Goal: Transaction & Acquisition: Purchase product/service

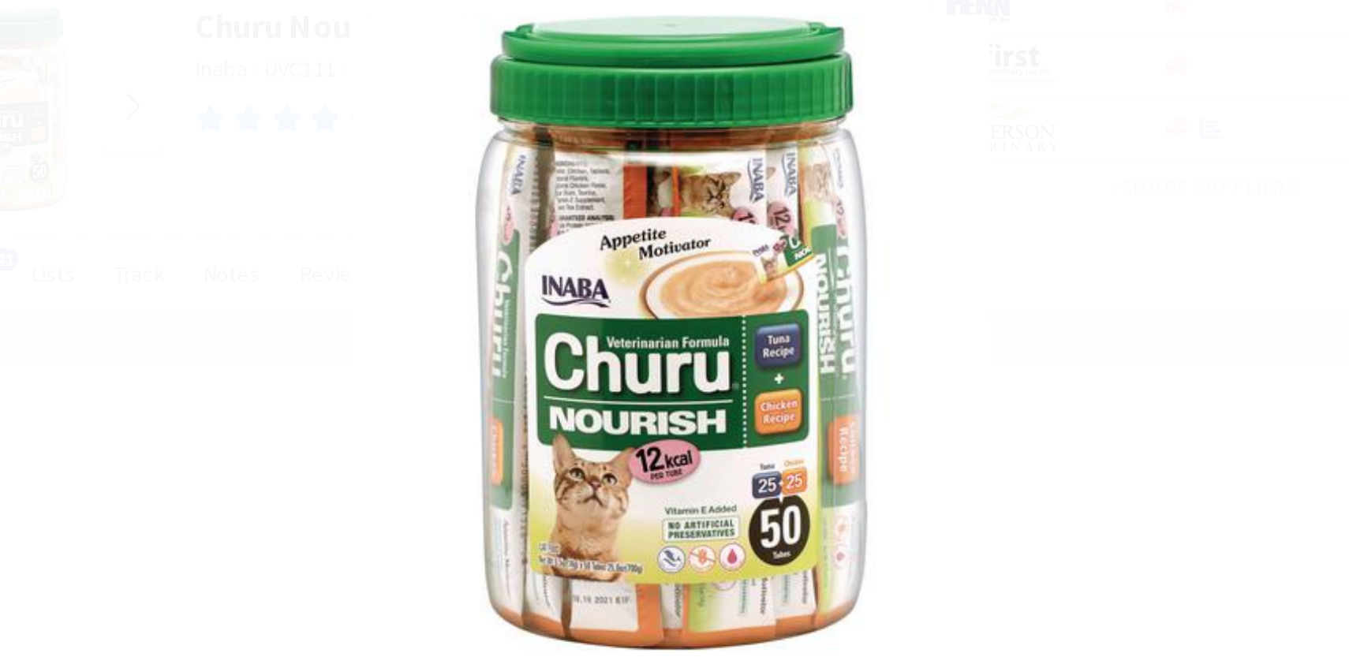
click at [961, 194] on div at bounding box center [674, 330] width 1349 height 629
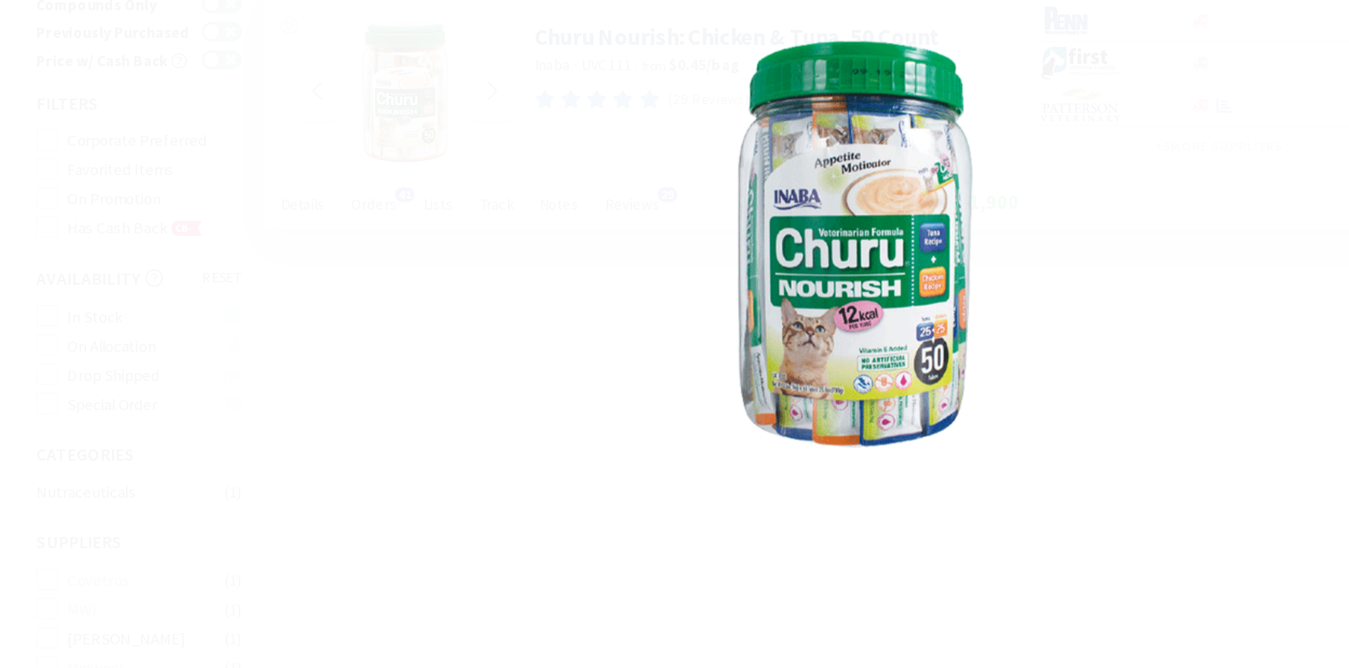
click at [960, 194] on div at bounding box center [674, 330] width 1349 height 629
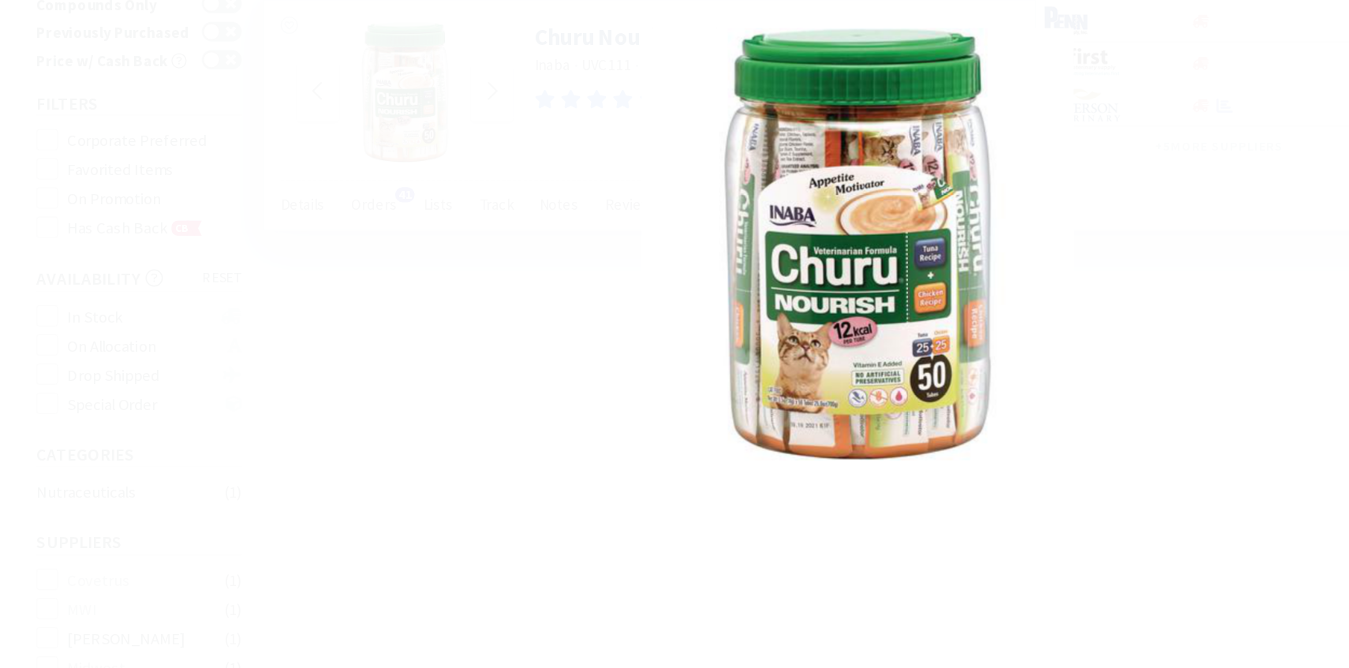
click at [917, 179] on div at bounding box center [674, 330] width 1349 height 629
click at [890, 226] on div at bounding box center [673, 330] width 1349 height 629
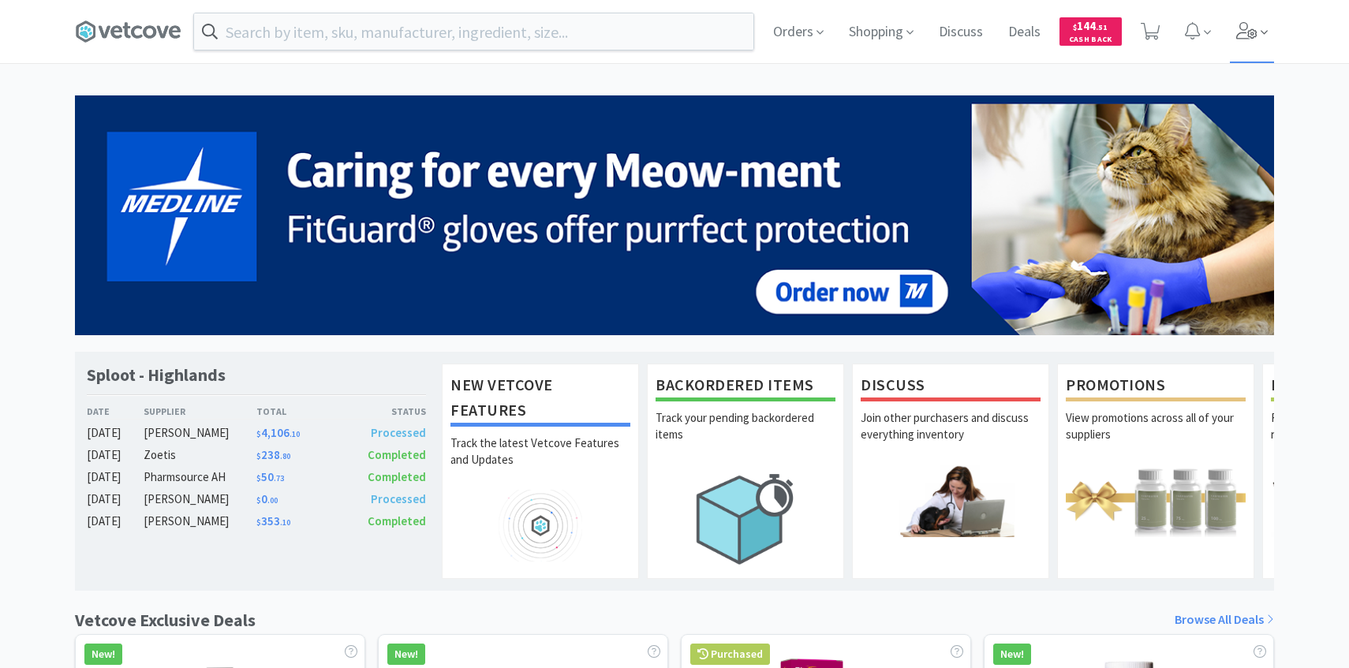
click at [1260, 24] on span at bounding box center [1263, 33] width 7 height 18
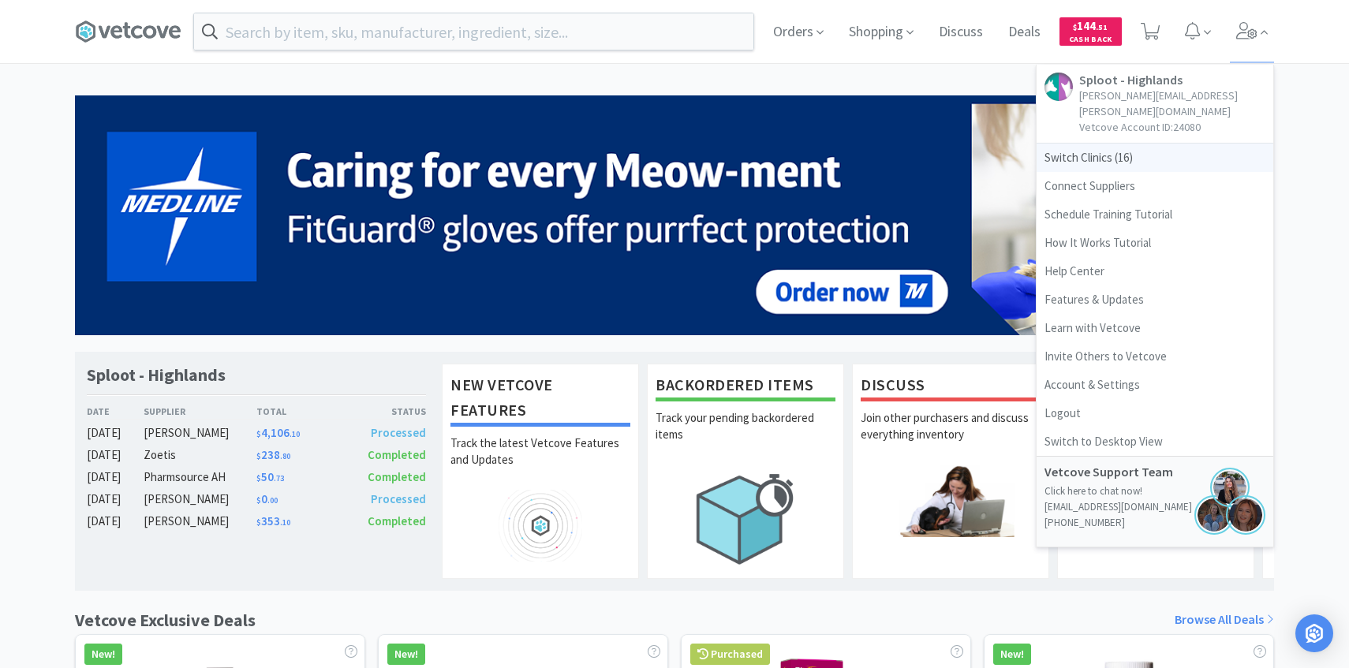
click at [1112, 144] on span "Switch Clinics ( 16 )" at bounding box center [1154, 158] width 237 height 28
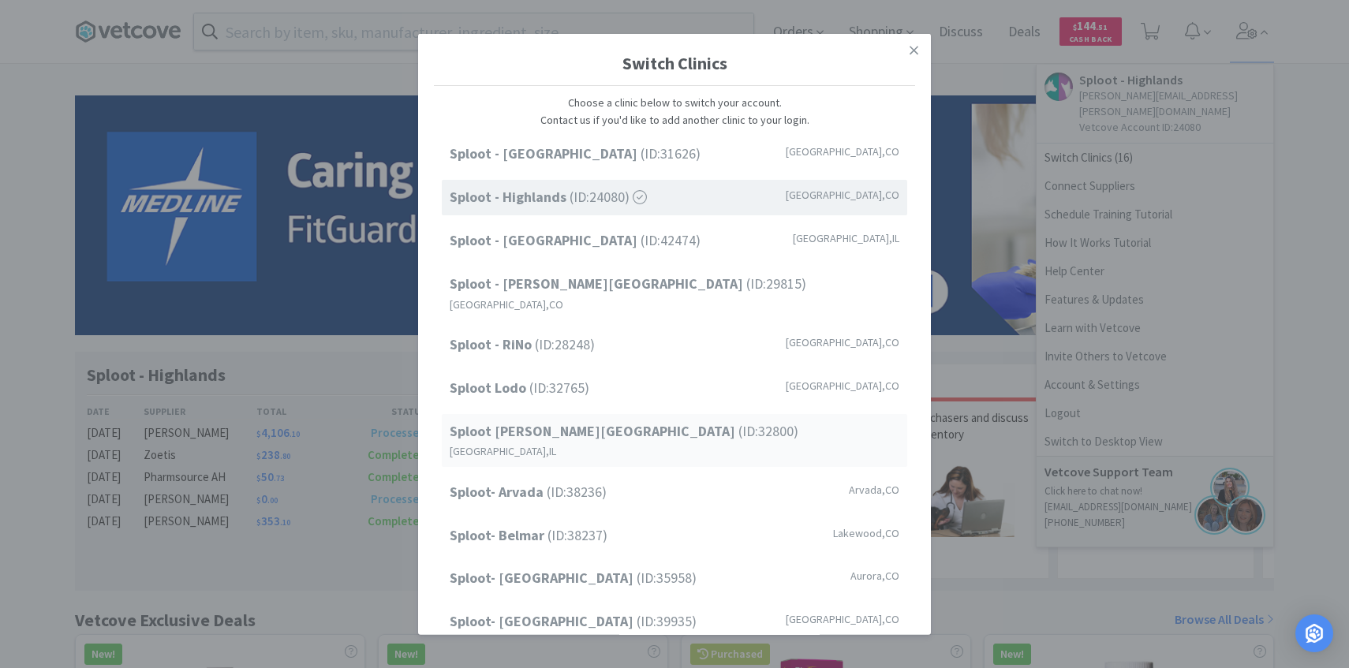
scroll to position [201, 0]
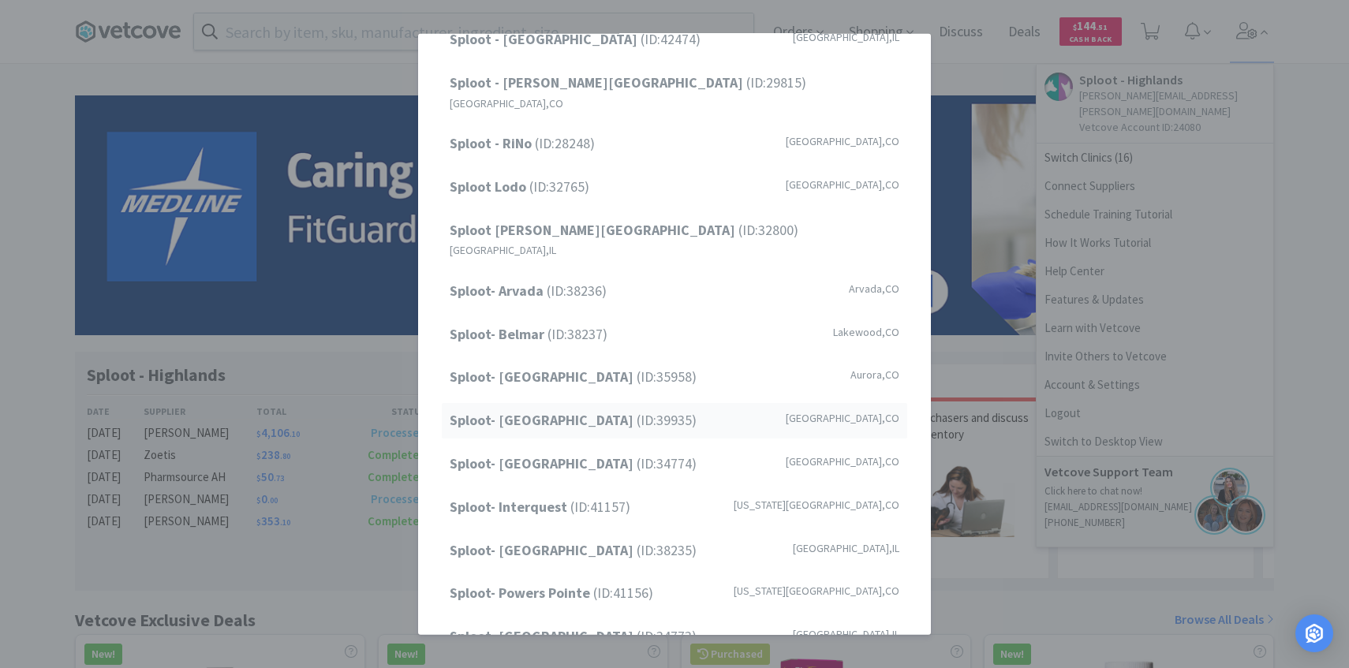
click at [595, 411] on strong "Sploot- [GEOGRAPHIC_DATA]" at bounding box center [543, 420] width 187 height 18
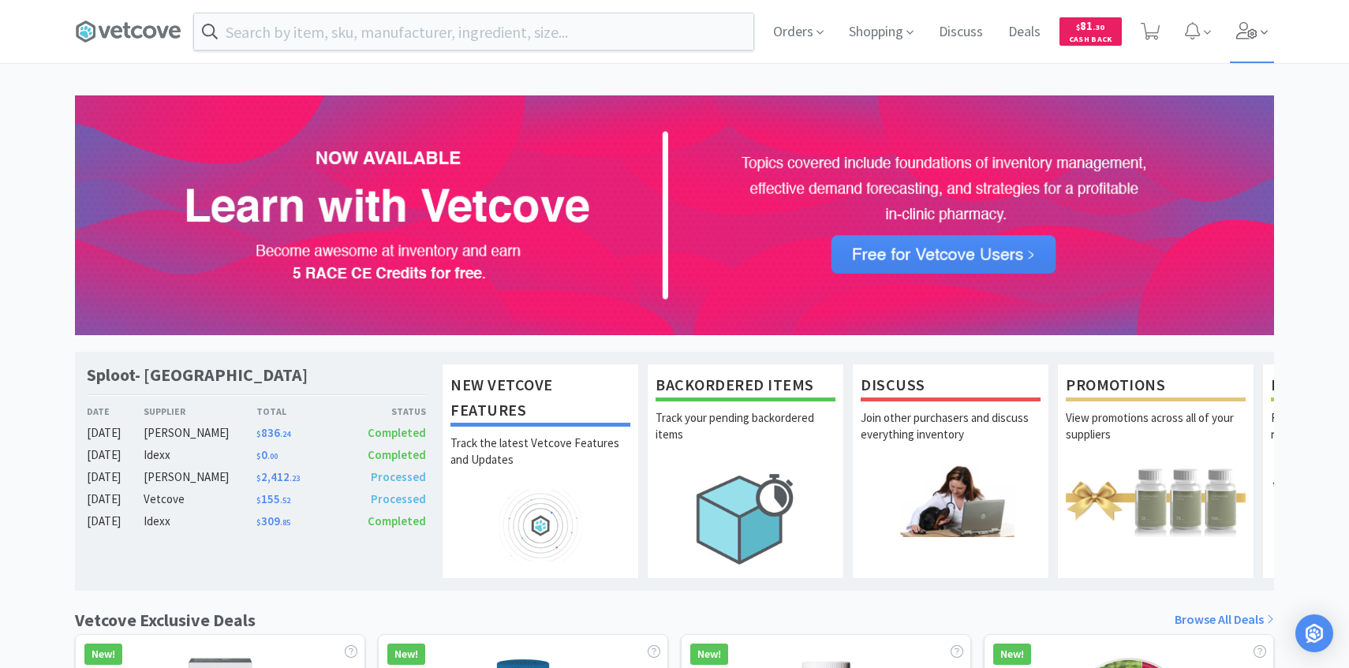
click at [1258, 23] on span at bounding box center [1252, 31] width 45 height 63
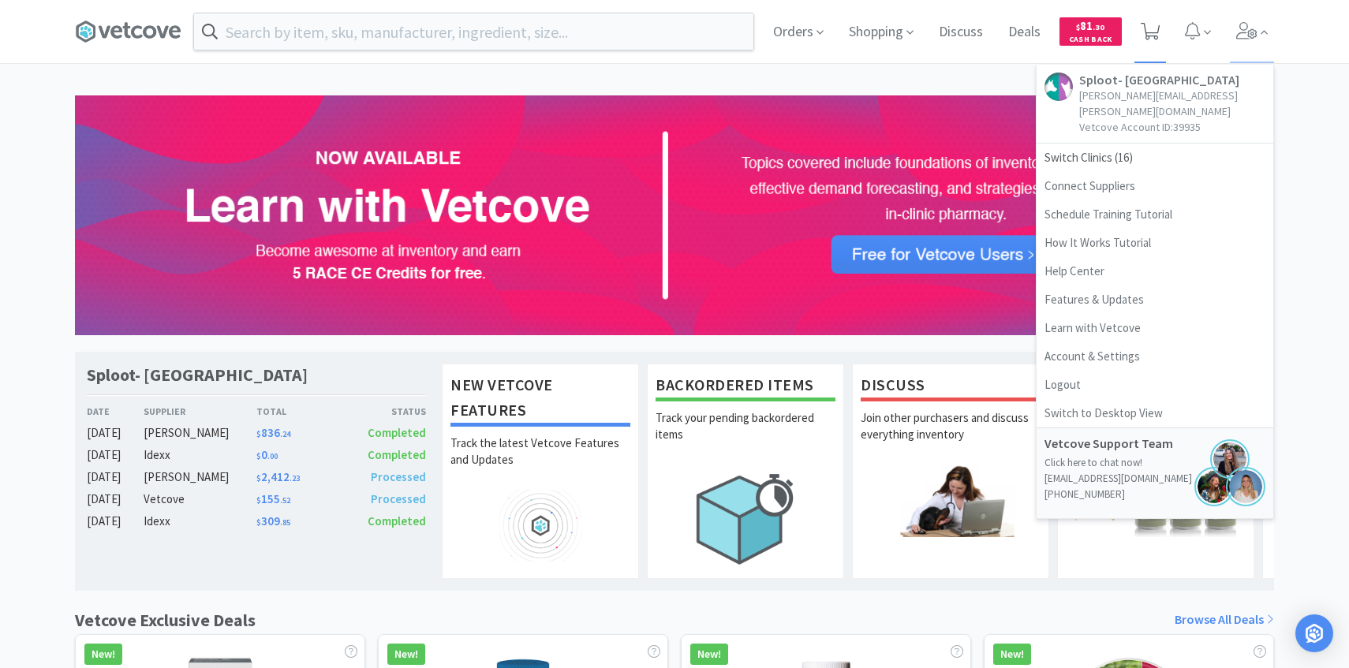
click at [1135, 26] on span at bounding box center [1150, 31] width 32 height 63
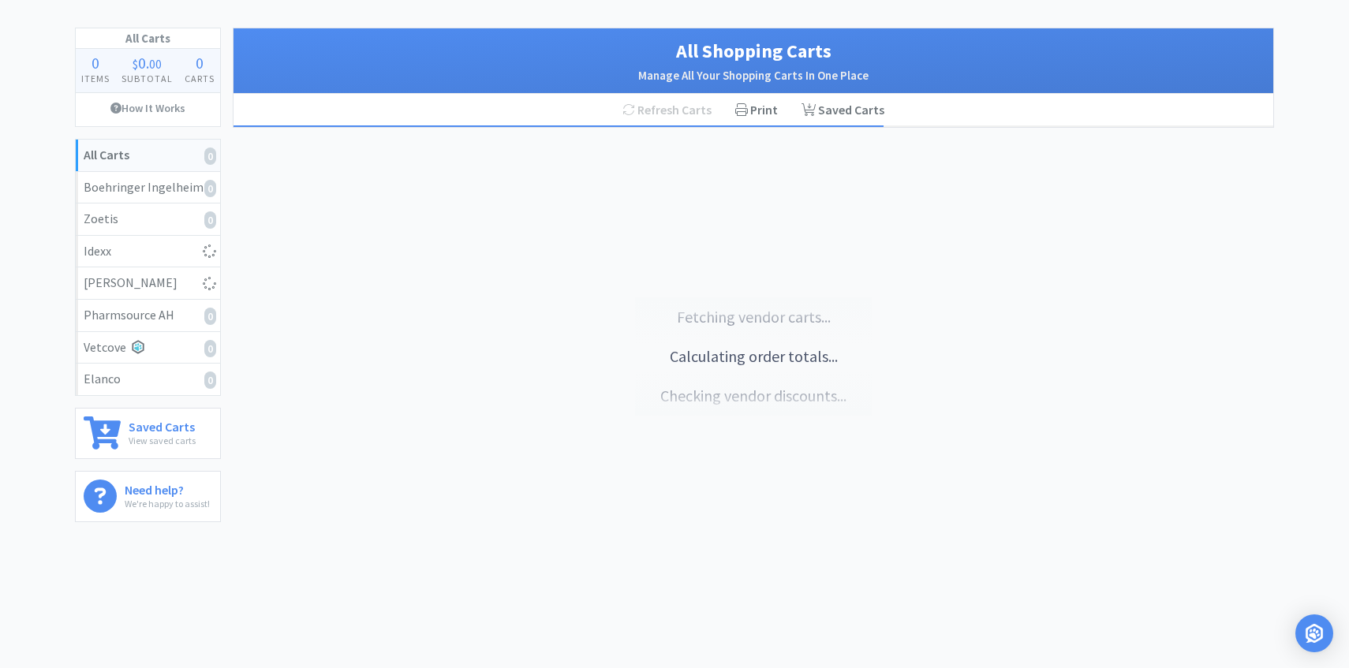
select select "1"
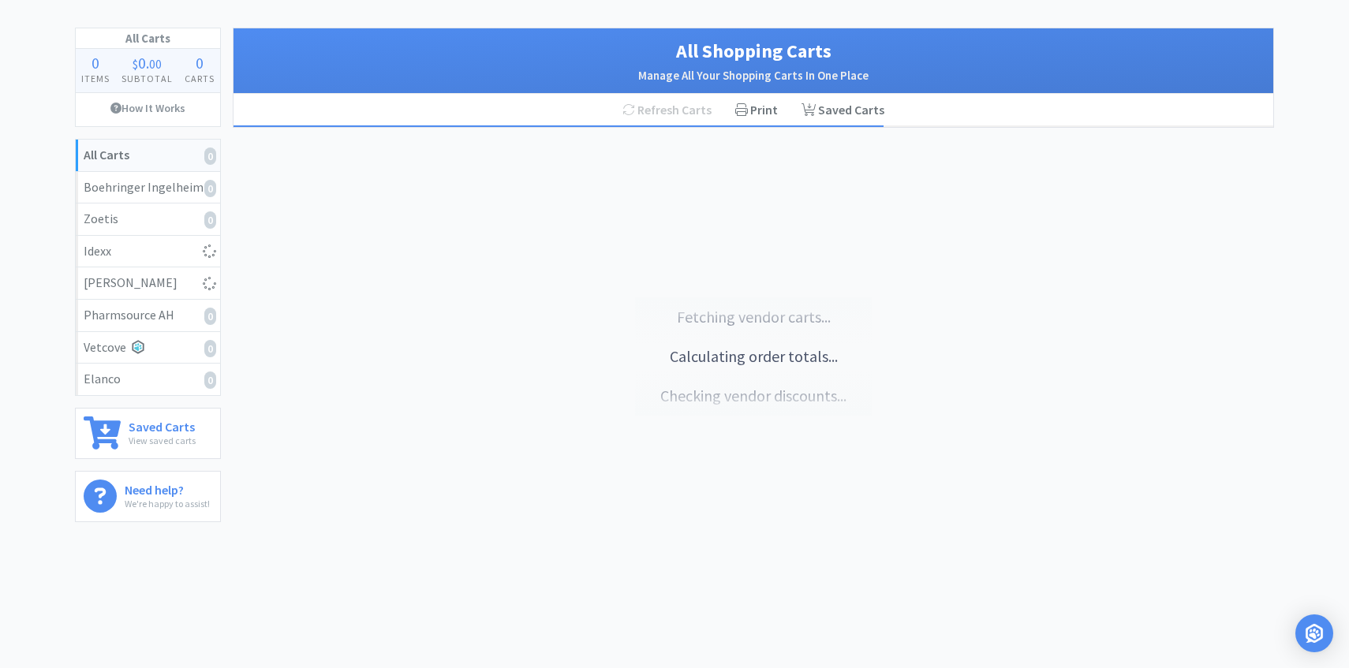
select select "2"
select select "3"
select select "5"
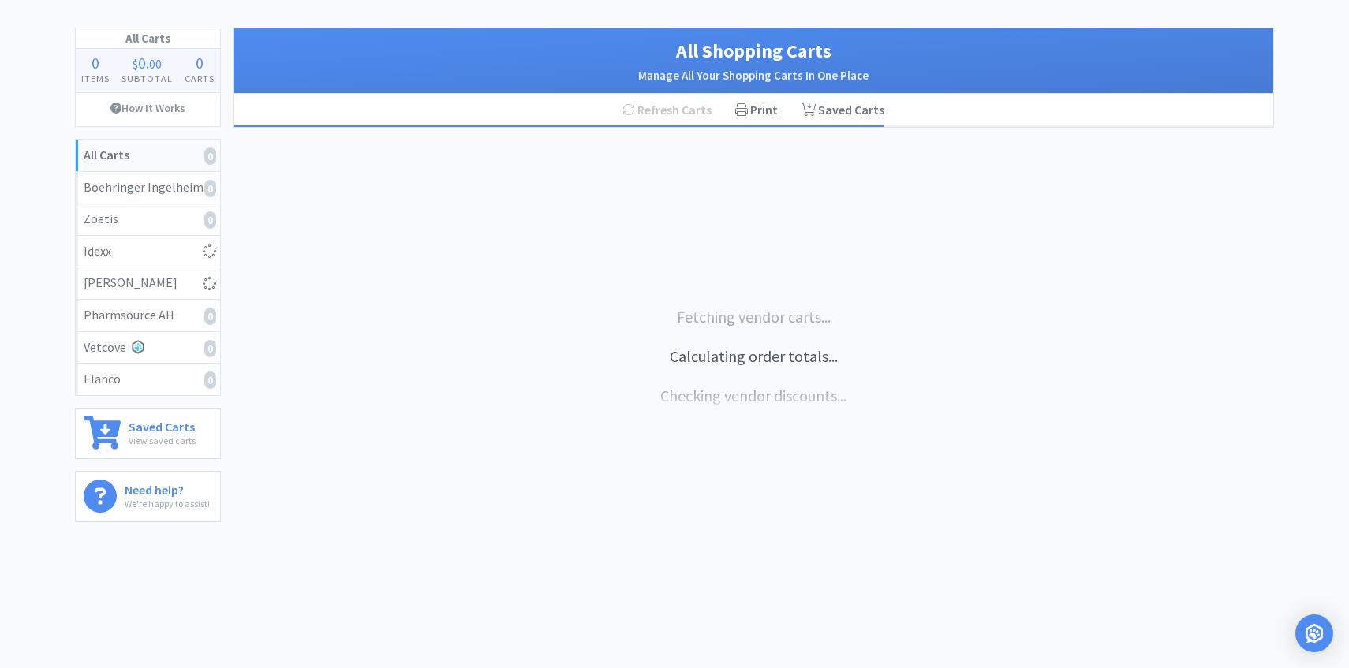
select select "50"
select select "2"
select select "1"
select select "2"
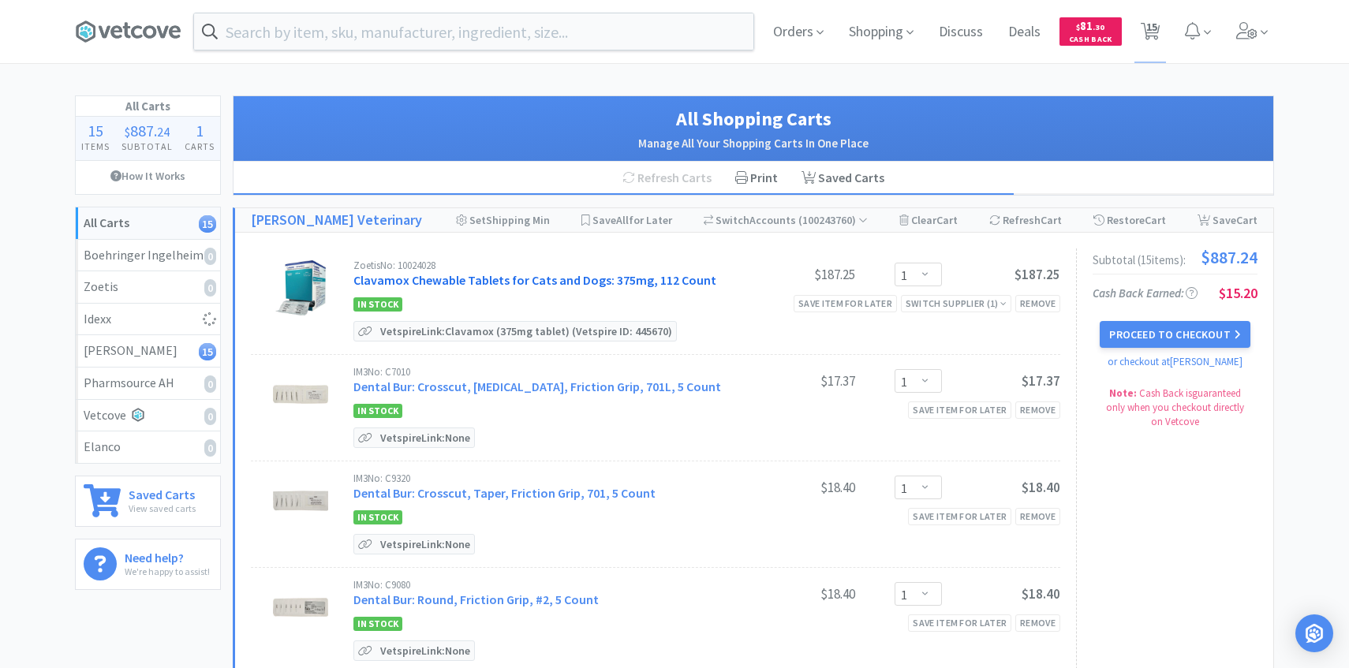
click at [481, 277] on link "Clavamox Chewable Tablets for Cats and Dogs: 375mg, 112 Count" at bounding box center [534, 280] width 363 height 16
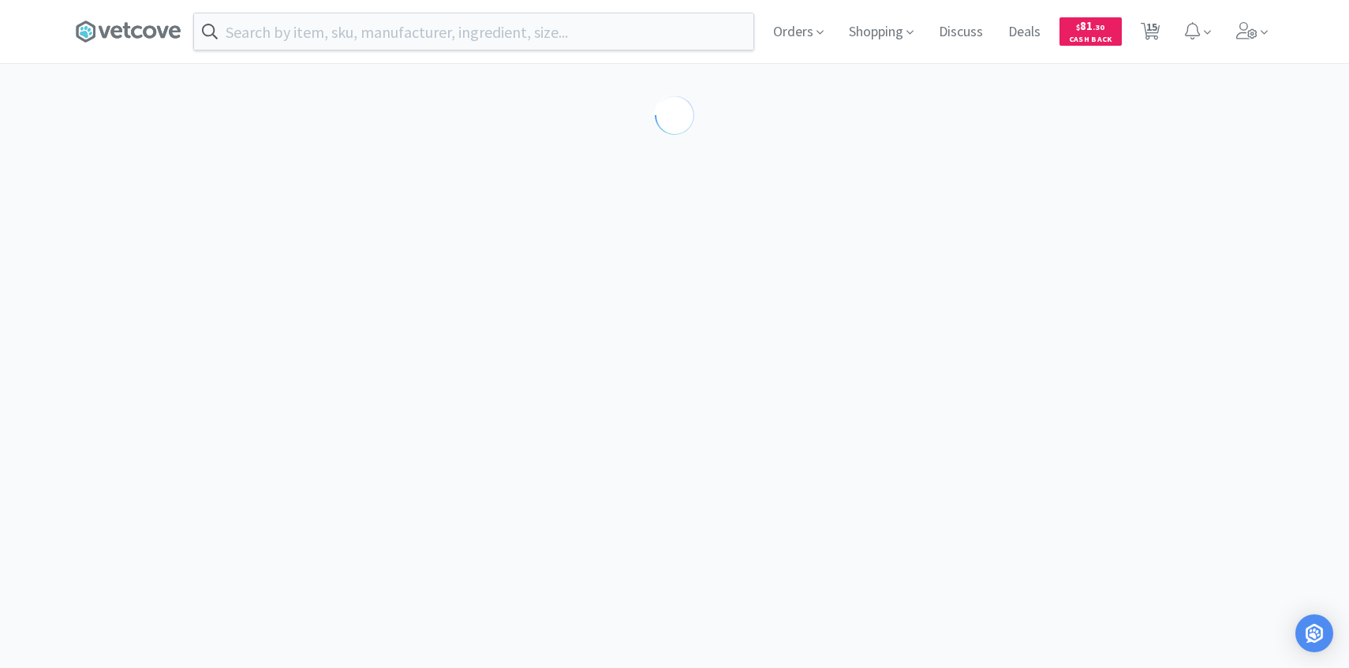
select select "453615"
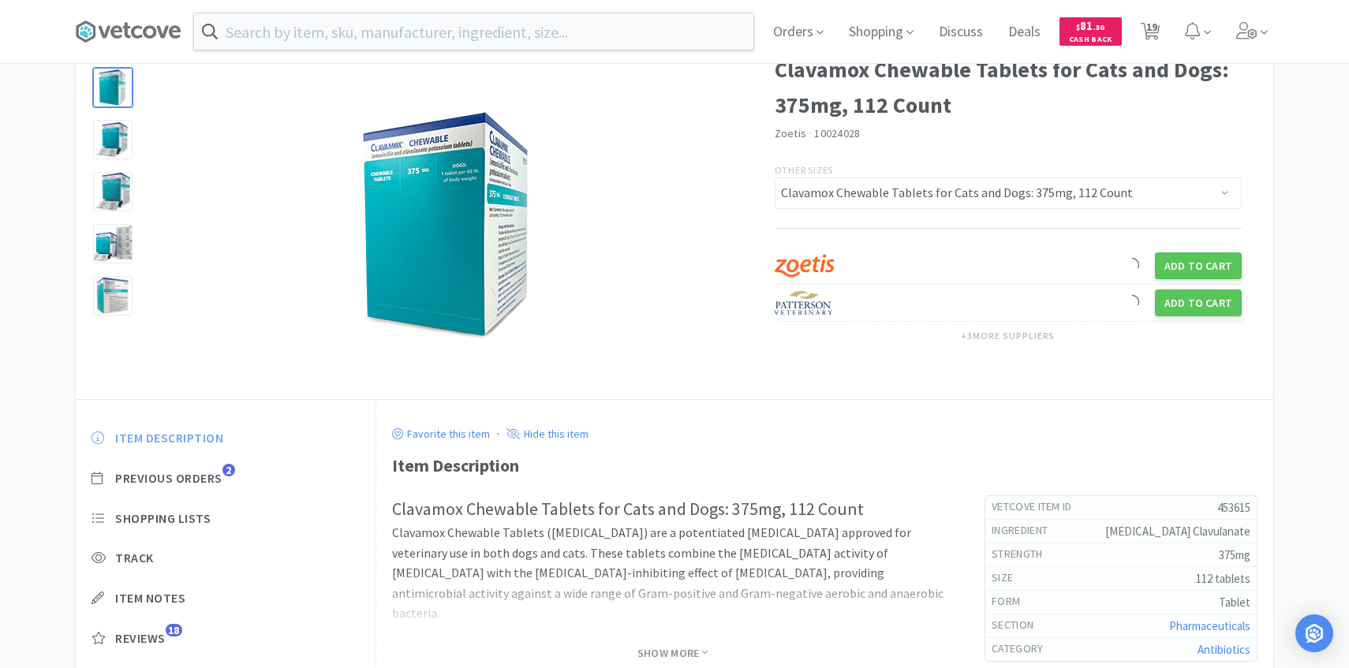
scroll to position [141, 0]
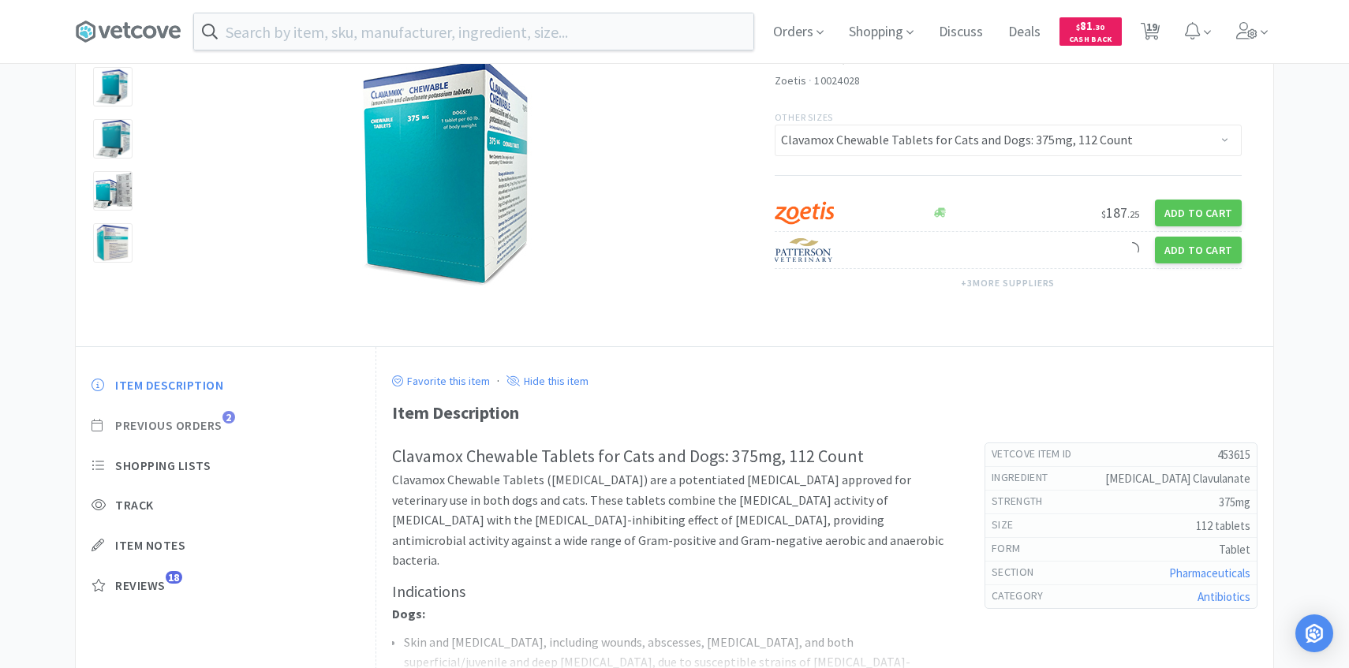
click at [184, 420] on span "Previous Orders" at bounding box center [168, 425] width 107 height 17
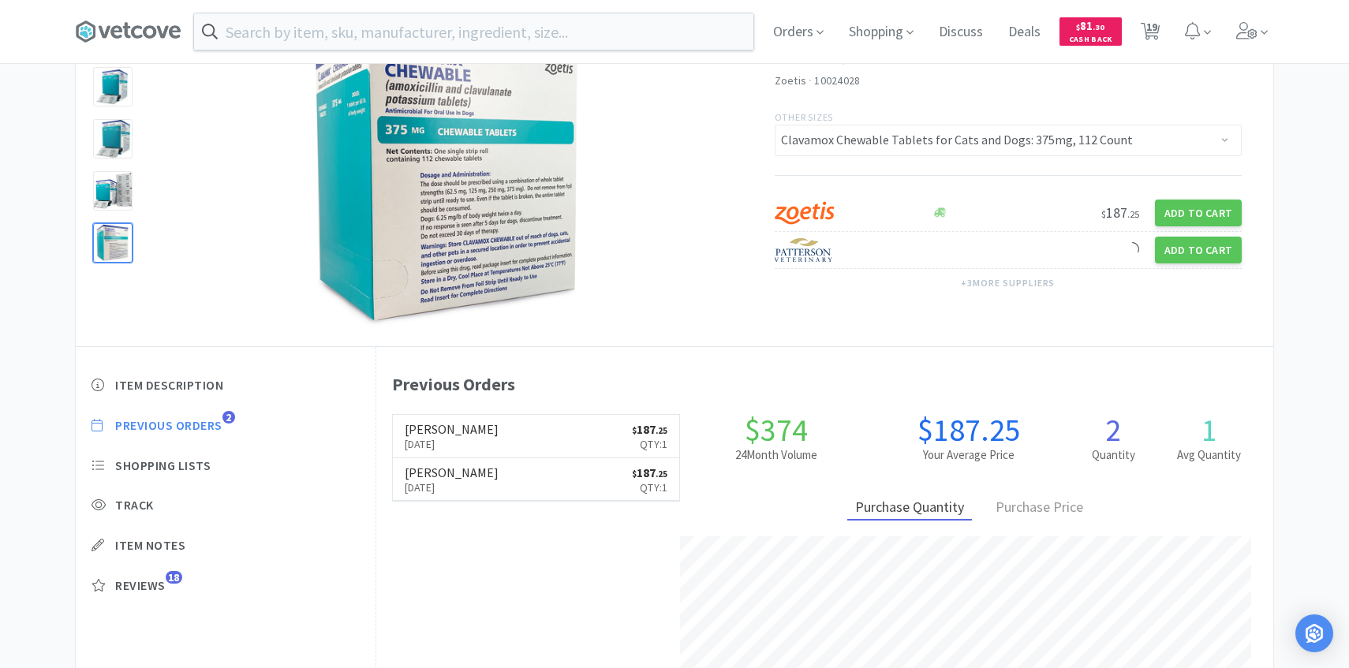
scroll to position [433, 897]
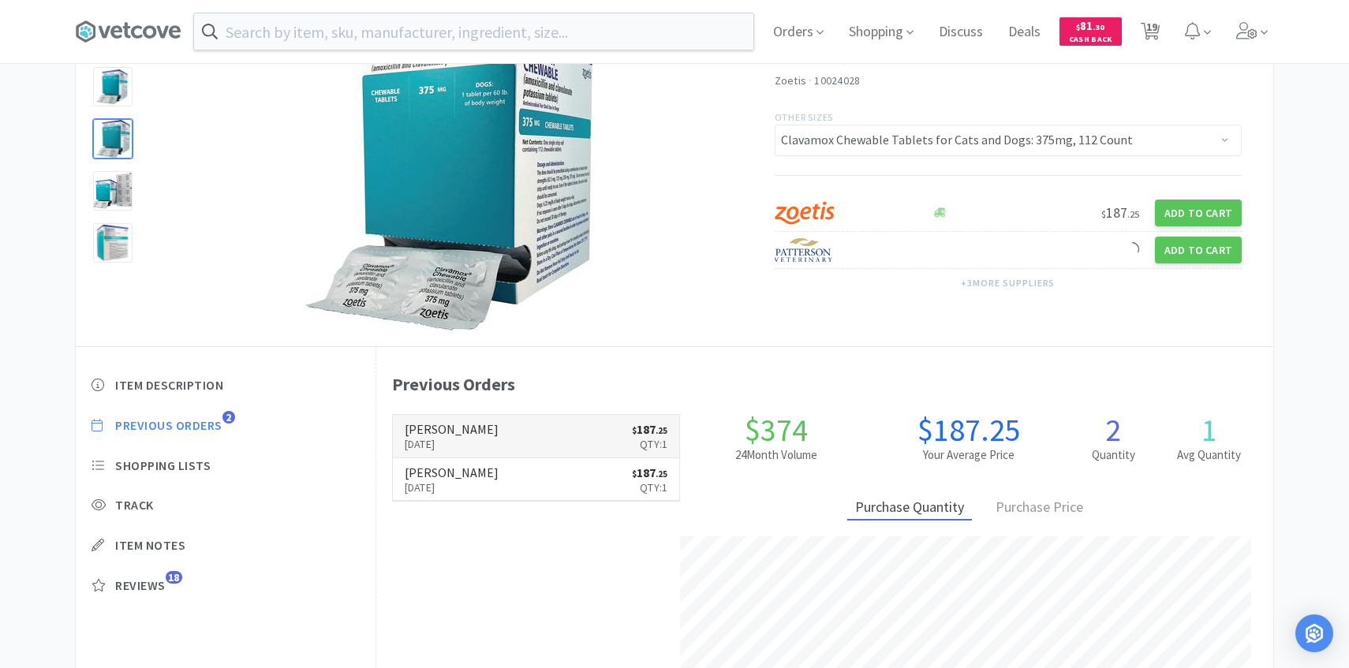
click at [479, 423] on h6 "Patterson" at bounding box center [452, 429] width 94 height 13
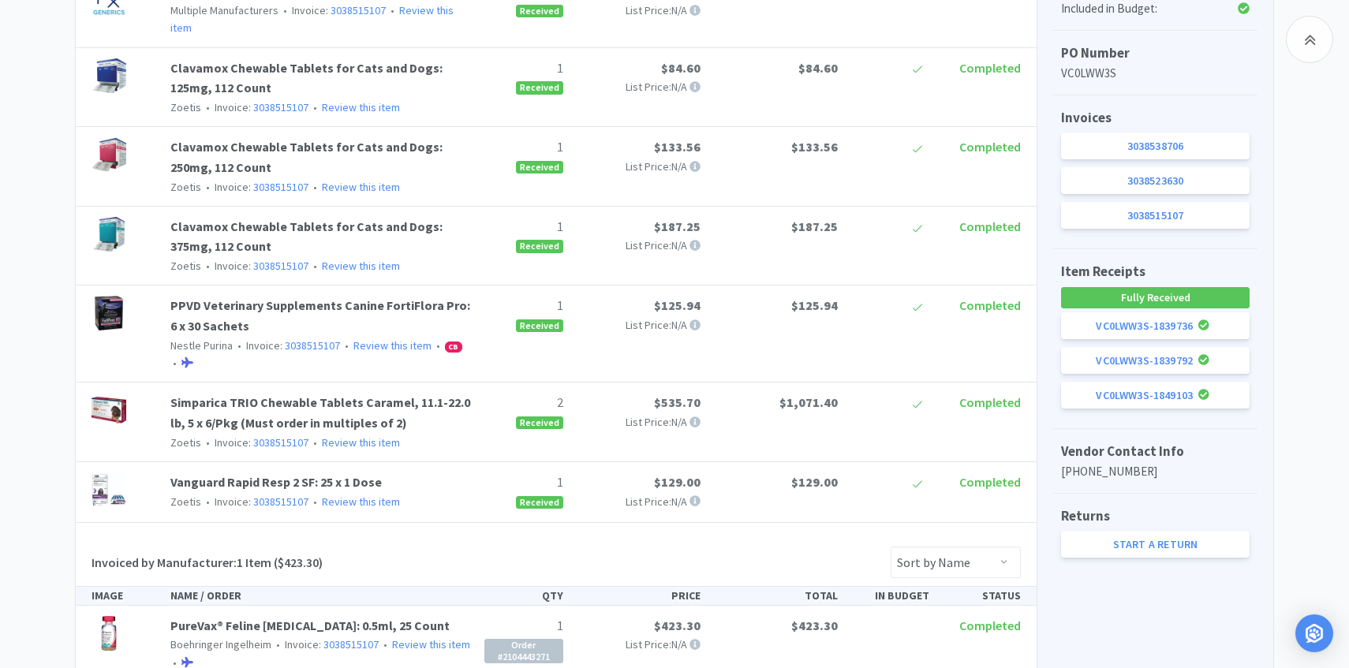
scroll to position [655, 0]
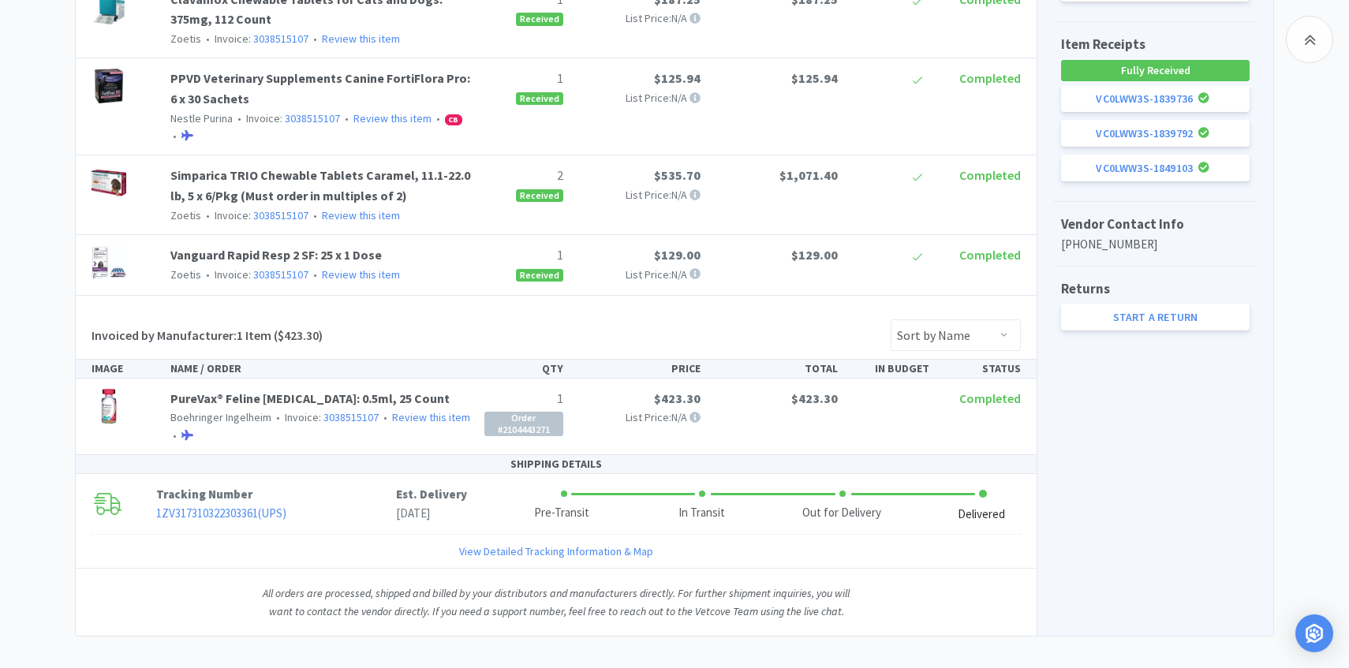
select select "453615"
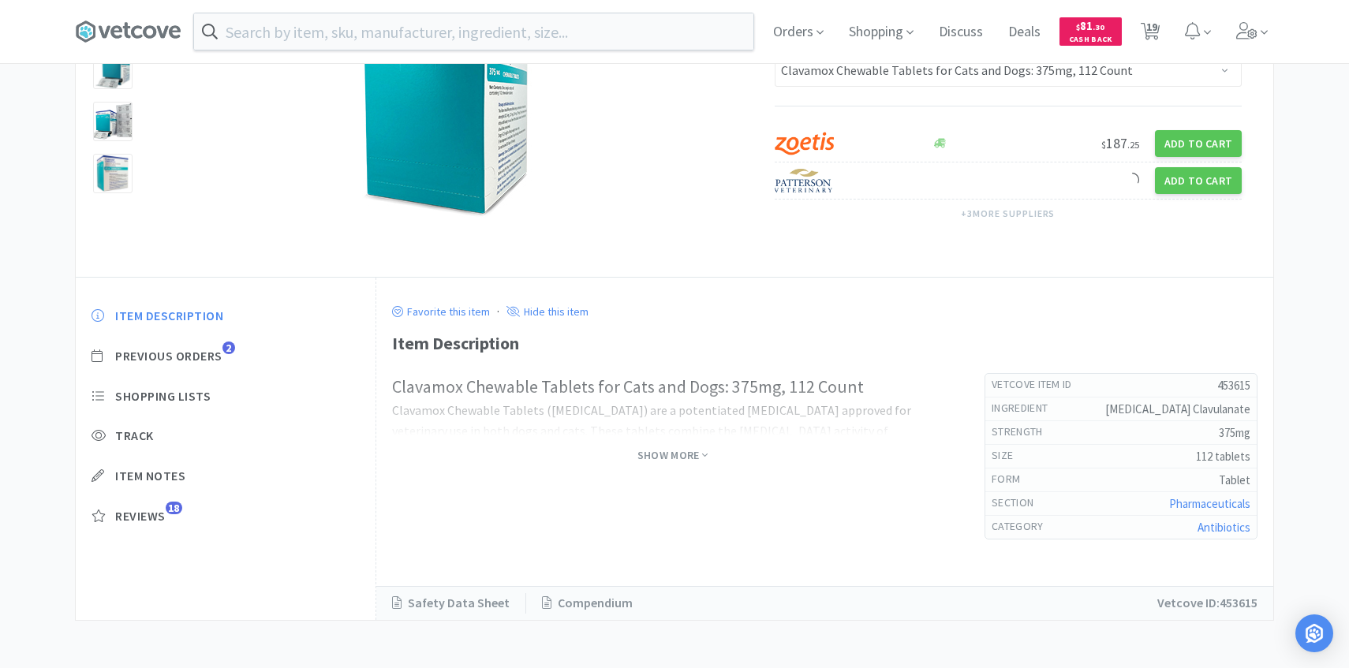
scroll to position [141, 0]
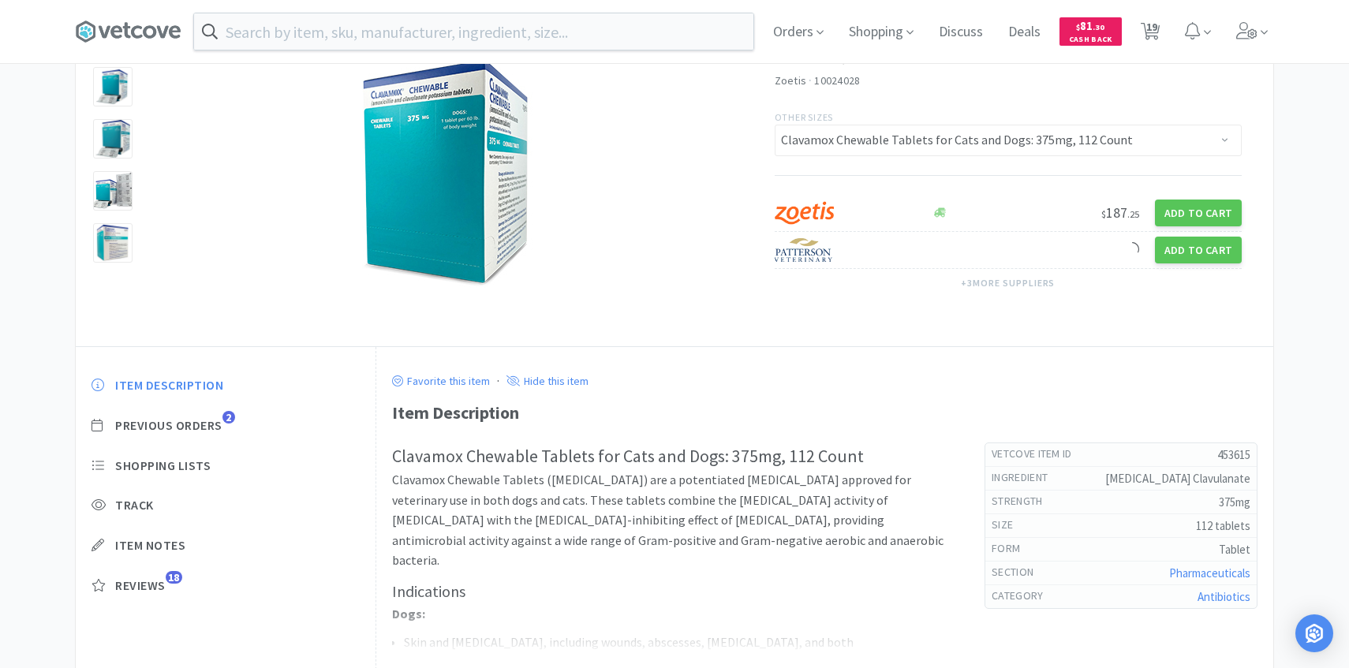
select select "2"
select select "1"
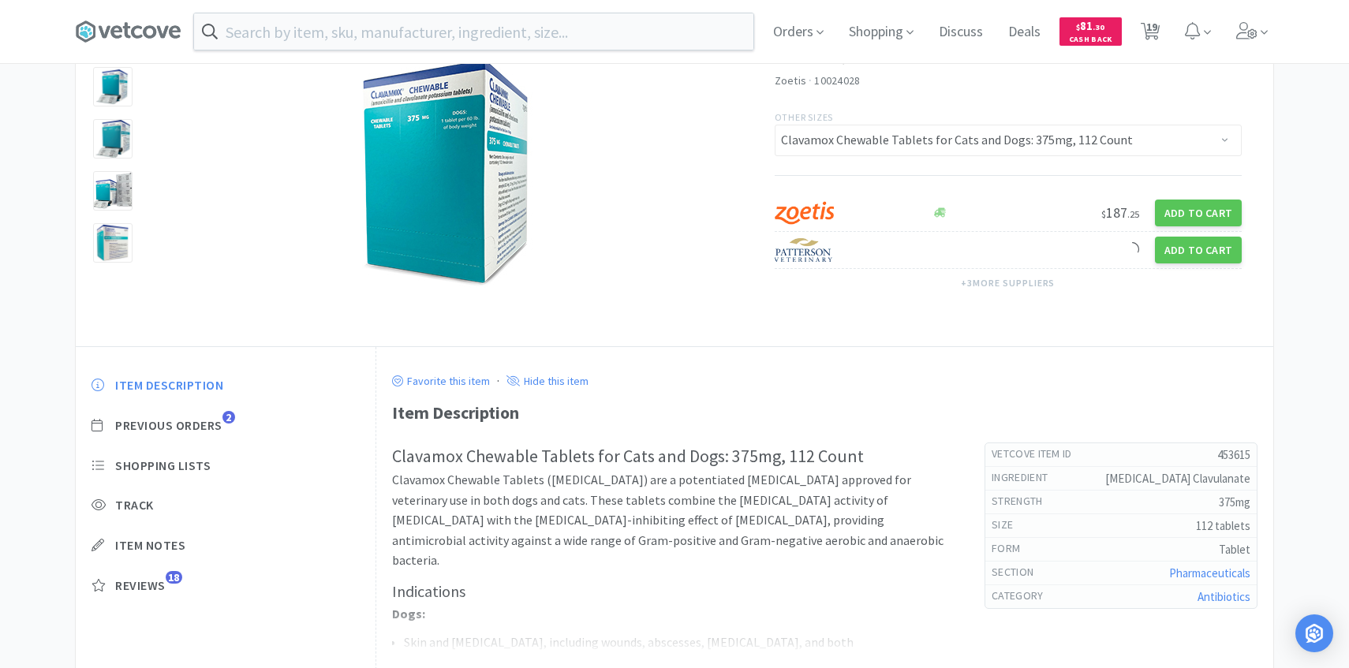
select select "1"
select select "2"
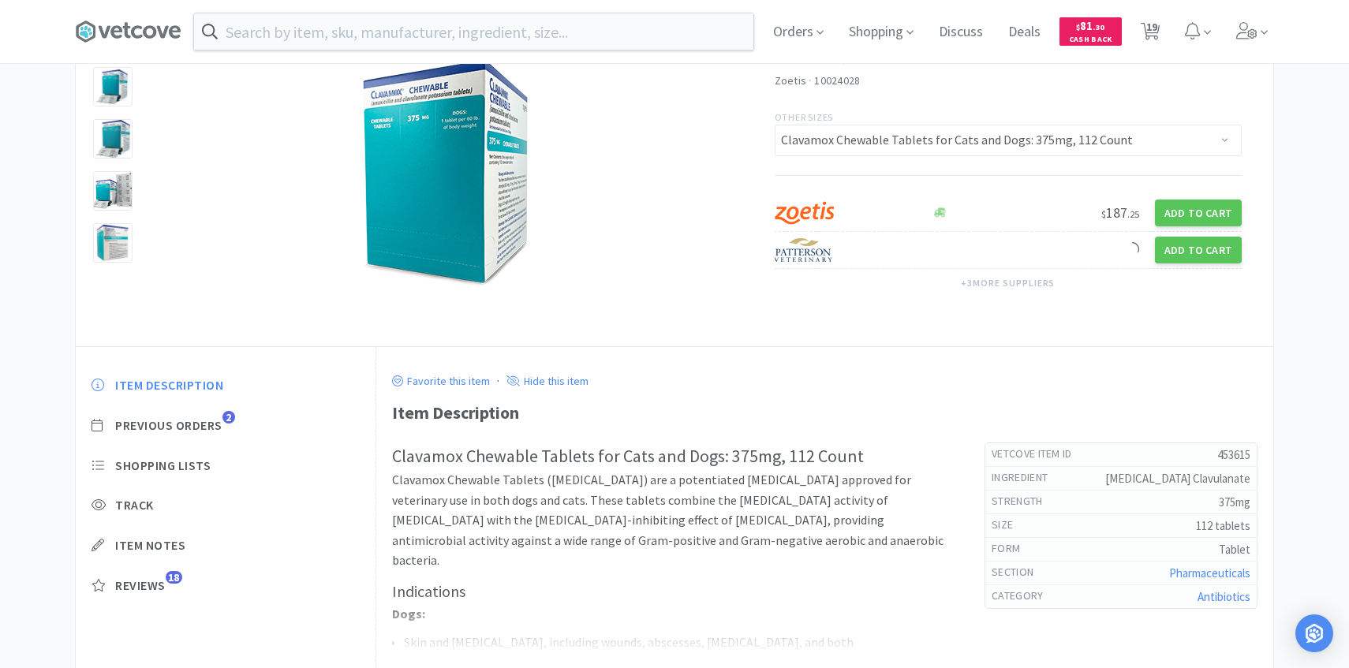
select select "2"
select select "3"
select select "5"
select select "50"
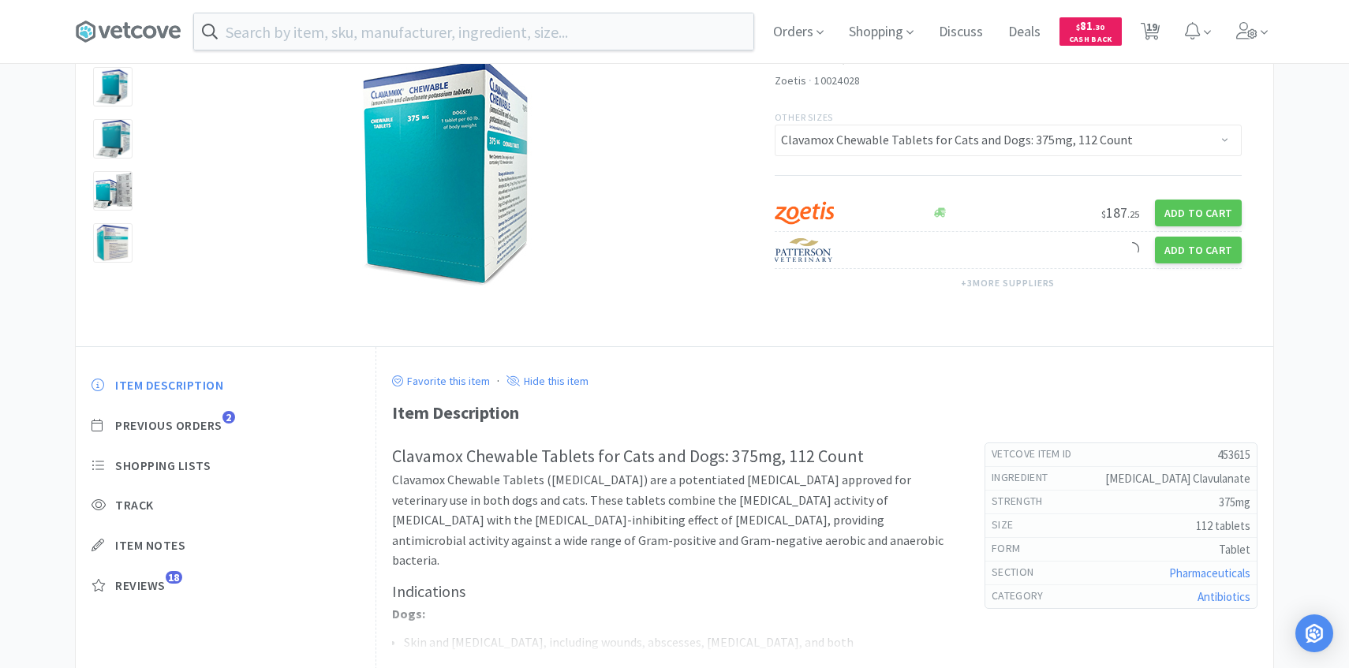
select select "2"
select select "1"
select select "2"
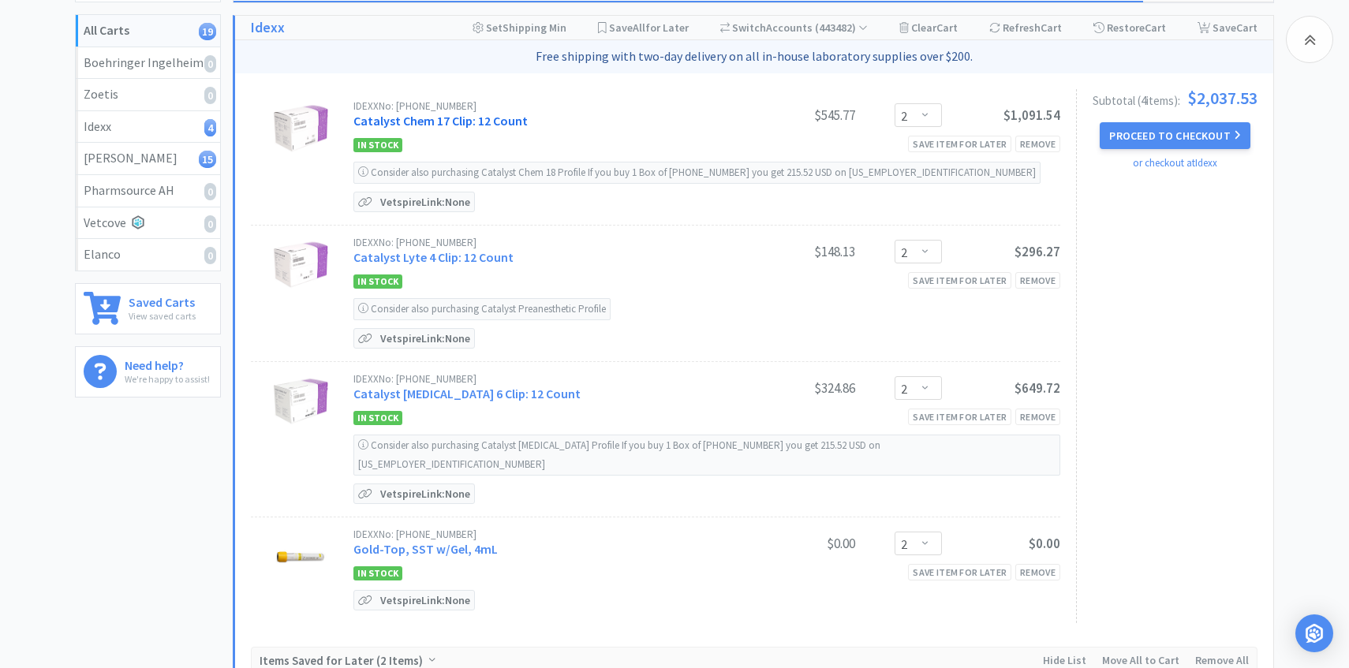
scroll to position [188, 0]
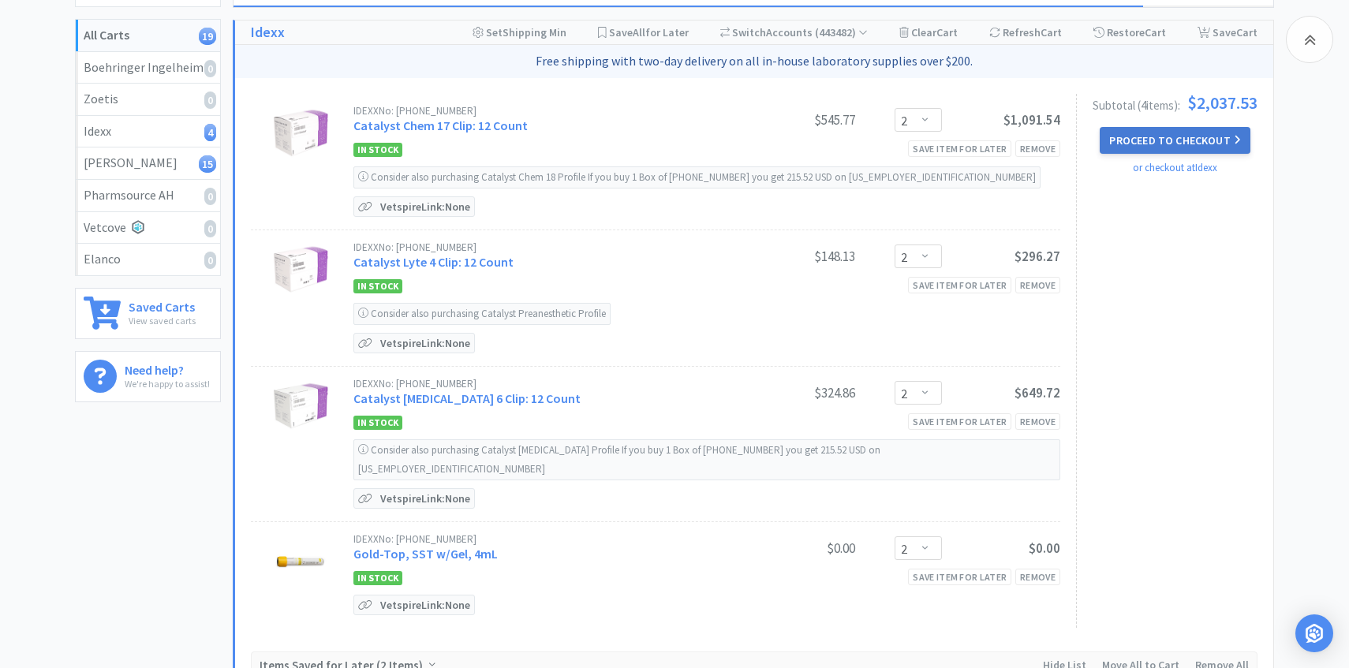
click at [1171, 138] on button "Proceed to Checkout" at bounding box center [1174, 140] width 150 height 27
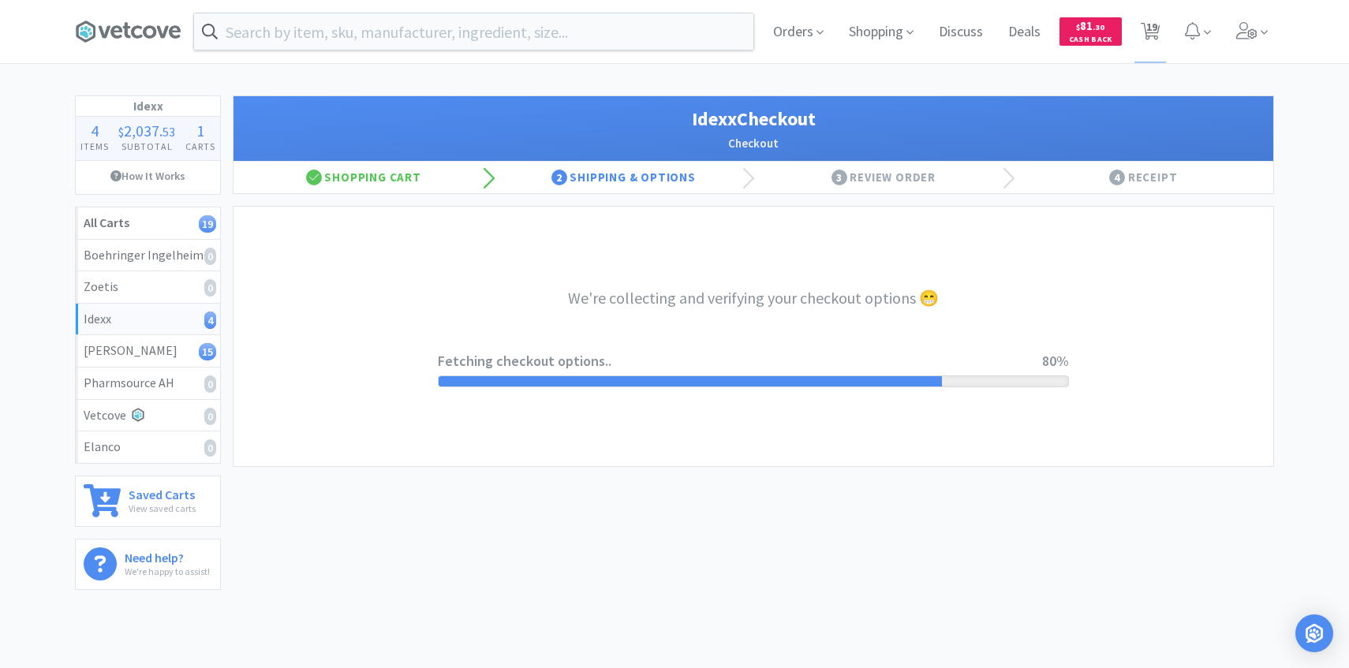
select select "904"
select select "003"
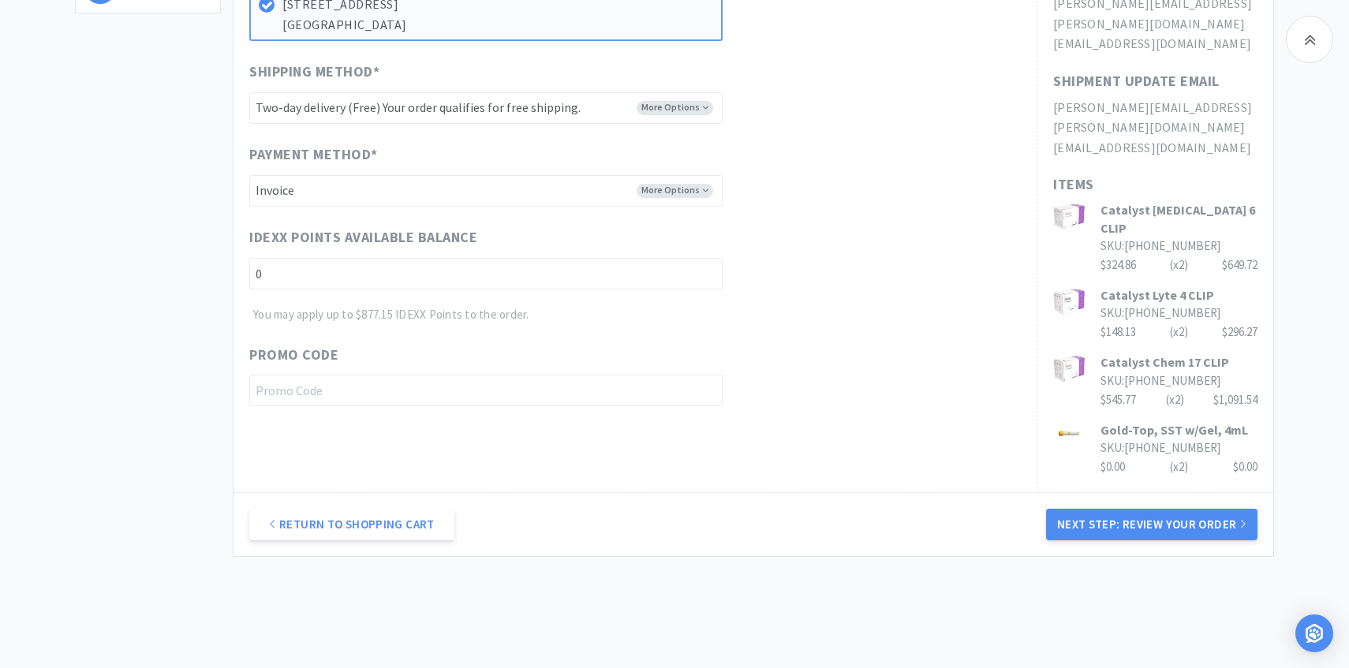
click at [1136, 492] on div "Return to Shopping Cart Next Step: Review Your Order" at bounding box center [752, 524] width 1039 height 64
click at [1133, 509] on button "Next Step: Review Your Order" at bounding box center [1151, 525] width 211 height 32
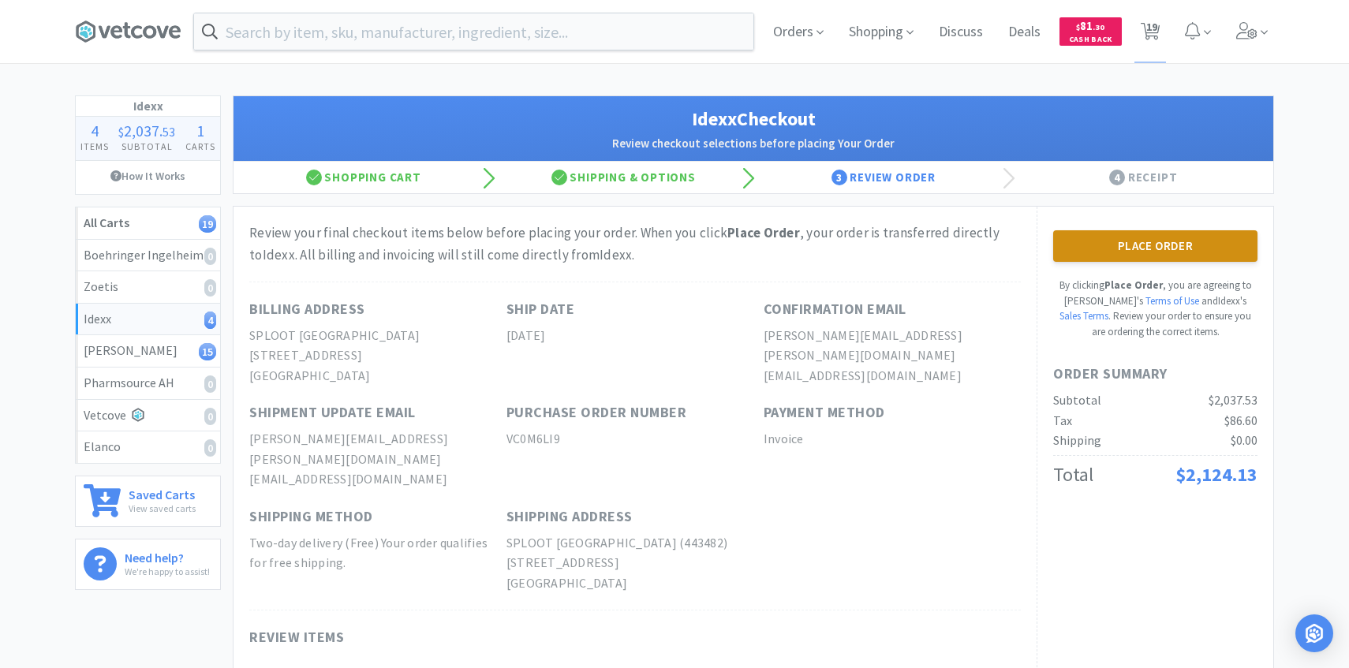
click at [1153, 253] on button "Place Order" at bounding box center [1155, 246] width 204 height 32
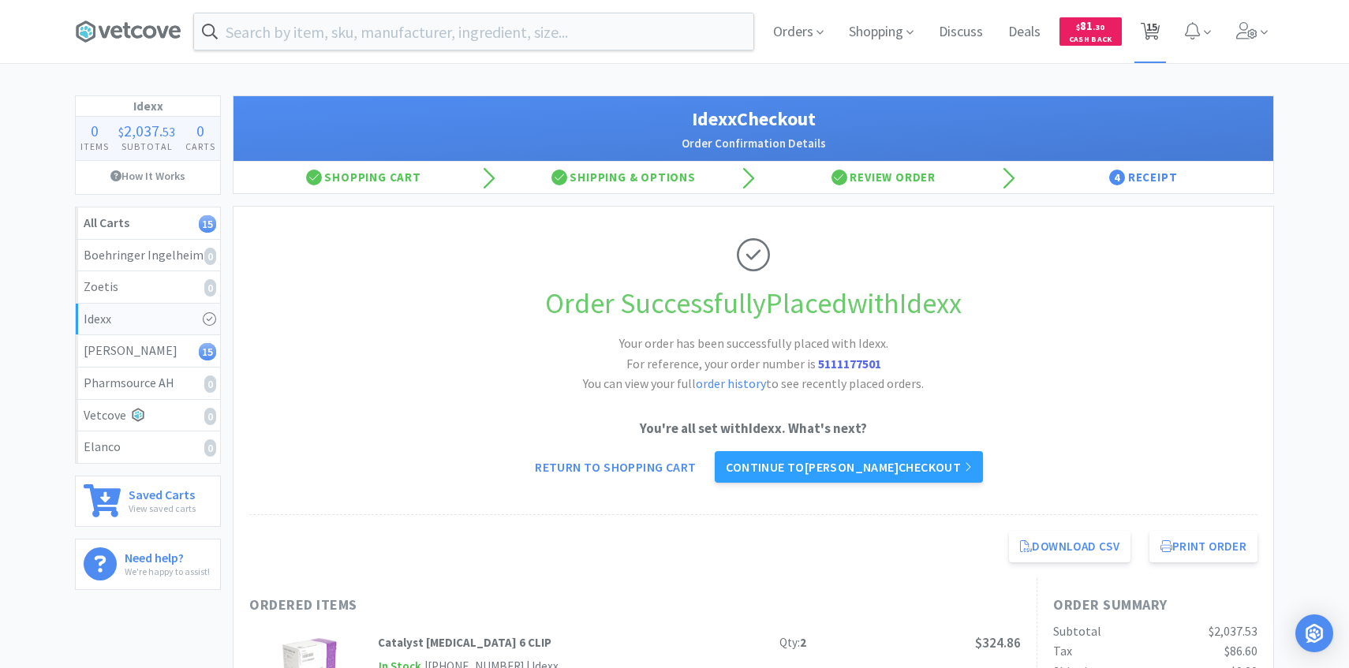
click at [1155, 39] on span "15" at bounding box center [1151, 26] width 11 height 63
select select "1"
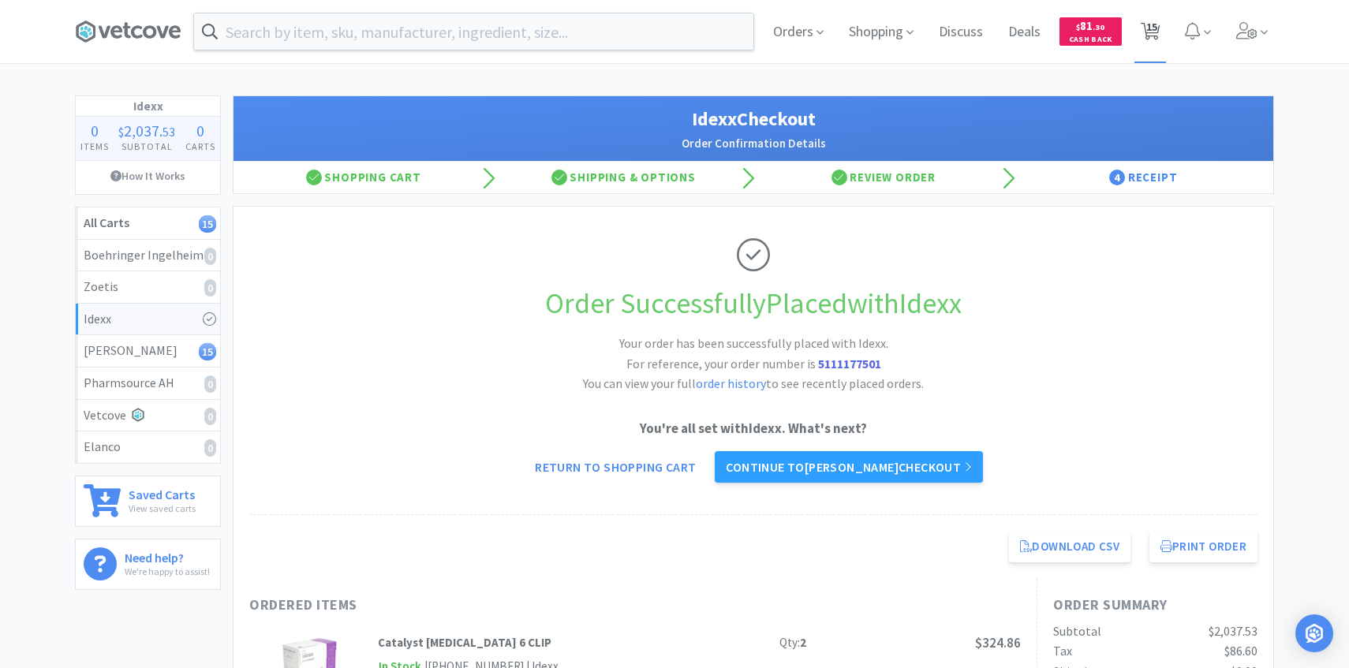
select select "1"
select select "2"
select select "3"
select select "5"
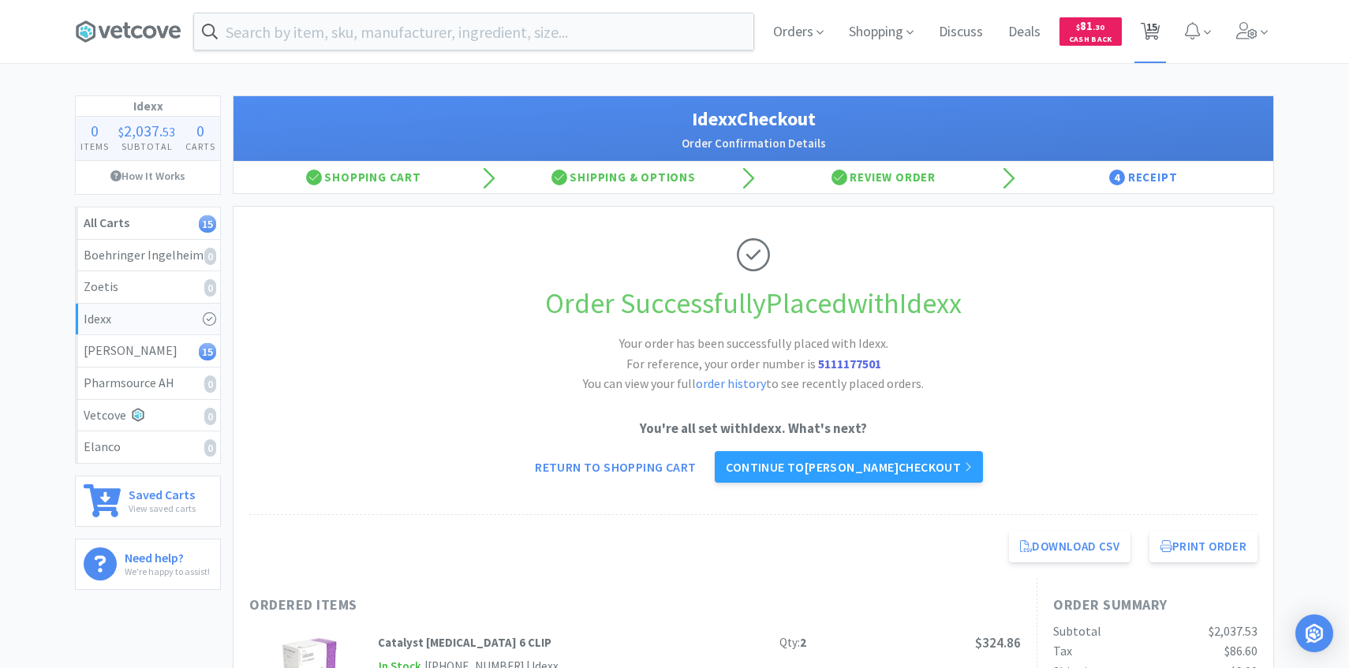
select select "5"
select select "50"
select select "2"
select select "1"
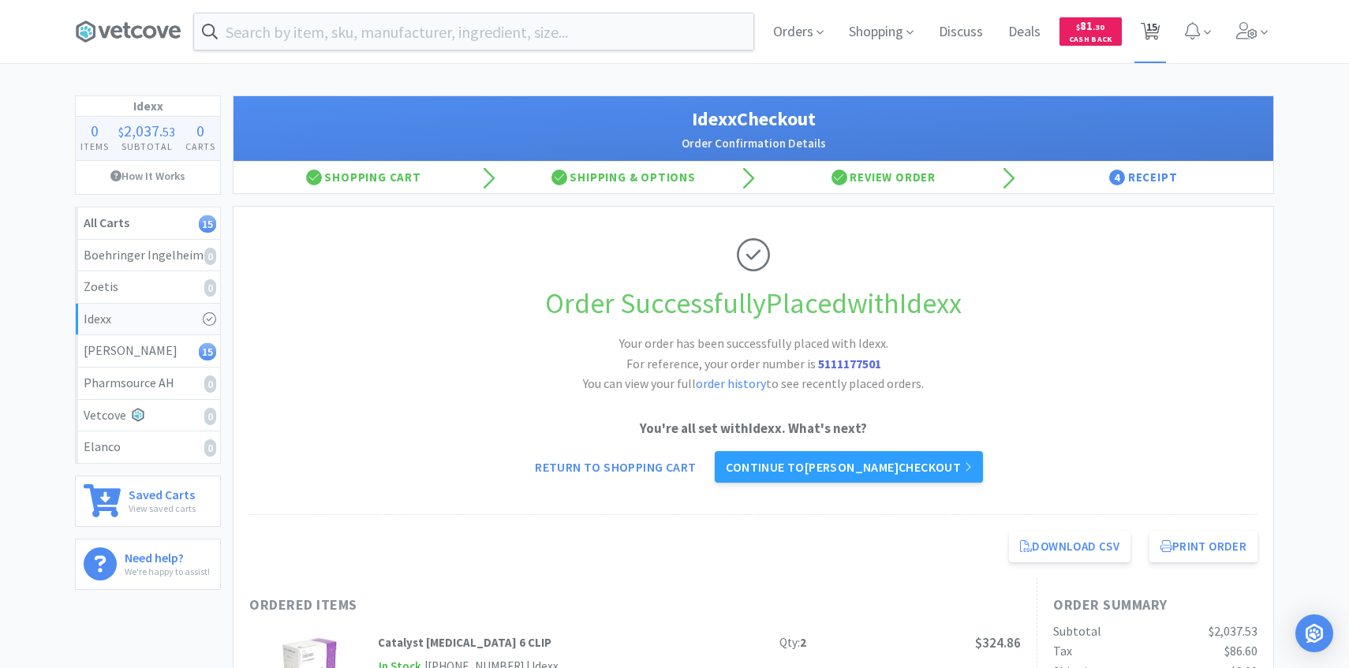
select select "2"
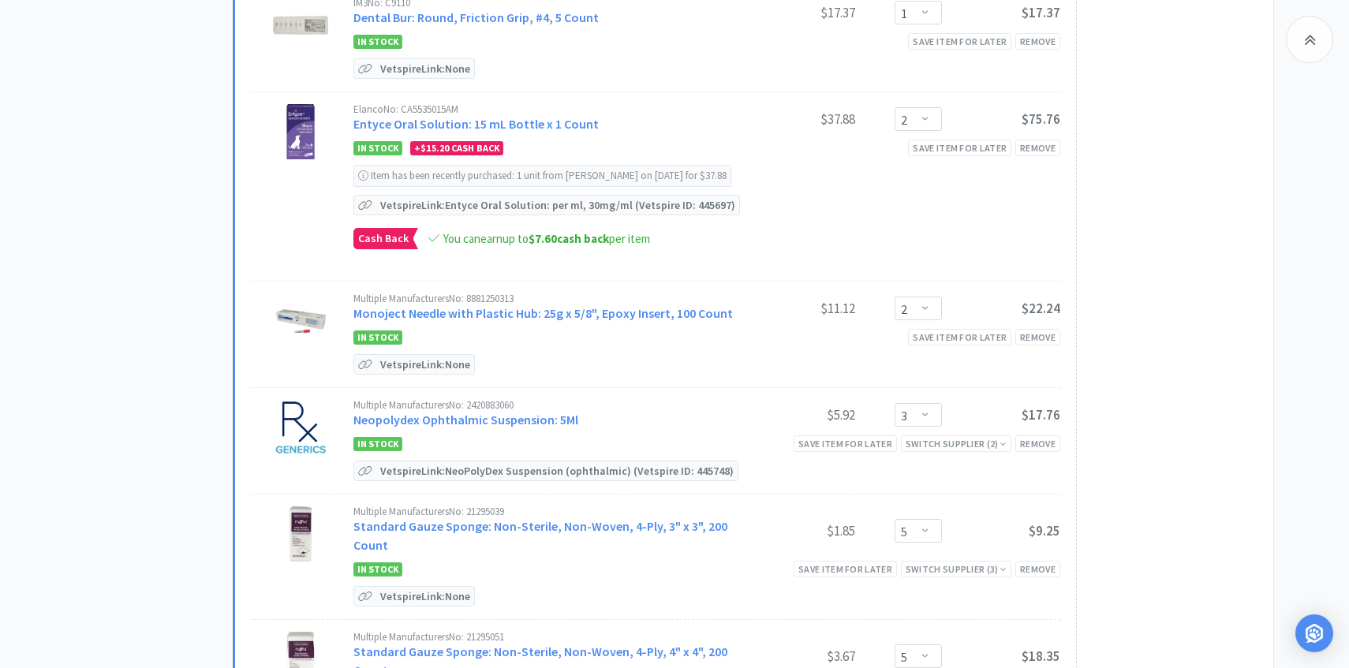
scroll to position [1132, 0]
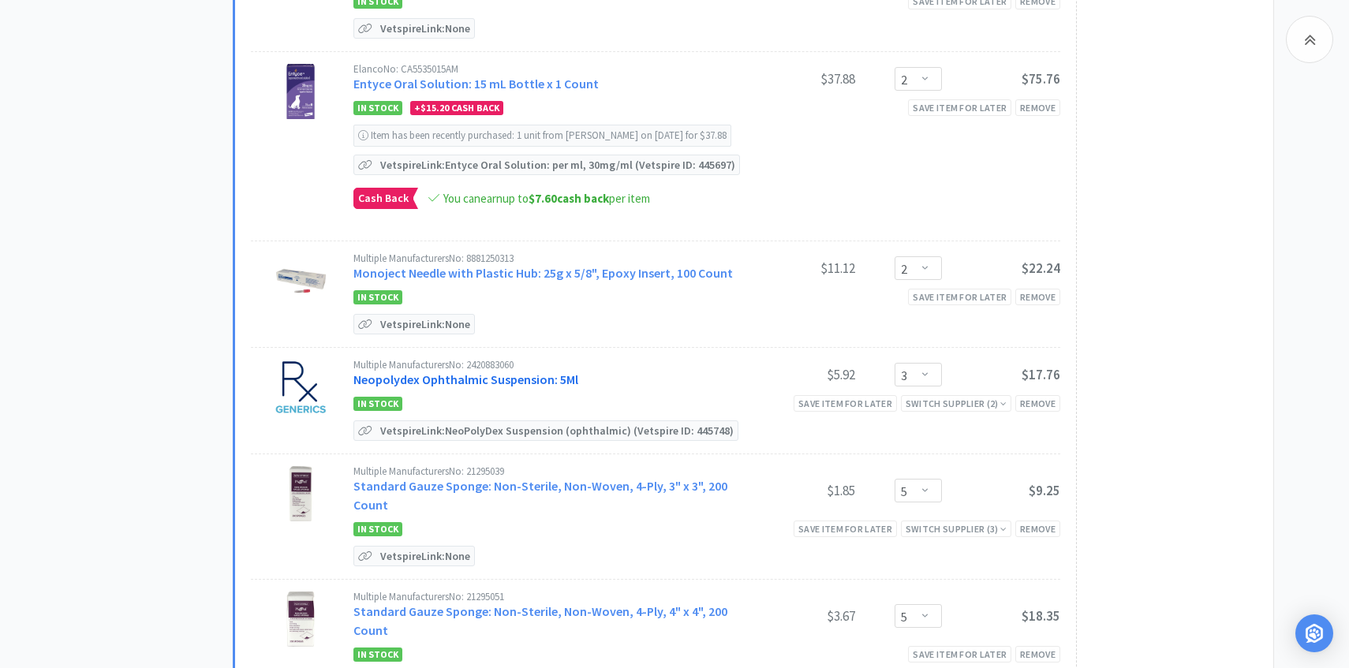
click at [485, 371] on link "Neopolydex Ophthalmic Suspension: 5Ml" at bounding box center [465, 379] width 225 height 16
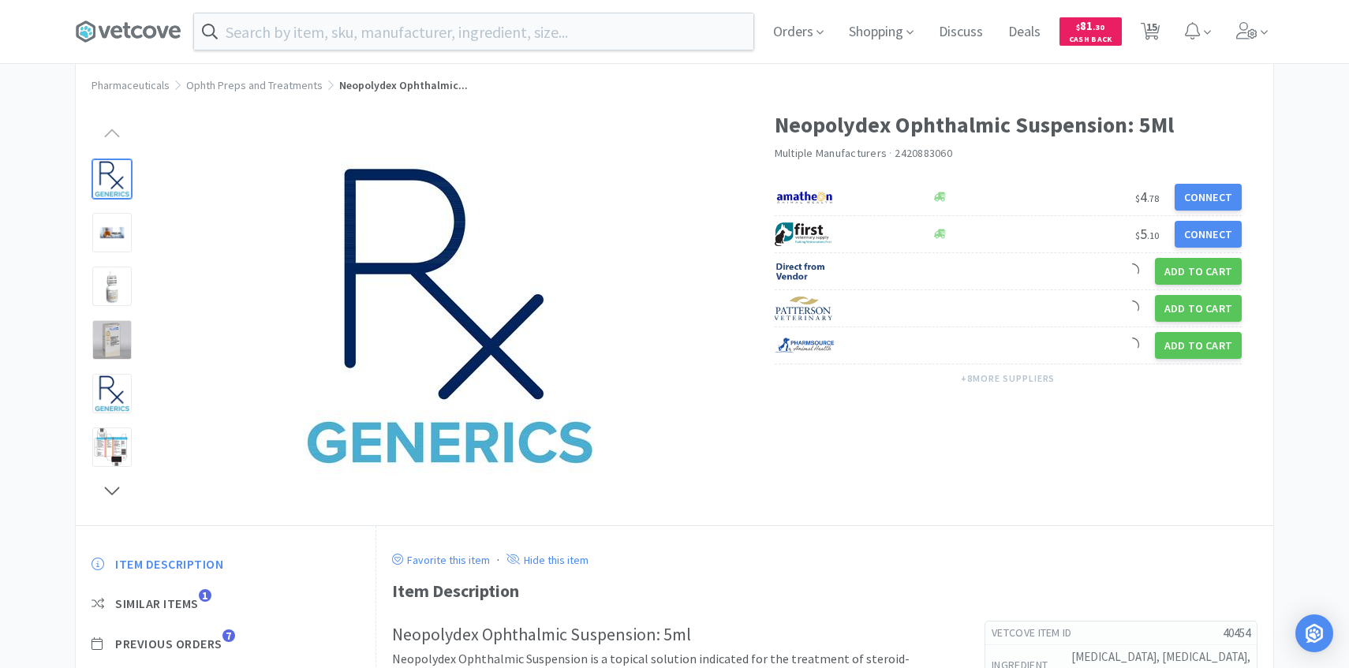
scroll to position [44, 0]
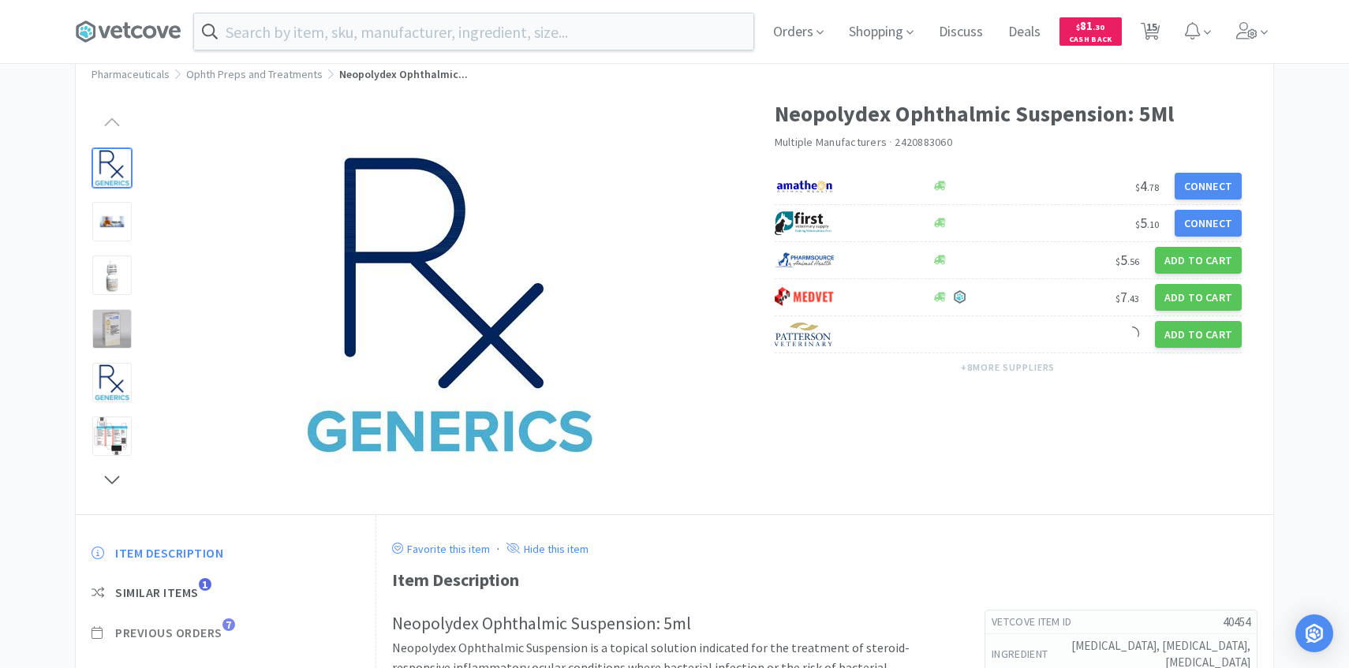
click at [217, 630] on span "Previous Orders" at bounding box center [168, 633] width 107 height 17
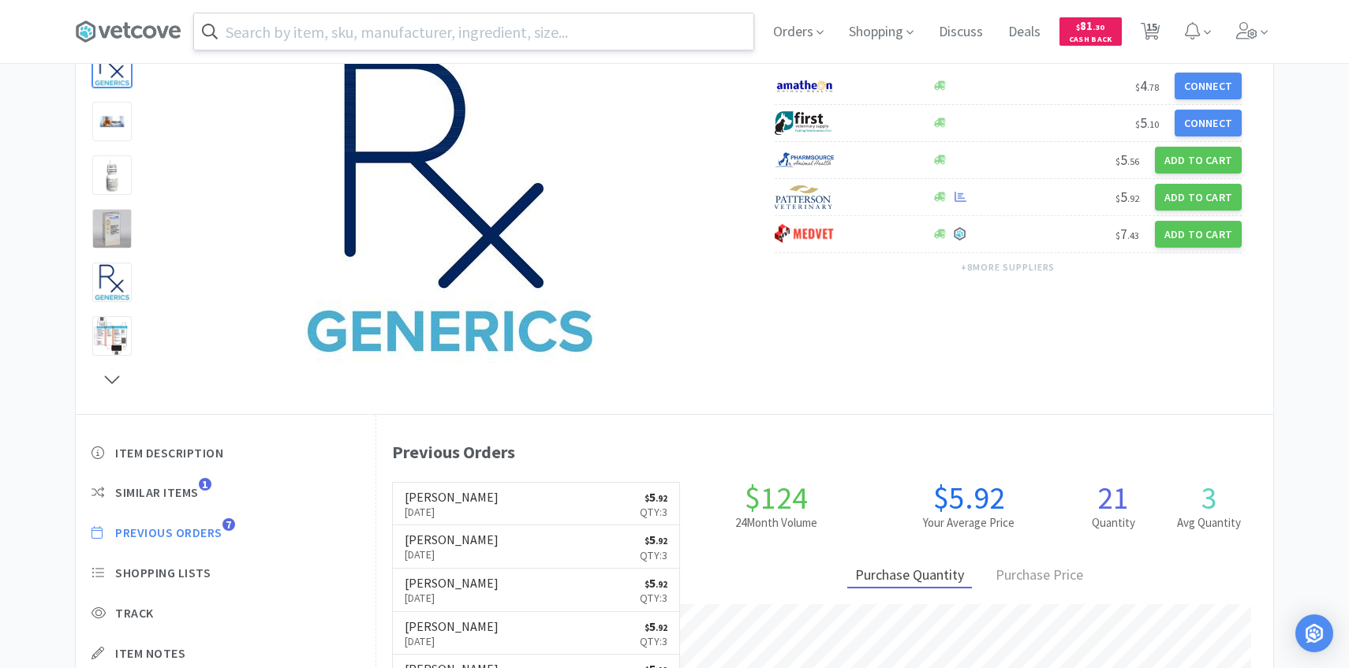
scroll to position [433, 897]
select select "1"
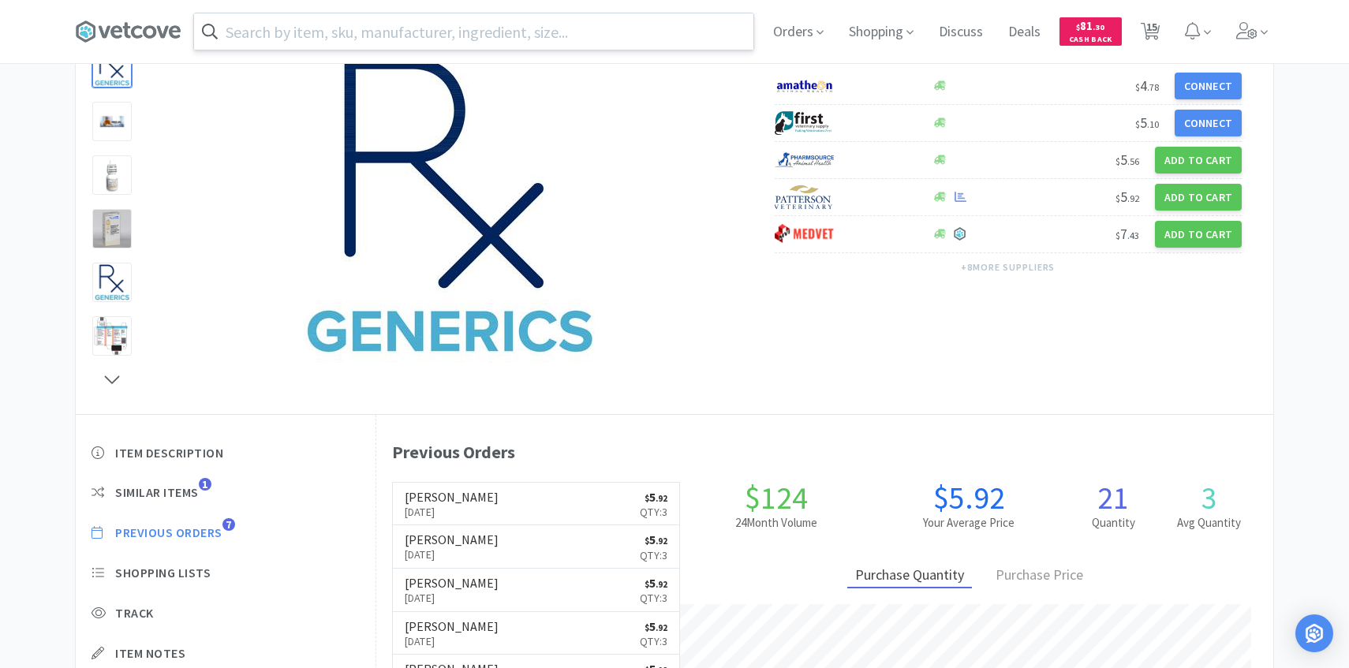
select select "1"
select select "2"
select select "3"
select select "5"
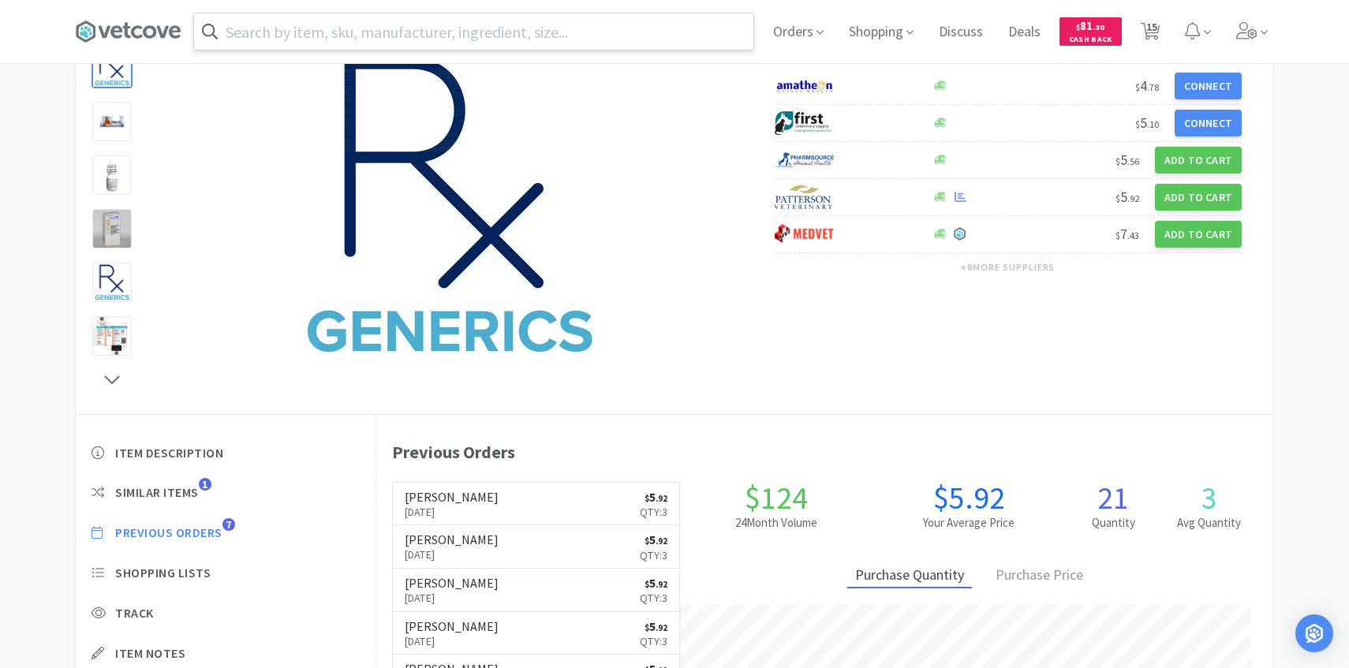
select select "5"
select select "50"
select select "2"
select select "1"
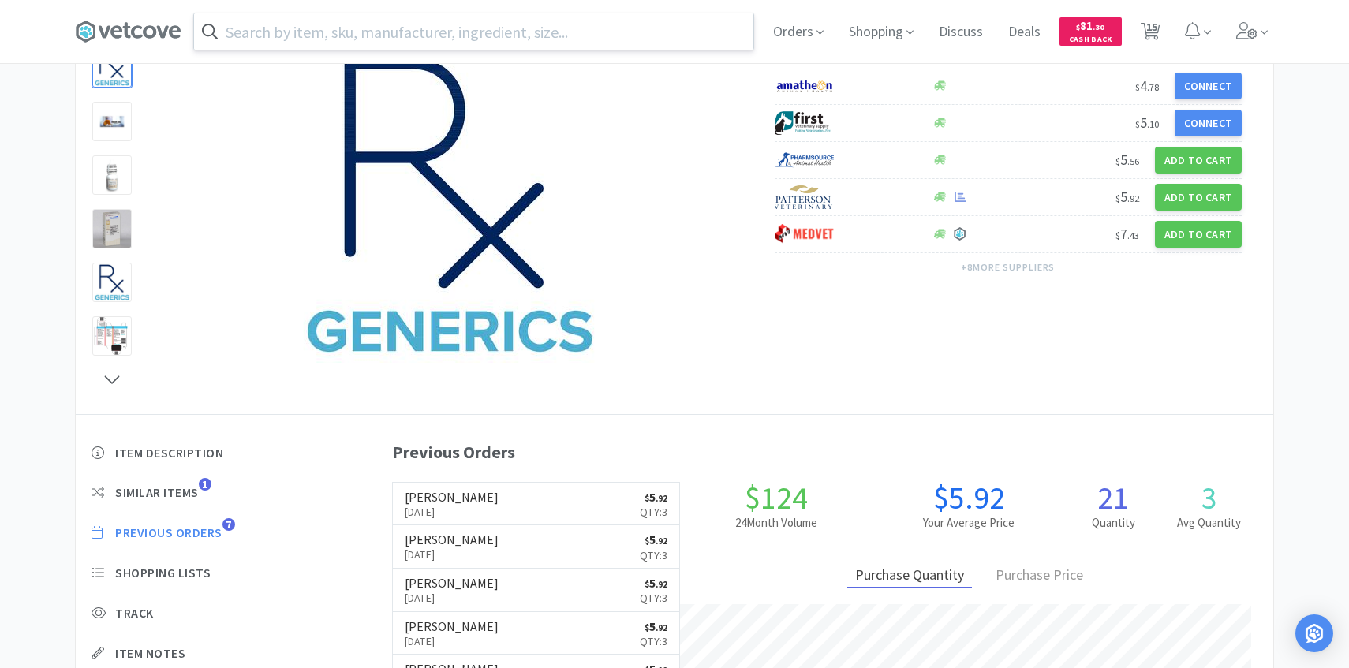
select select "2"
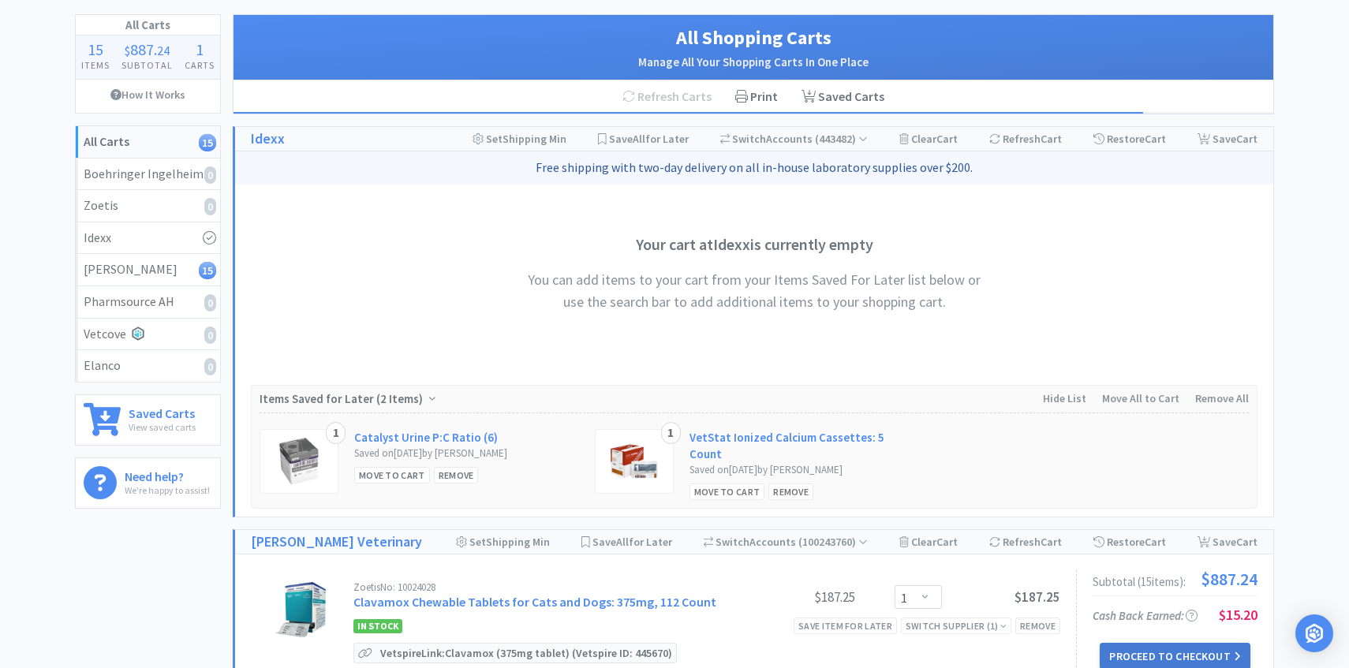
click at [1144, 655] on button "Proceed to Checkout" at bounding box center [1174, 656] width 150 height 27
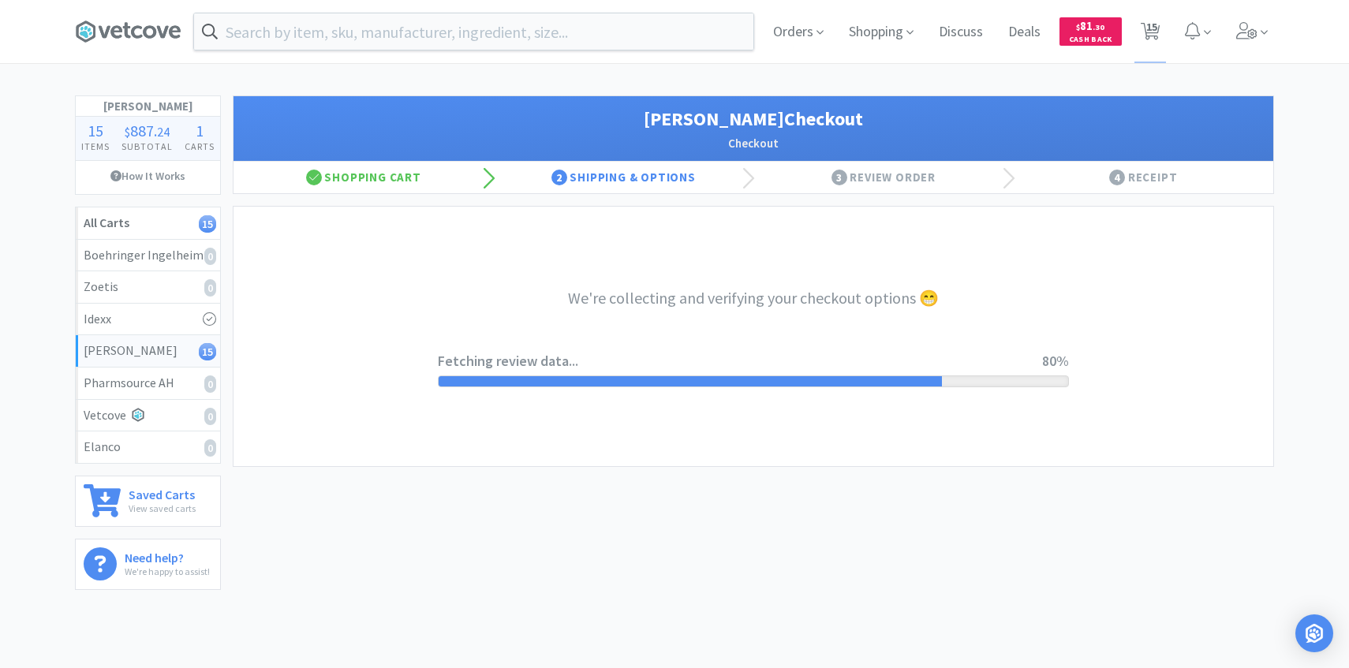
select select "1"
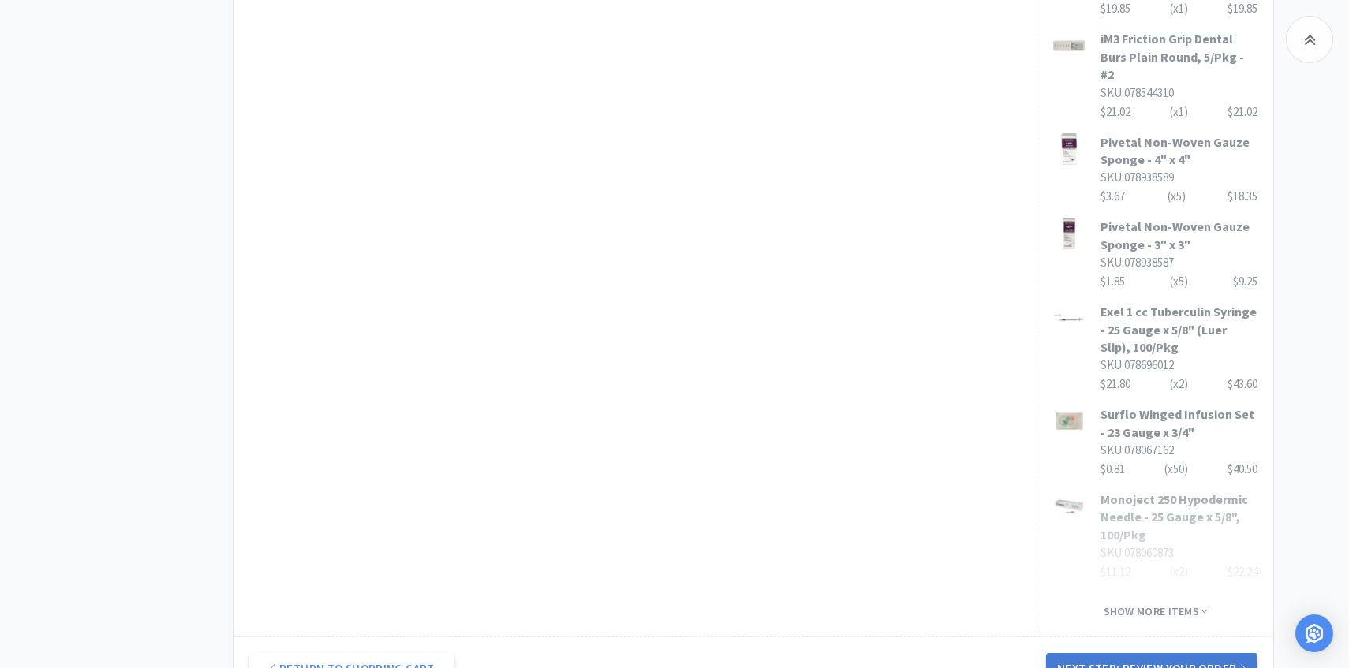
click at [1099, 653] on button "Next Step: Review Your Order" at bounding box center [1151, 669] width 211 height 32
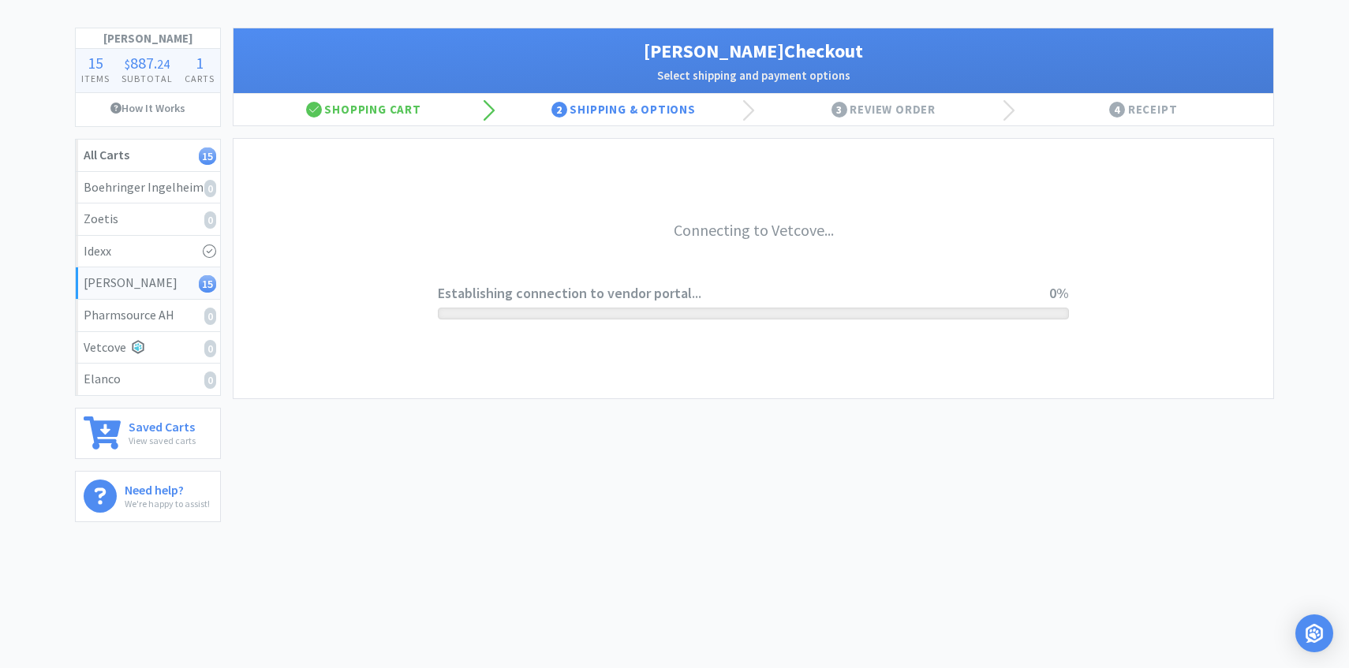
click at [1099, 636] on div "Orders Shopping Discuss Discuss Deals Deals $ 81 . 30 Cash Back 15 15 Patterson…" at bounding box center [674, 300] width 1349 height 736
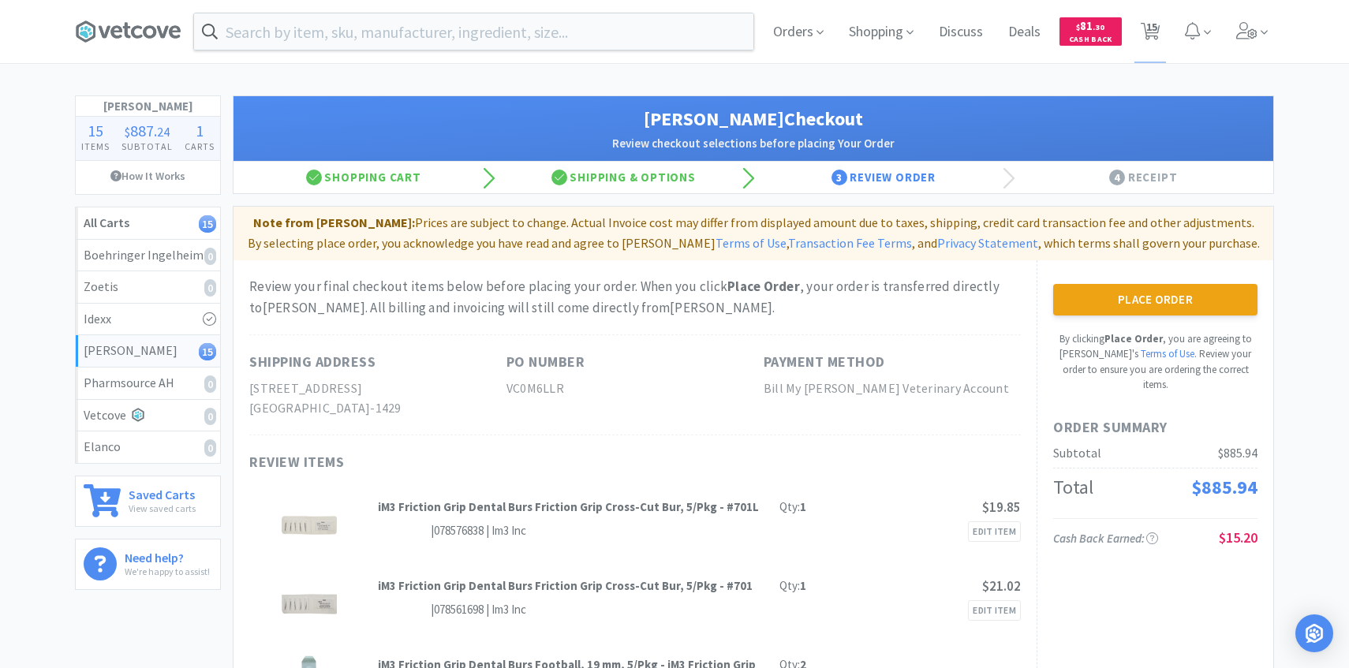
click at [1114, 291] on button "Place Order" at bounding box center [1155, 300] width 204 height 32
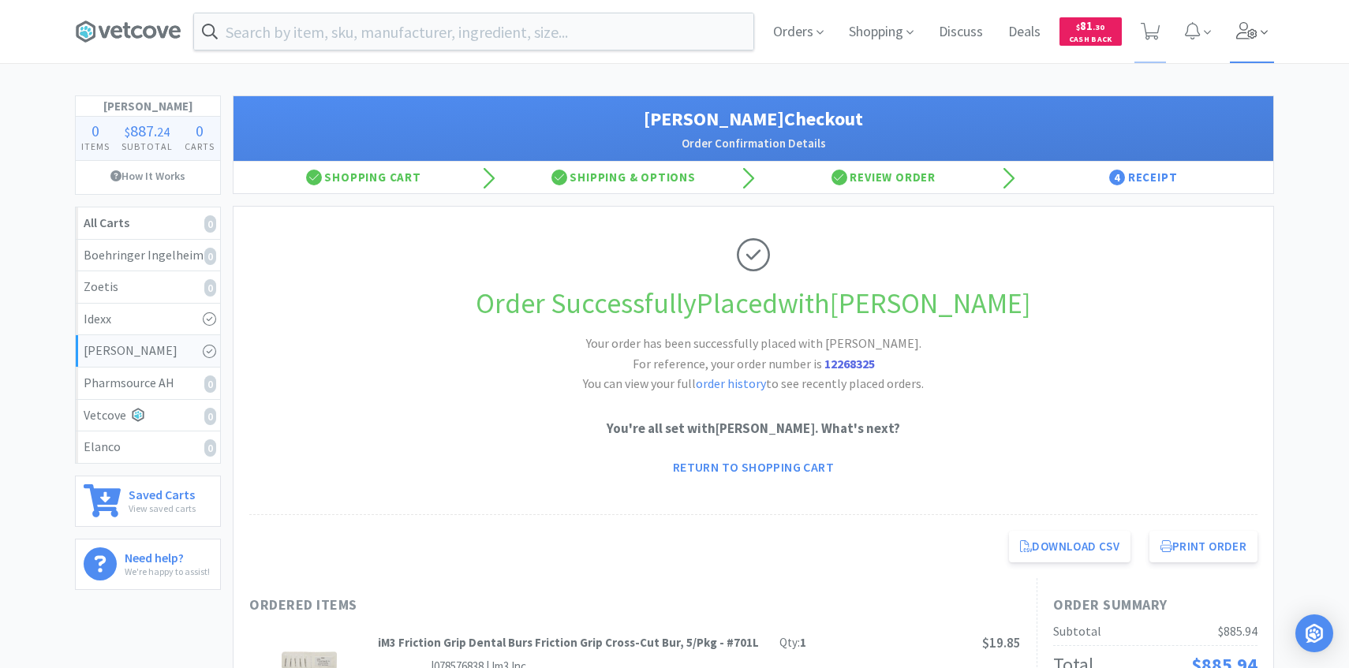
click at [1267, 42] on span at bounding box center [1252, 31] width 45 height 63
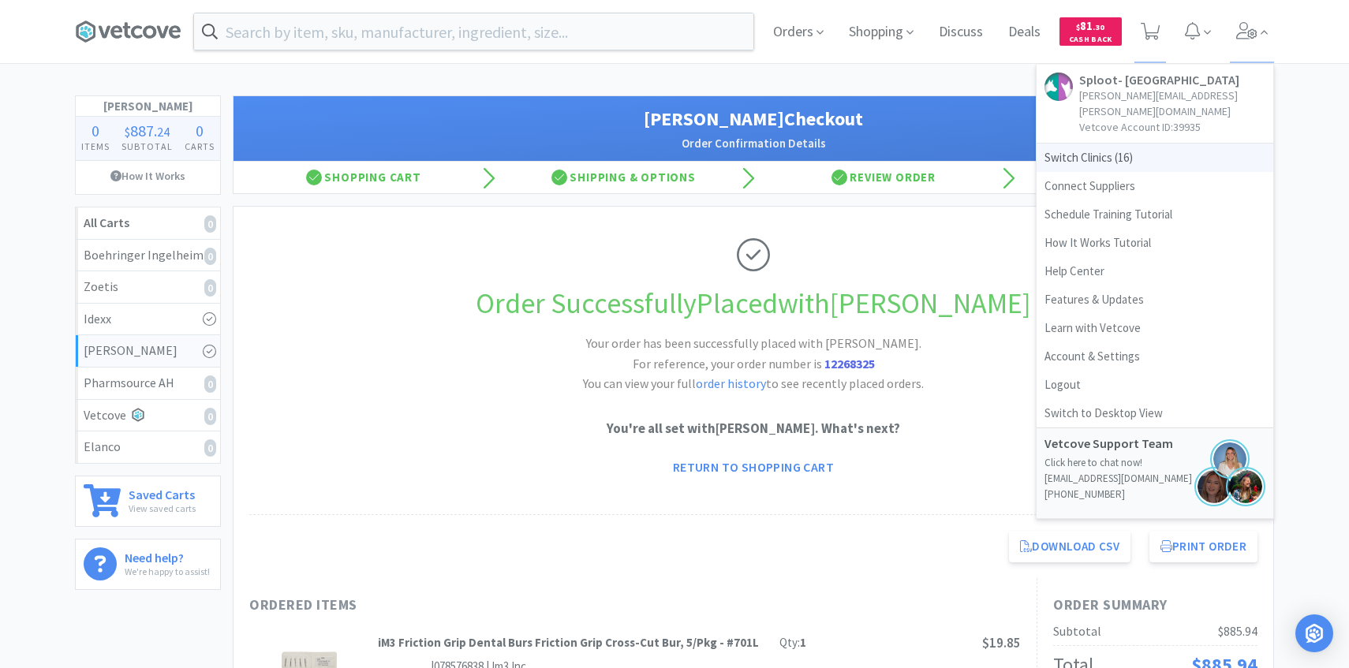
click at [1158, 149] on span "Switch Clinics ( 16 )" at bounding box center [1154, 158] width 237 height 28
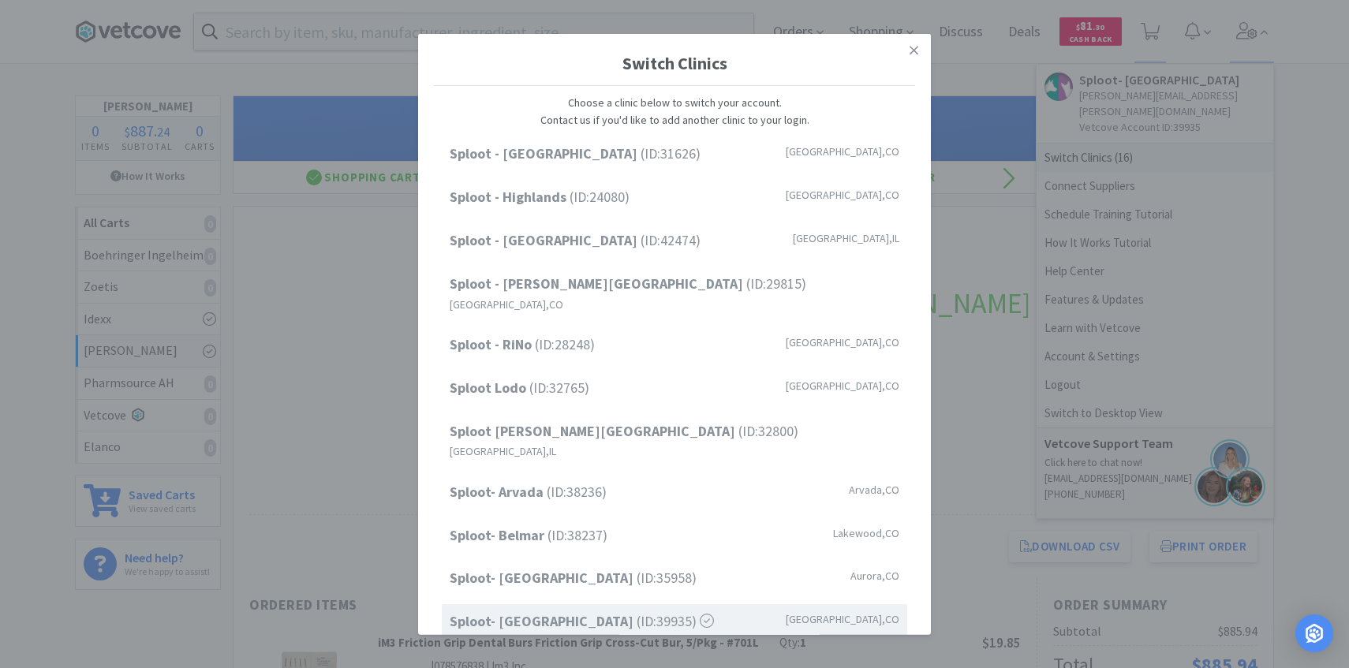
scroll to position [201, 0]
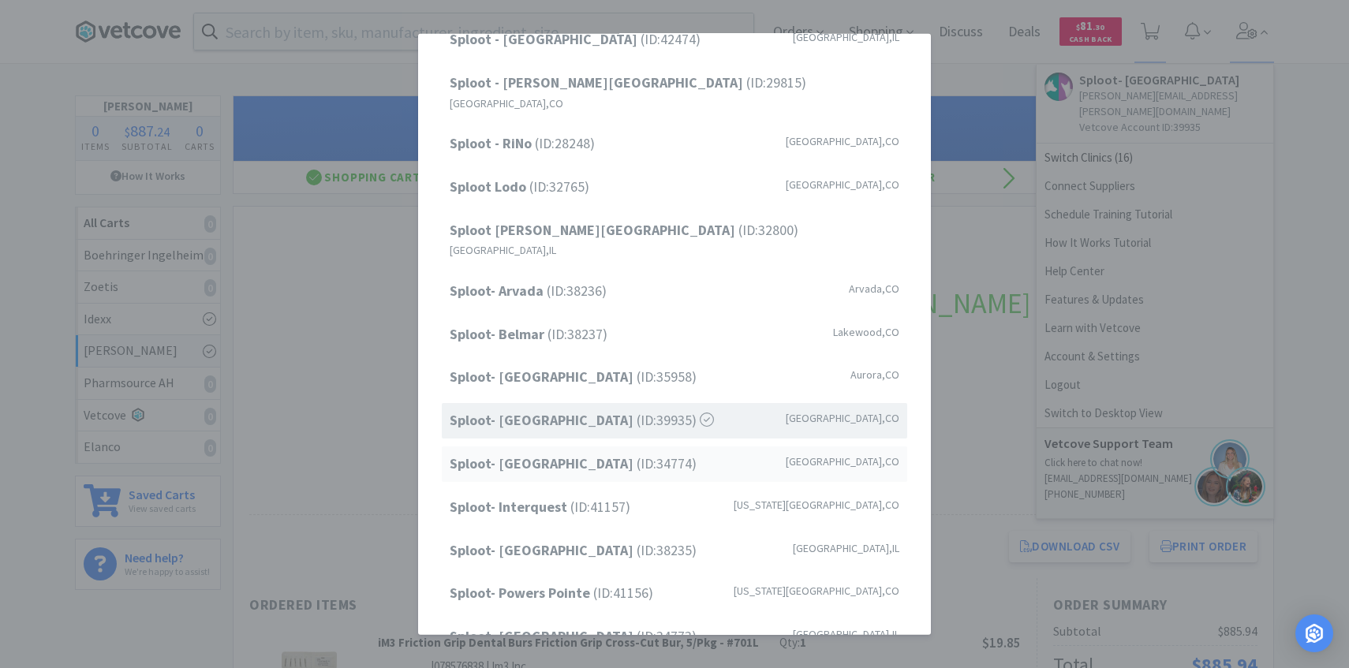
click at [607, 453] on span "Sploot- Highlands Ranch (ID: 34774 )" at bounding box center [573, 464] width 247 height 23
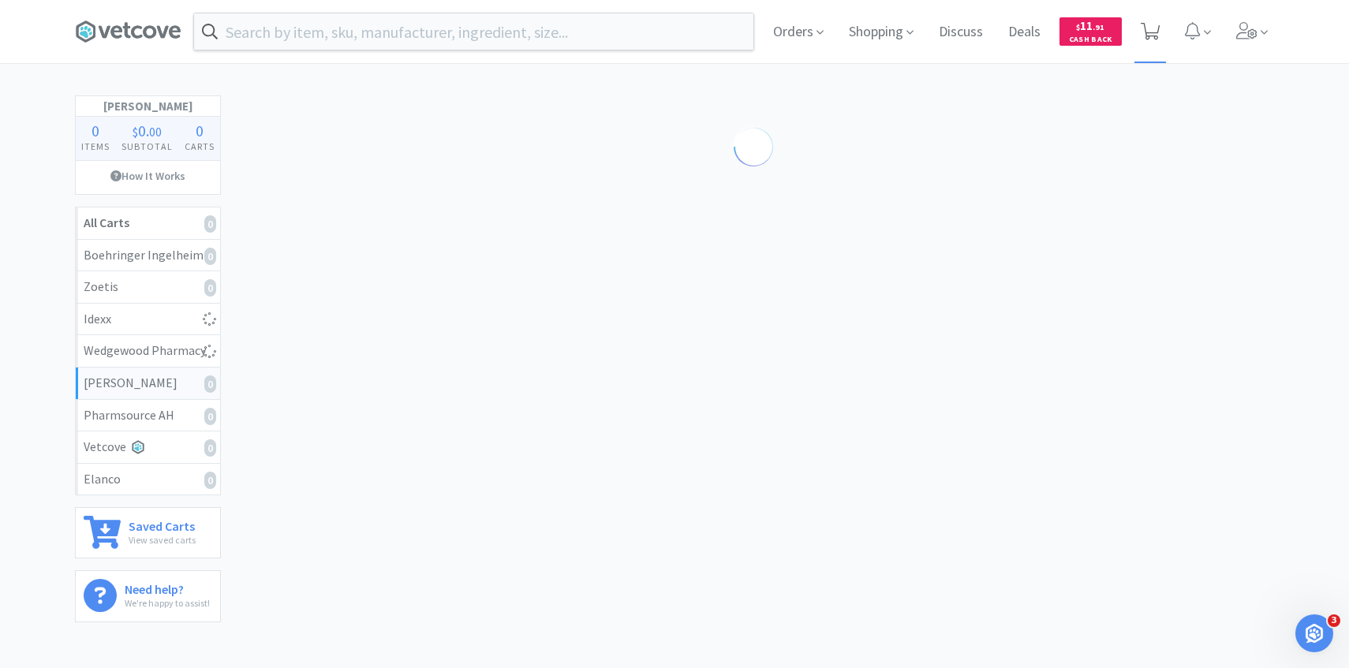
click at [1146, 45] on span at bounding box center [1150, 31] width 32 height 63
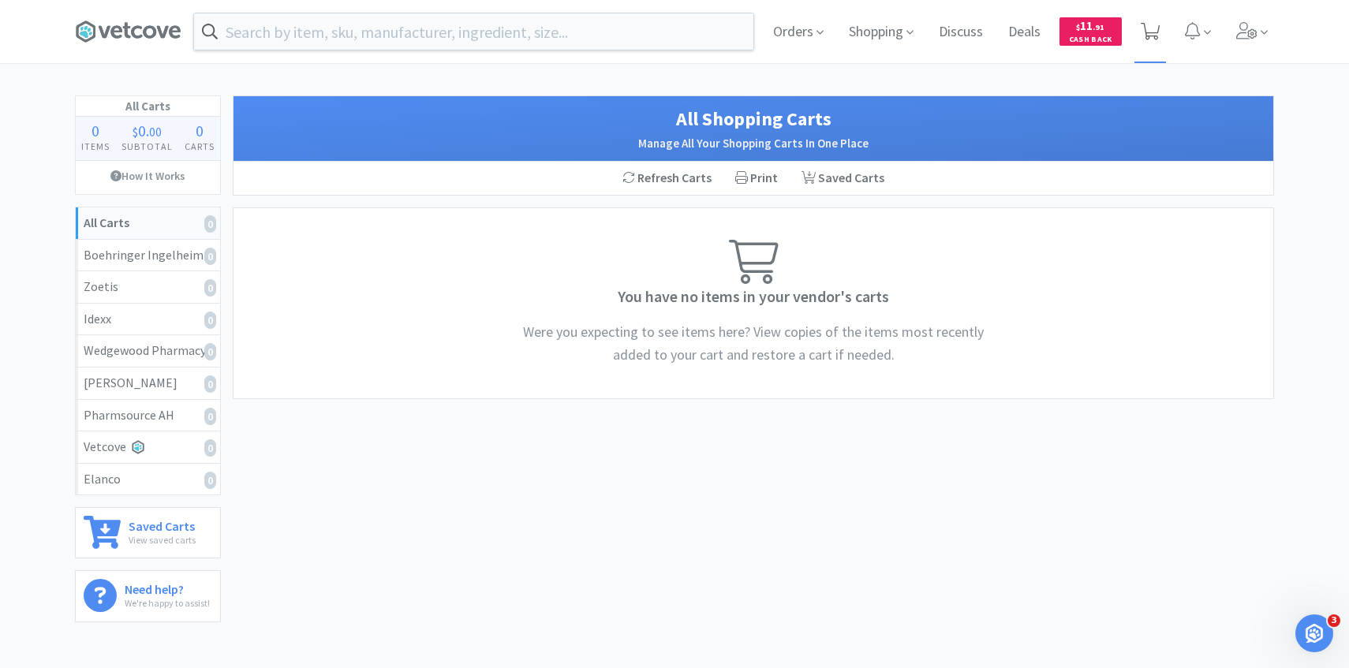
click at [1159, 32] on icon at bounding box center [1150, 31] width 20 height 17
click at [1275, 43] on div "Orders Shopping Discuss Discuss Deals Deals $ 11 . 91 Cash Back" at bounding box center [674, 31] width 1215 height 63
click at [581, 44] on input "text" at bounding box center [473, 31] width 559 height 36
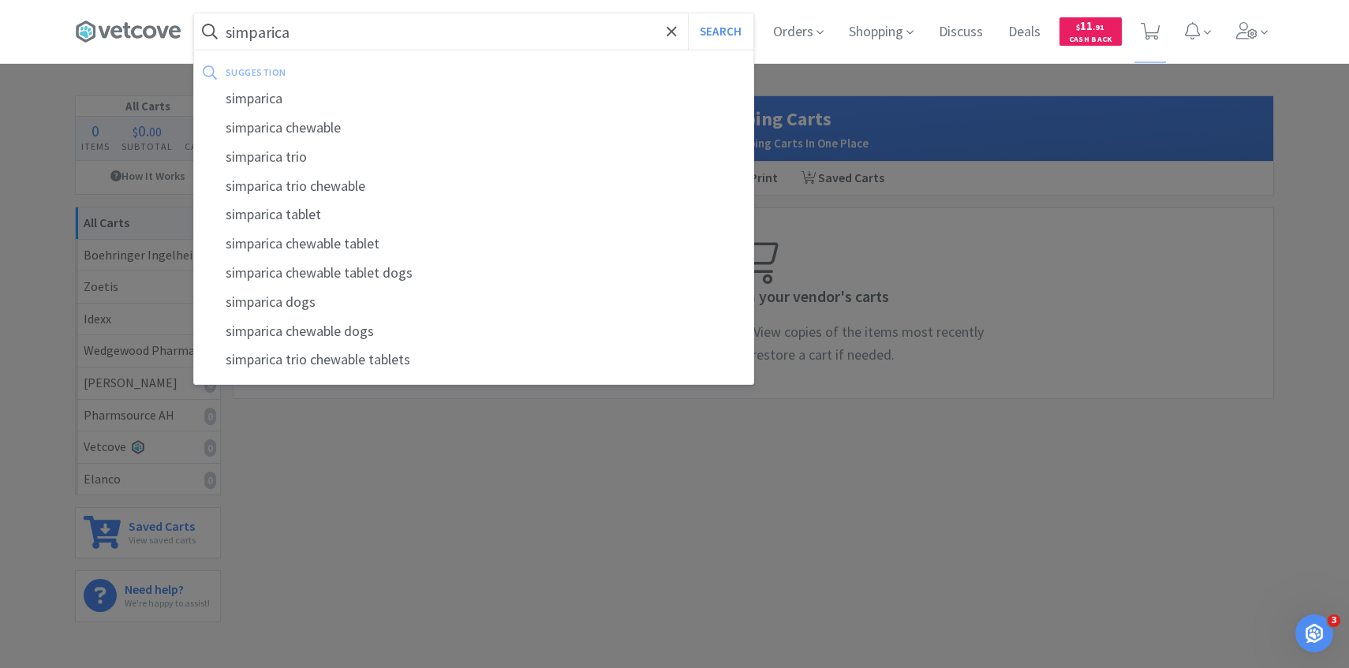
type input "simparica"
click at [688, 13] on button "Search" at bounding box center [720, 31] width 65 height 36
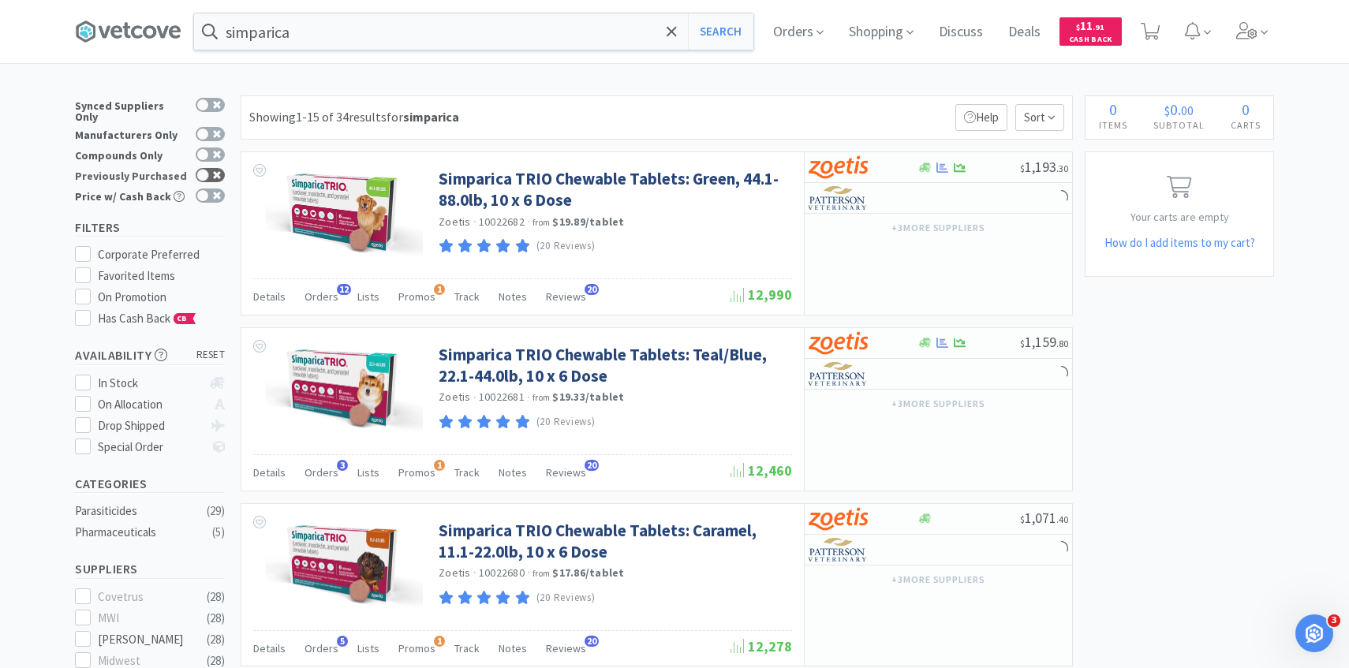
click at [213, 171] on icon at bounding box center [217, 175] width 8 height 8
checkbox input "true"
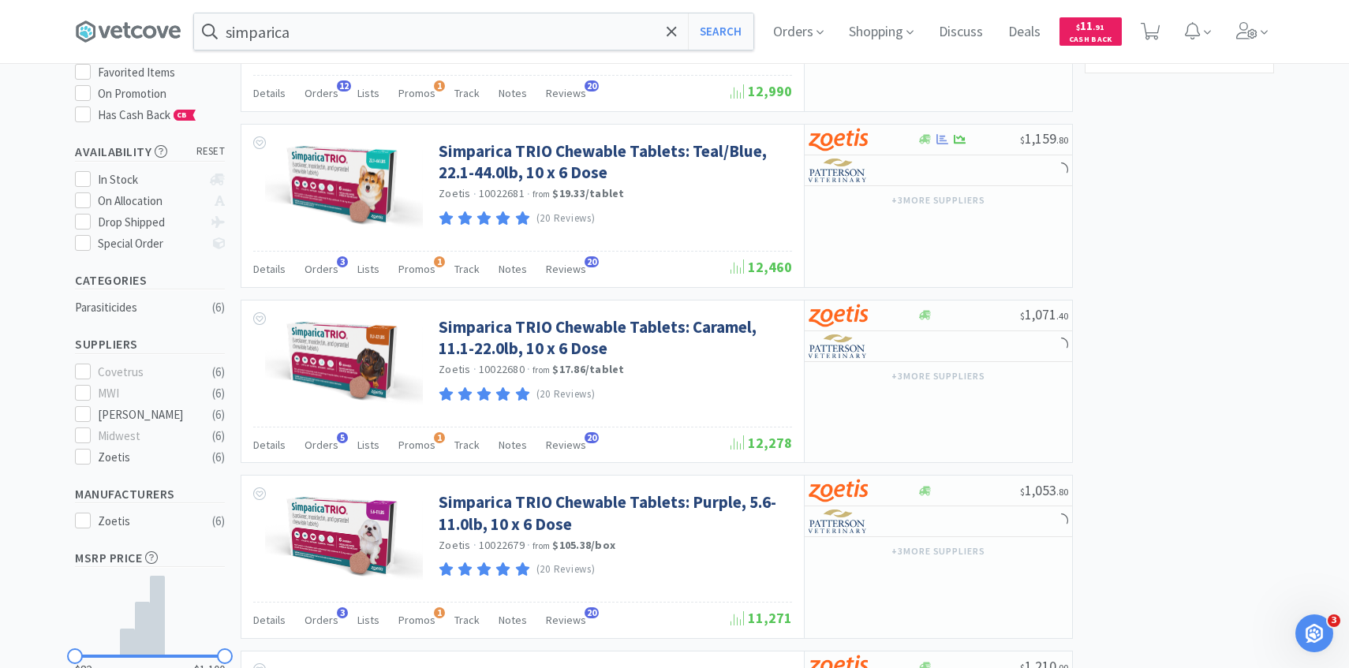
scroll to position [233, 0]
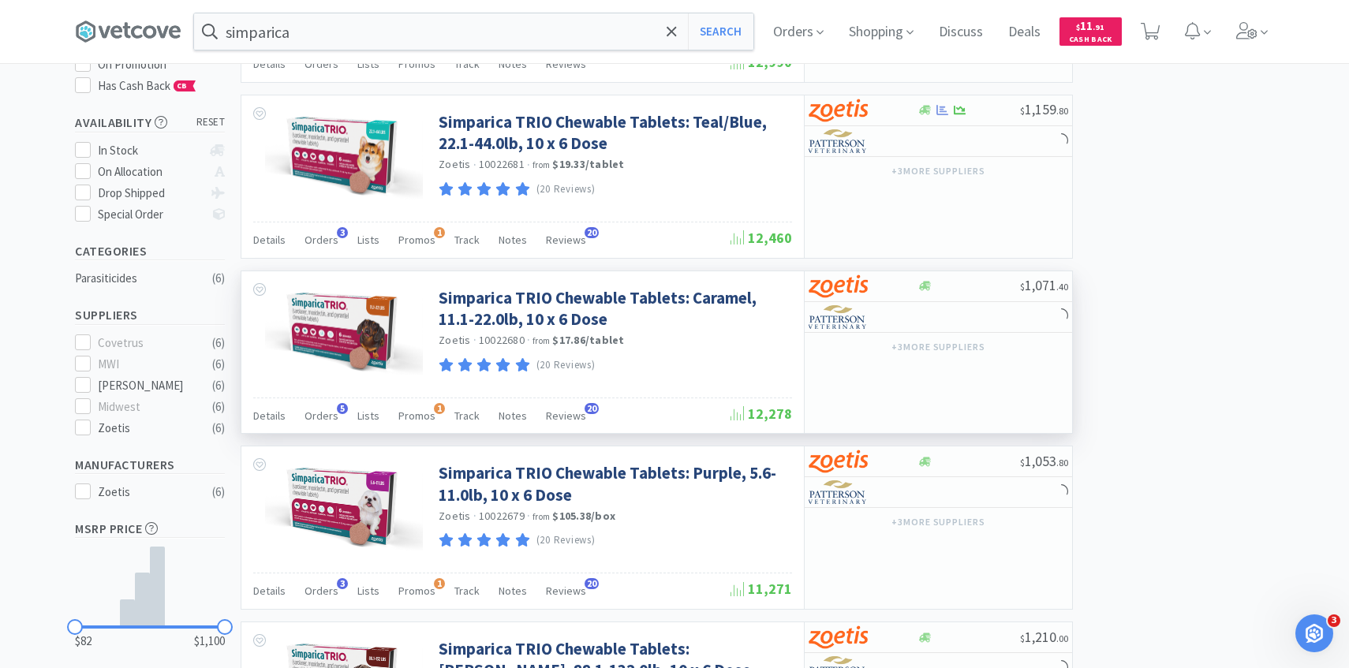
click at [334, 417] on div "Details Orders 5 Lists Promos 1 Track Notes Reviews 20" at bounding box center [491, 418] width 477 height 30
click at [315, 425] on div "Orders 5" at bounding box center [321, 418] width 34 height 30
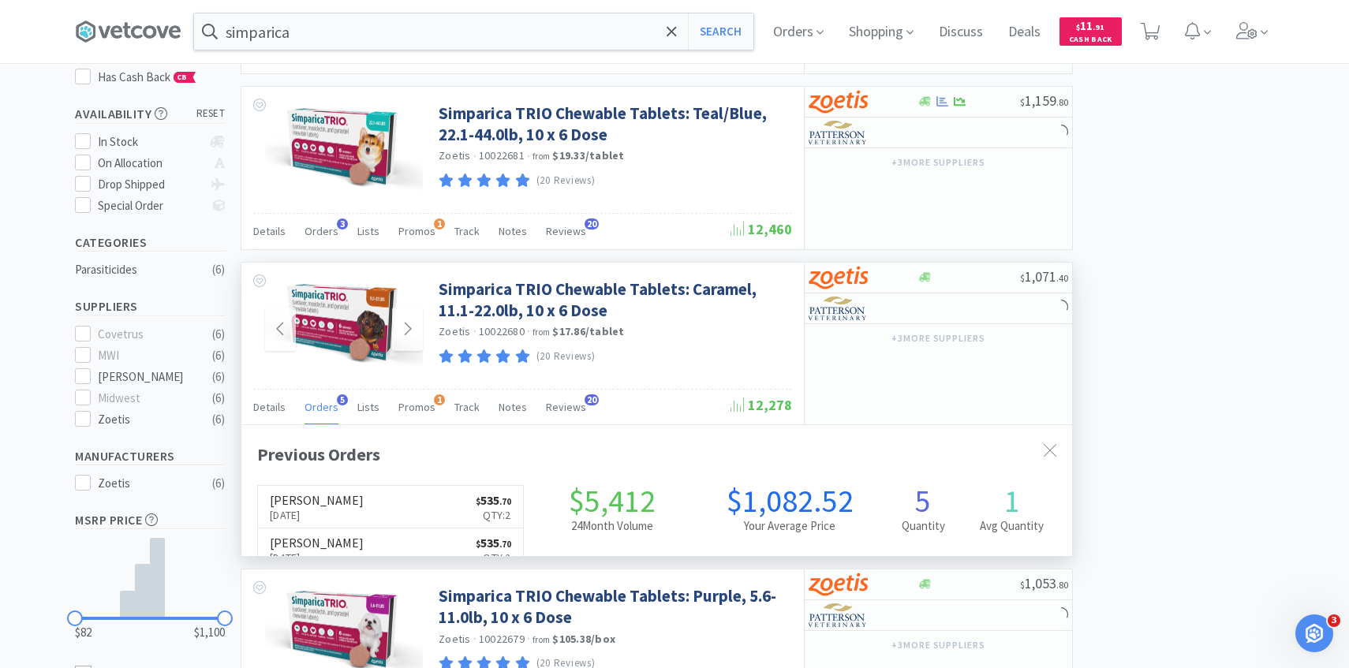
scroll to position [409, 830]
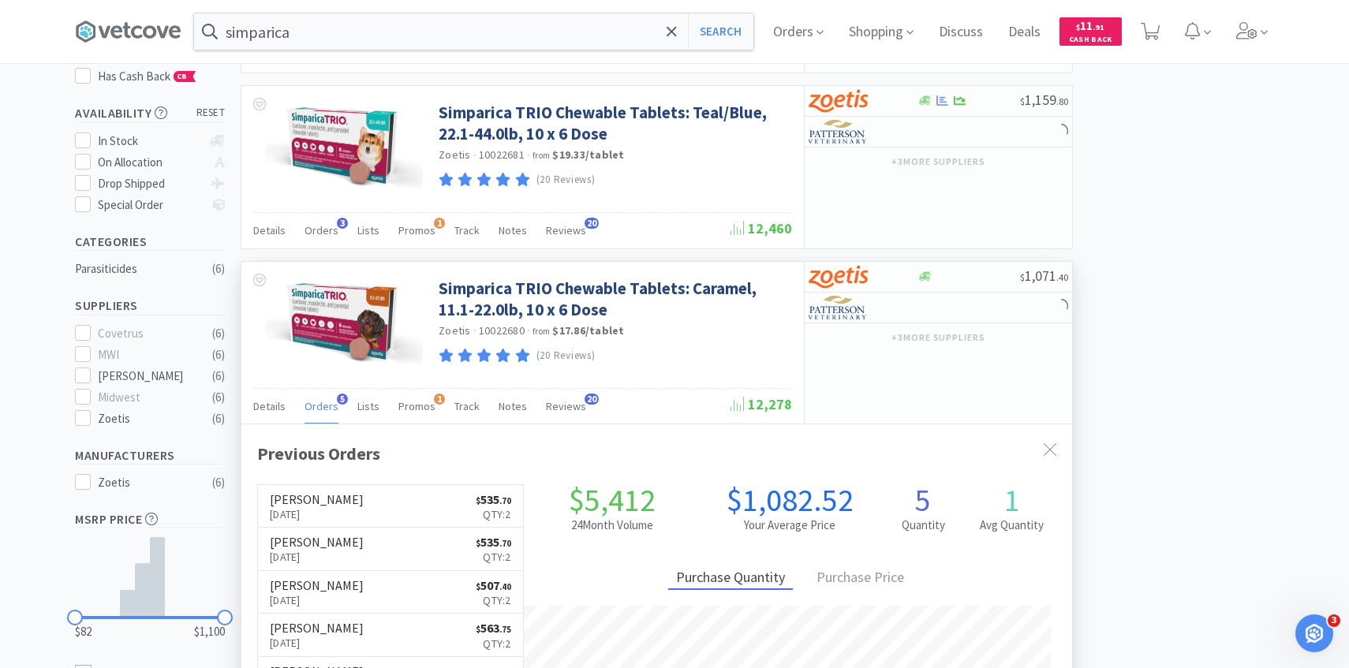
click at [320, 424] on div "Previous Orders Patterson Jun 24th, 2025 $ 535 . 70 Qty: 2 Patterson Mar 18th, …" at bounding box center [656, 628] width 830 height 409
click at [317, 399] on span "Orders" at bounding box center [321, 406] width 34 height 14
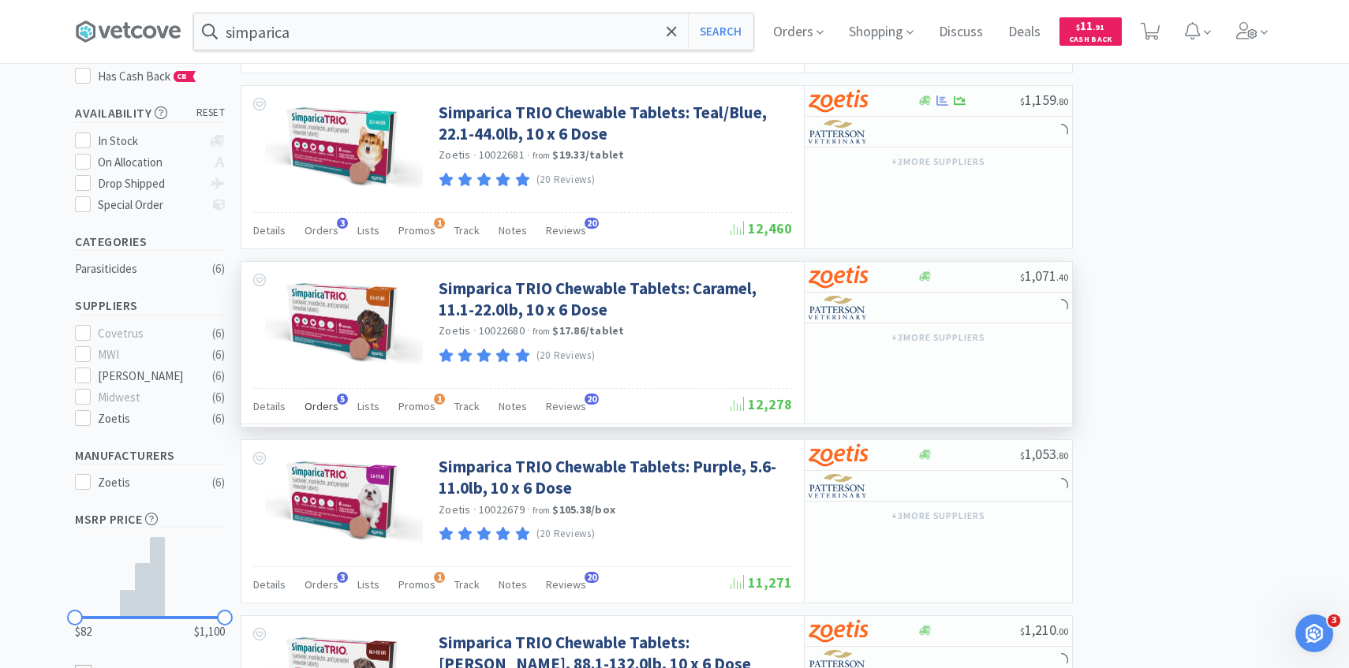
click at [317, 399] on span "Orders" at bounding box center [321, 406] width 34 height 14
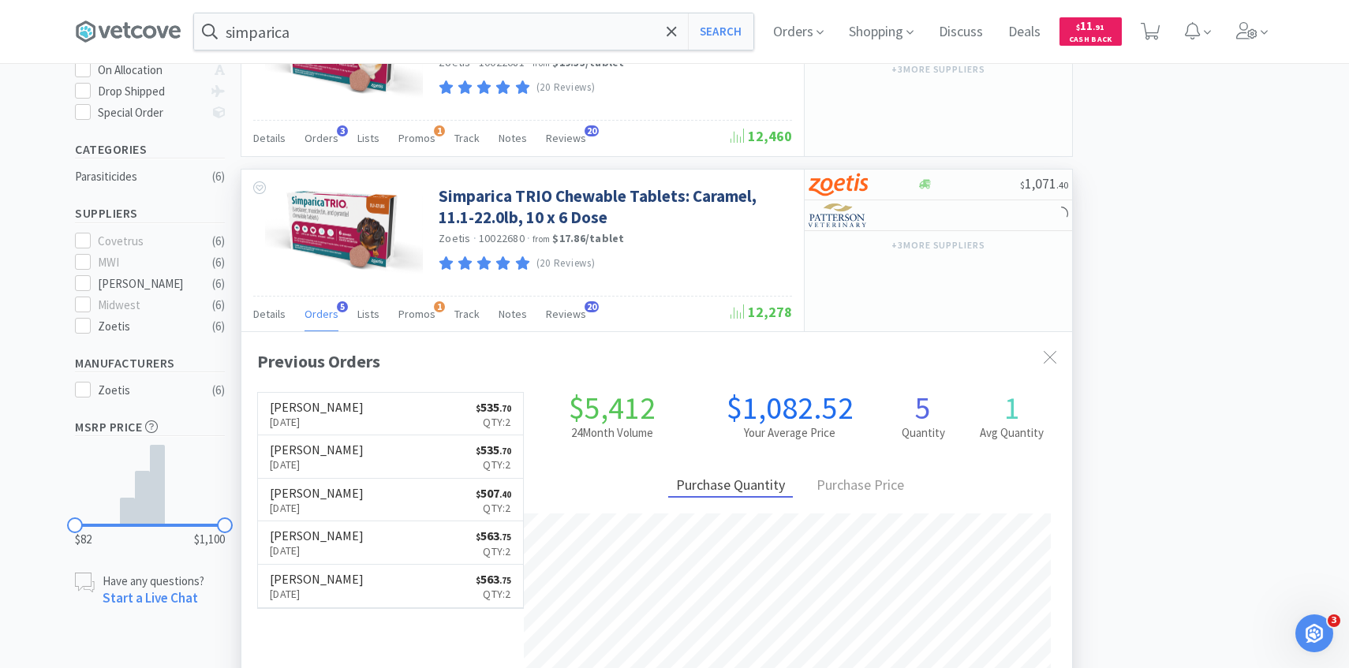
click at [330, 307] on span "Orders" at bounding box center [321, 314] width 34 height 14
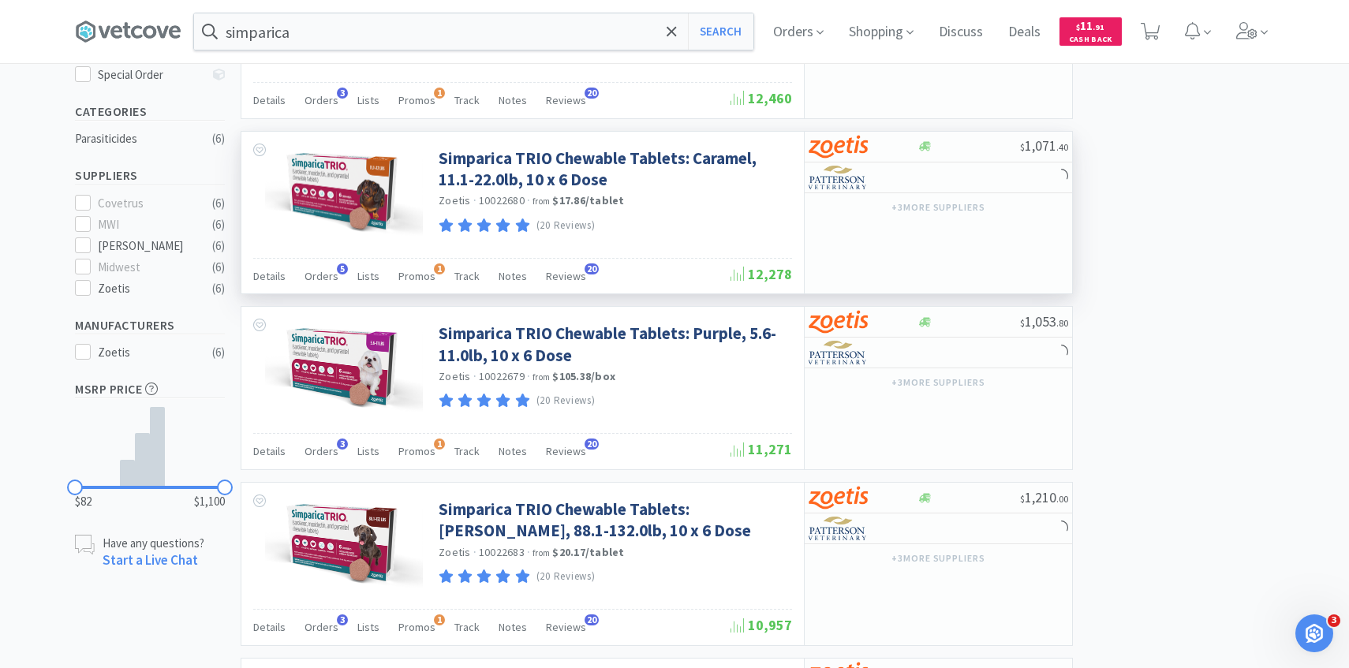
scroll to position [362, 0]
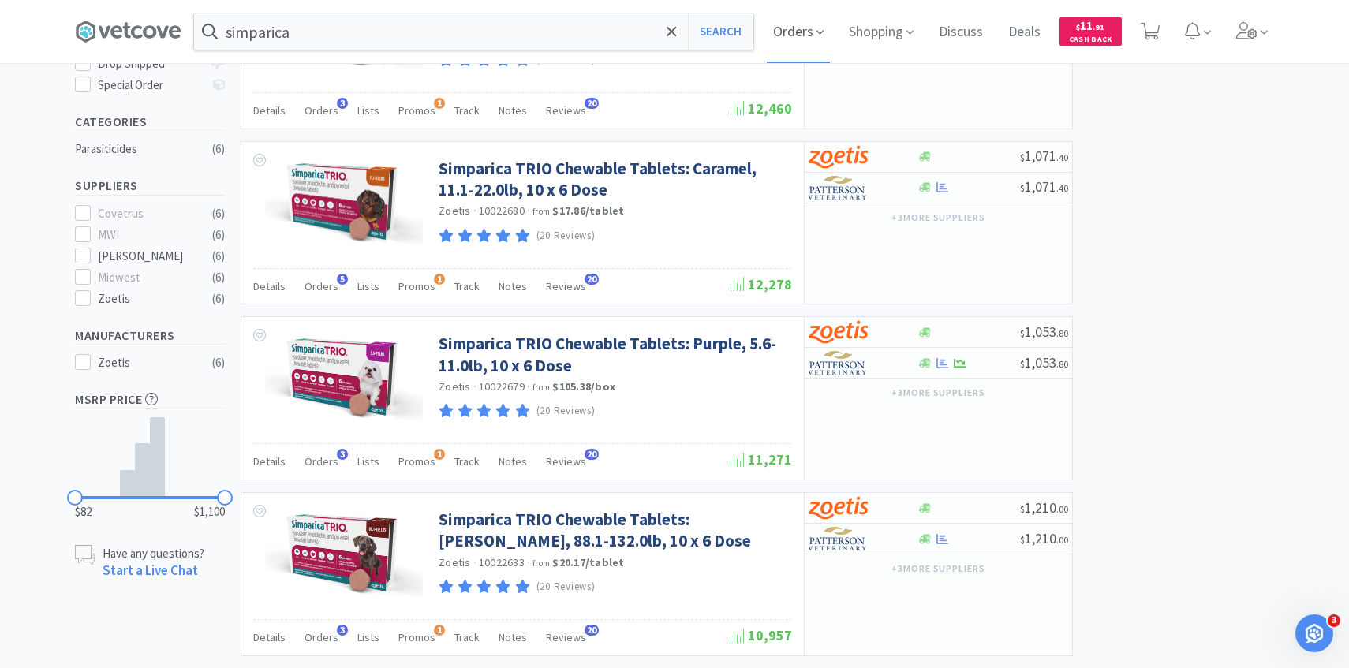
click at [791, 20] on span "Orders" at bounding box center [798, 31] width 63 height 63
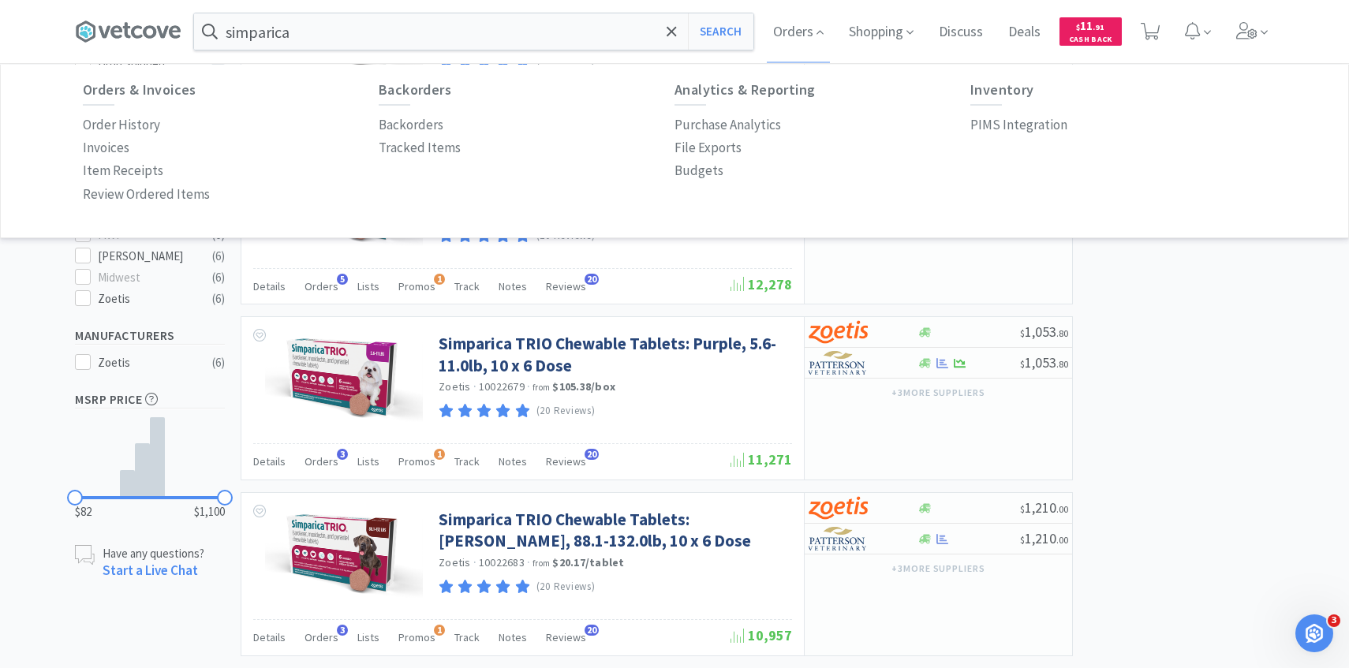
click at [1275, 16] on div "simparica Search Orders Orders & Invoices Order History Invoices Item Receipts …" at bounding box center [674, 31] width 1215 height 63
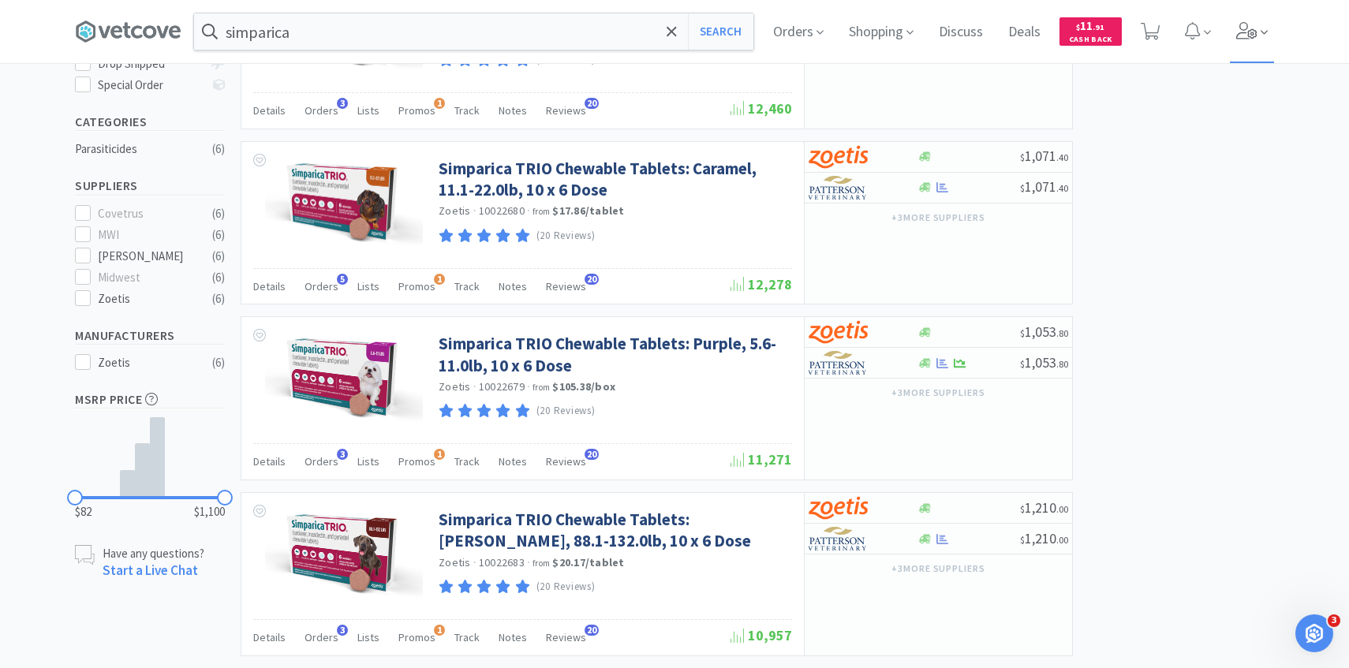
click at [1267, 26] on span at bounding box center [1252, 31] width 45 height 63
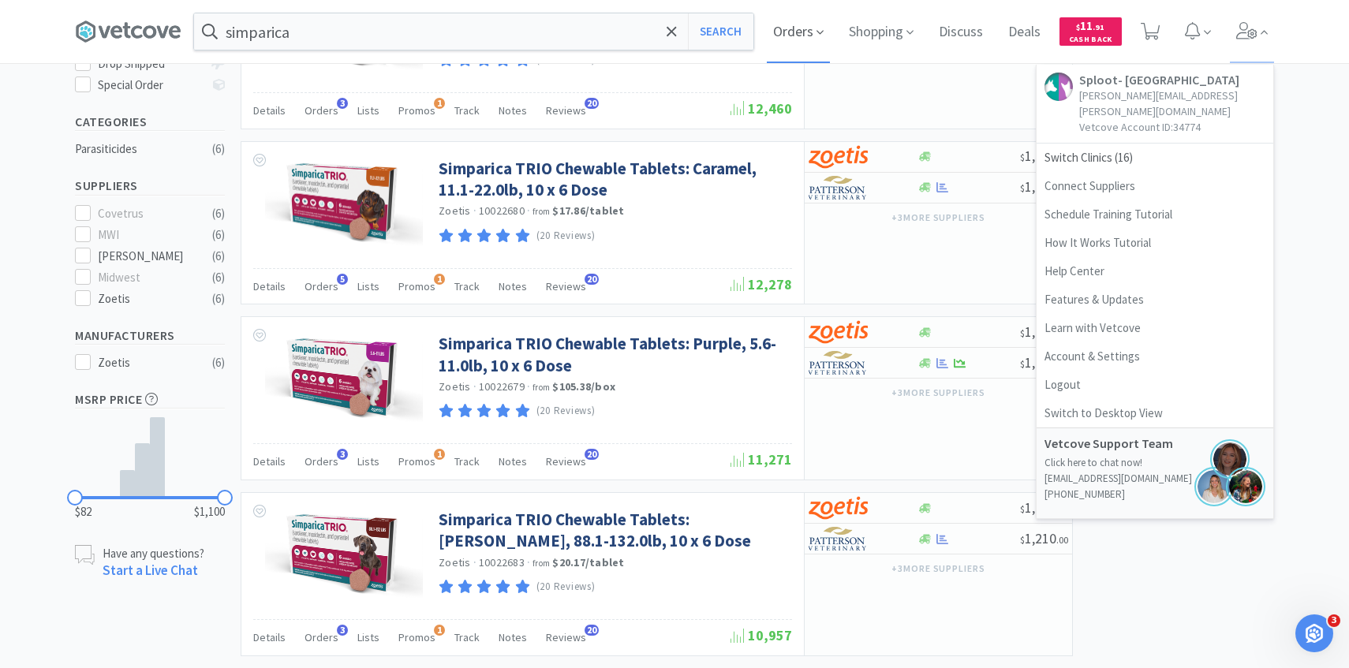
click at [801, 24] on span "Orders" at bounding box center [798, 31] width 63 height 63
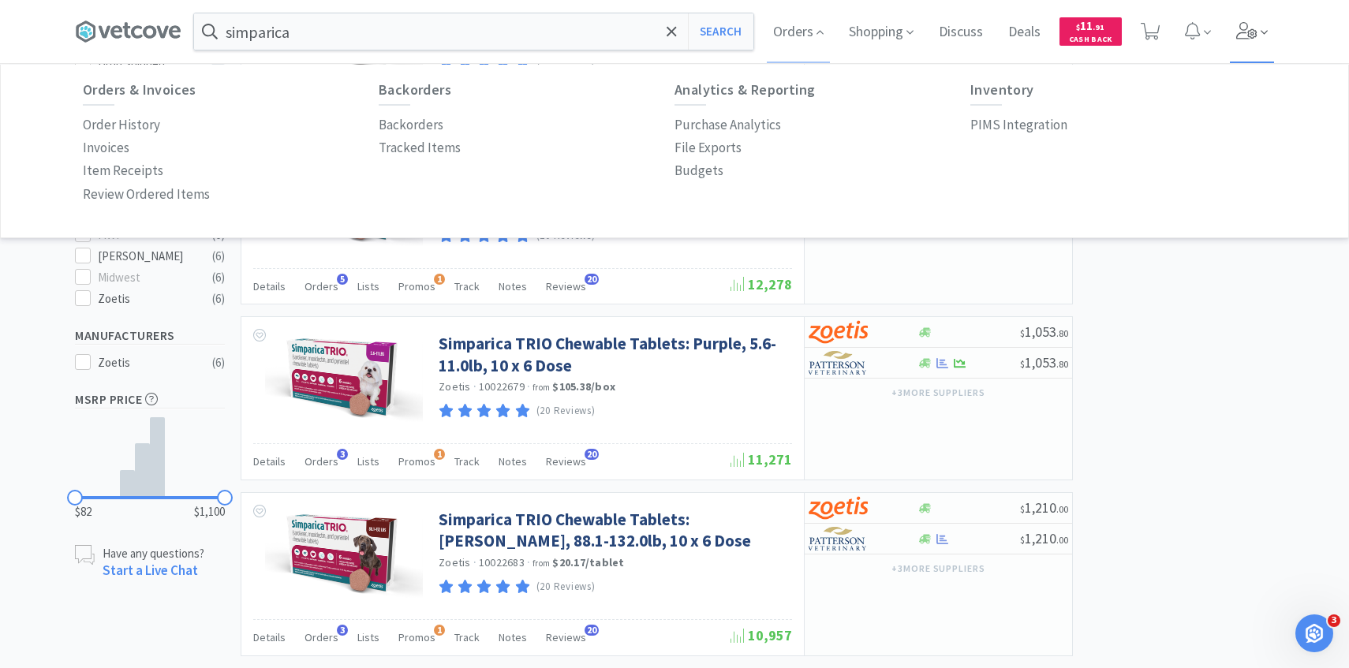
click at [1250, 43] on span at bounding box center [1252, 31] width 45 height 63
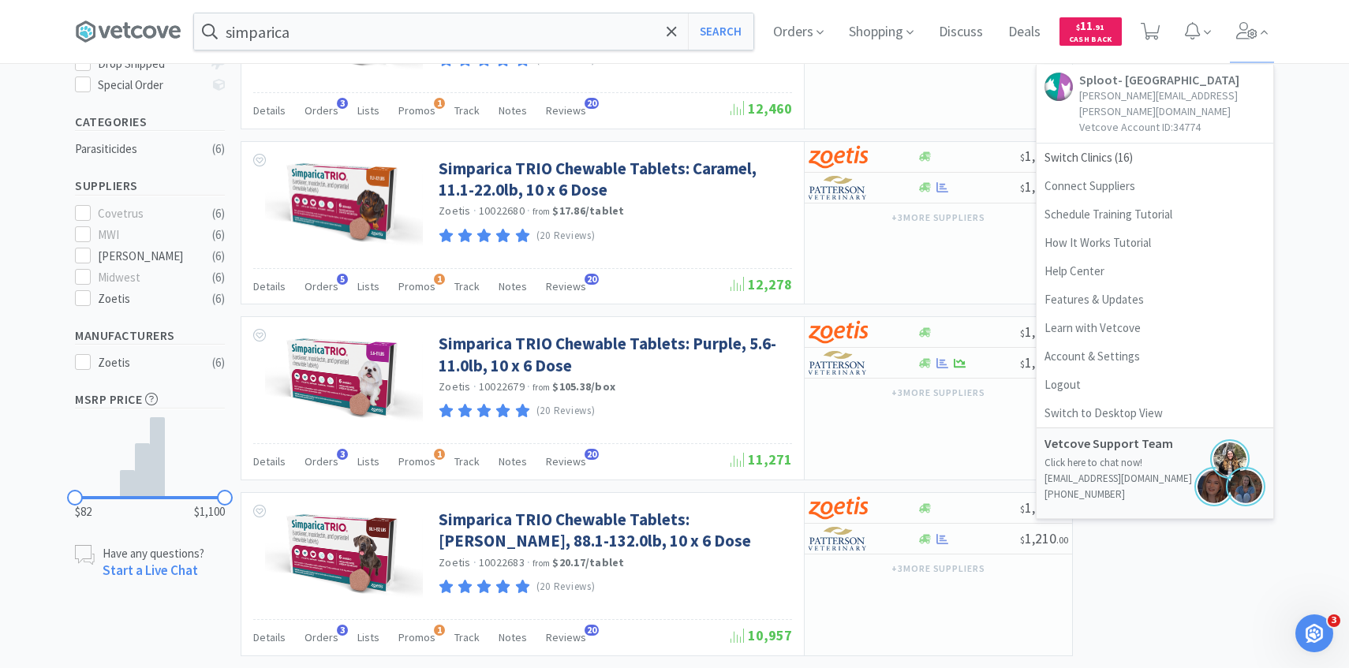
click at [1142, 119] on p "Vetcove Account ID: 34774" at bounding box center [1172, 127] width 186 height 16
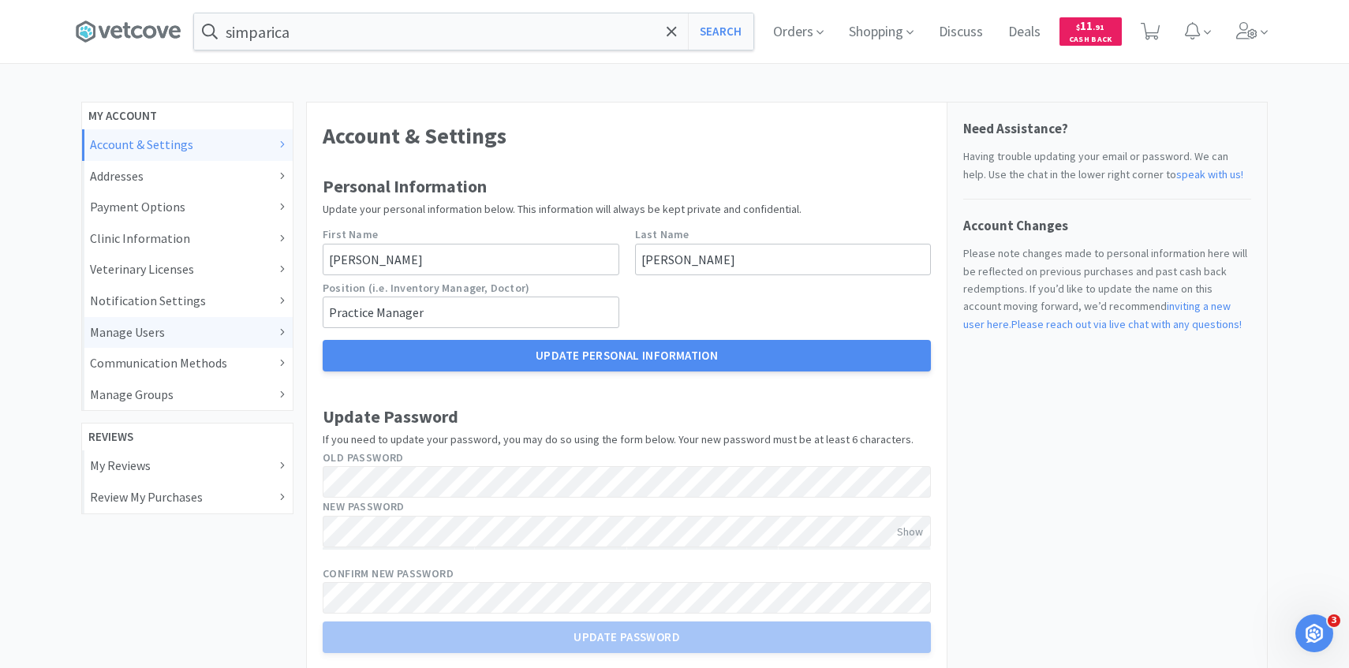
click at [193, 328] on div "Manage Users" at bounding box center [187, 333] width 195 height 21
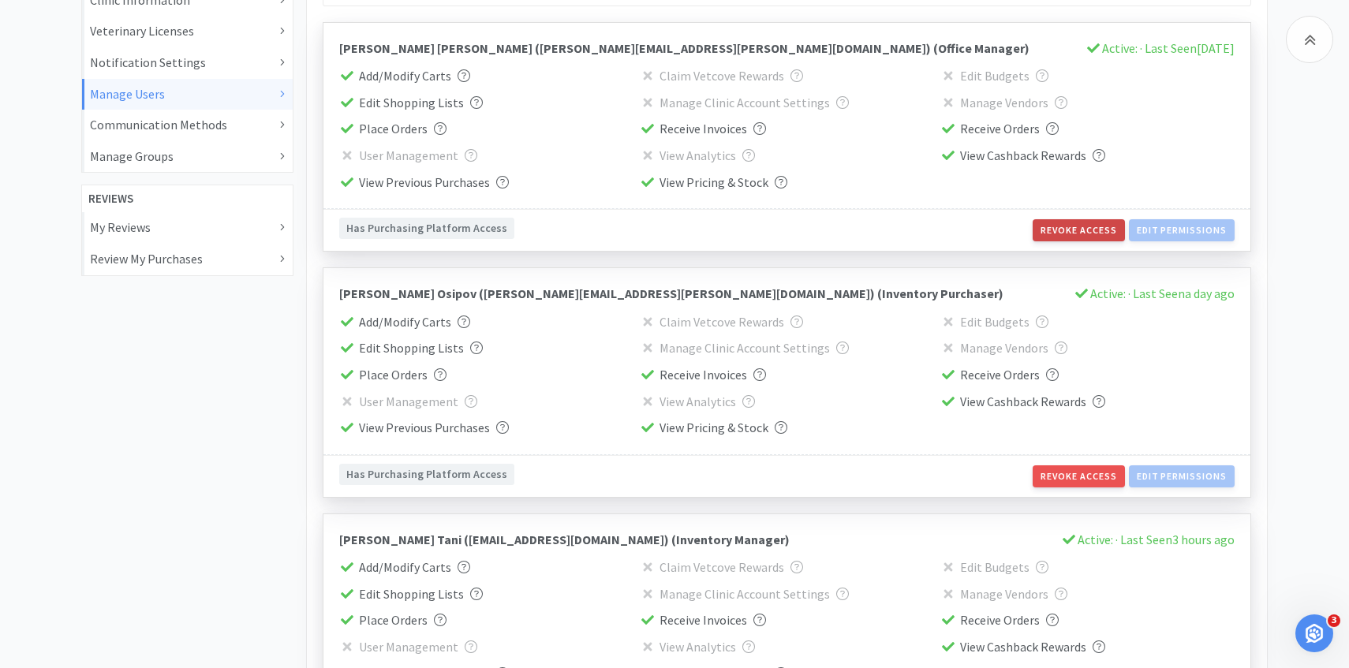
scroll to position [215, 0]
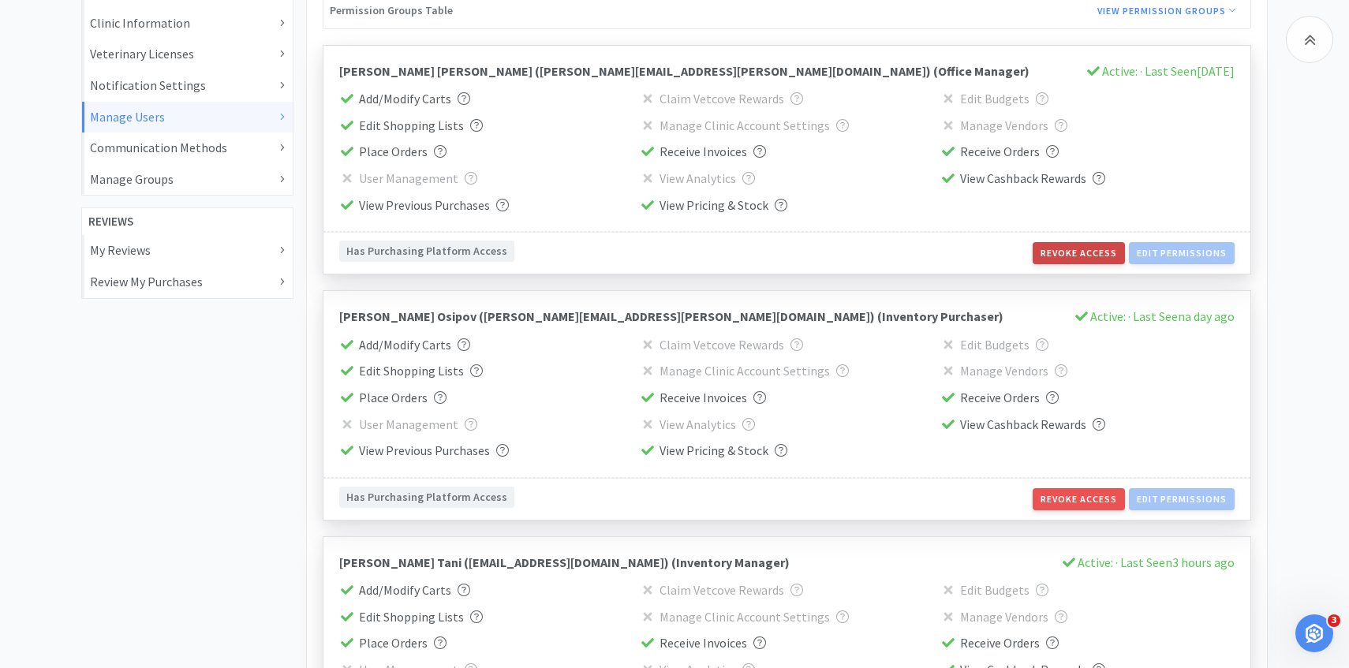
click at [1101, 255] on button "Revoke Access" at bounding box center [1077, 253] width 91 height 22
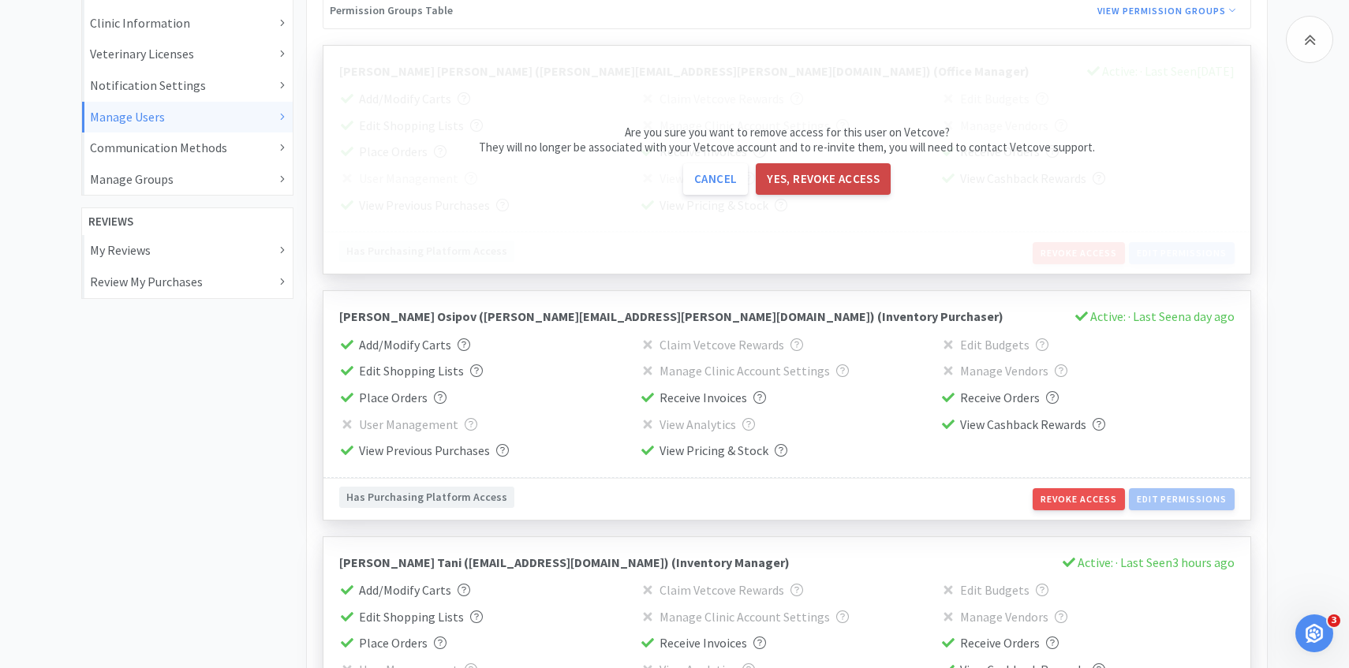
click at [860, 176] on button "Yes, revoke access" at bounding box center [823, 179] width 135 height 32
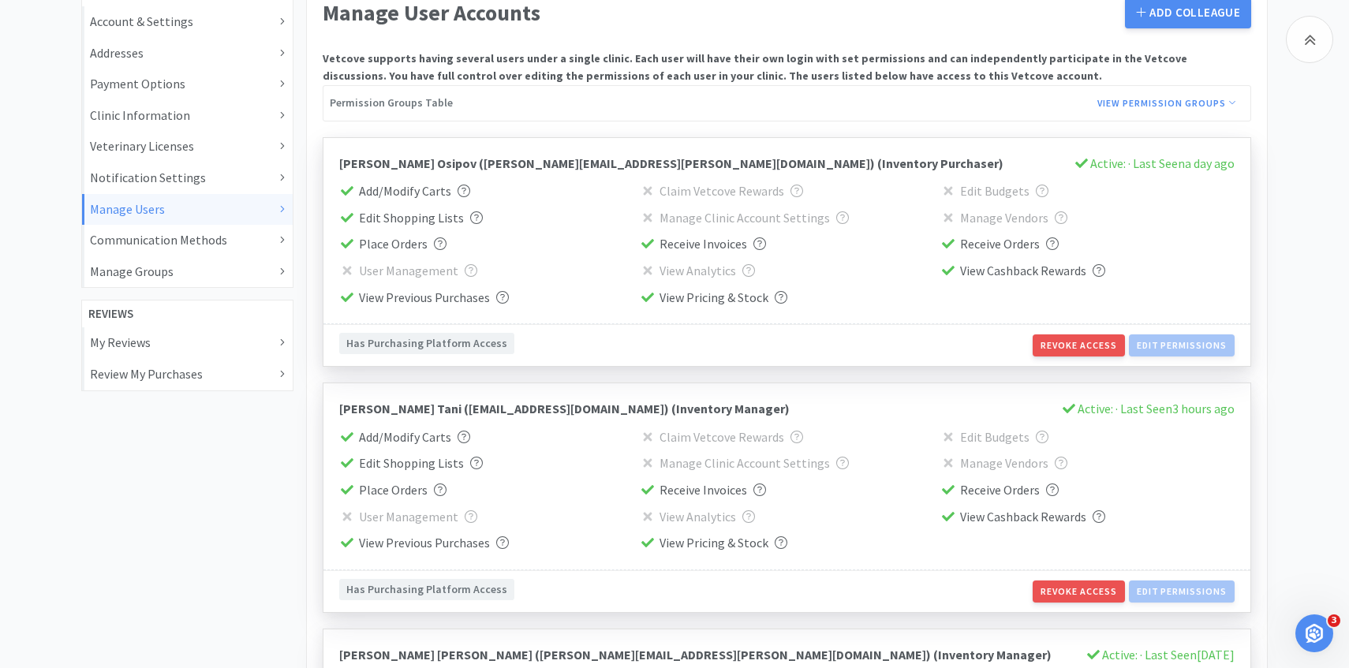
scroll to position [0, 0]
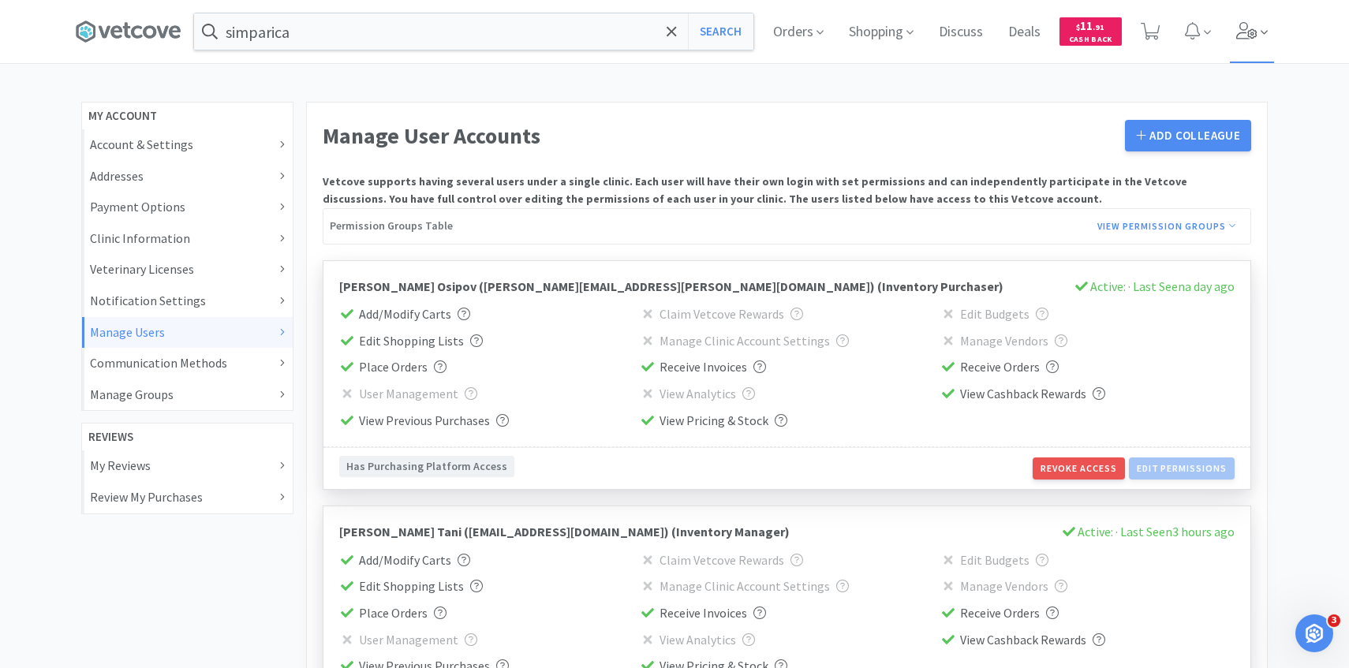
click at [1254, 35] on icon at bounding box center [1247, 30] width 22 height 17
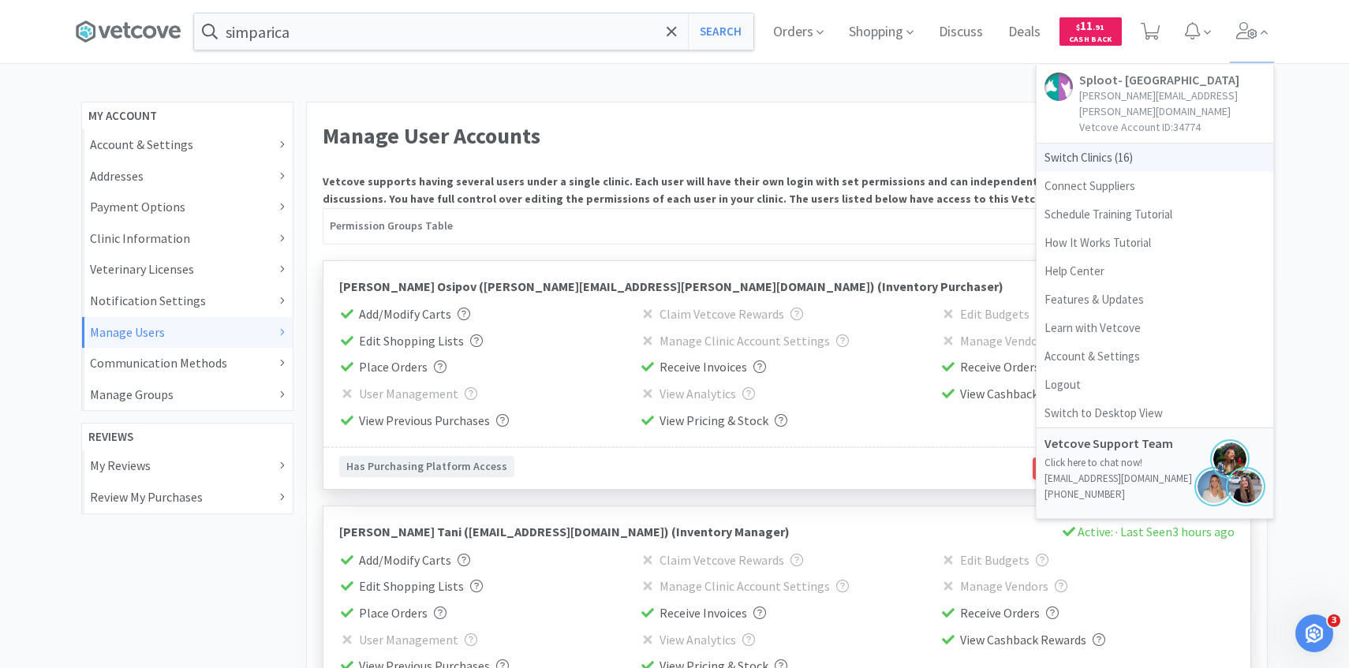
click at [1146, 144] on span "Switch Clinics ( 16 )" at bounding box center [1154, 158] width 237 height 28
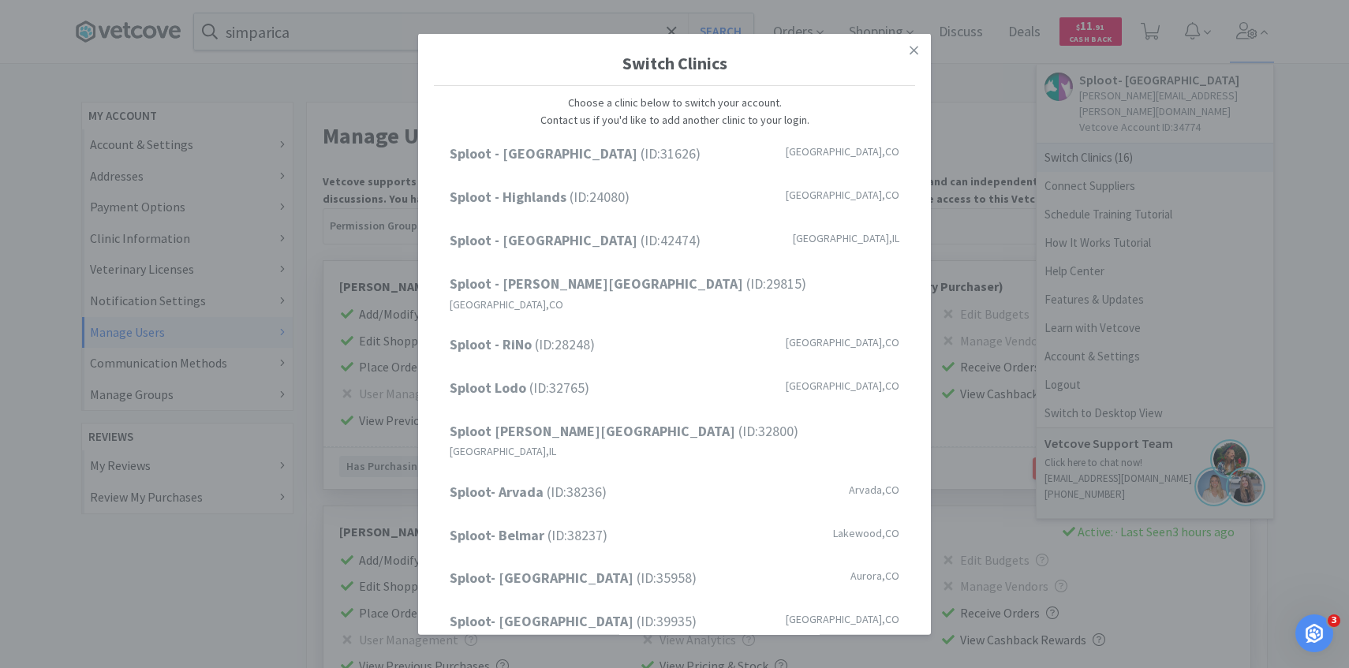
scroll to position [201, 0]
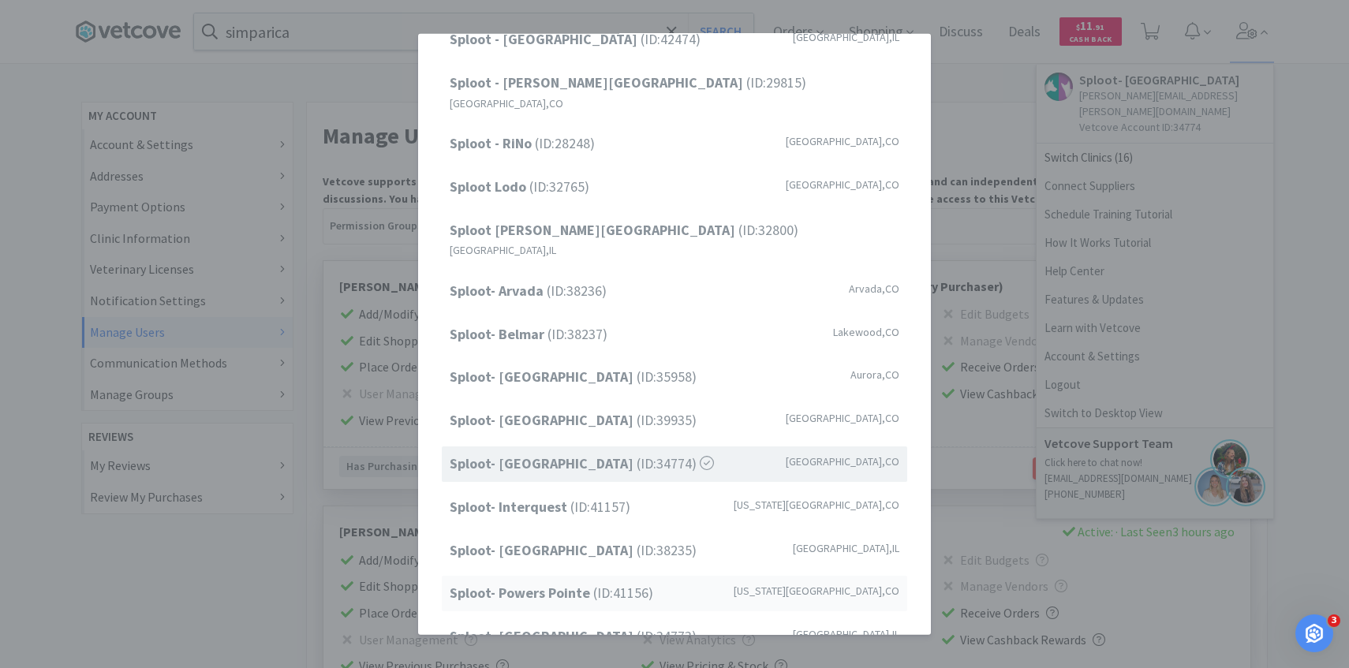
click at [592, 582] on span "Sploot- Powers Pointe (ID: 41156 )" at bounding box center [551, 593] width 203 height 23
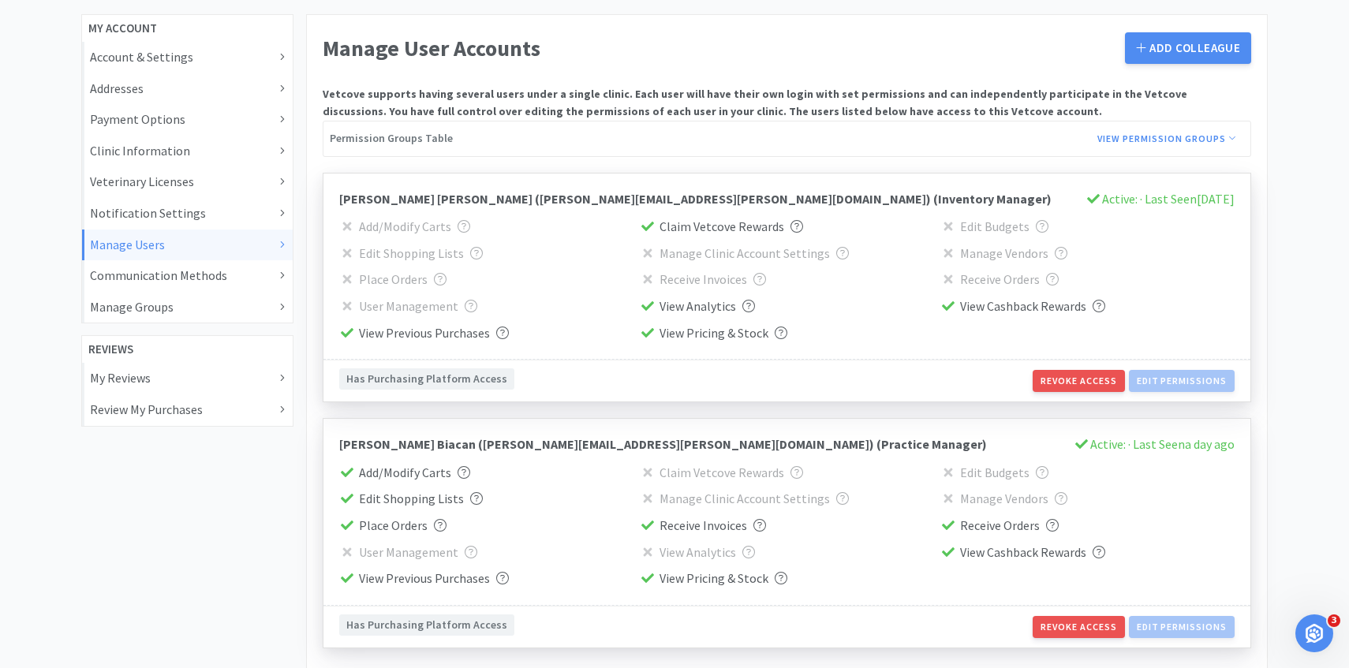
scroll to position [185, 0]
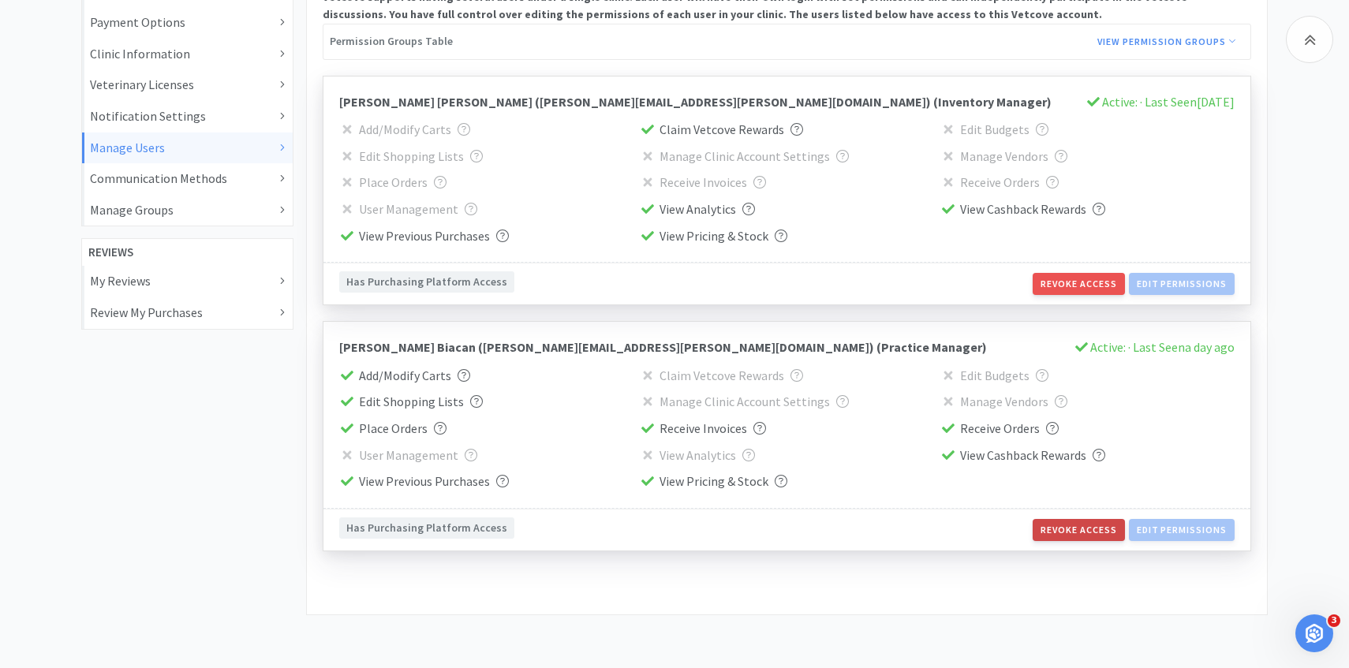
click at [1062, 538] on button "Revoke Access" at bounding box center [1077, 530] width 91 height 22
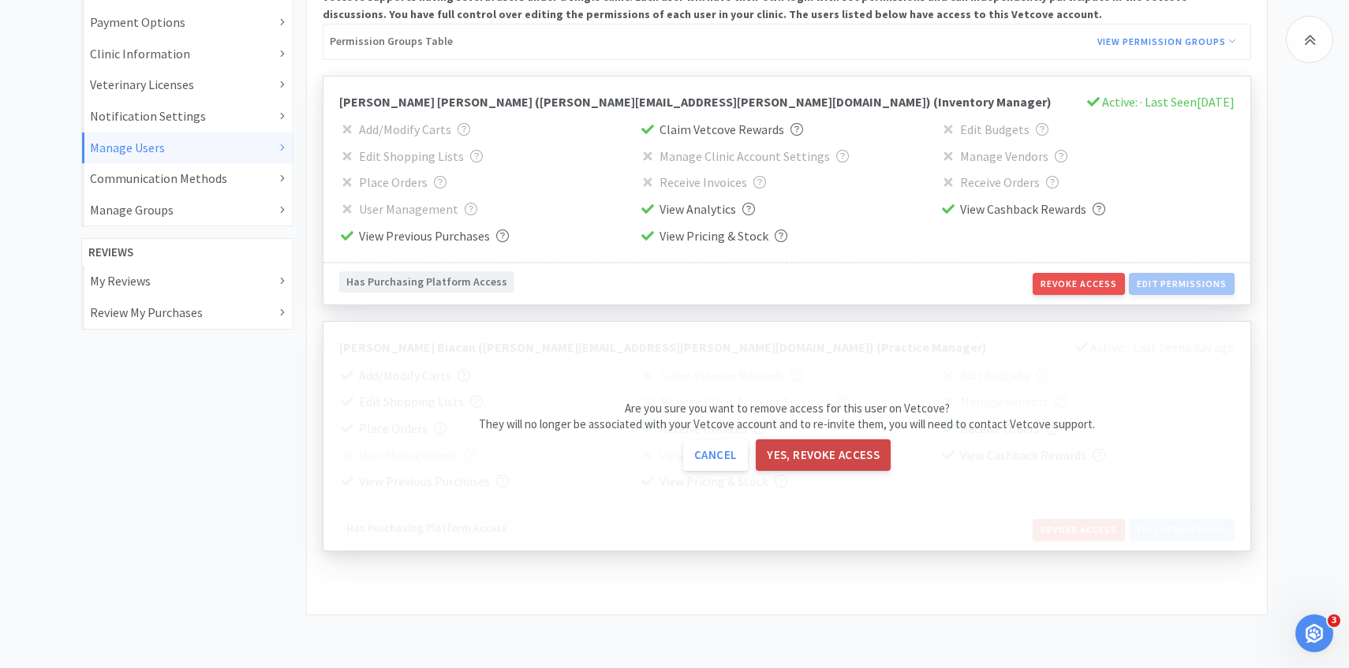
click at [830, 450] on button "Yes, revoke access" at bounding box center [823, 455] width 135 height 32
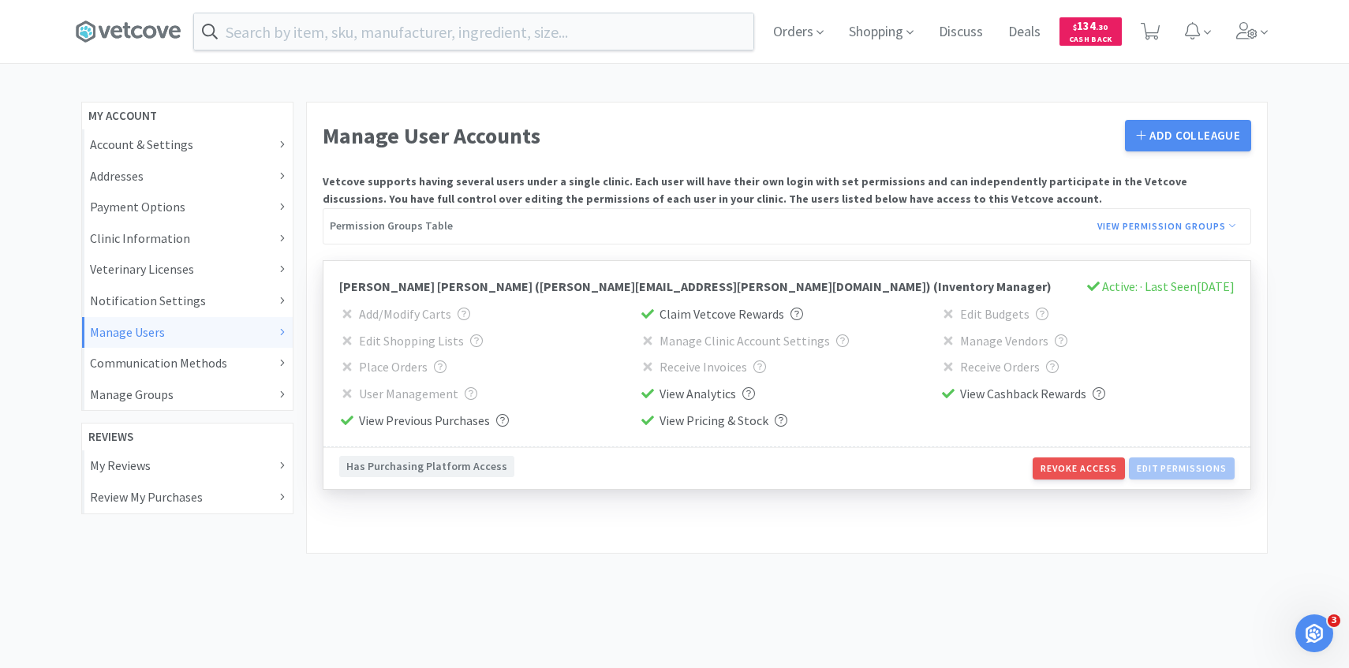
scroll to position [0, 0]
click at [1239, 25] on icon at bounding box center [1246, 30] width 21 height 17
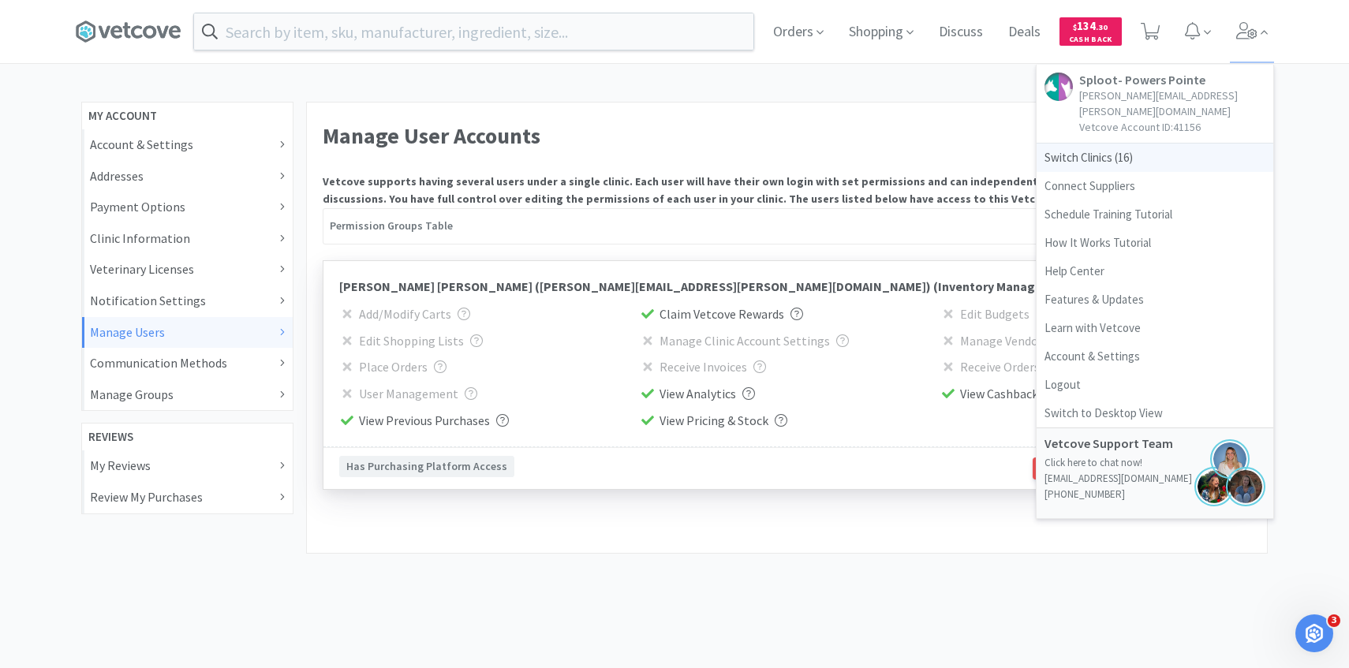
click at [1133, 144] on span "Switch Clinics ( 16 )" at bounding box center [1154, 158] width 237 height 28
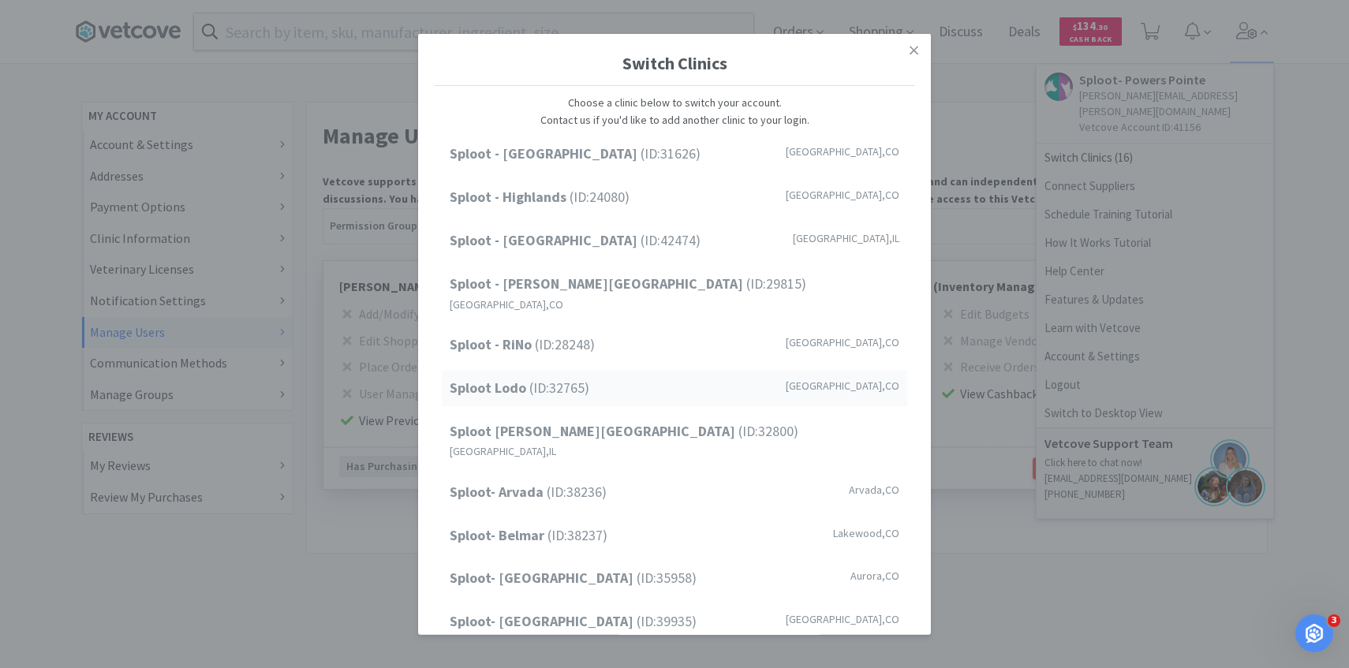
scroll to position [201, 0]
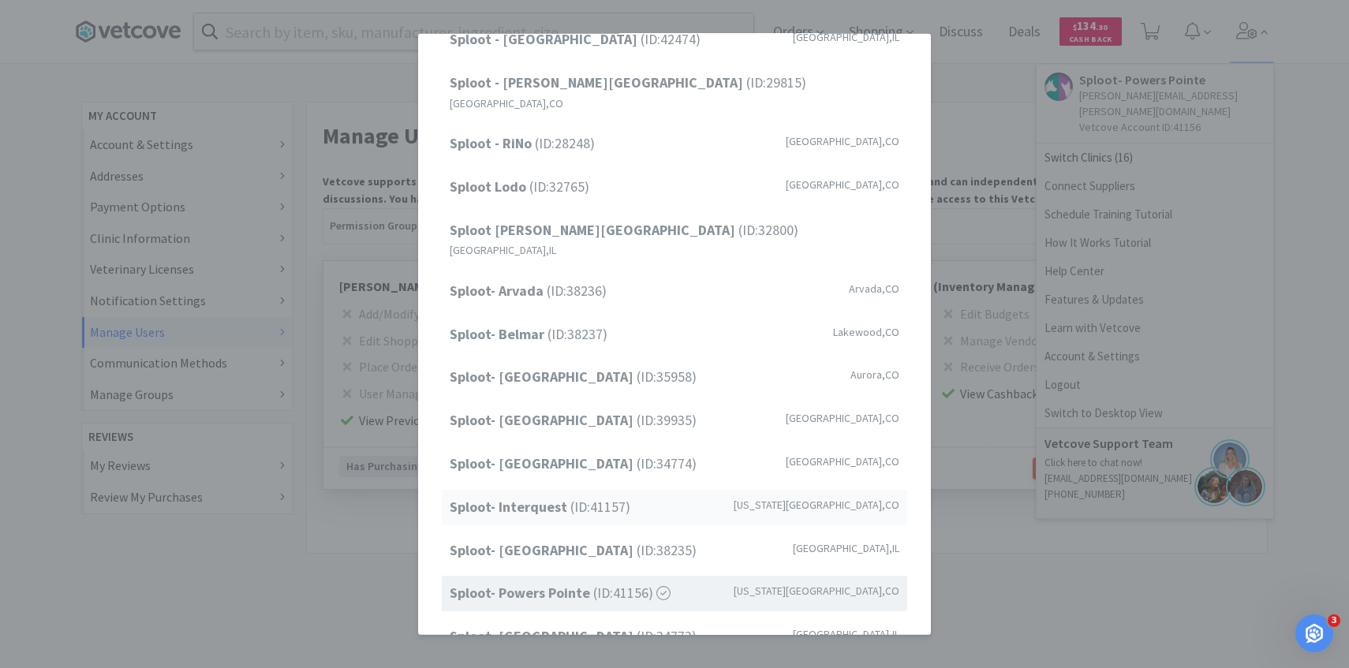
click at [565, 496] on span "Sploot- Interquest (ID: 41157 )" at bounding box center [540, 507] width 181 height 23
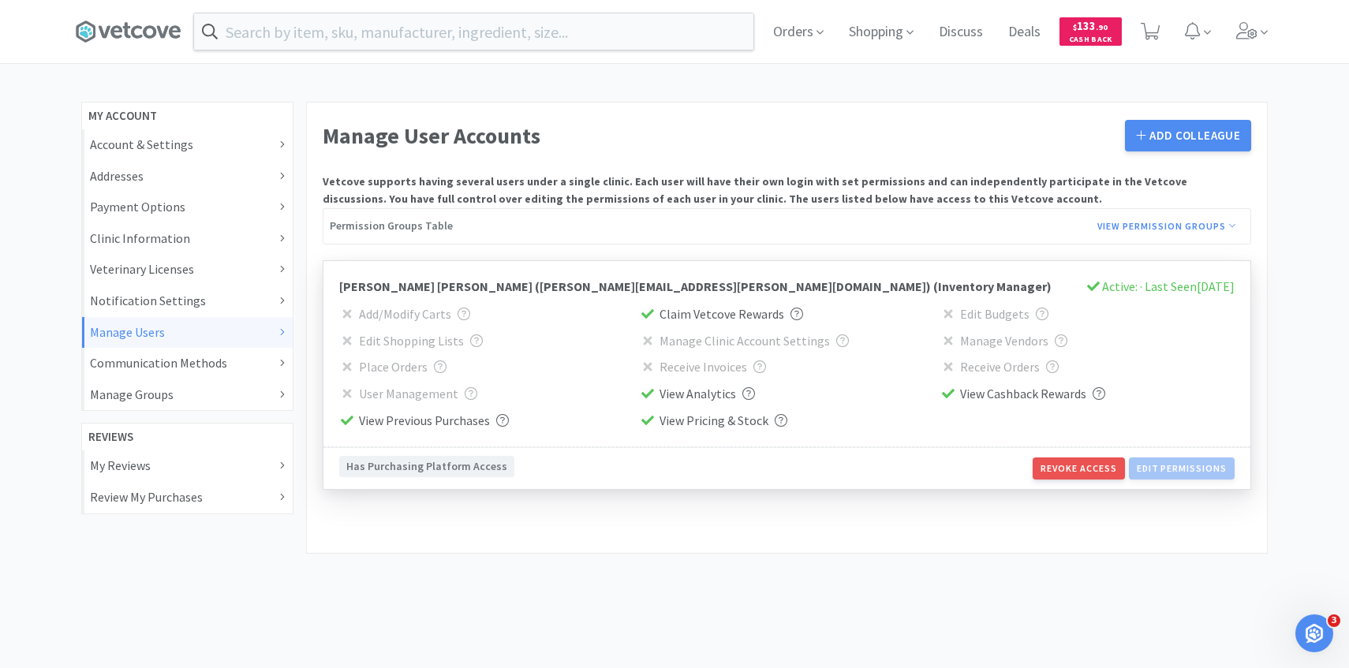
click at [271, 330] on div "Manage Users" at bounding box center [187, 333] width 195 height 21
click at [1244, 30] on icon at bounding box center [1246, 30] width 21 height 17
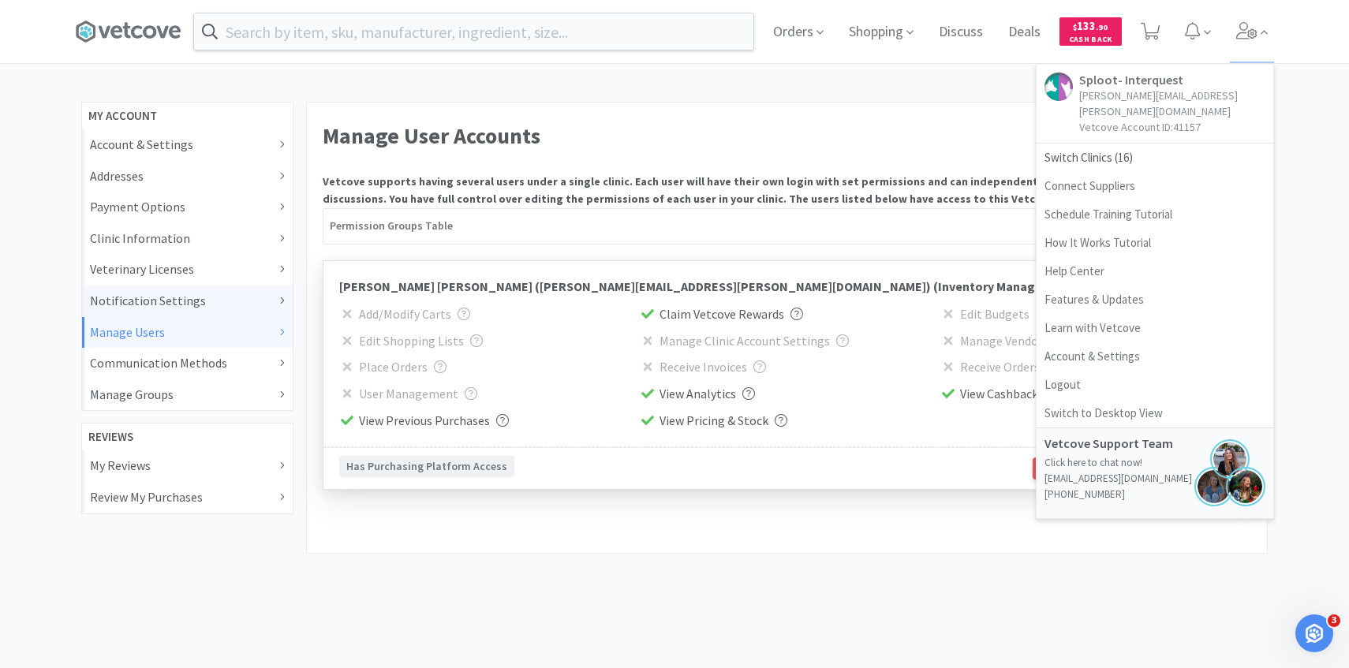
click at [236, 307] on div "Notification Settings" at bounding box center [187, 301] width 195 height 21
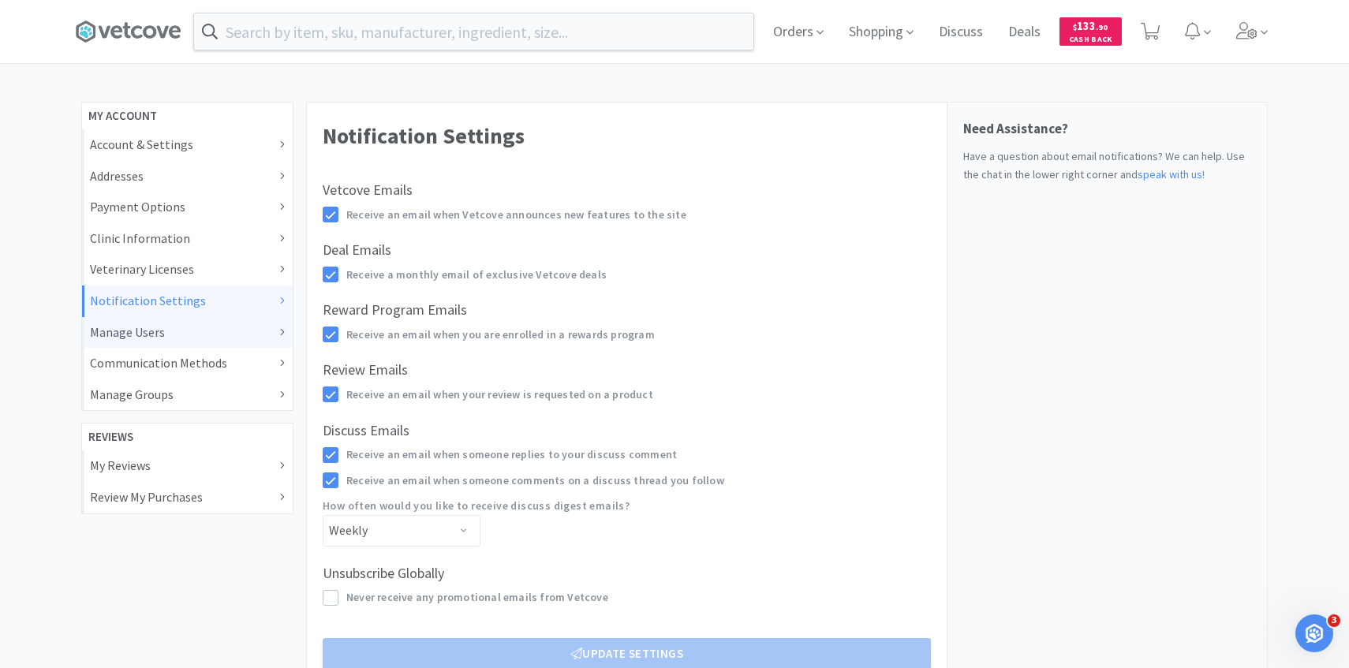
click at [236, 319] on div "Manage Users" at bounding box center [187, 333] width 211 height 32
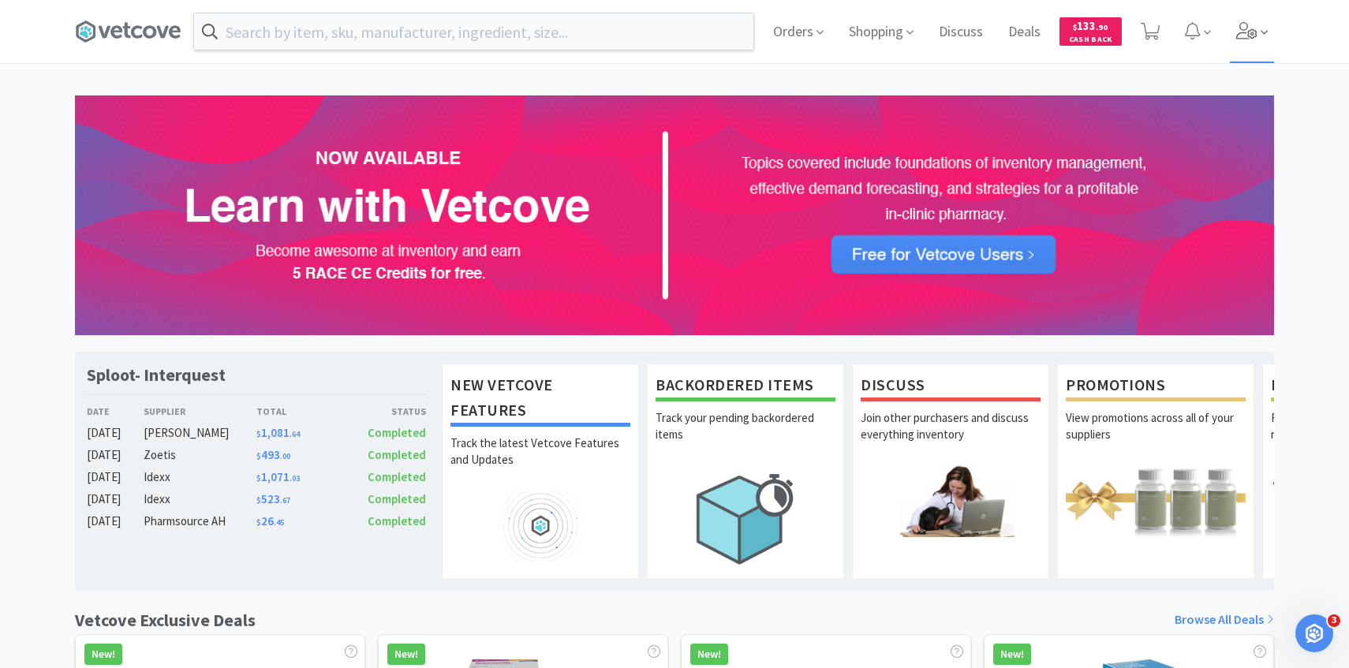
click at [1253, 34] on icon at bounding box center [1246, 30] width 21 height 17
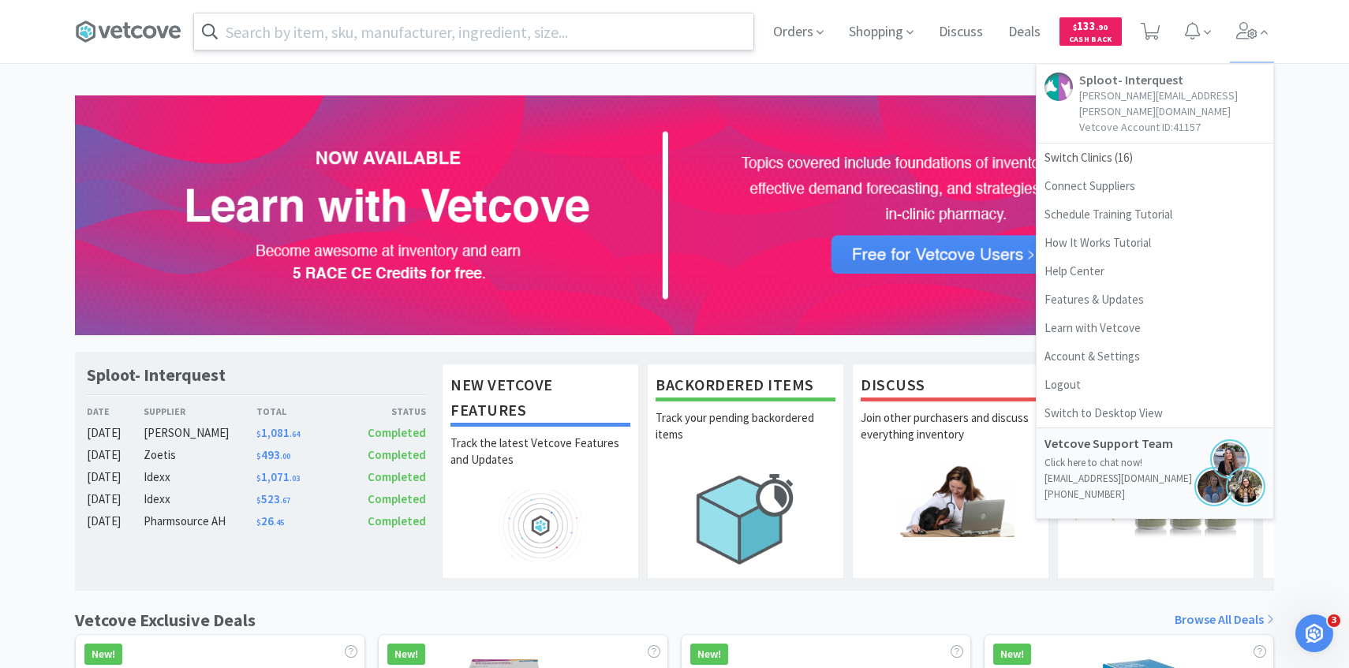
click at [524, 30] on input "text" at bounding box center [473, 31] width 559 height 36
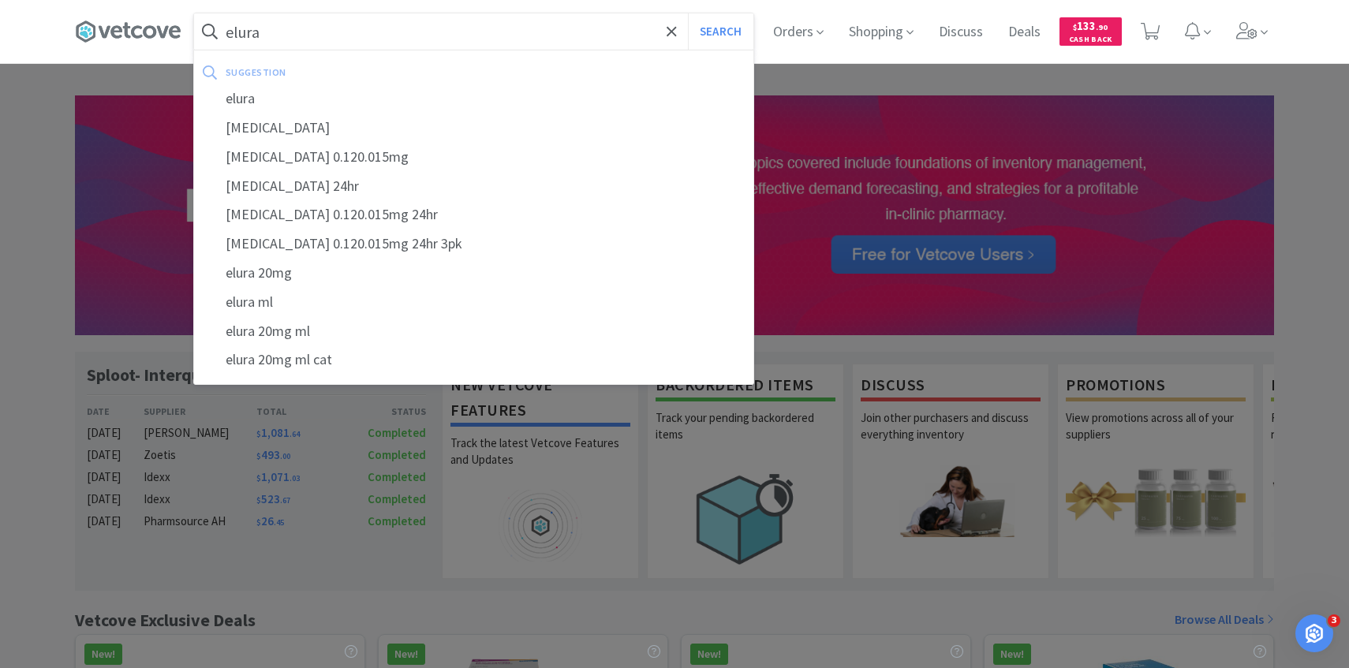
click at [688, 13] on button "Search" at bounding box center [720, 31] width 65 height 36
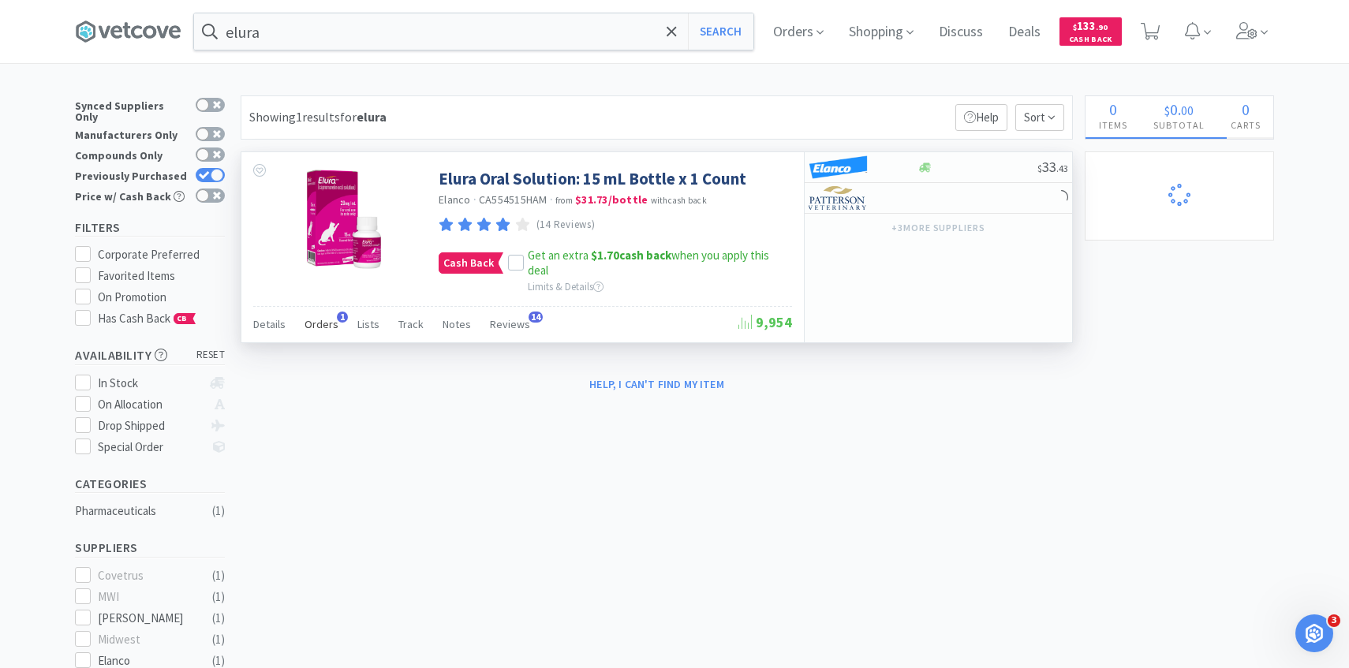
click at [322, 331] on div "Orders 1" at bounding box center [321, 327] width 34 height 30
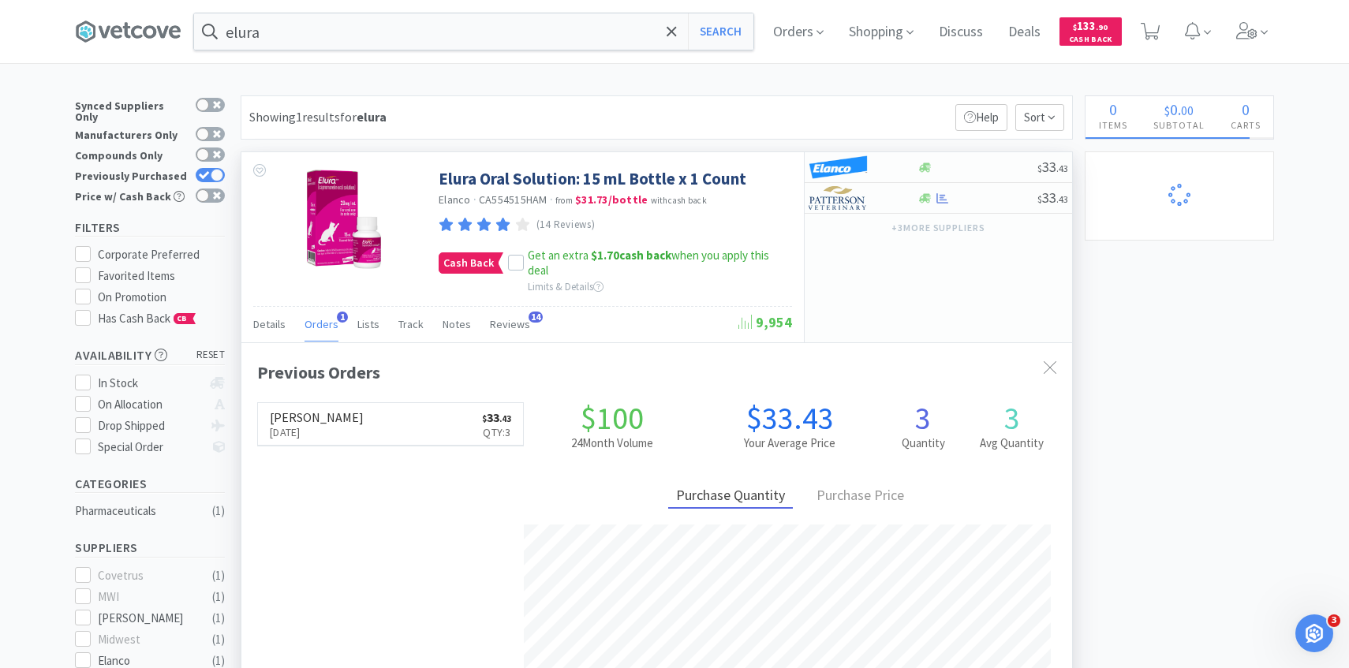
scroll to position [409, 830]
click at [1270, 39] on span at bounding box center [1252, 31] width 45 height 63
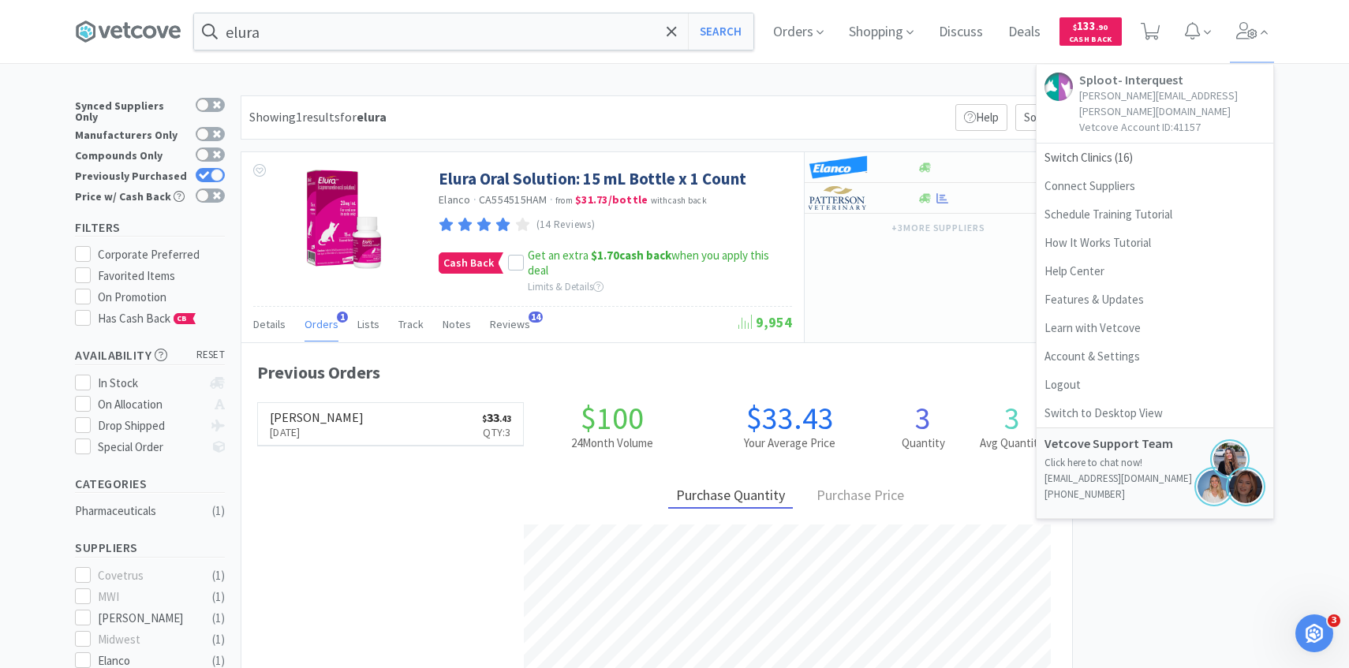
click at [598, 115] on div "Showing 1 results for elura Filters Help Sort" at bounding box center [657, 117] width 832 height 44
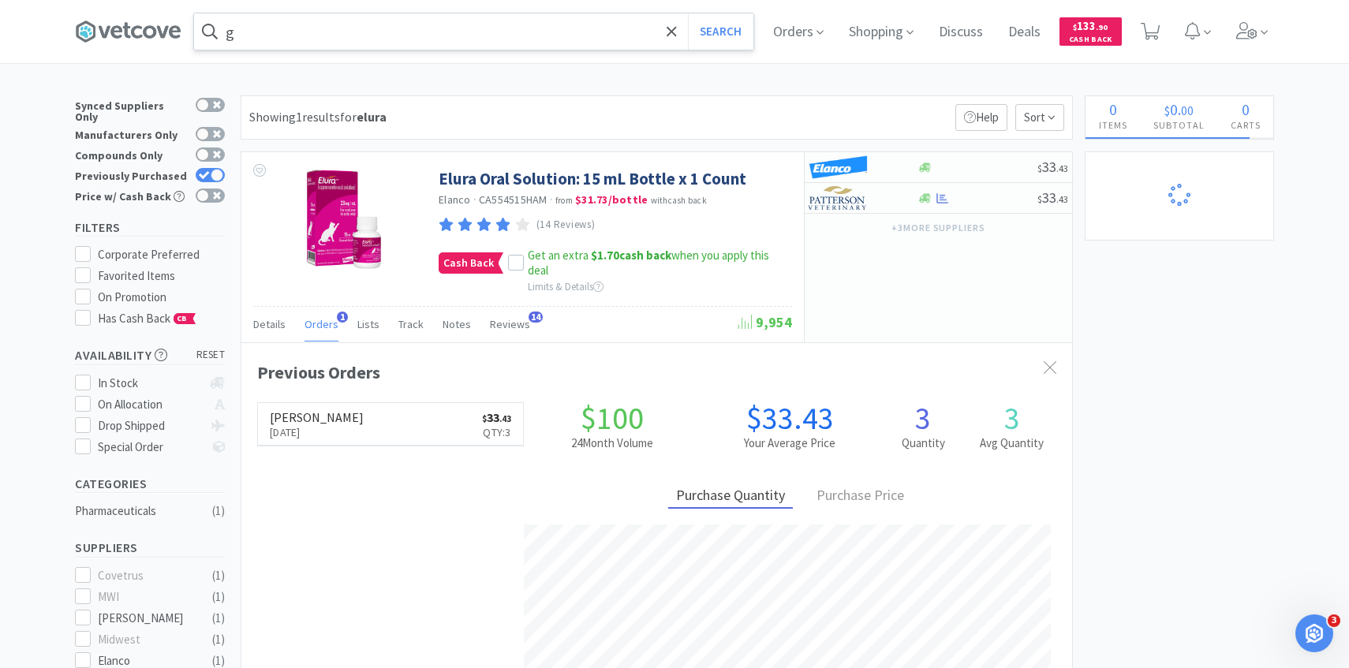
click at [568, 45] on input "g" at bounding box center [473, 31] width 559 height 36
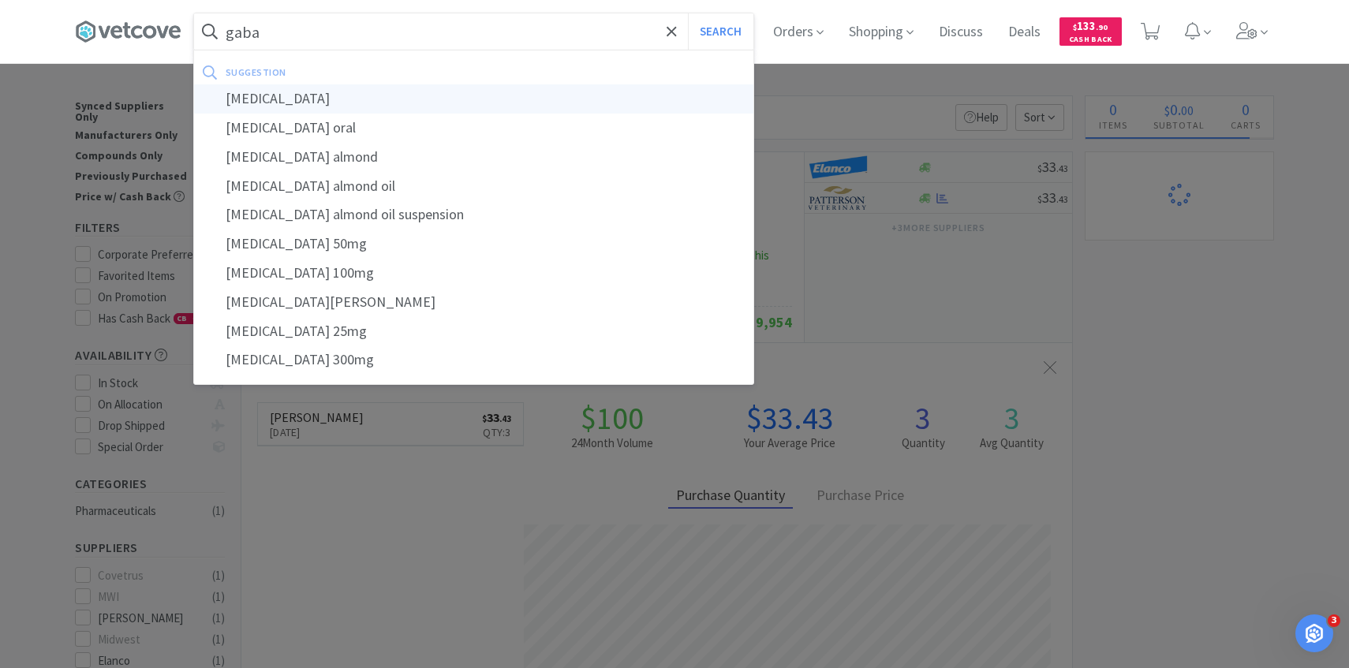
click at [483, 99] on div "gabapentin" at bounding box center [473, 98] width 559 height 29
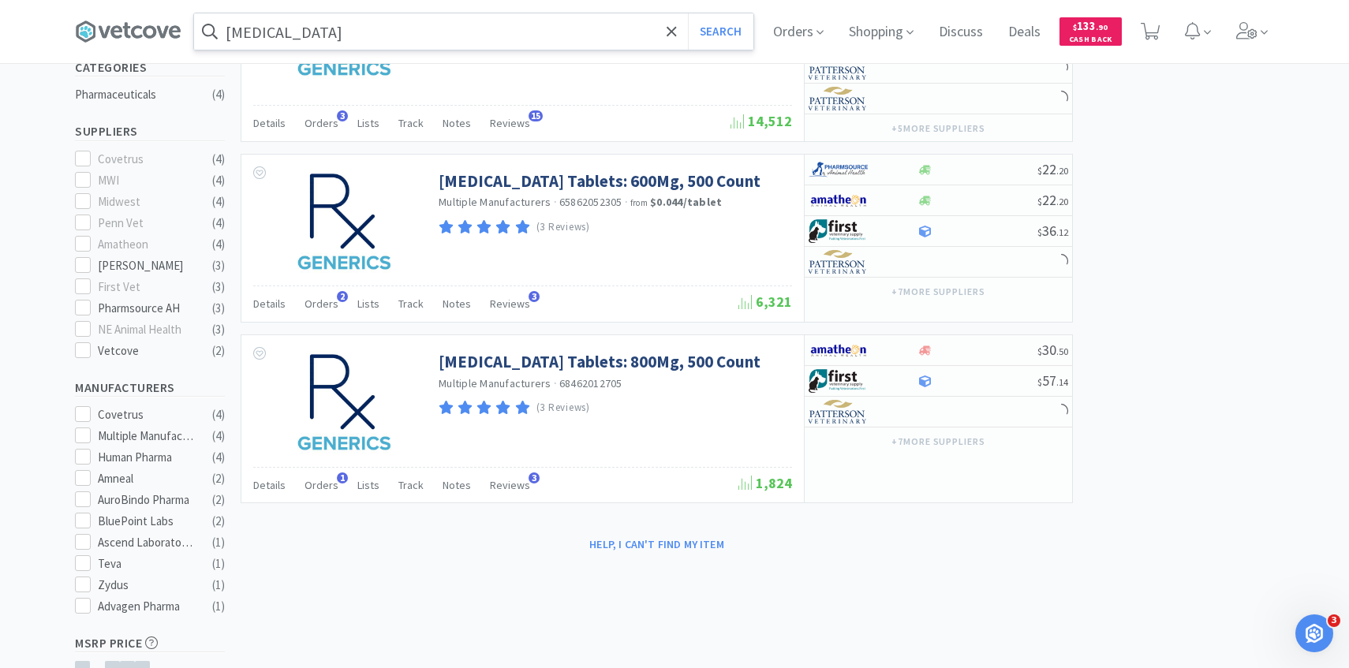
scroll to position [517, 0]
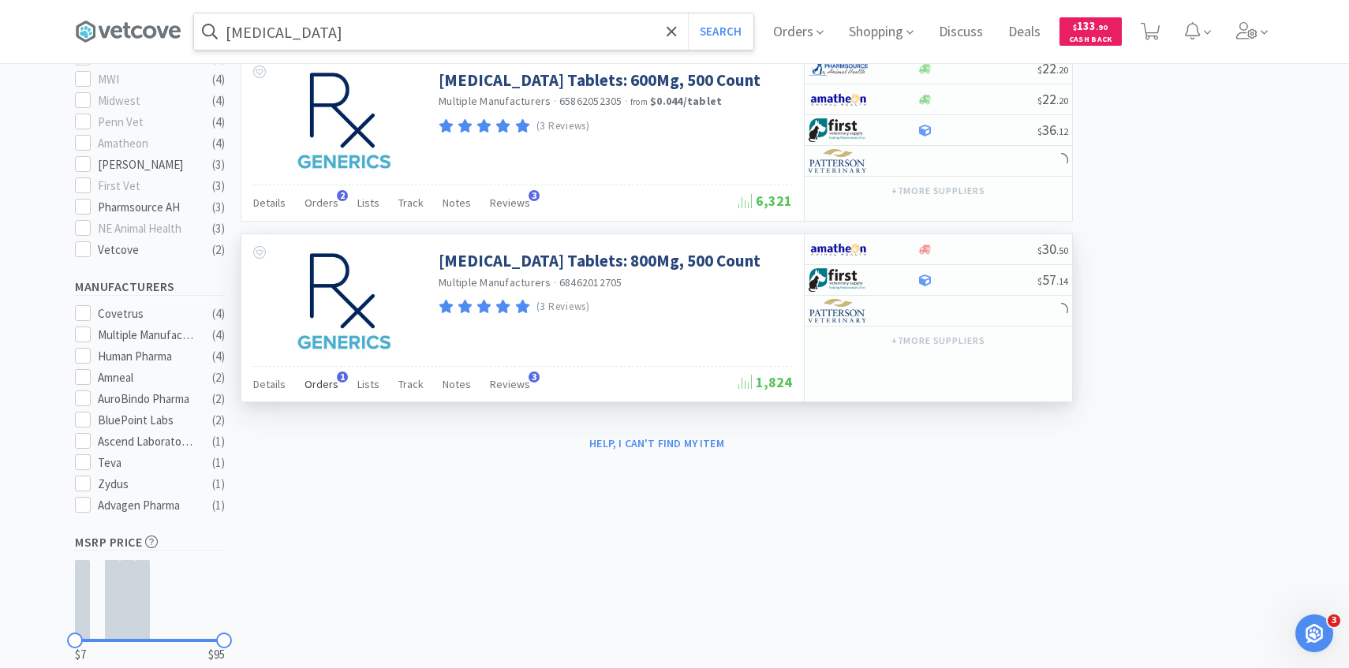
click at [333, 382] on span "Orders" at bounding box center [321, 384] width 34 height 14
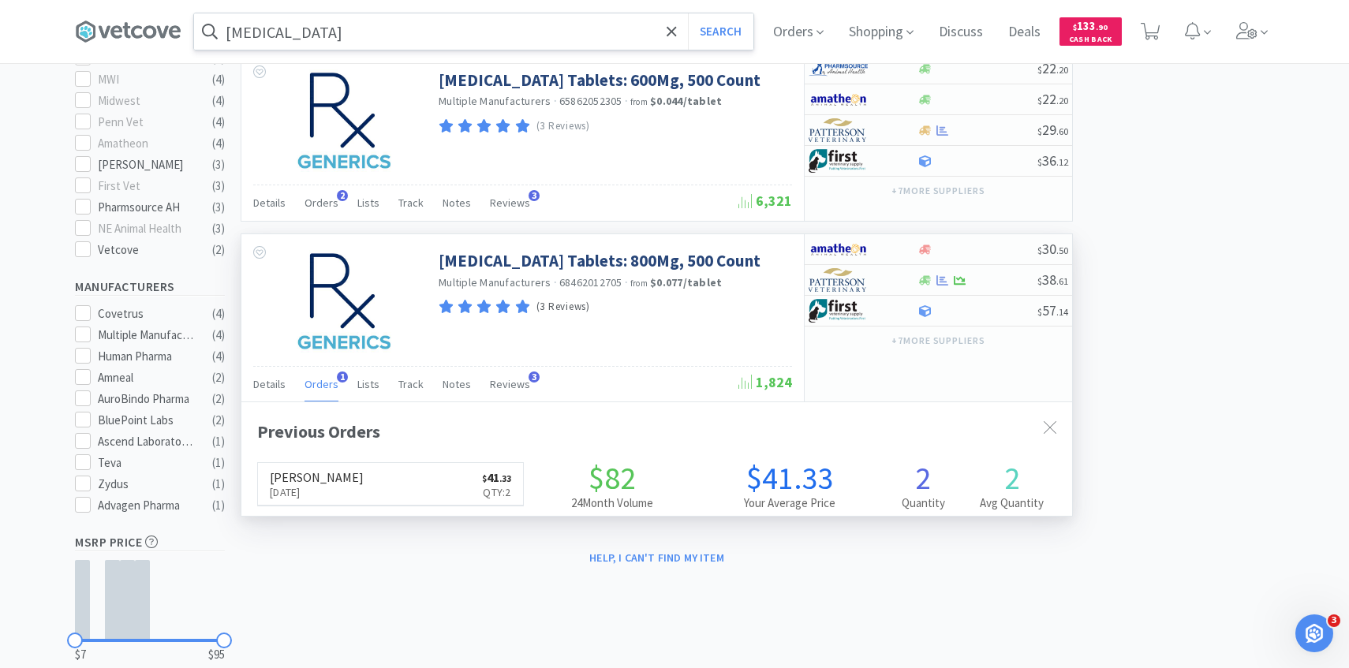
scroll to position [409, 830]
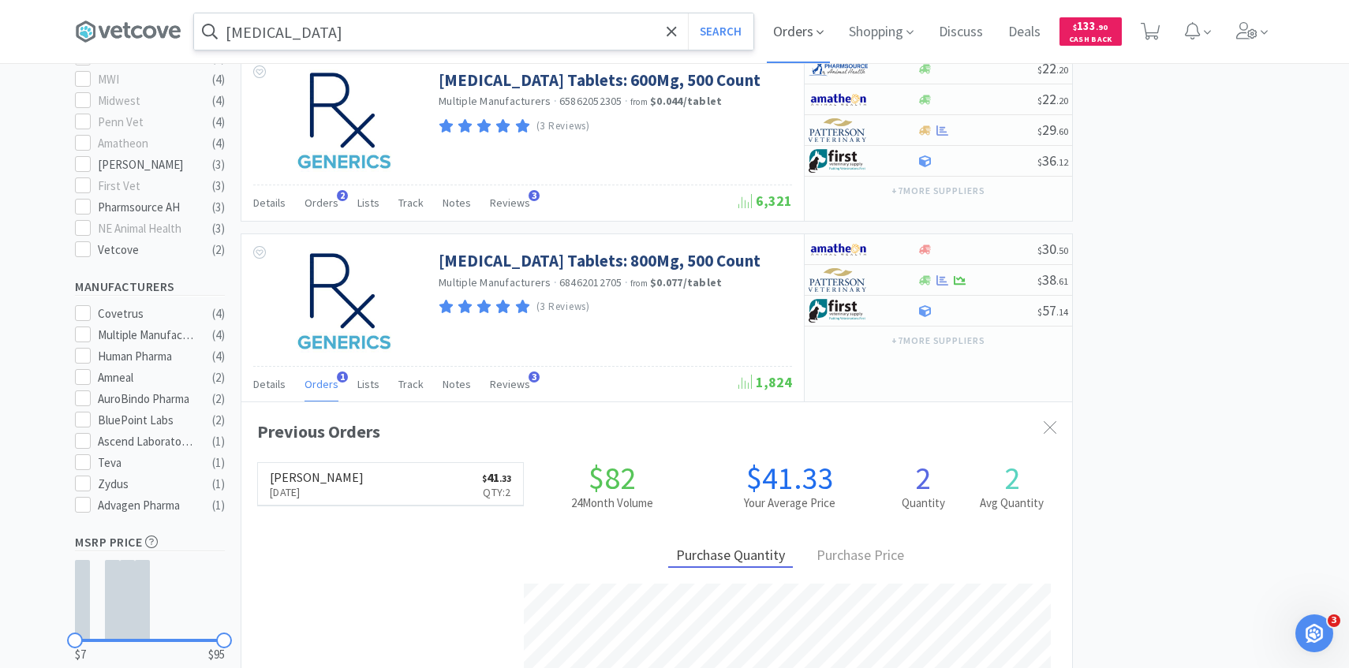
click at [805, 15] on span "Orders" at bounding box center [798, 31] width 63 height 63
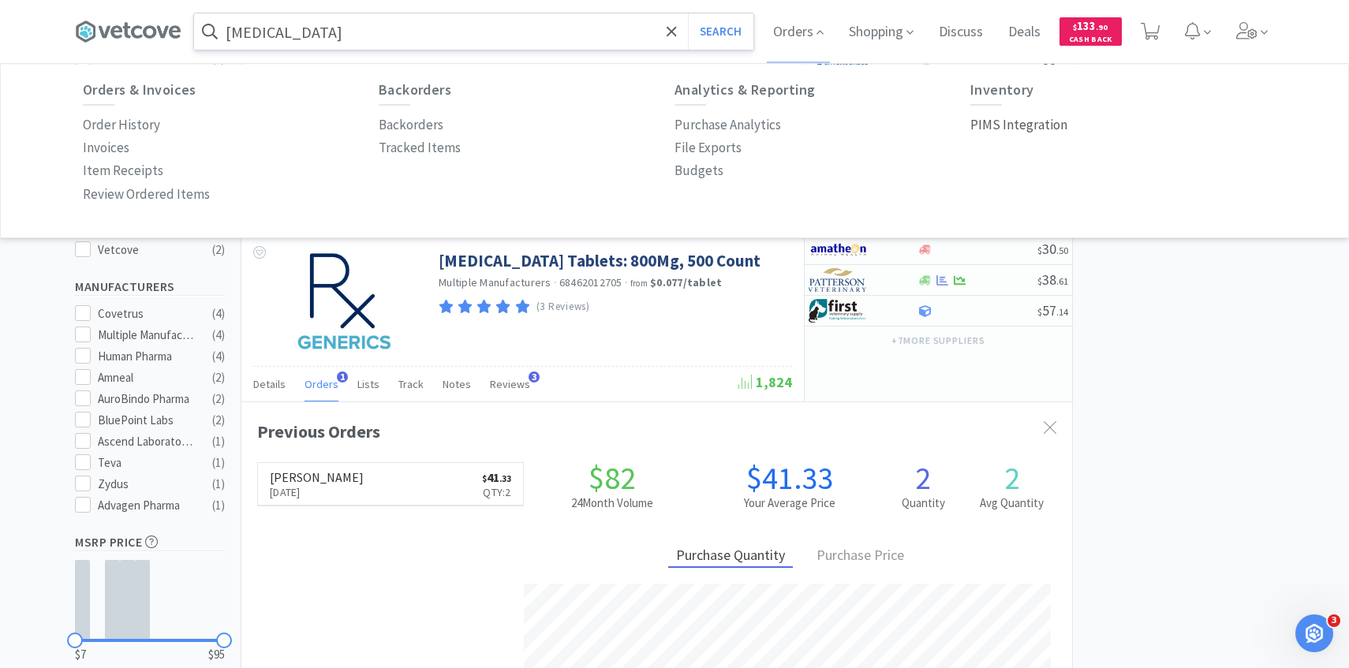
click at [1043, 125] on p "PIMS Integration" at bounding box center [1018, 124] width 97 height 21
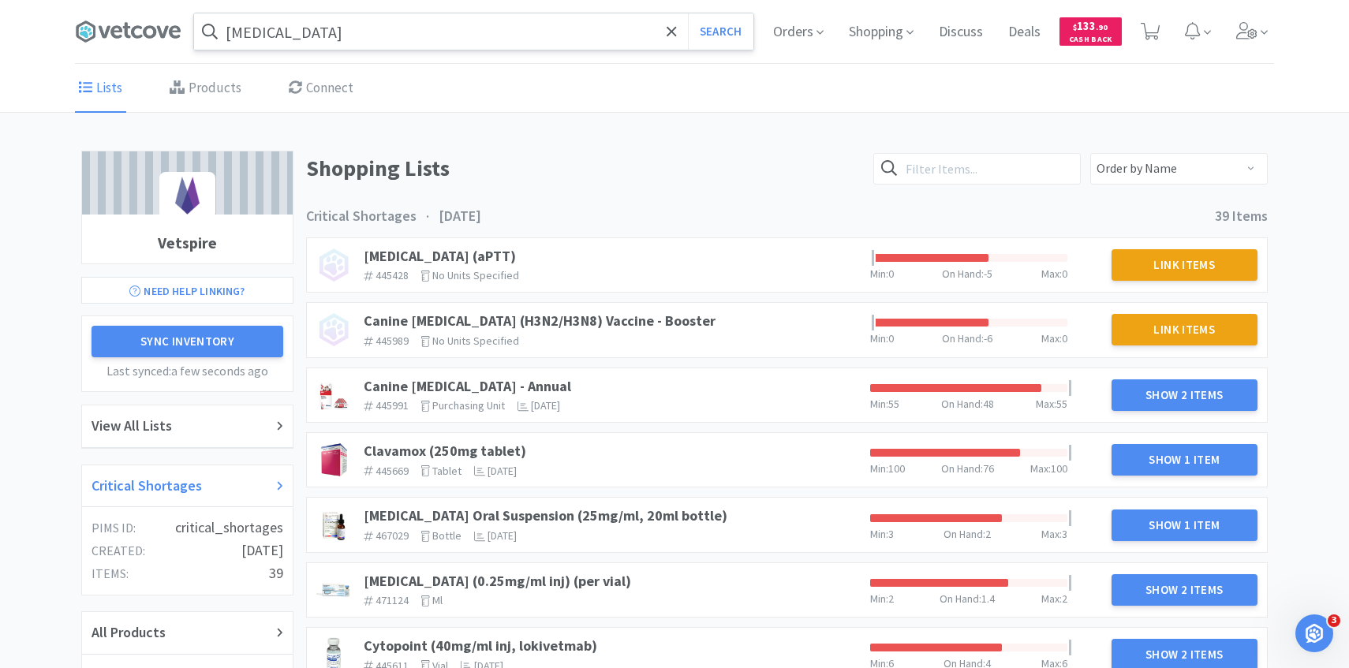
click at [215, 480] on div "Critical Shortages" at bounding box center [187, 486] width 192 height 23
click at [513, 388] on link "Canine [MEDICAL_DATA] - Annual" at bounding box center [467, 386] width 207 height 18
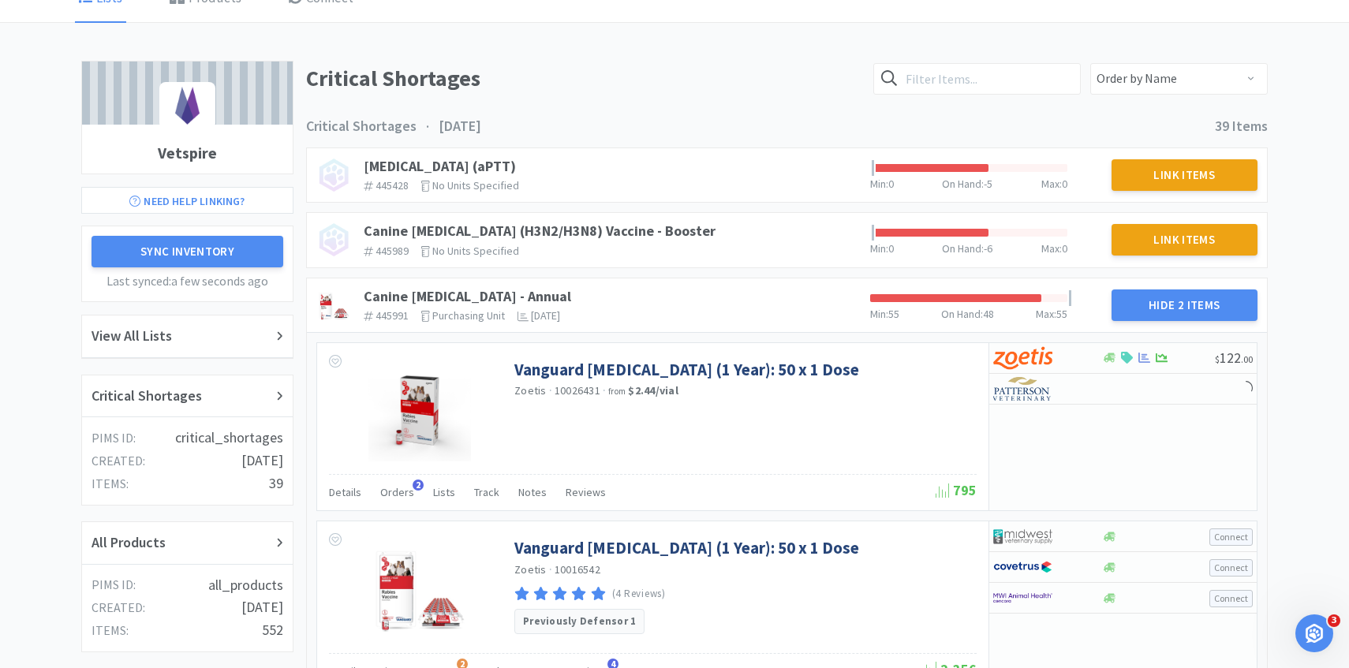
scroll to position [98, 0]
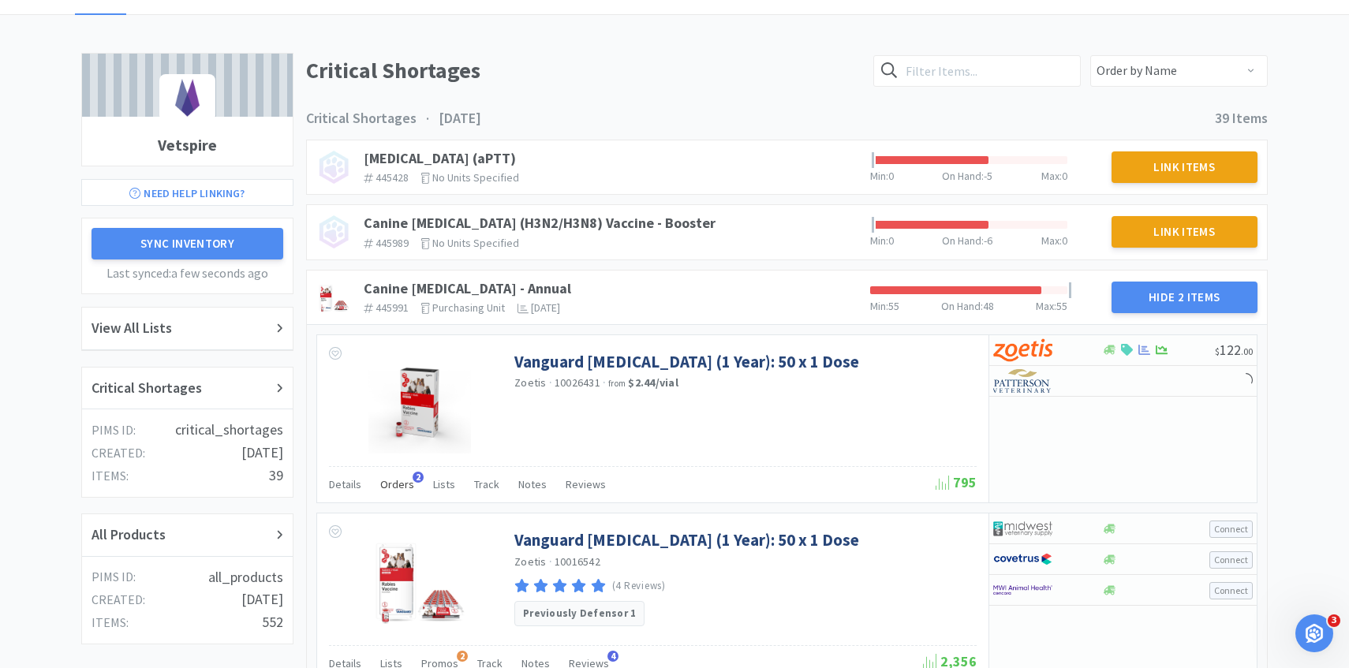
click at [404, 478] on span "Orders" at bounding box center [397, 484] width 34 height 14
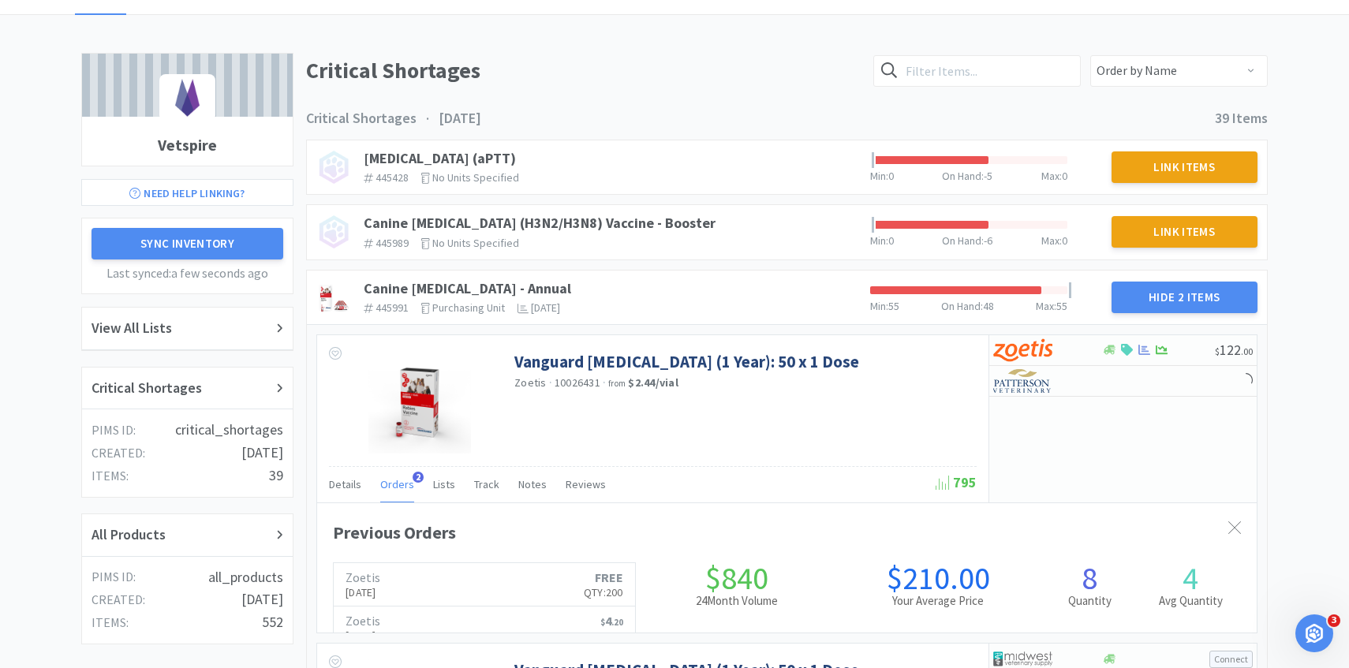
scroll to position [432, 939]
click at [404, 478] on span "Orders" at bounding box center [397, 484] width 34 height 14
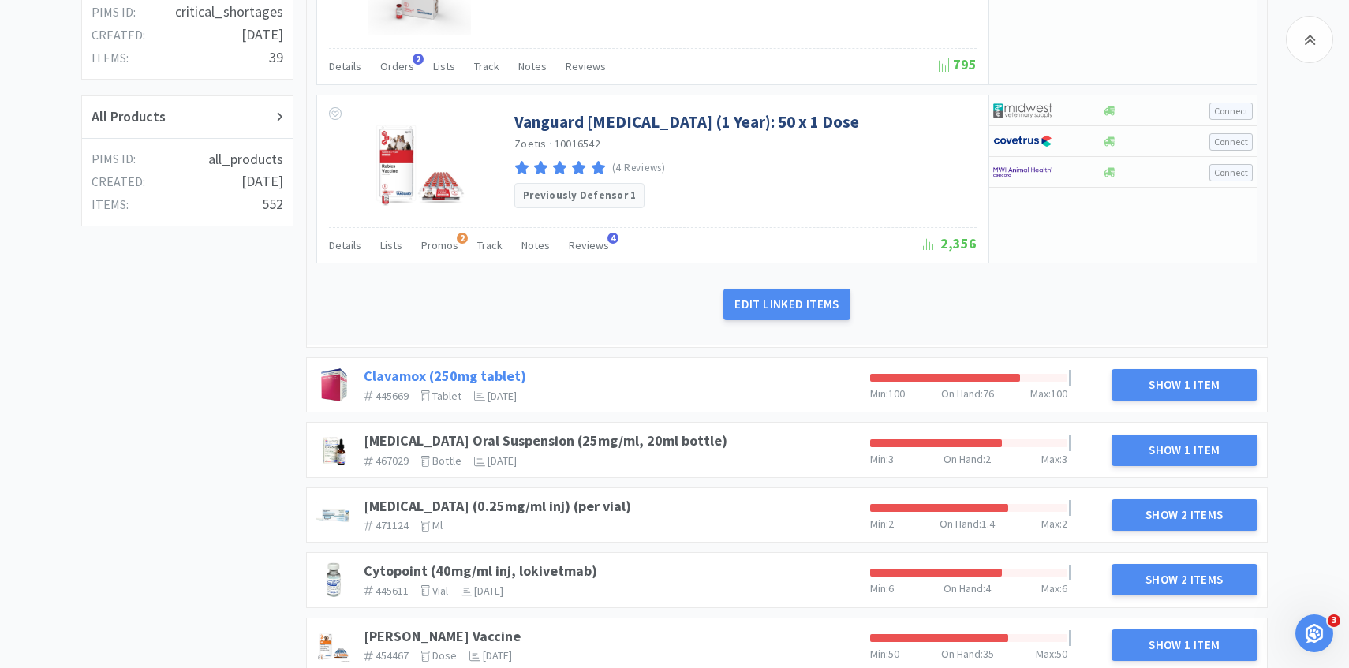
click at [502, 373] on link "Clavamox (250mg tablet)" at bounding box center [445, 376] width 162 height 18
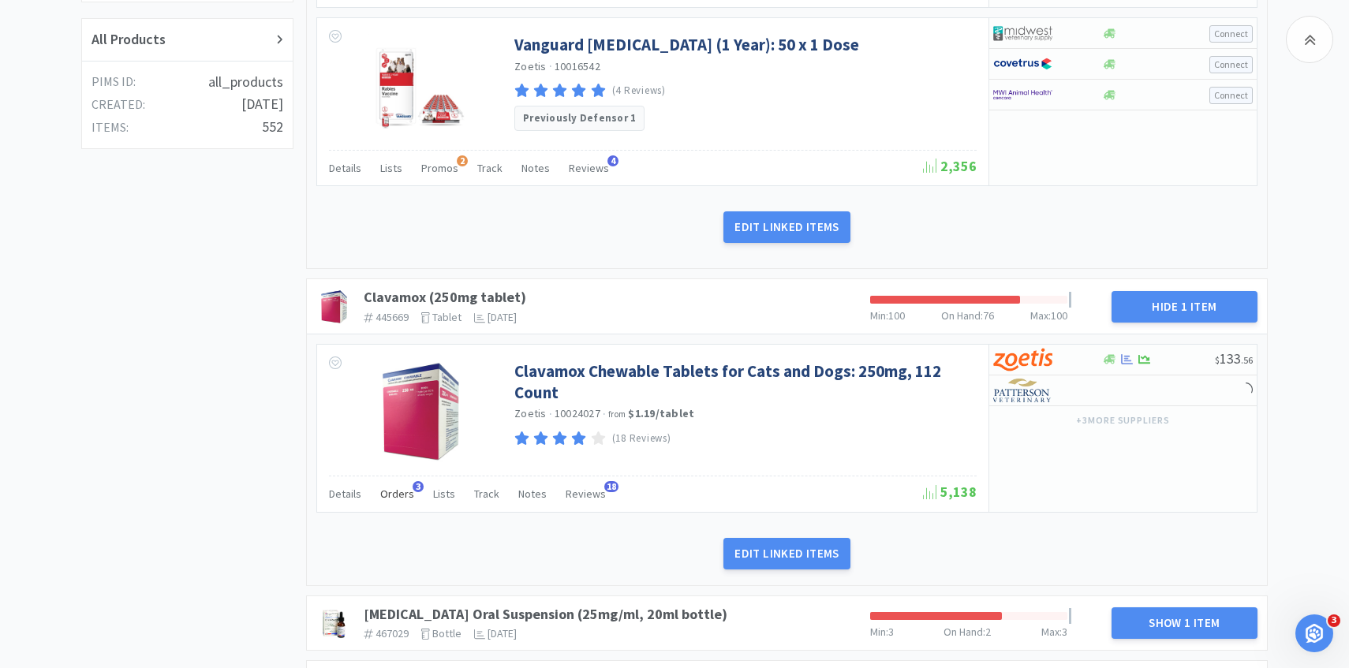
scroll to position [624, 0]
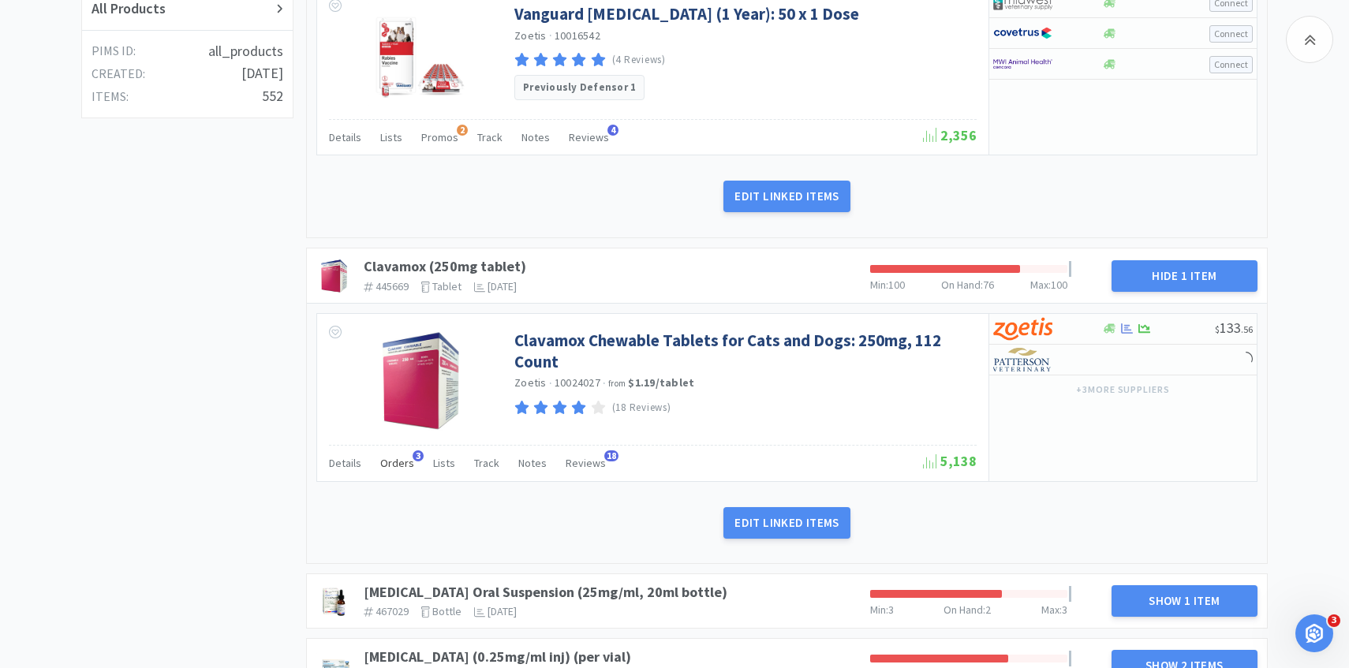
click at [386, 465] on span "Orders" at bounding box center [397, 463] width 34 height 14
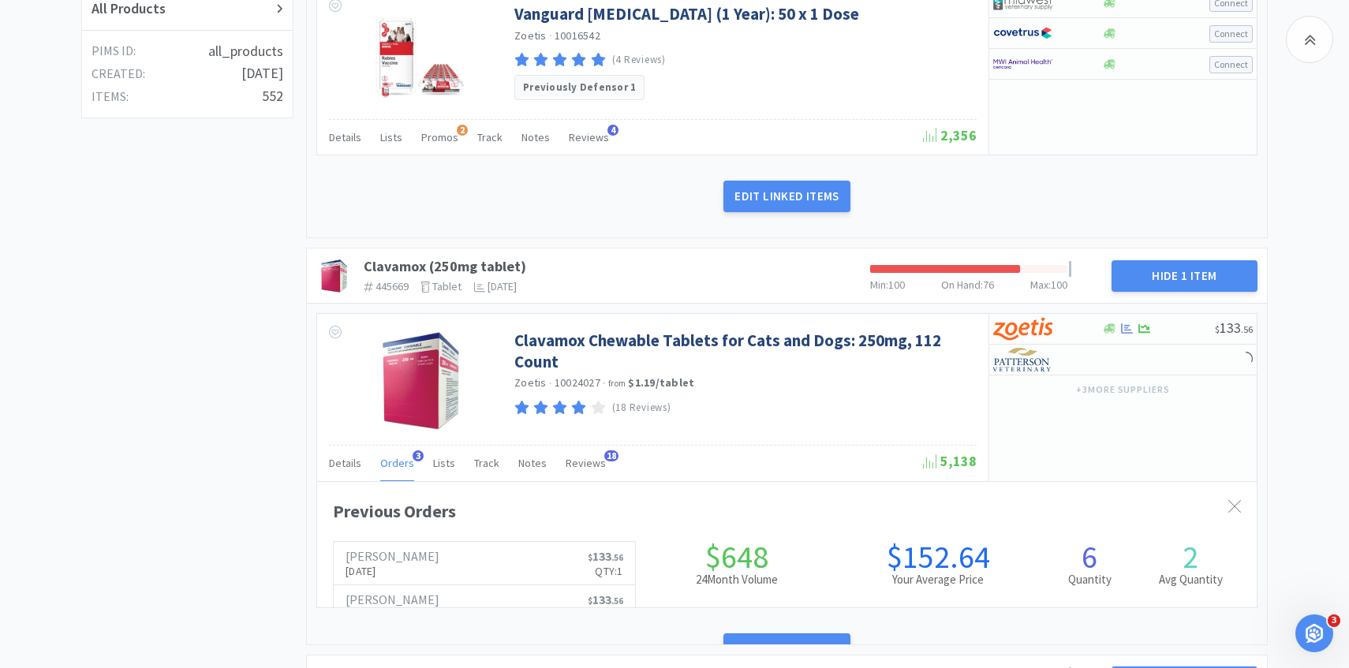
scroll to position [432, 939]
click at [392, 465] on span "Orders" at bounding box center [397, 463] width 34 height 14
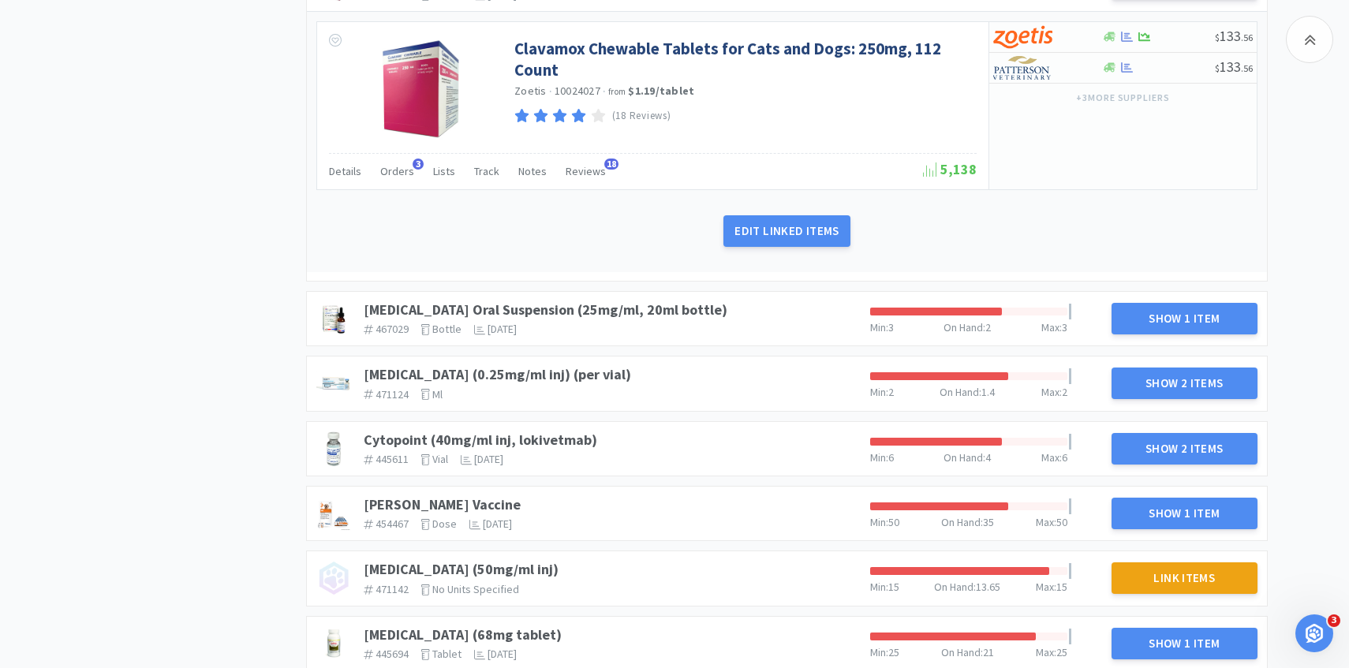
scroll to position [918, 0]
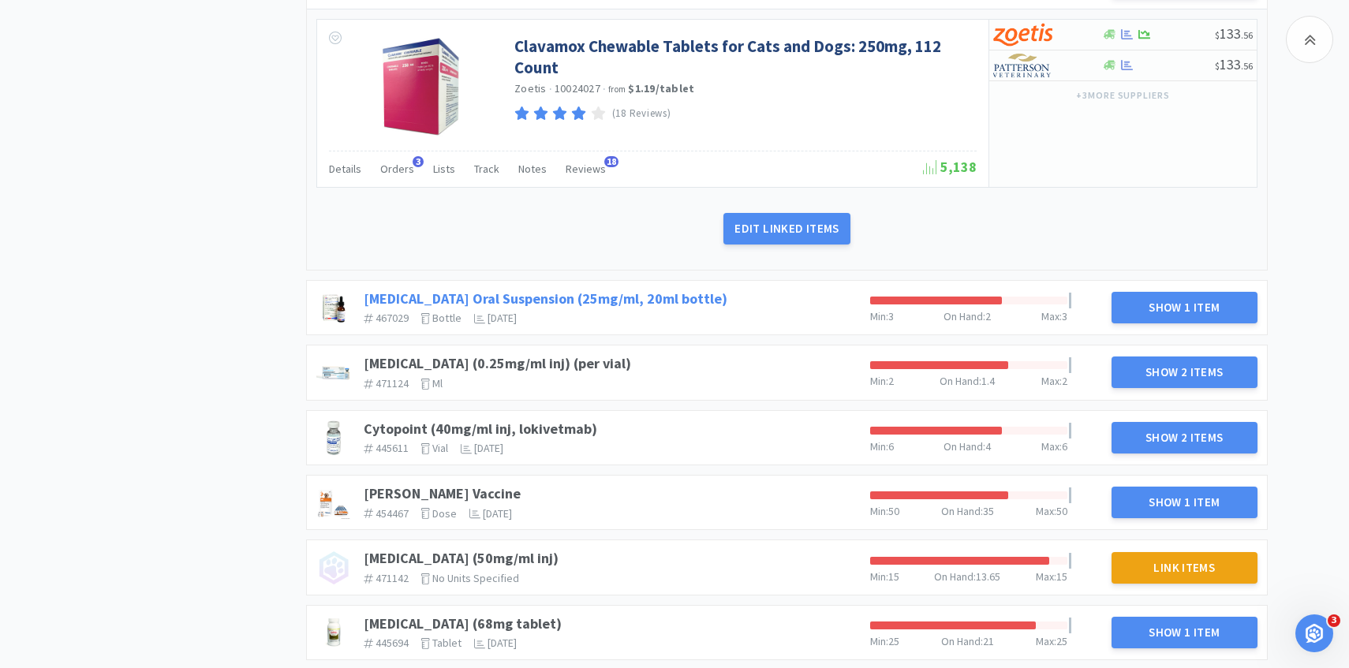
click at [580, 305] on link "[MEDICAL_DATA] Oral Suspension (25mg/ml, 20ml bottle)" at bounding box center [546, 298] width 364 height 18
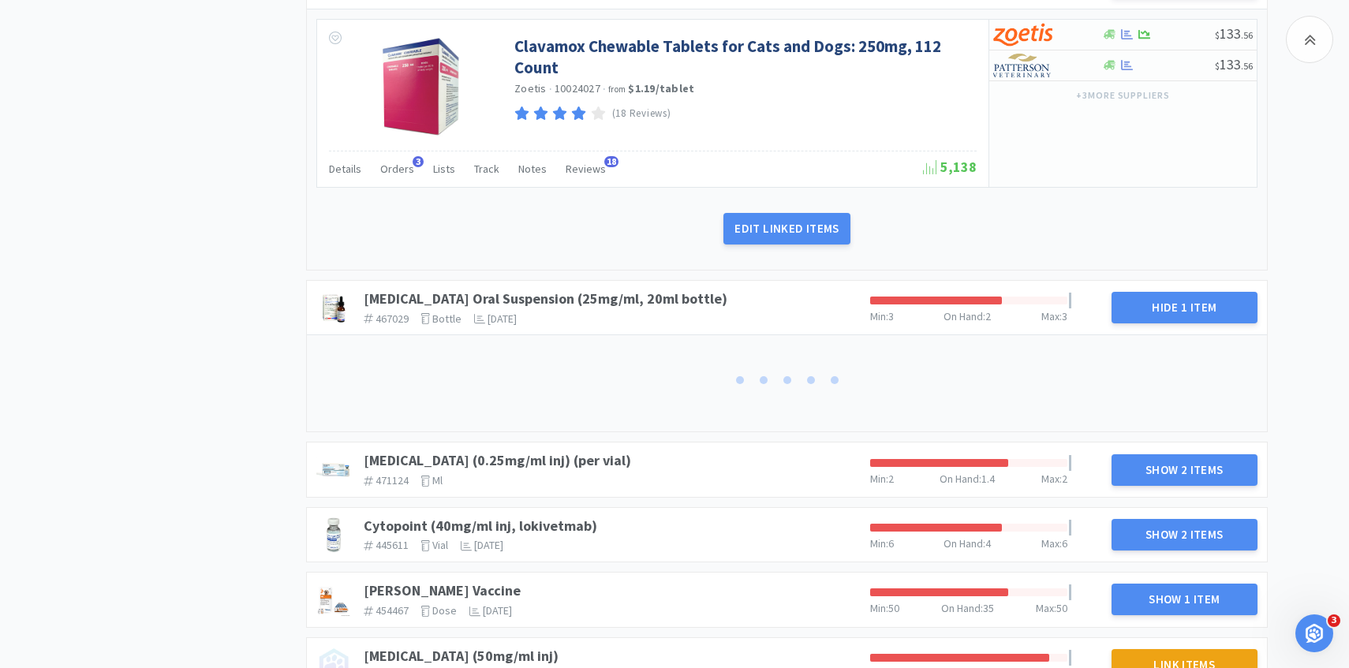
scroll to position [1023, 0]
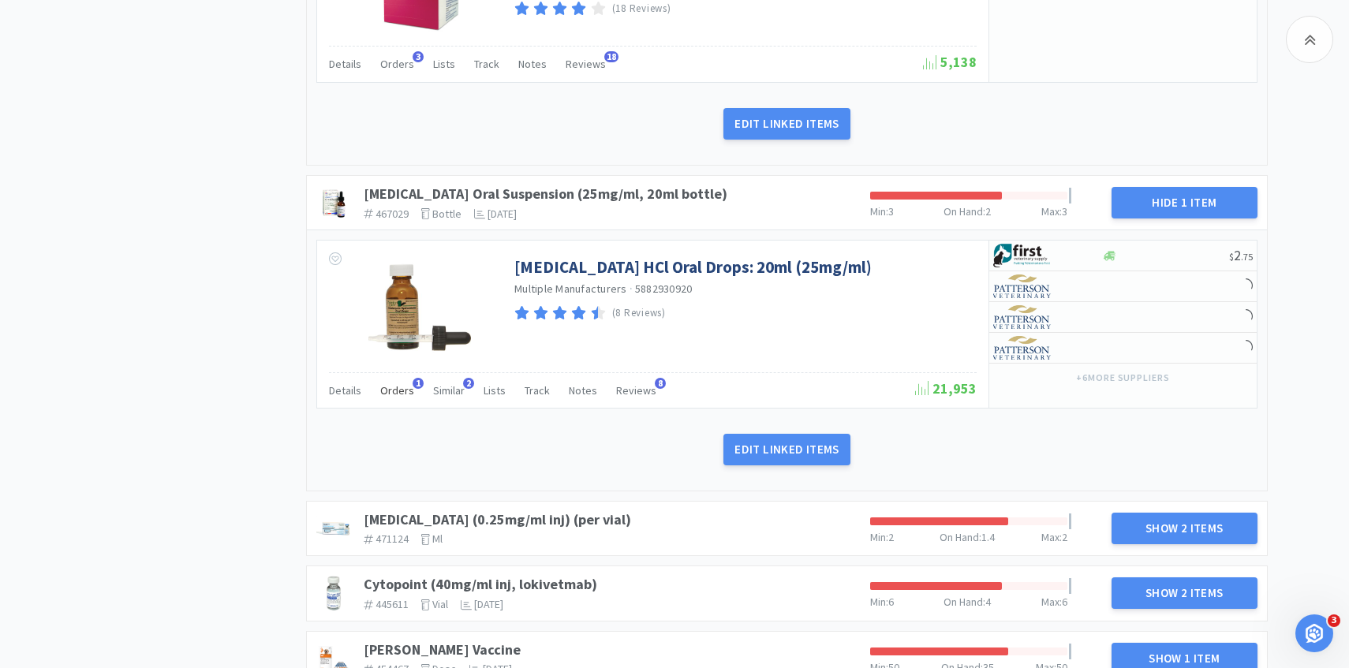
click at [402, 396] on span "Orders" at bounding box center [397, 390] width 34 height 14
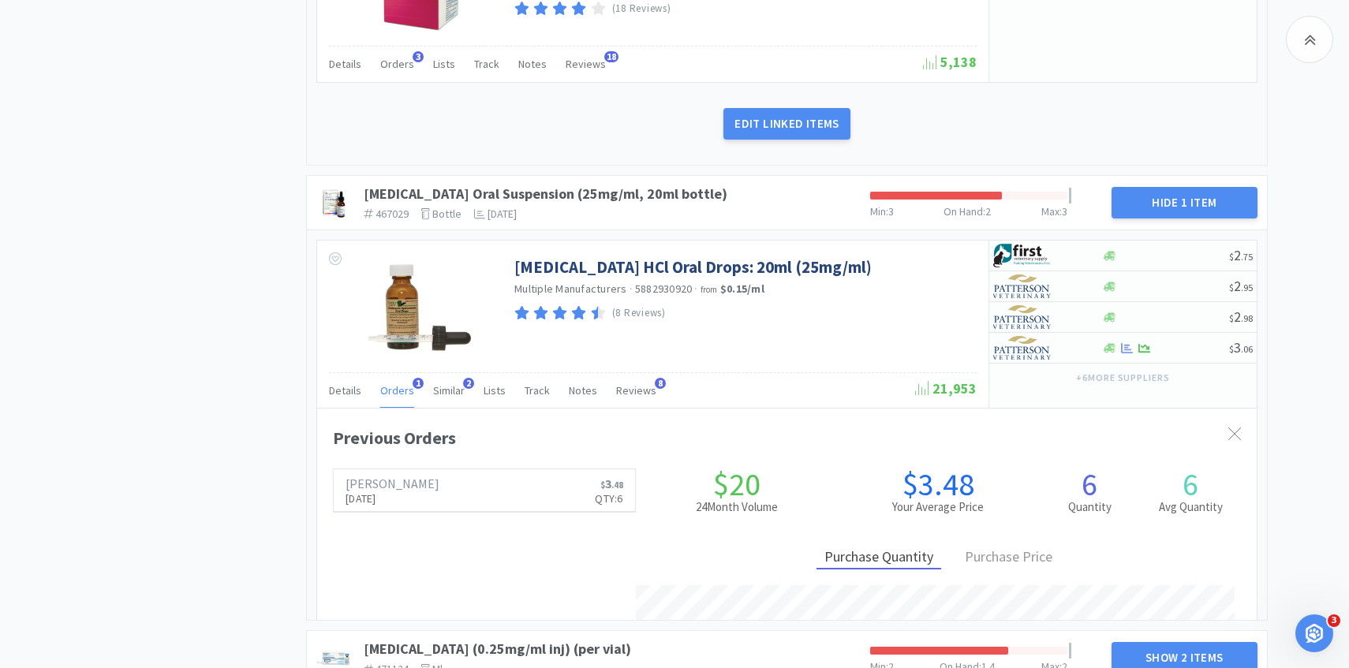
scroll to position [432, 939]
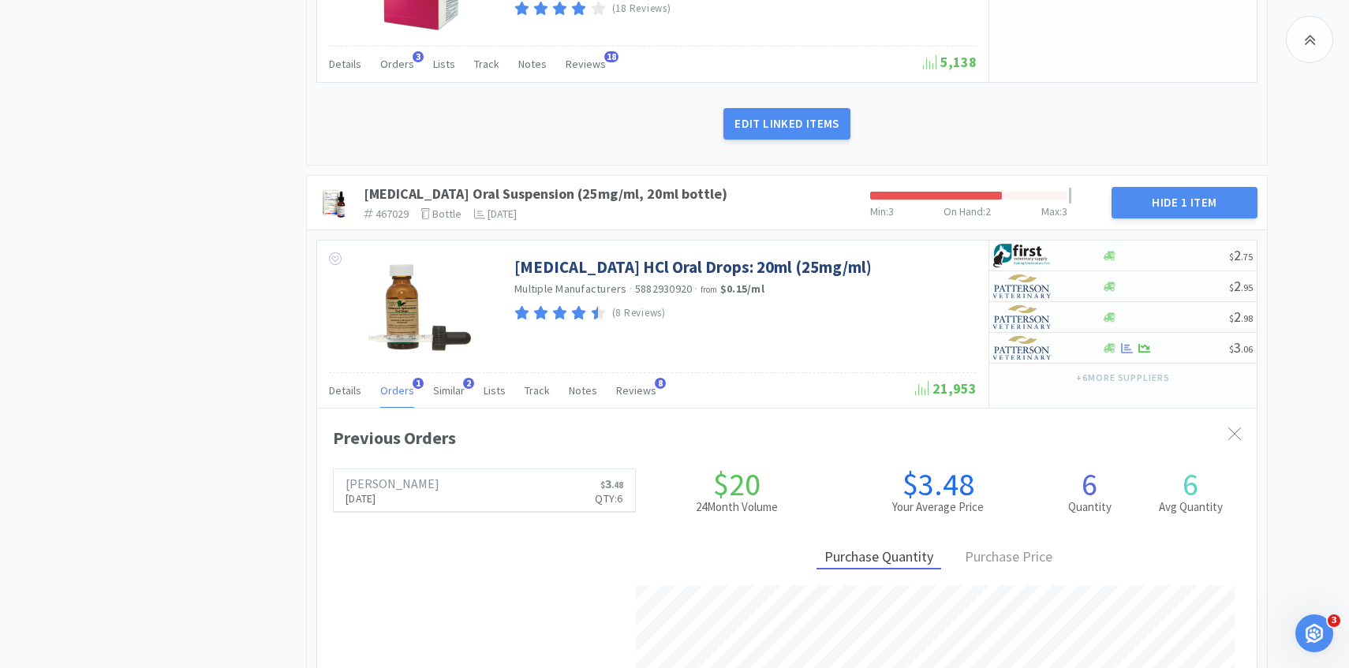
click at [402, 396] on span "Orders" at bounding box center [397, 390] width 34 height 14
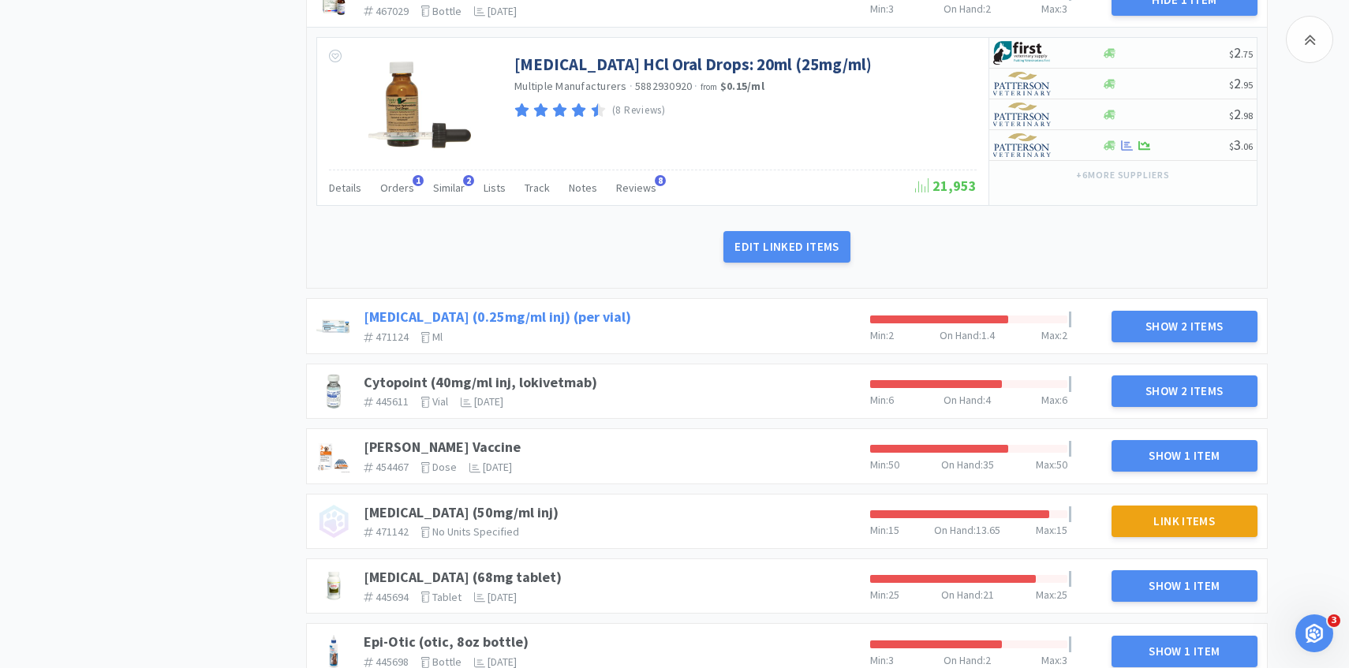
click at [574, 321] on link "[MEDICAL_DATA] (0.25mg/ml inj) (per vial)" at bounding box center [497, 317] width 267 height 18
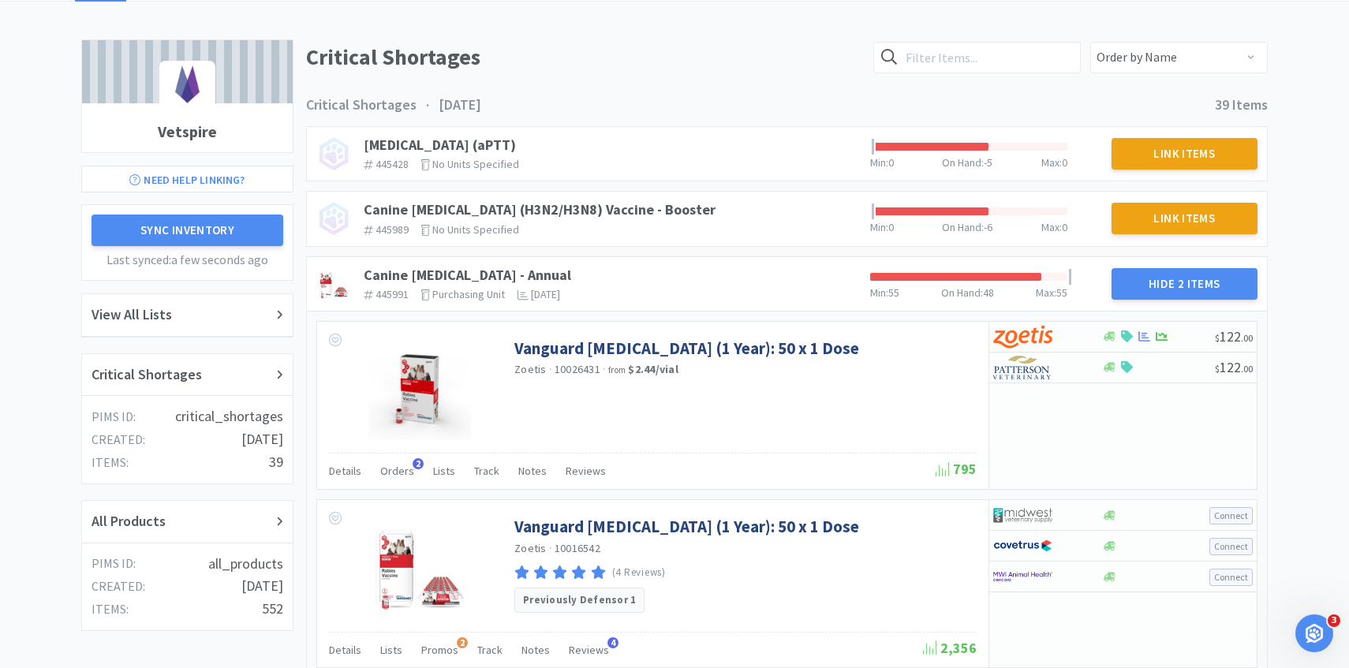
scroll to position [0, 0]
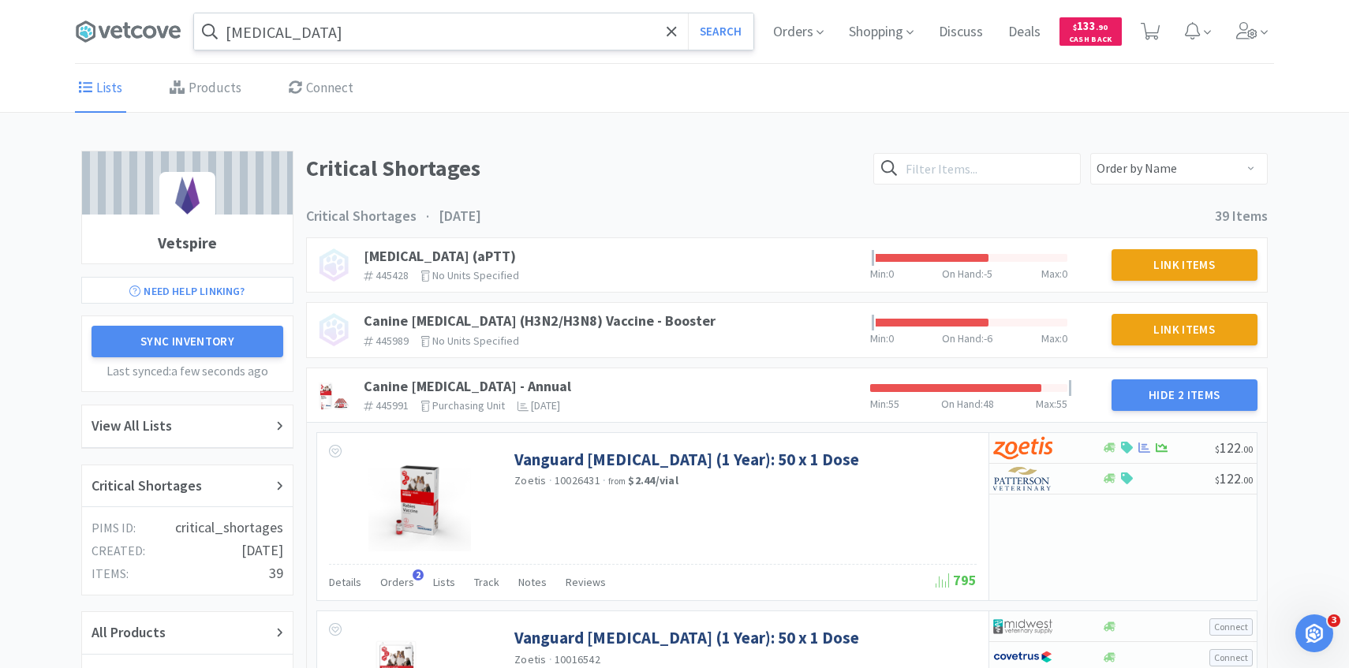
click at [409, 39] on input "gabapentin" at bounding box center [473, 31] width 559 height 36
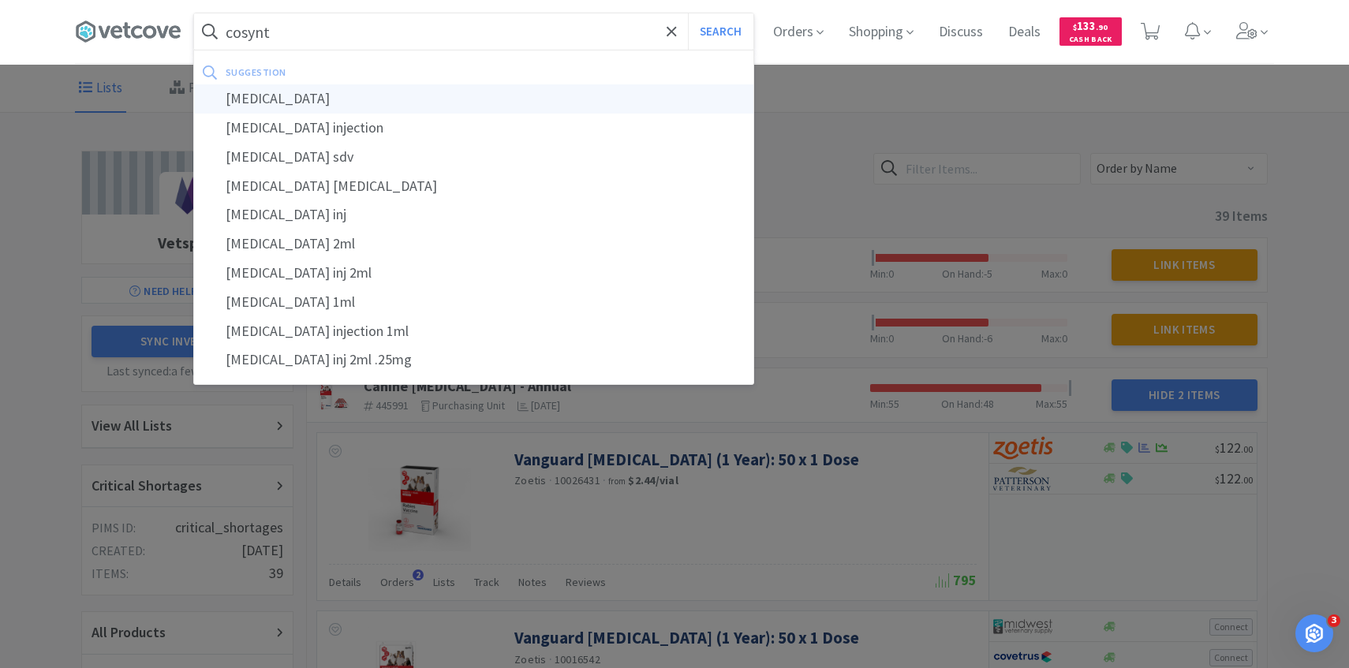
click at [395, 106] on div "cosyntropin" at bounding box center [473, 98] width 559 height 29
type input "cosyntropin"
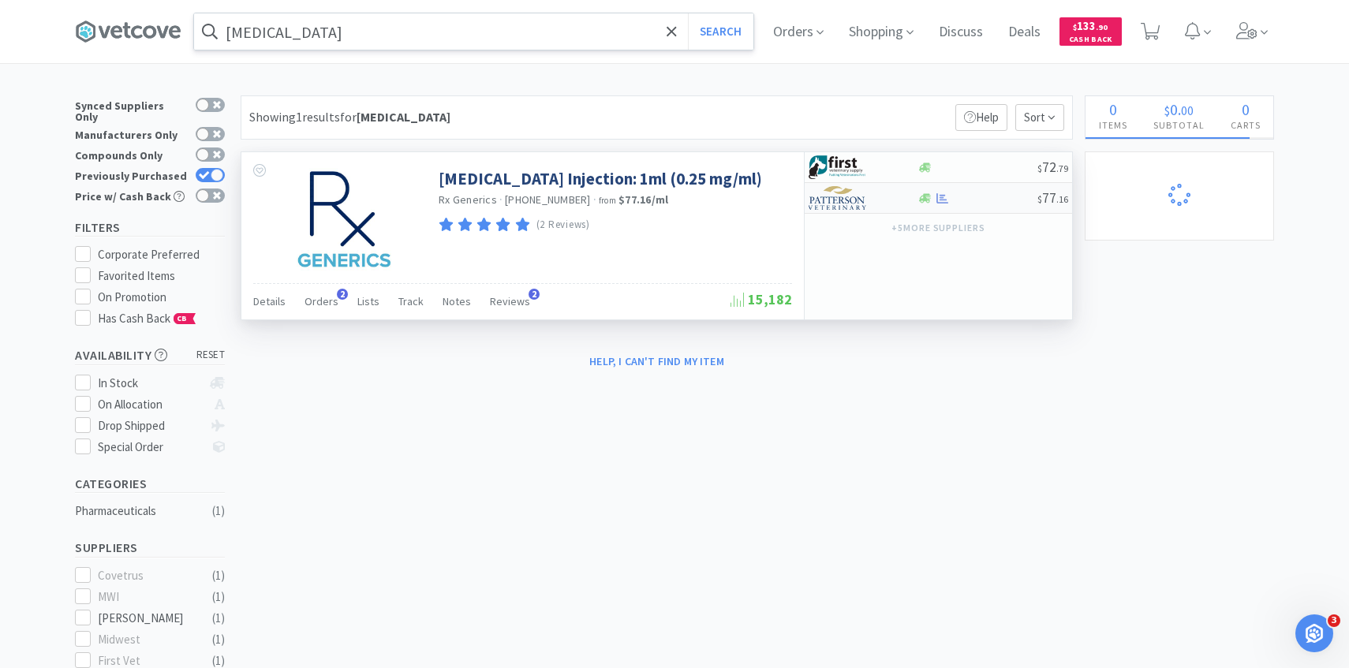
click at [845, 190] on img at bounding box center [837, 198] width 59 height 24
select select "1"
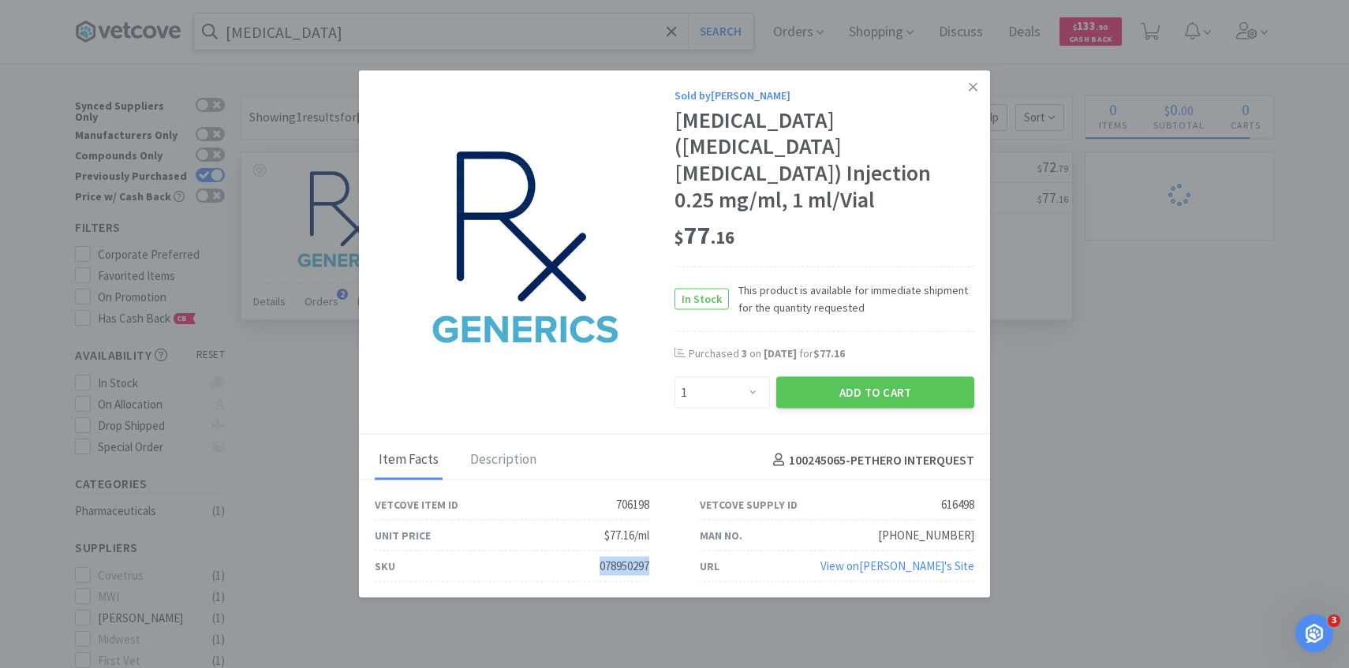
drag, startPoint x: 656, startPoint y: 532, endPoint x: 571, endPoint y: 532, distance: 85.2
click at [573, 551] on div "SKU 078950297" at bounding box center [511, 566] width 325 height 31
copy div "078950297"
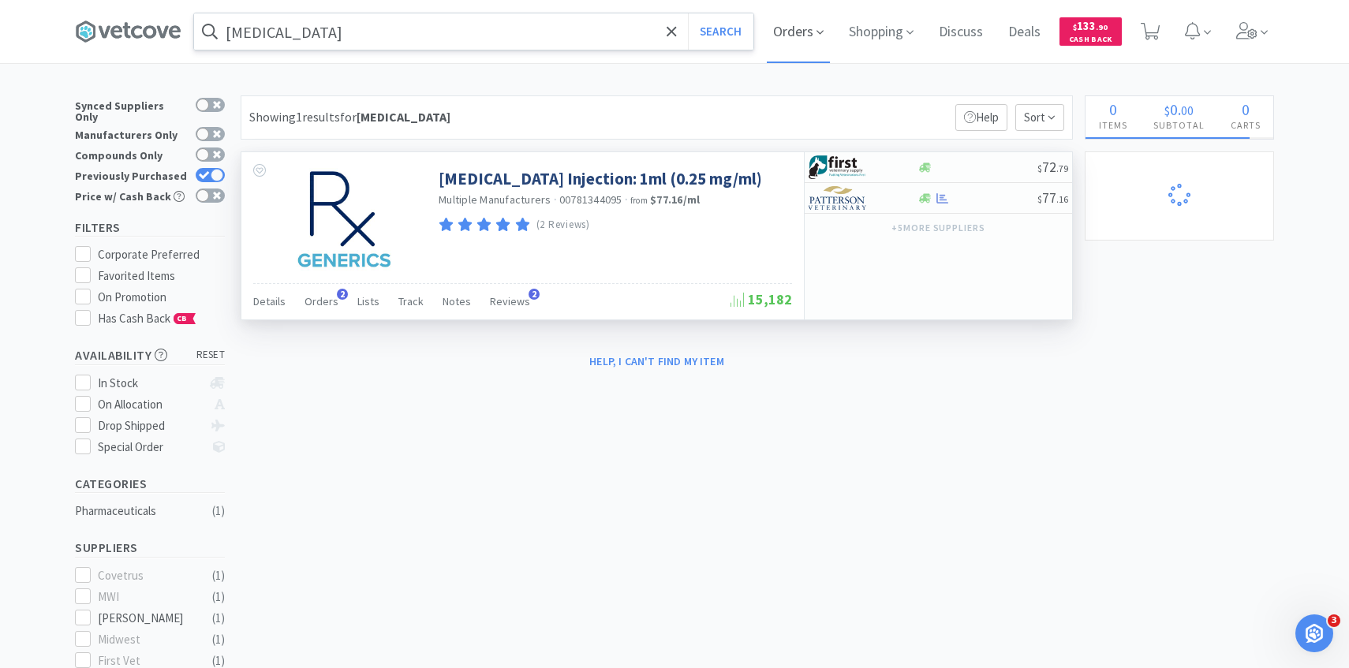
click at [793, 24] on span "Orders" at bounding box center [798, 31] width 63 height 63
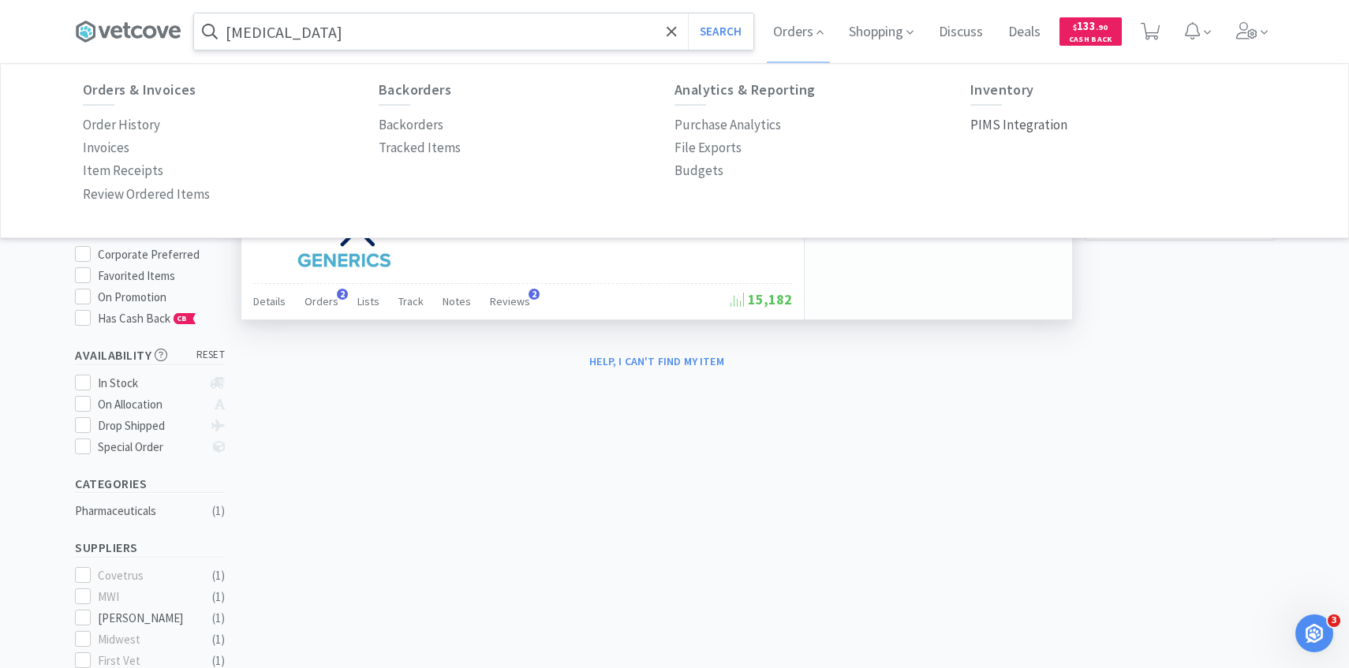
click at [999, 119] on p "PIMS Integration" at bounding box center [1018, 124] width 97 height 21
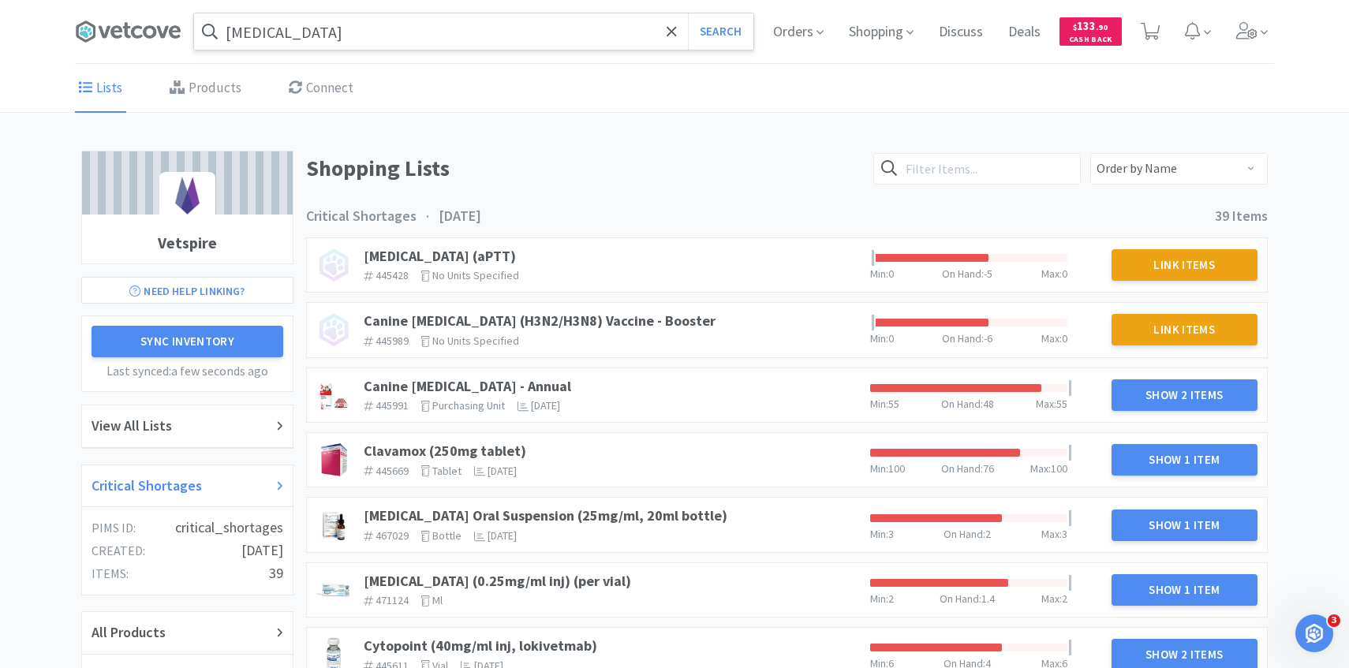
click at [222, 497] on div "Critical Shortages" at bounding box center [187, 486] width 192 height 23
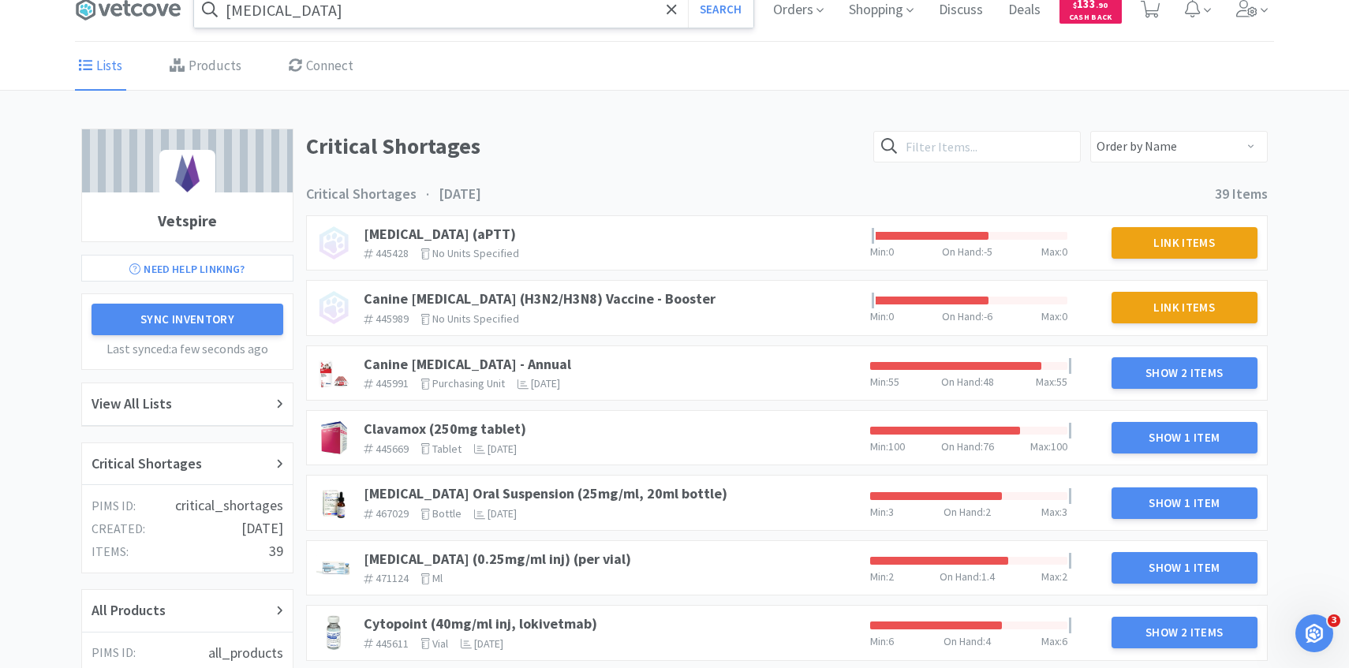
scroll to position [97, 0]
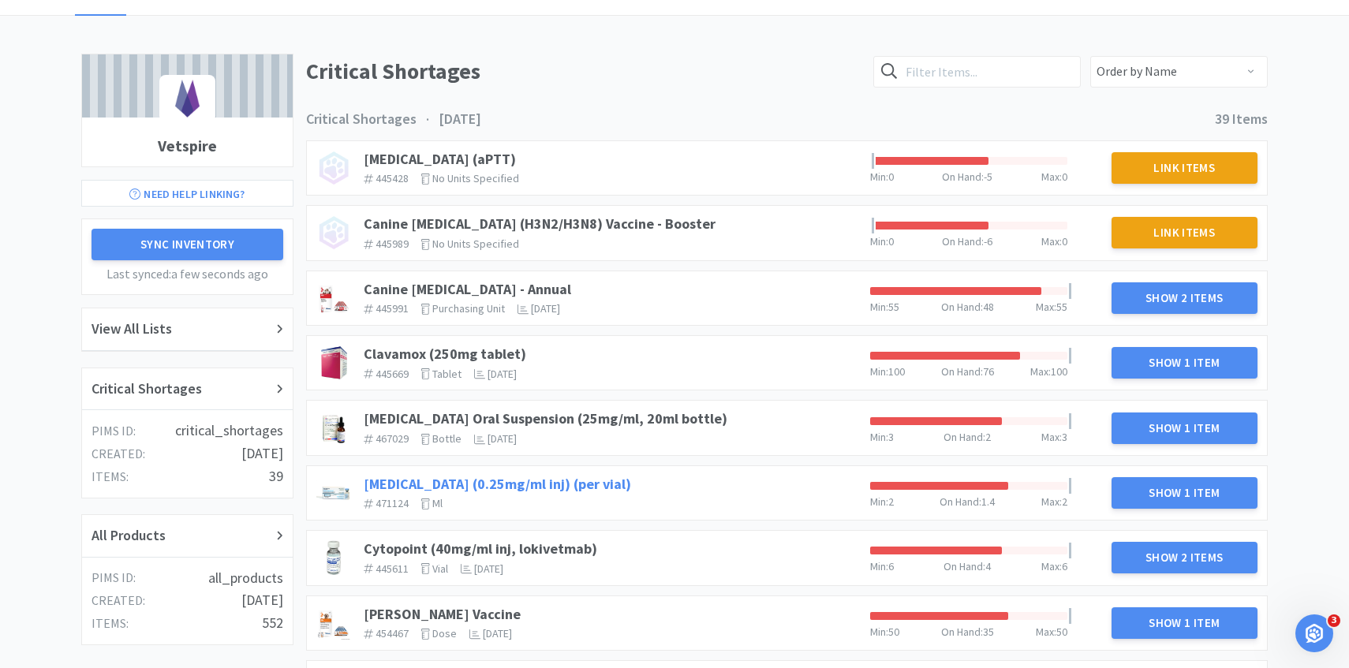
click at [574, 486] on link "[MEDICAL_DATA] (0.25mg/ml inj) (per vial)" at bounding box center [497, 484] width 267 height 18
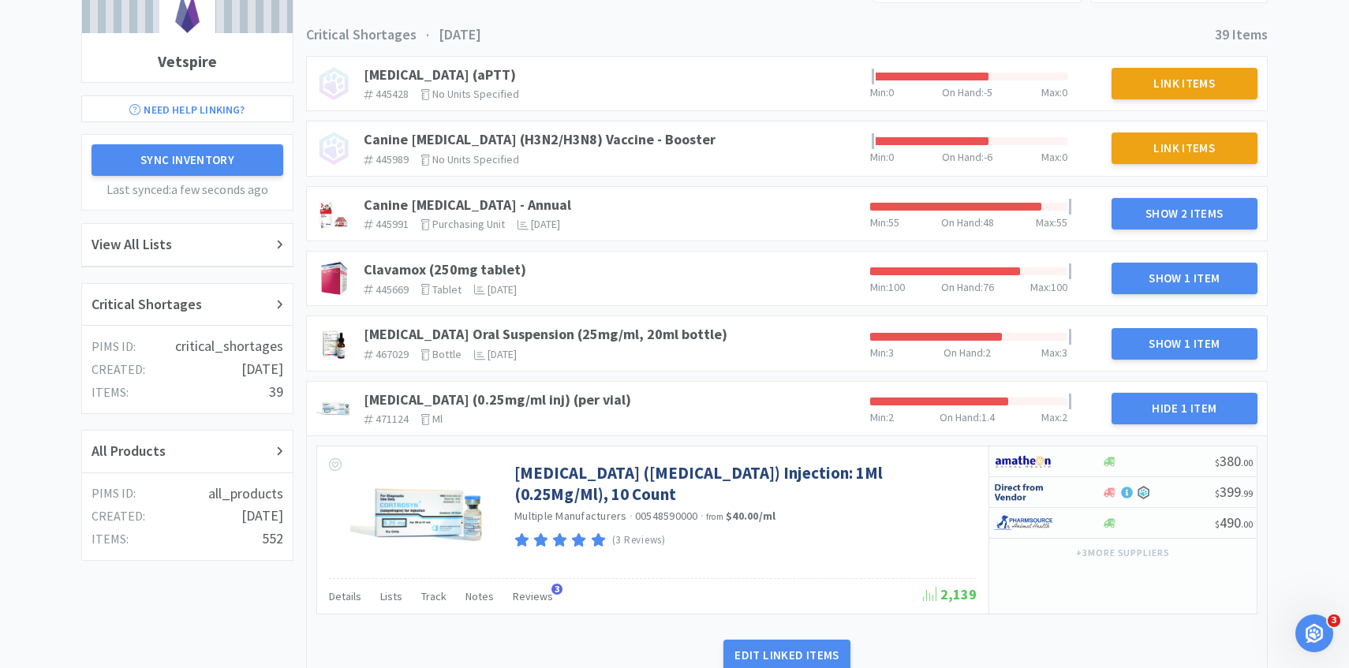
scroll to position [332, 0]
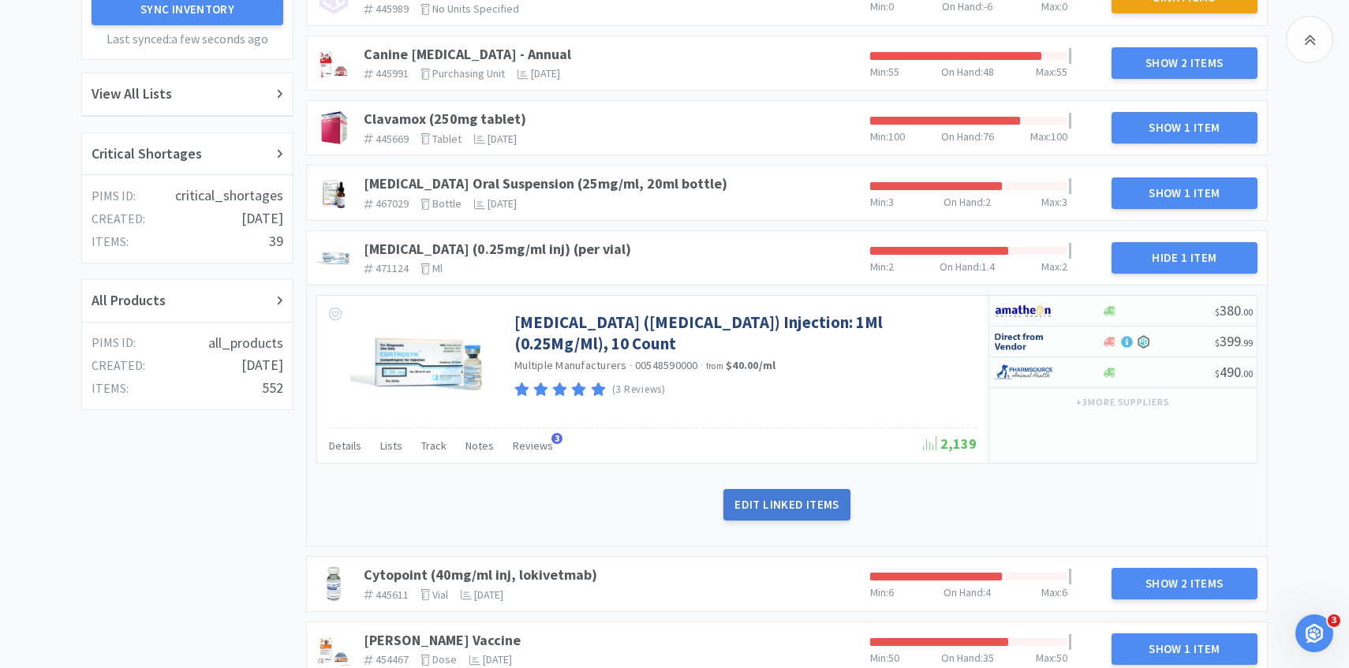
click at [820, 498] on button "Edit Linked Items" at bounding box center [786, 505] width 126 height 32
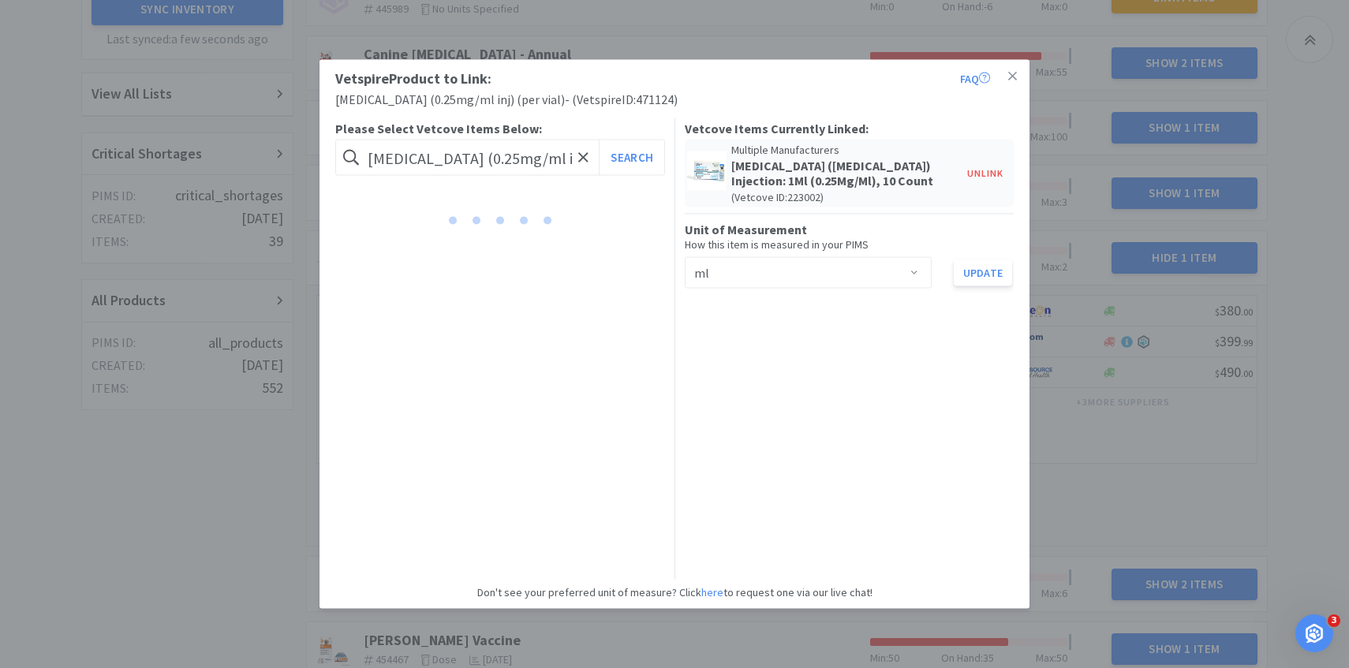
scroll to position [0, 42]
click at [973, 165] on button "Unlink" at bounding box center [985, 173] width 52 height 22
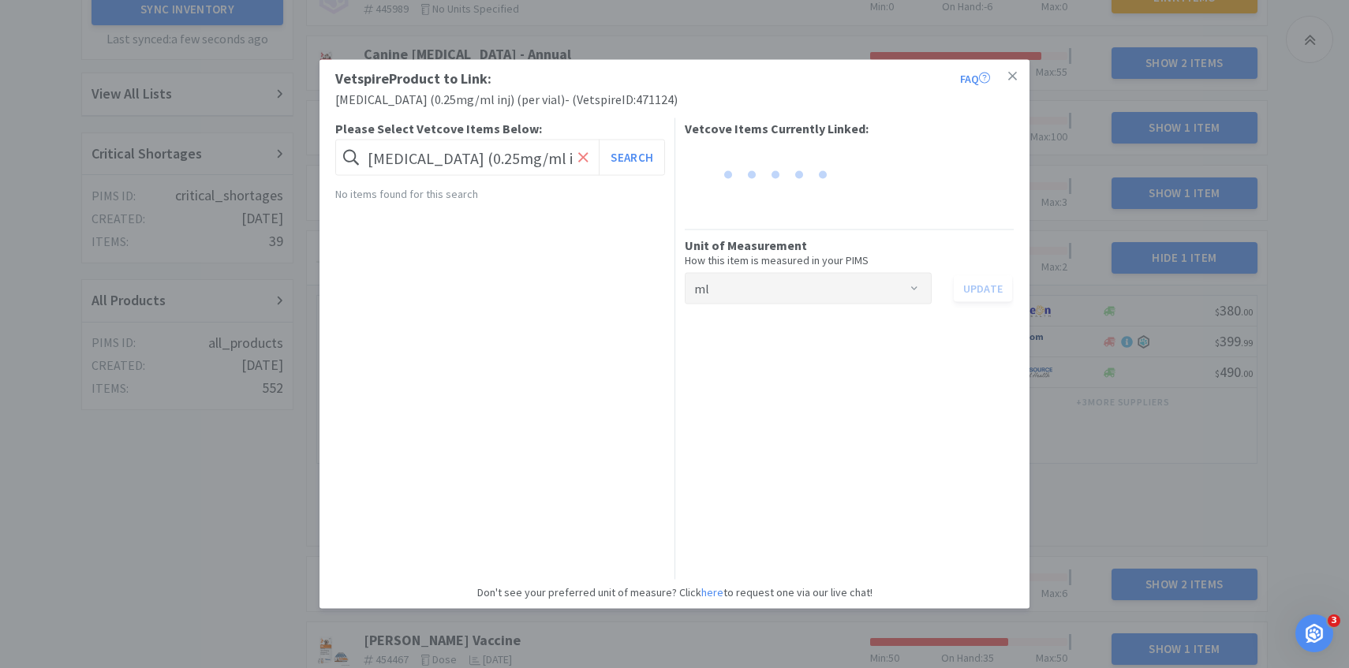
click at [582, 159] on icon at bounding box center [583, 157] width 10 height 16
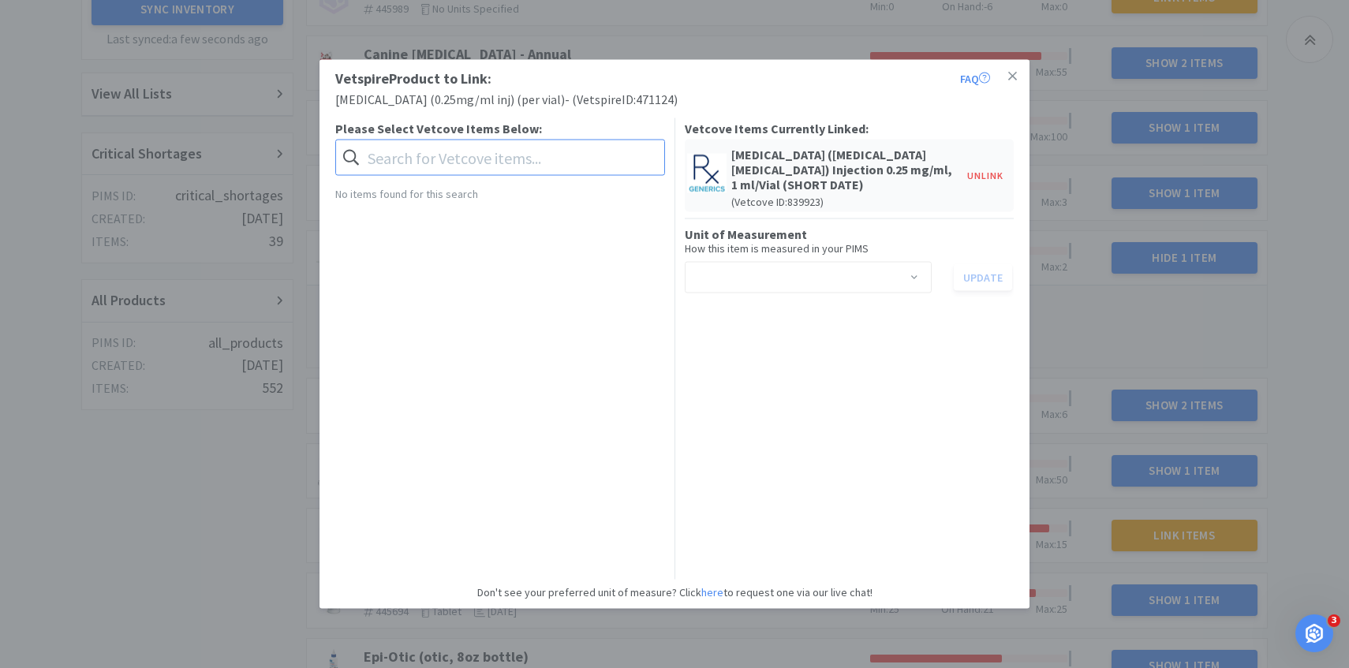
paste input "078950297"
type input "078950297"
click at [634, 159] on button "Search" at bounding box center [631, 158] width 65 height 36
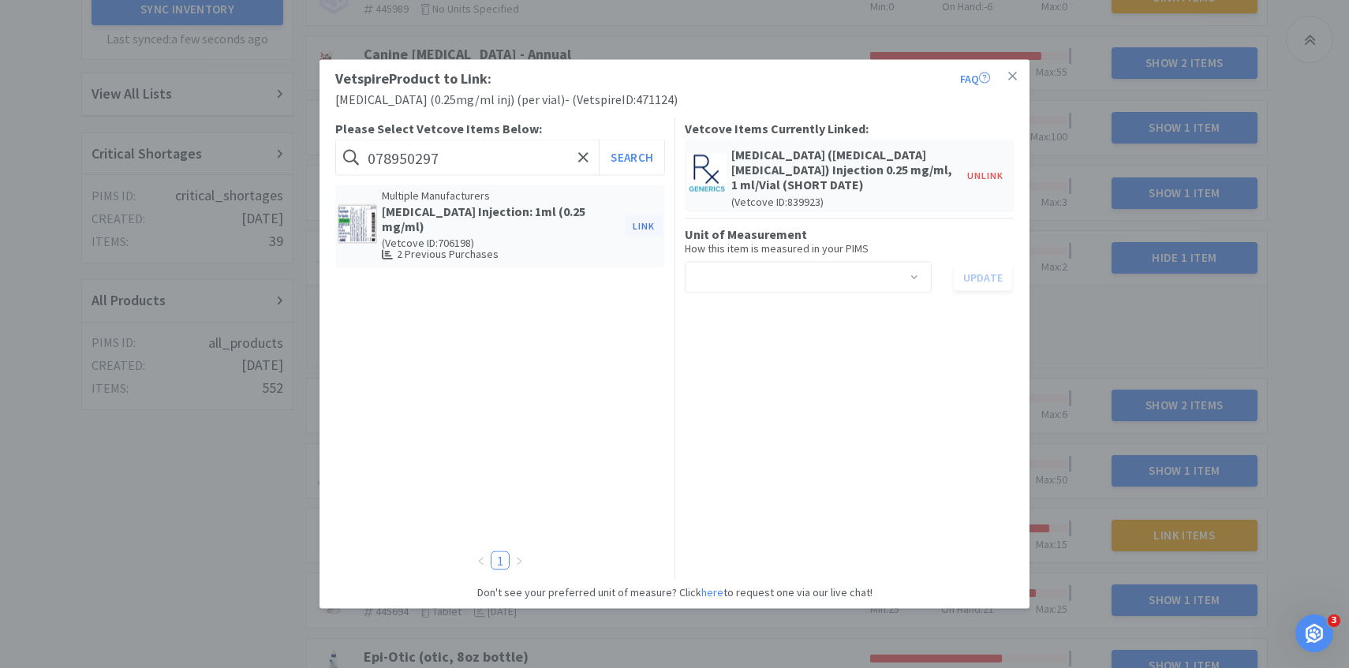
click at [648, 223] on button "Link" at bounding box center [644, 226] width 38 height 22
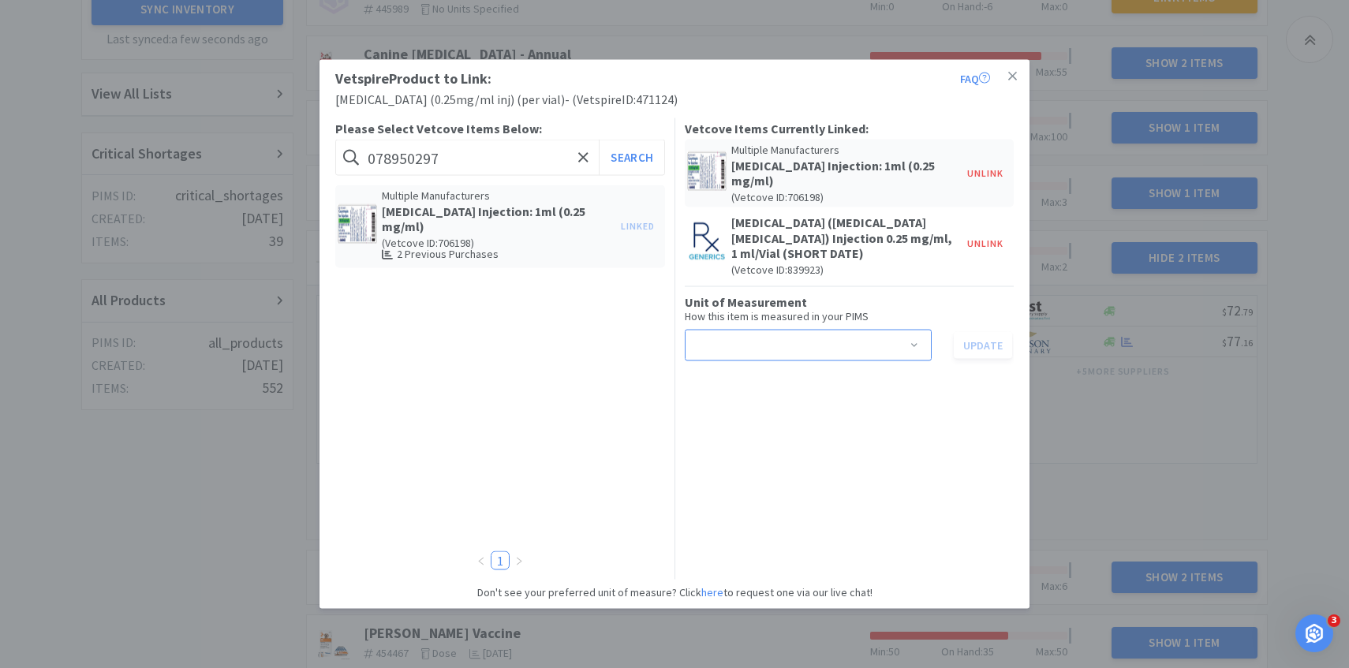
click at [793, 330] on div "Select unit of measurement" at bounding box center [803, 345] width 218 height 30
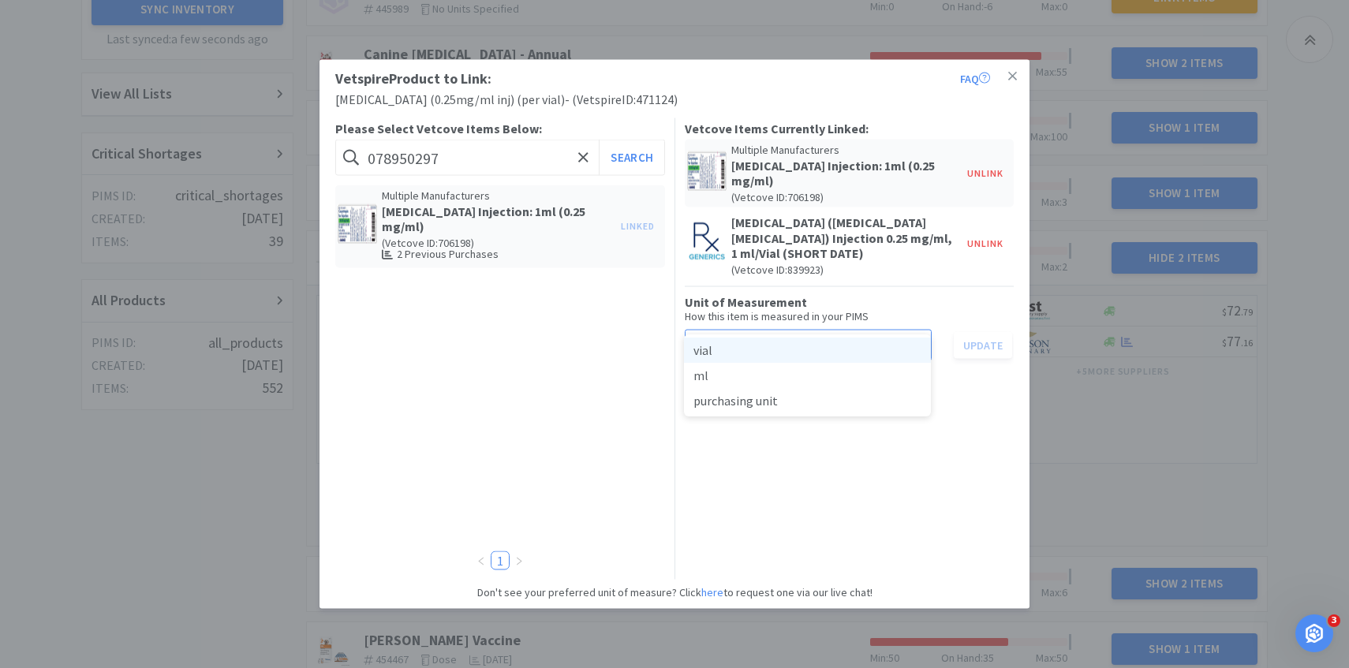
click at [791, 351] on li "vial" at bounding box center [807, 350] width 247 height 25
click at [989, 332] on button "Update" at bounding box center [983, 345] width 58 height 27
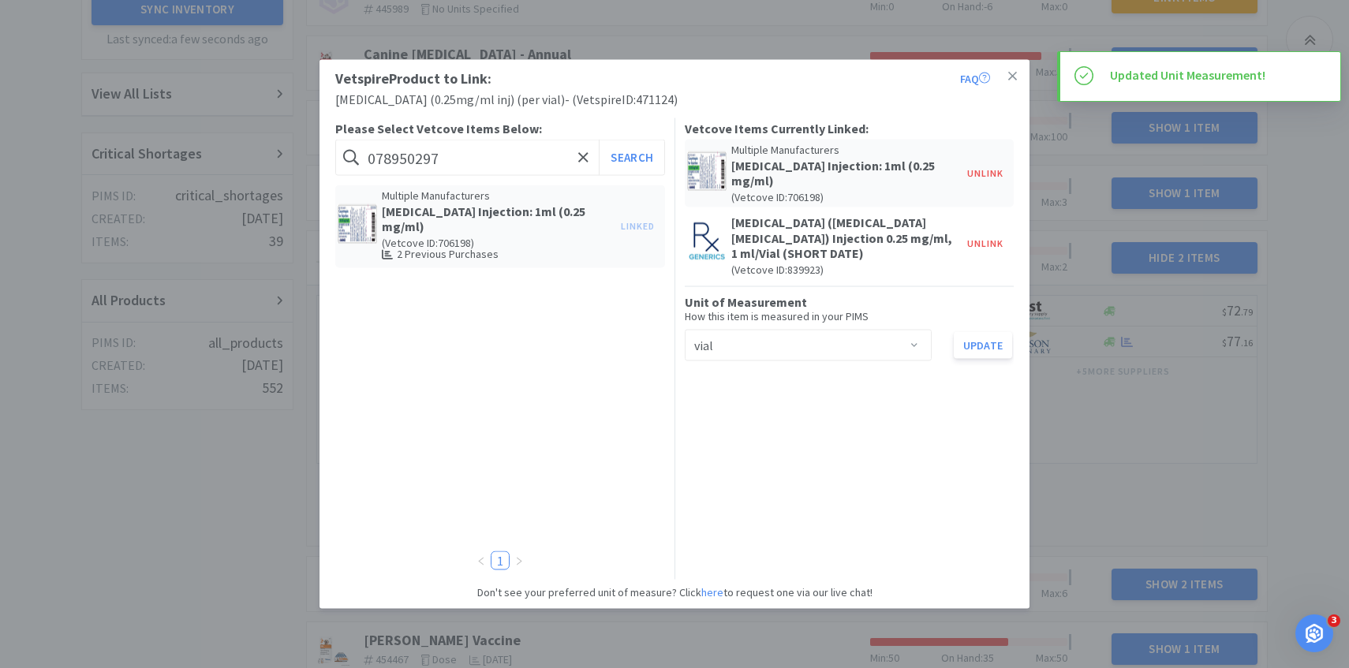
click at [1066, 340] on div "Vetspire Product to Link: FAQ Cosyntropin (0.25mg/ml inj) (per vial) - ( Vetspi…" at bounding box center [674, 334] width 1349 height 668
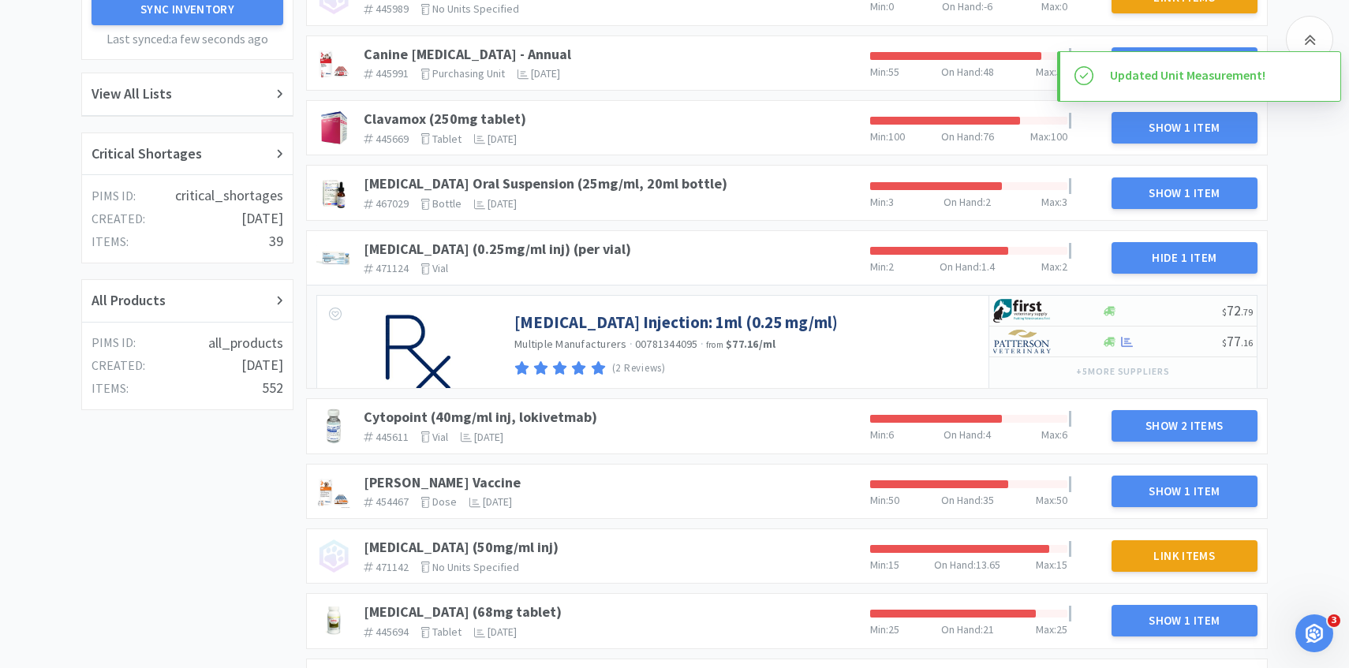
scroll to position [375, 0]
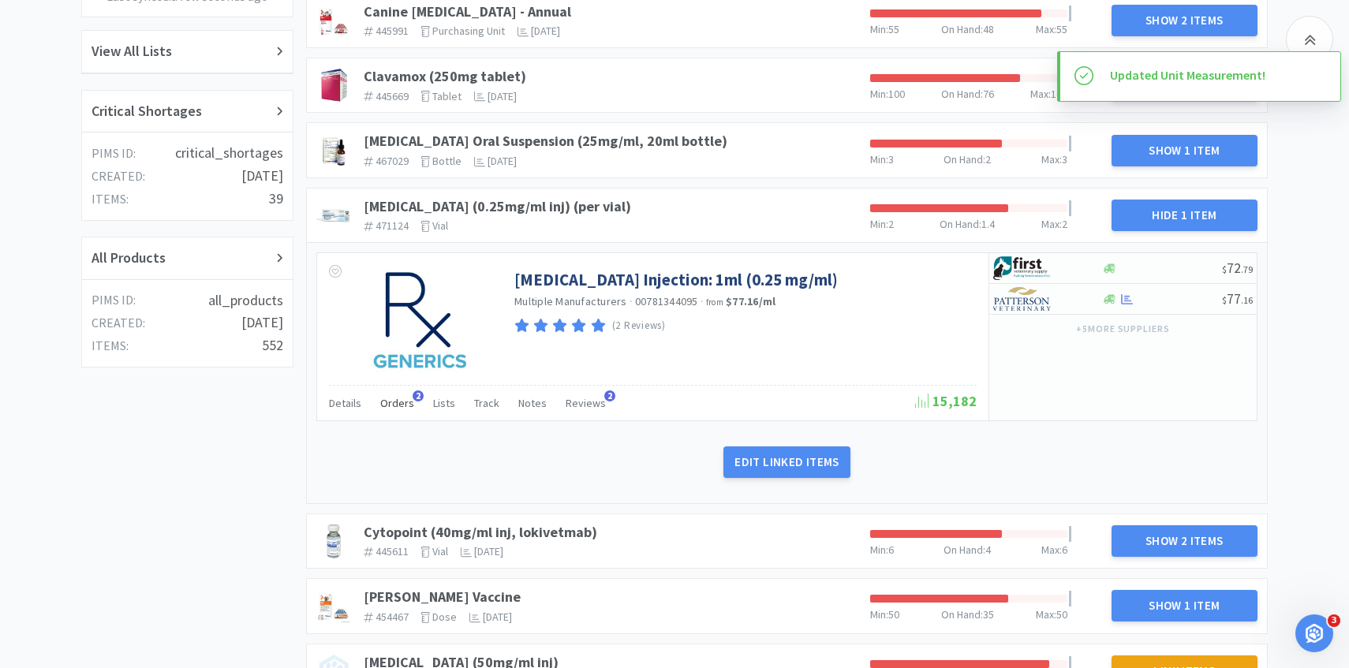
click at [401, 403] on span "Orders" at bounding box center [397, 403] width 34 height 14
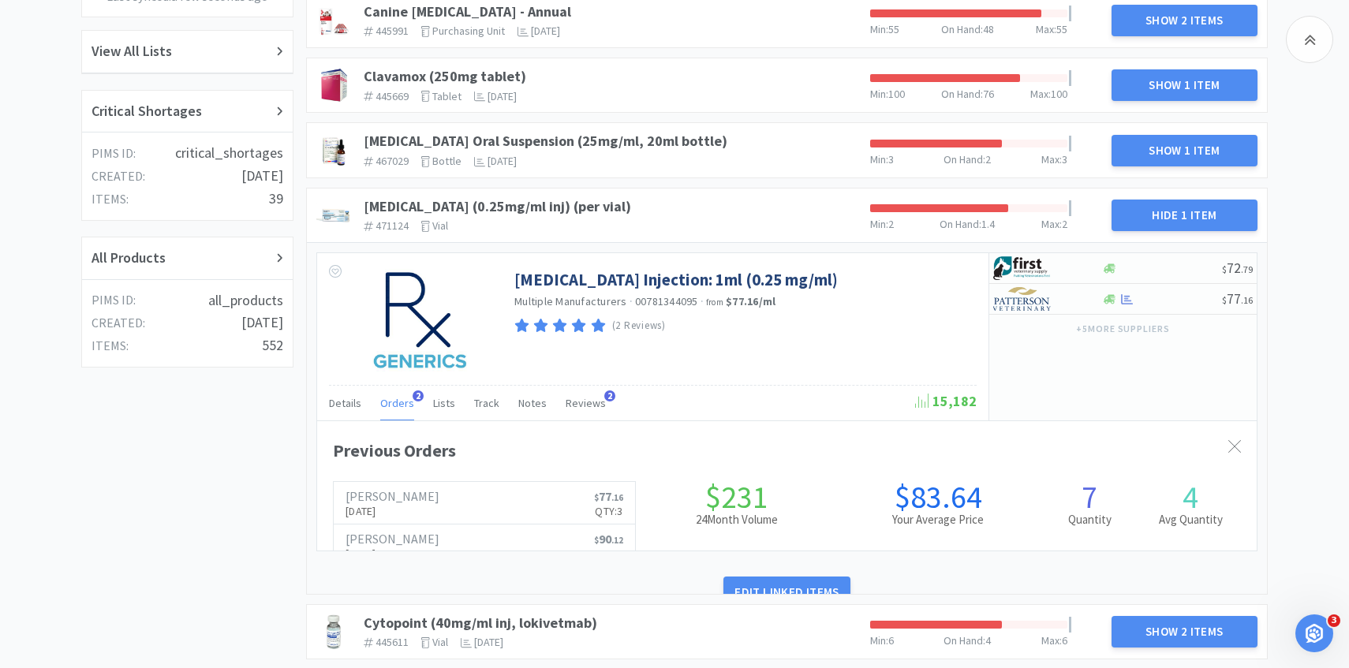
scroll to position [432, 939]
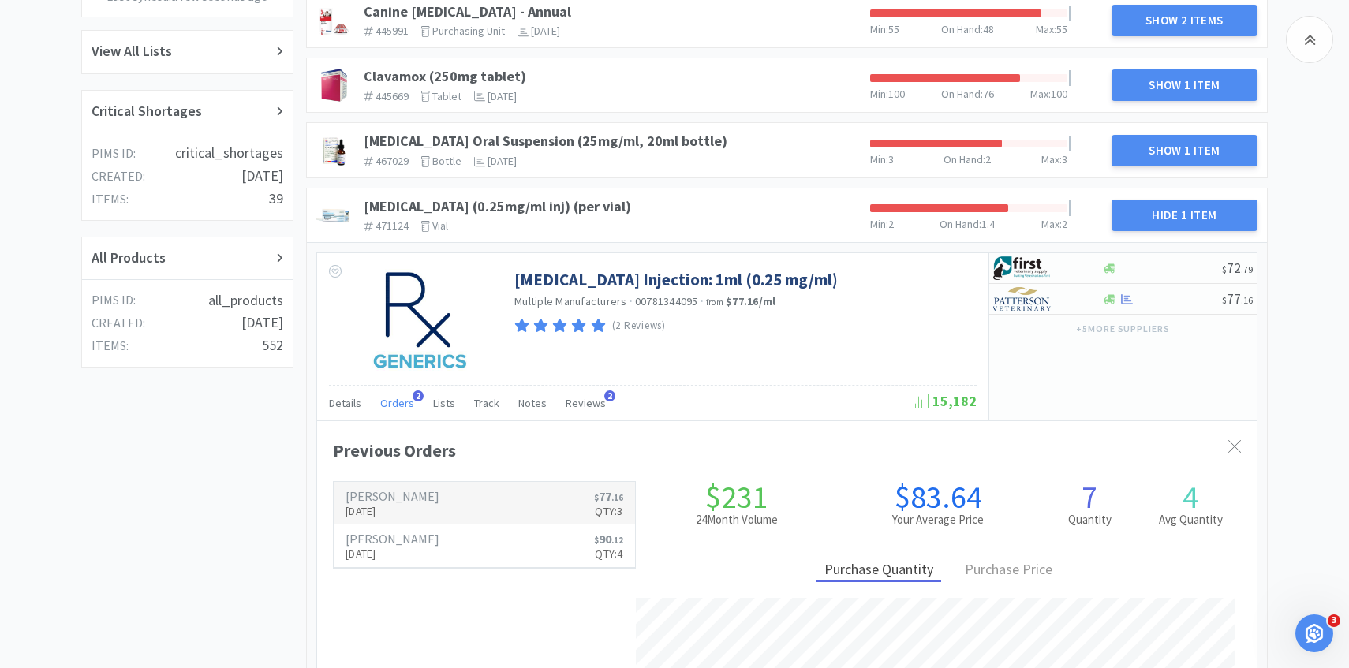
click at [404, 503] on p "Aug 28th, 2025" at bounding box center [392, 510] width 94 height 17
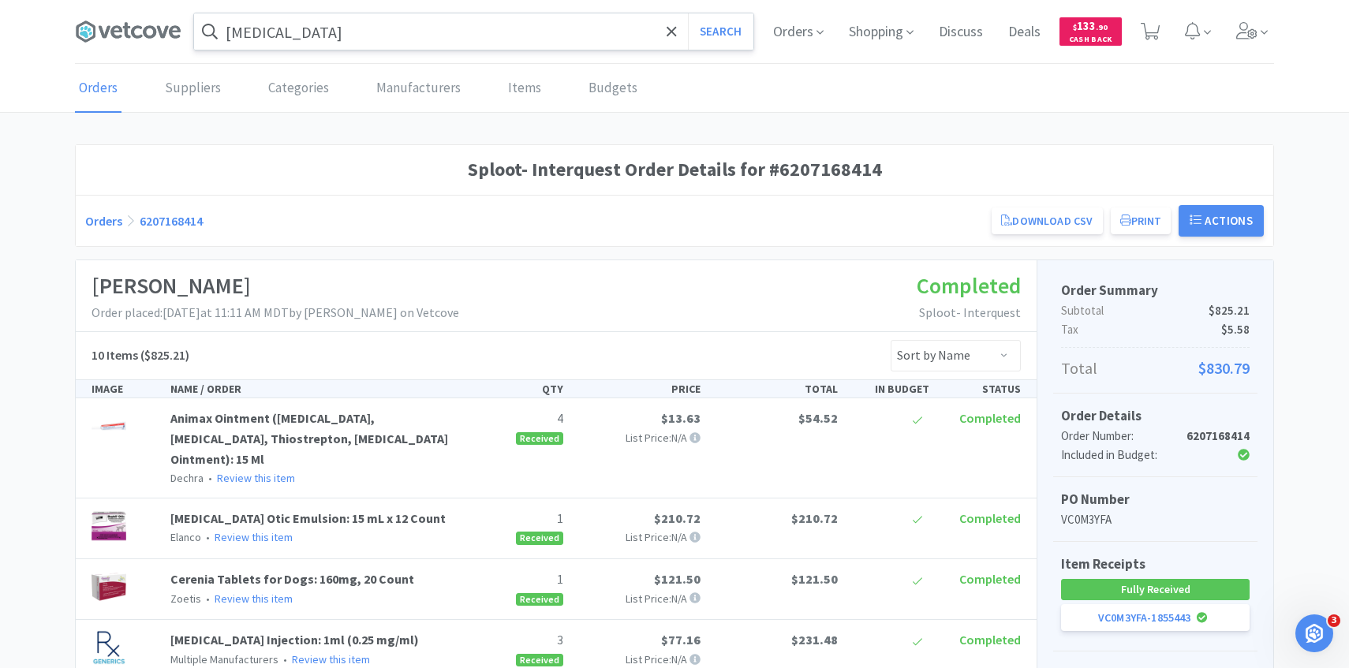
scroll to position [375, 0]
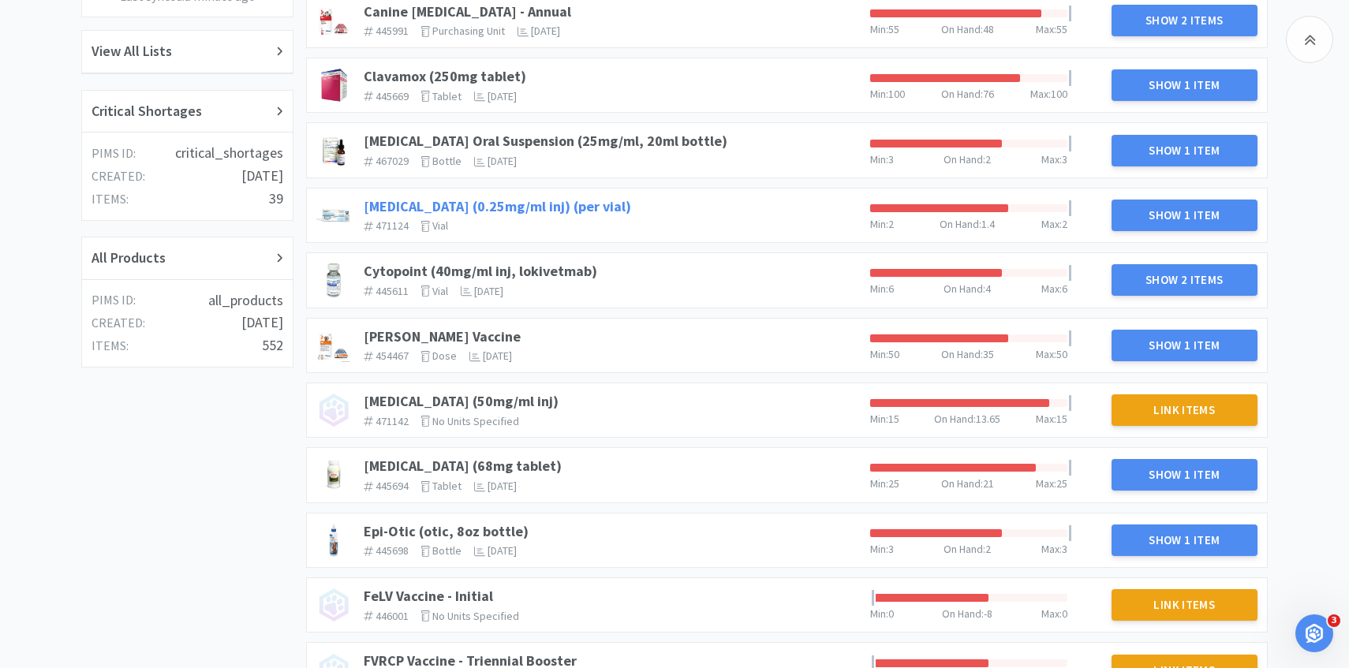
click at [529, 207] on link "[MEDICAL_DATA] (0.25mg/ml inj) (per vial)" at bounding box center [497, 206] width 267 height 18
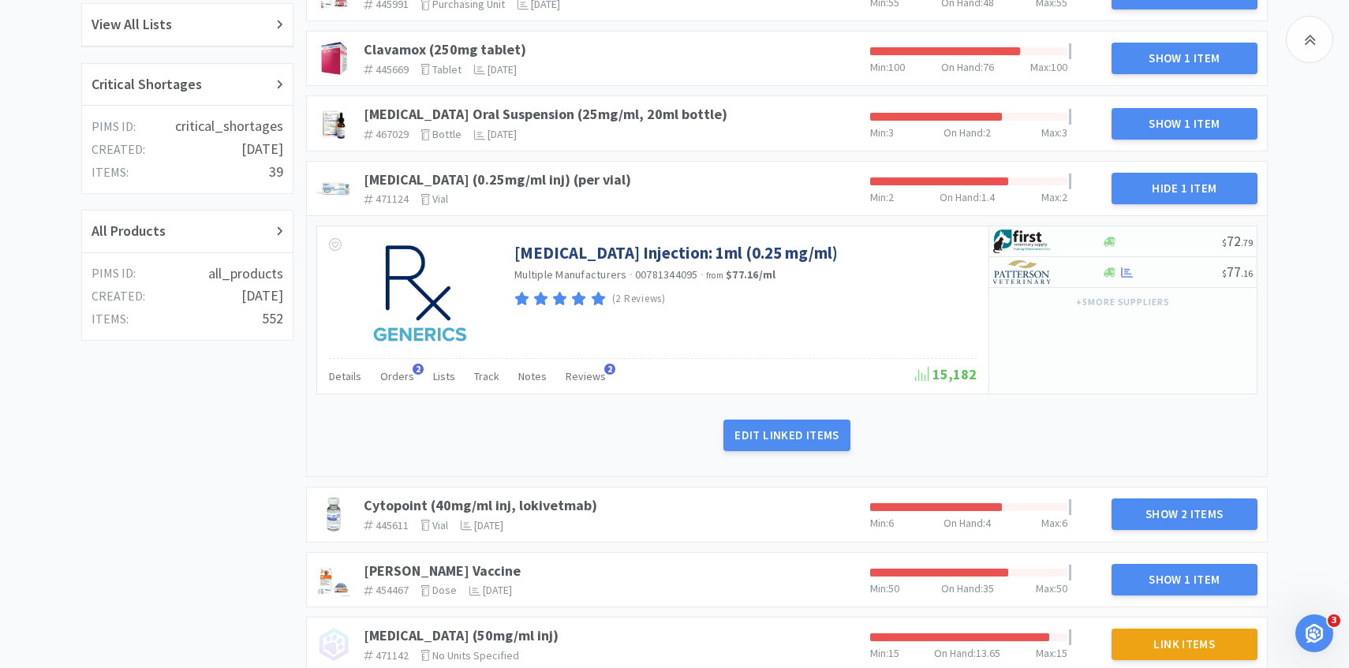
scroll to position [405, 0]
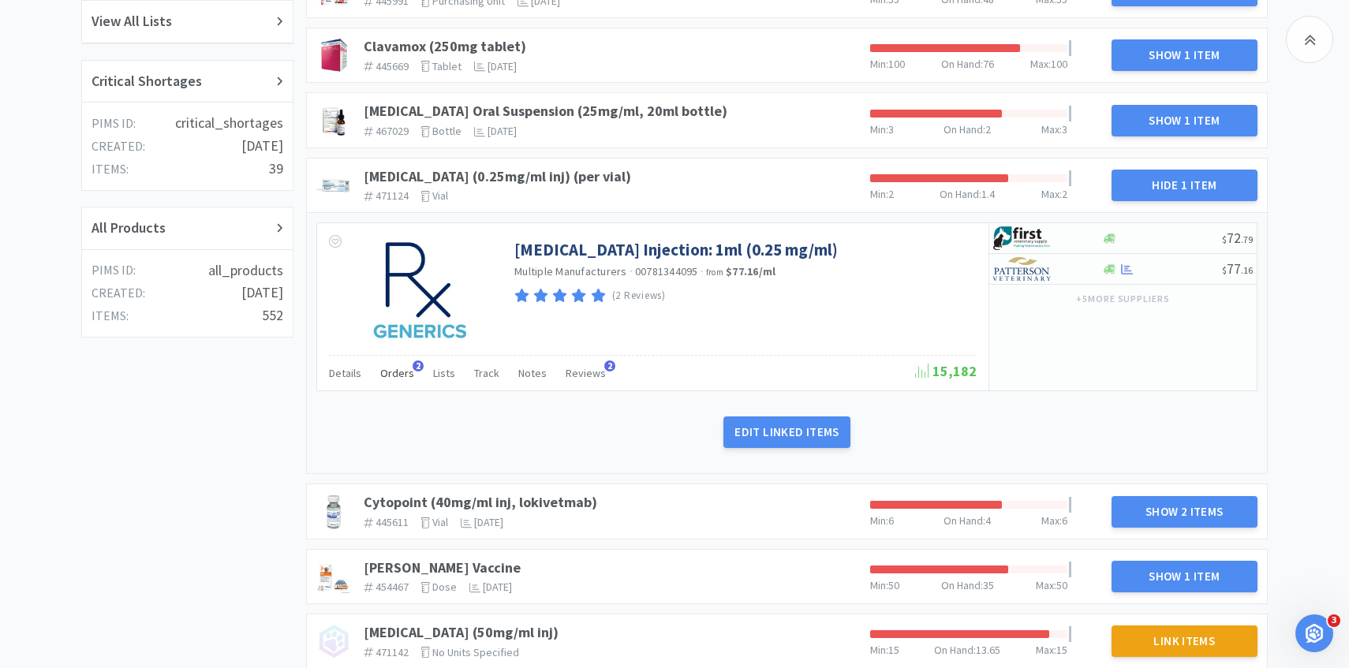
click at [401, 374] on span "Orders" at bounding box center [397, 373] width 34 height 14
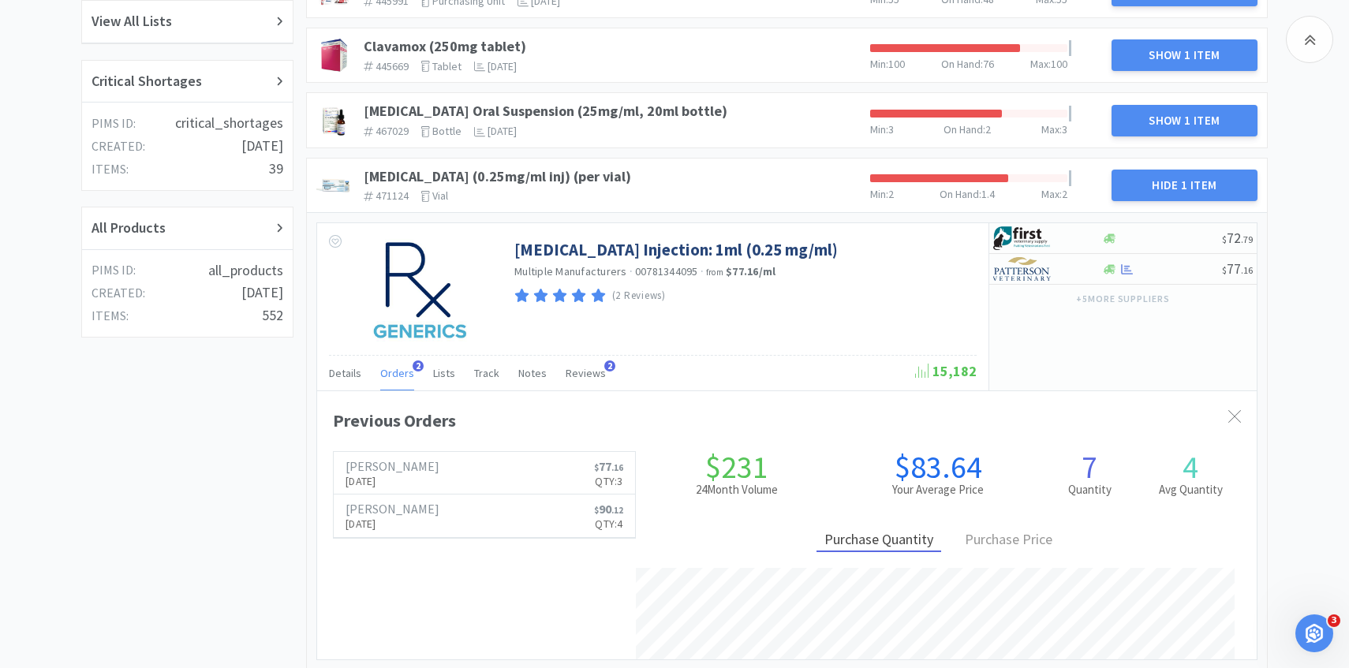
scroll to position [0, 0]
click at [401, 374] on span "Orders" at bounding box center [397, 373] width 34 height 14
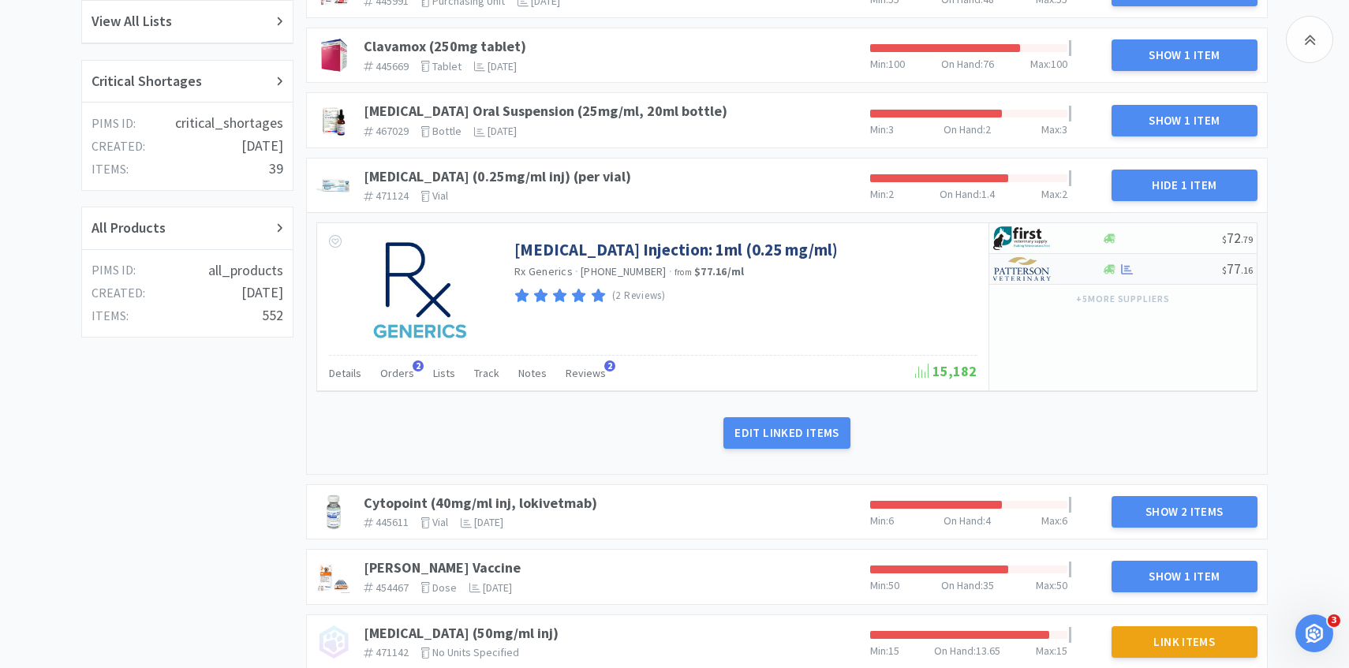
click at [1026, 282] on div "$ 77 . 16" at bounding box center [1122, 269] width 267 height 31
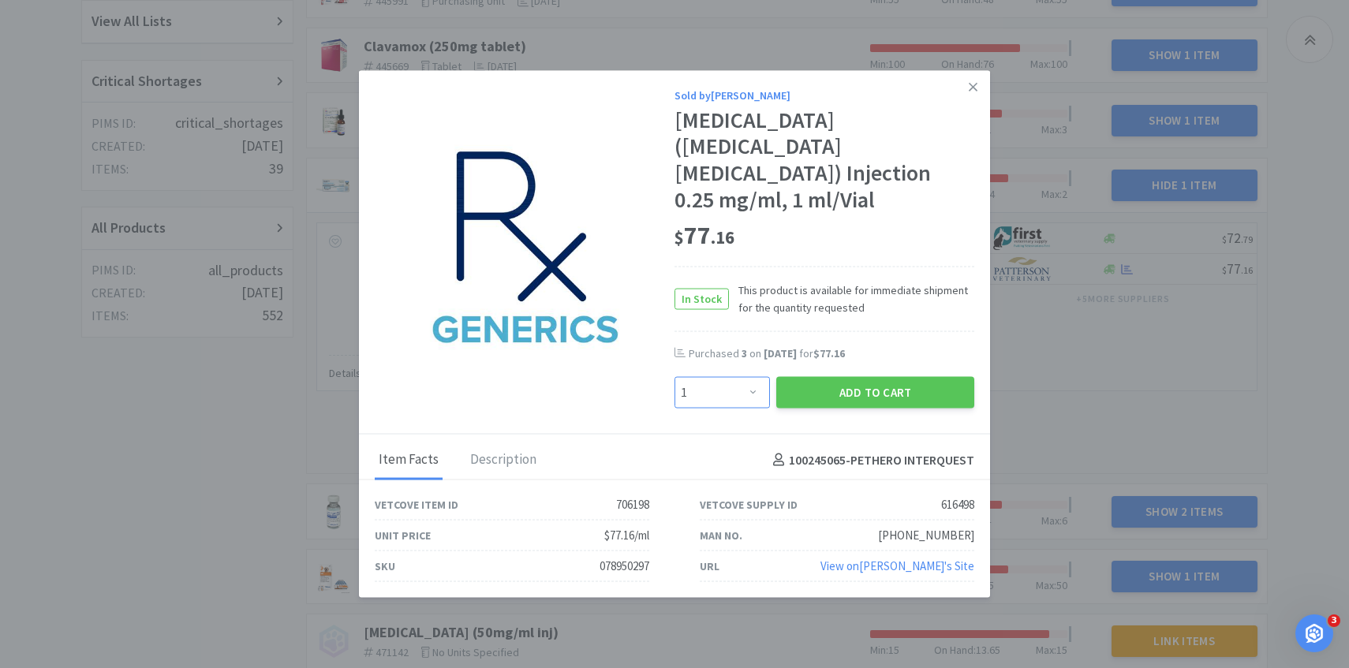
click at [700, 377] on select "Enter Quantity 1 2 3 4 5 6 7 8 9 10 11 12 13 14 15 16 17 18 19 20 Enter Quantity" at bounding box center [721, 393] width 95 height 32
select select "3"
click at [674, 377] on select "Enter Quantity 1 2 3 4 5 6 7 8 9 10 11 12 13 14 15 16 17 18 19 20 Enter Quantity" at bounding box center [721, 393] width 95 height 32
click at [842, 377] on button "Add to Cart" at bounding box center [875, 393] width 198 height 32
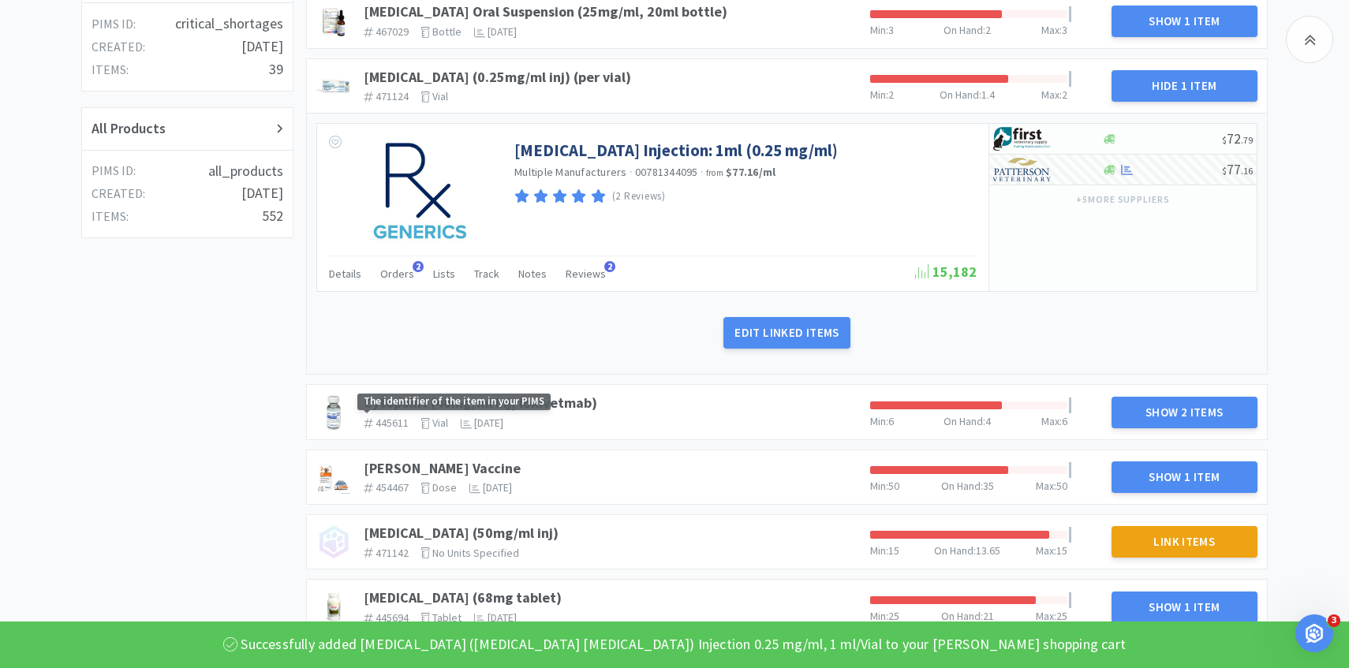
scroll to position [579, 0]
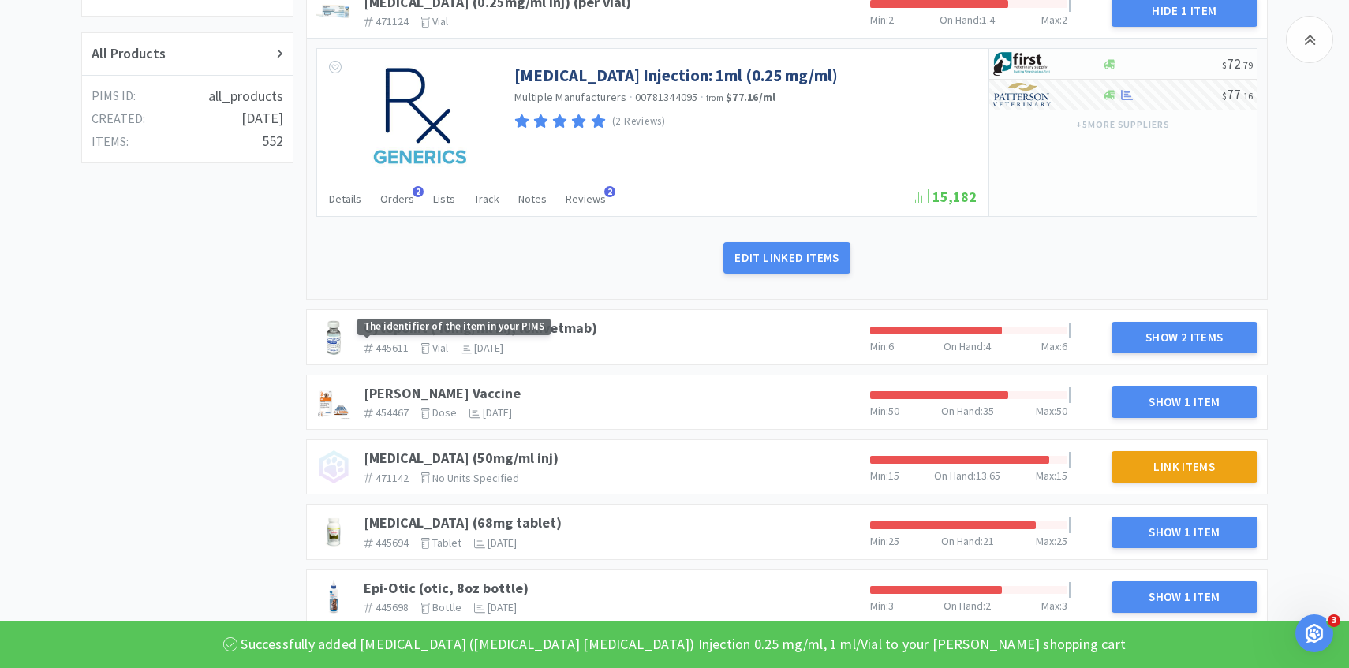
click at [547, 327] on span "The identifier of the item in your PIMS" at bounding box center [475, 327] width 237 height 17
click at [571, 326] on span "The identifier of the item in your PIMS" at bounding box center [475, 327] width 237 height 17
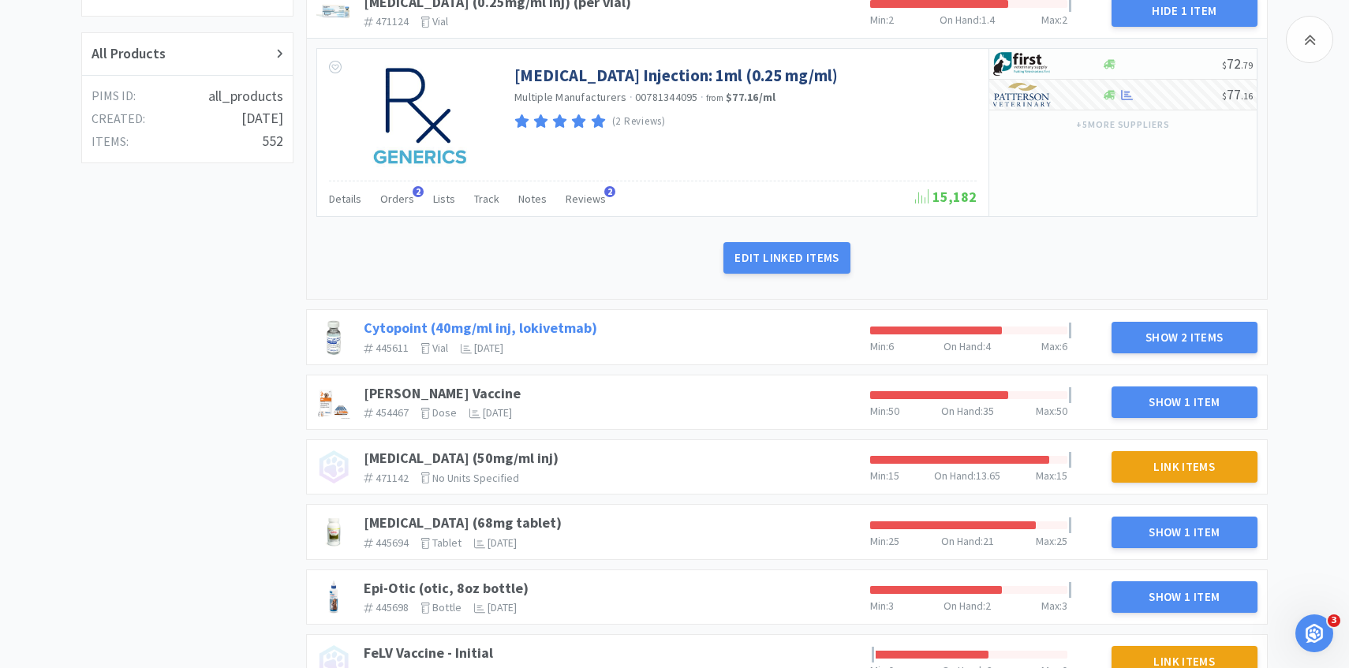
click at [575, 328] on link "Cytopoint (40mg/ml inj, lokivetmab)" at bounding box center [480, 328] width 233 height 18
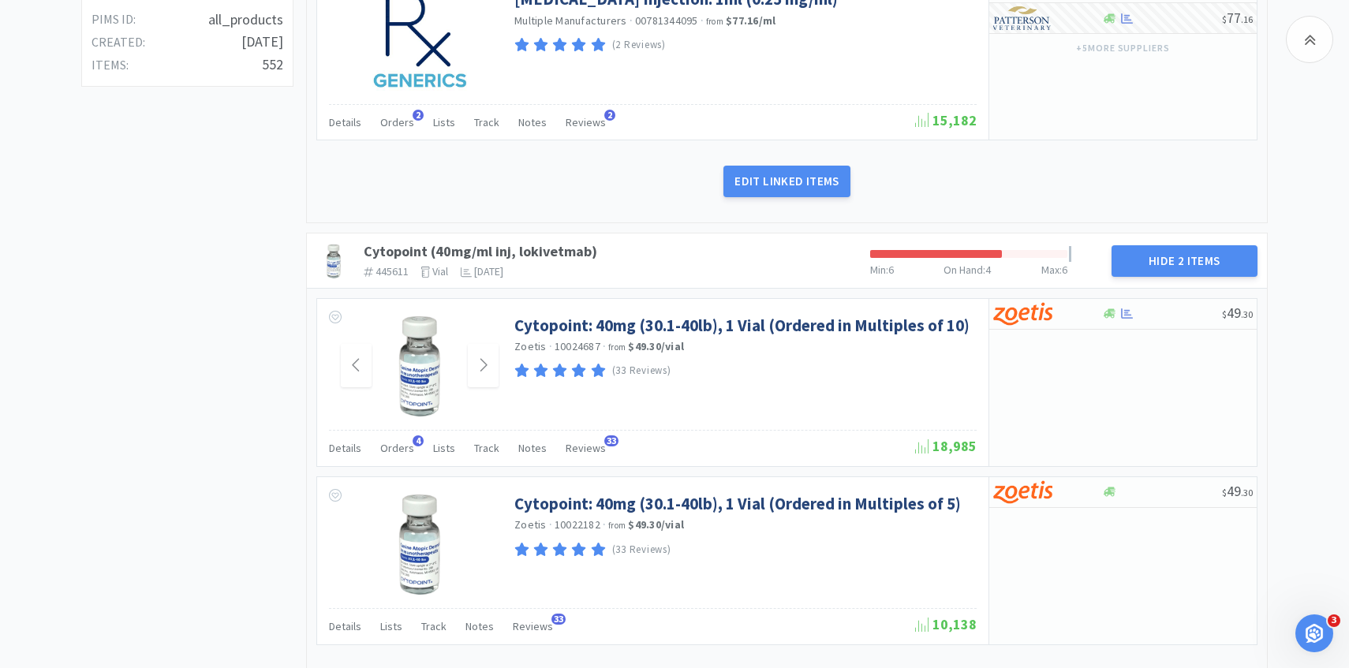
scroll to position [686, 0]
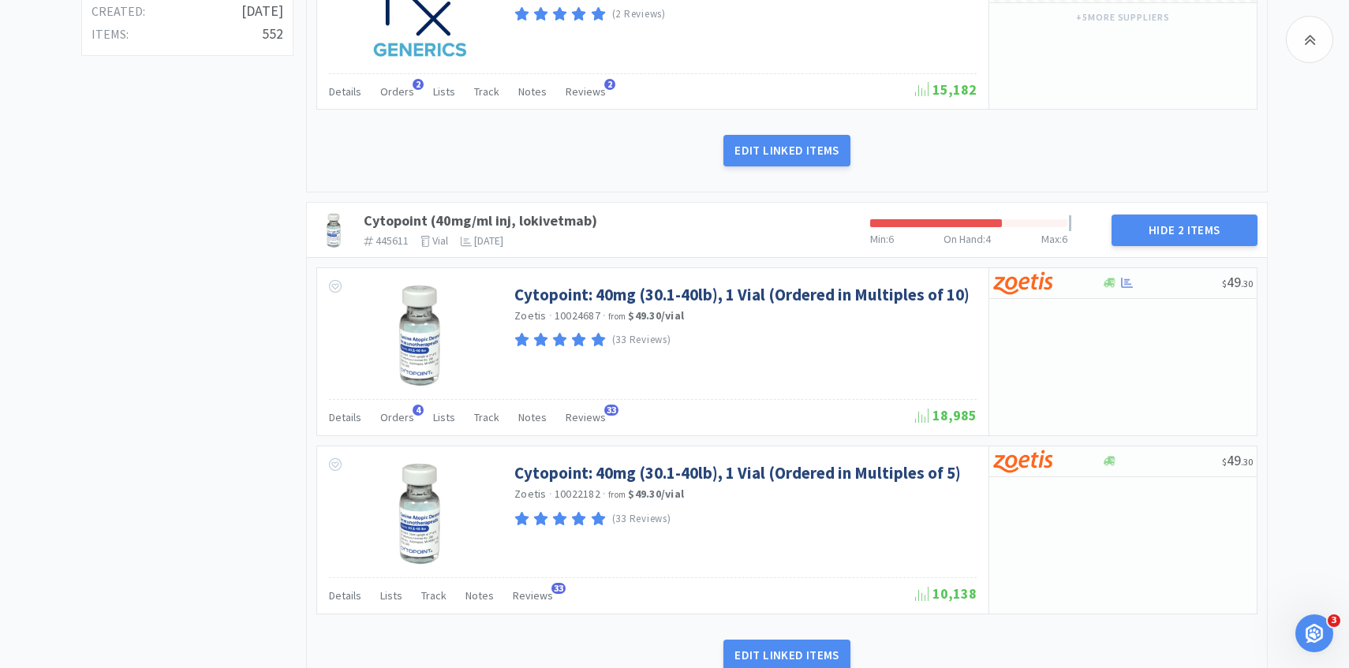
click at [385, 399] on div "Details Orders 4 Lists Track Notes Reviews 33 18,985" at bounding box center [653, 417] width 648 height 36
click at [390, 405] on div "Orders 4" at bounding box center [397, 420] width 34 height 30
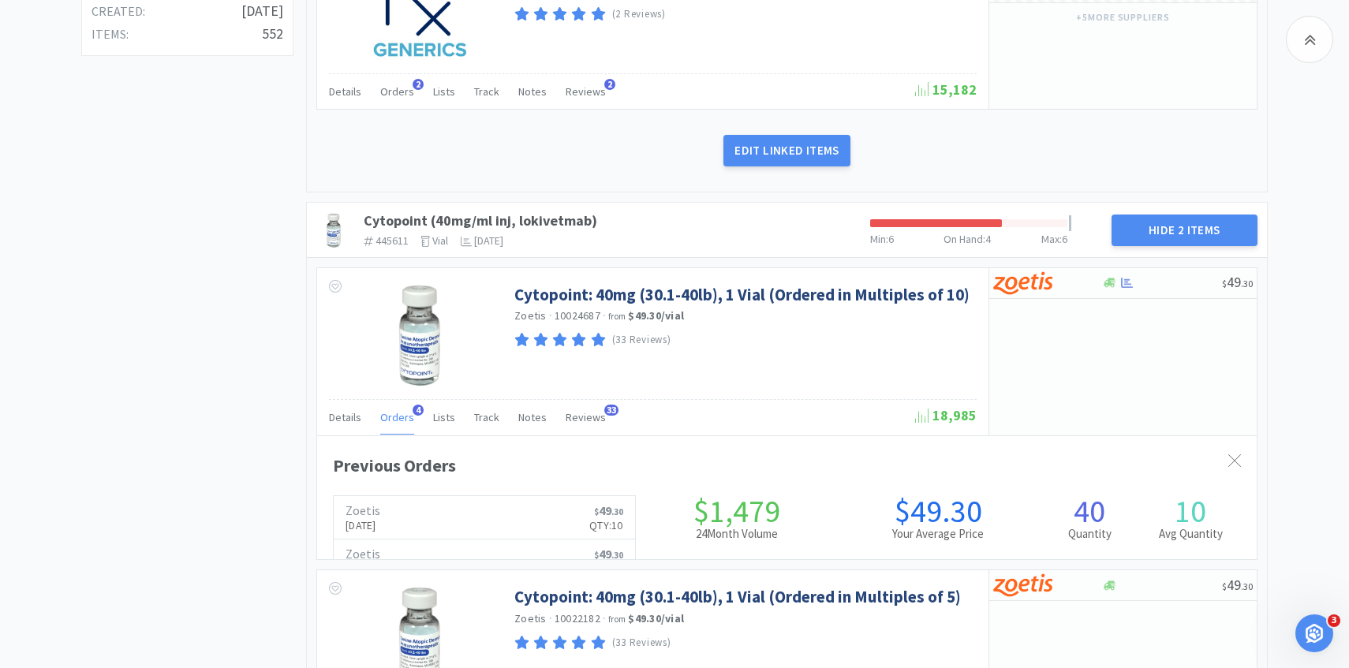
scroll to position [432, 939]
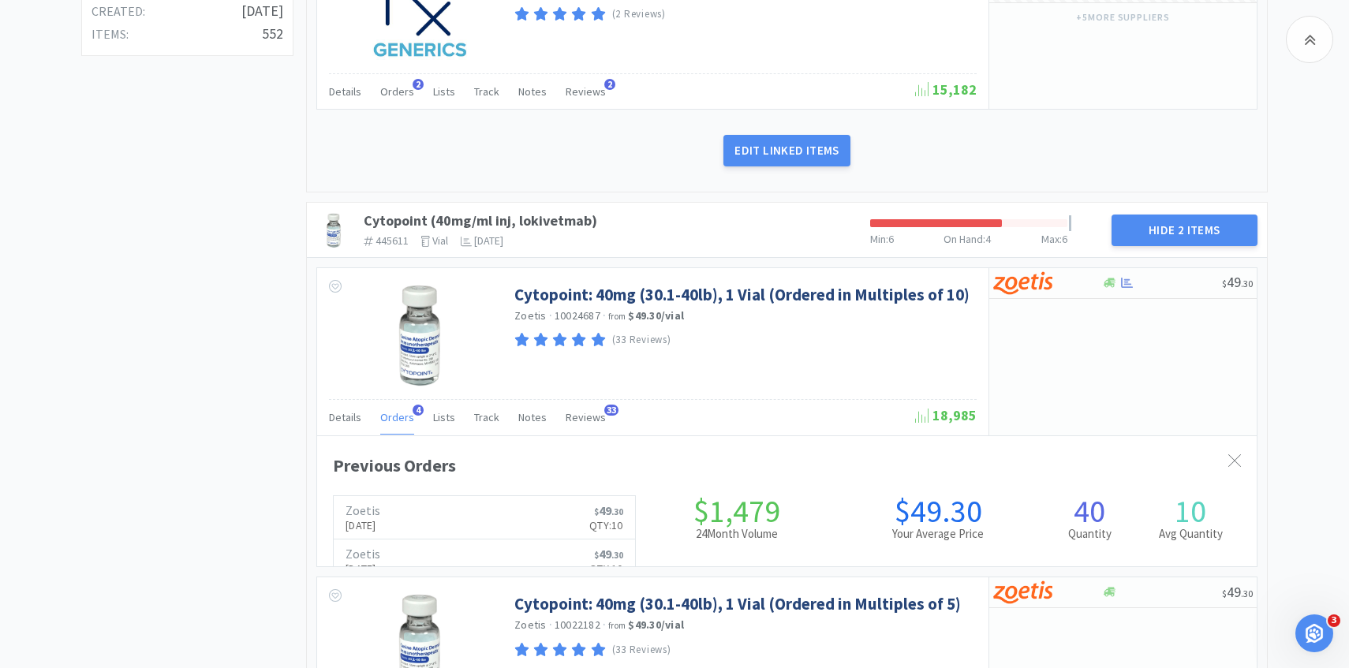
click at [398, 416] on span "Orders" at bounding box center [397, 417] width 34 height 14
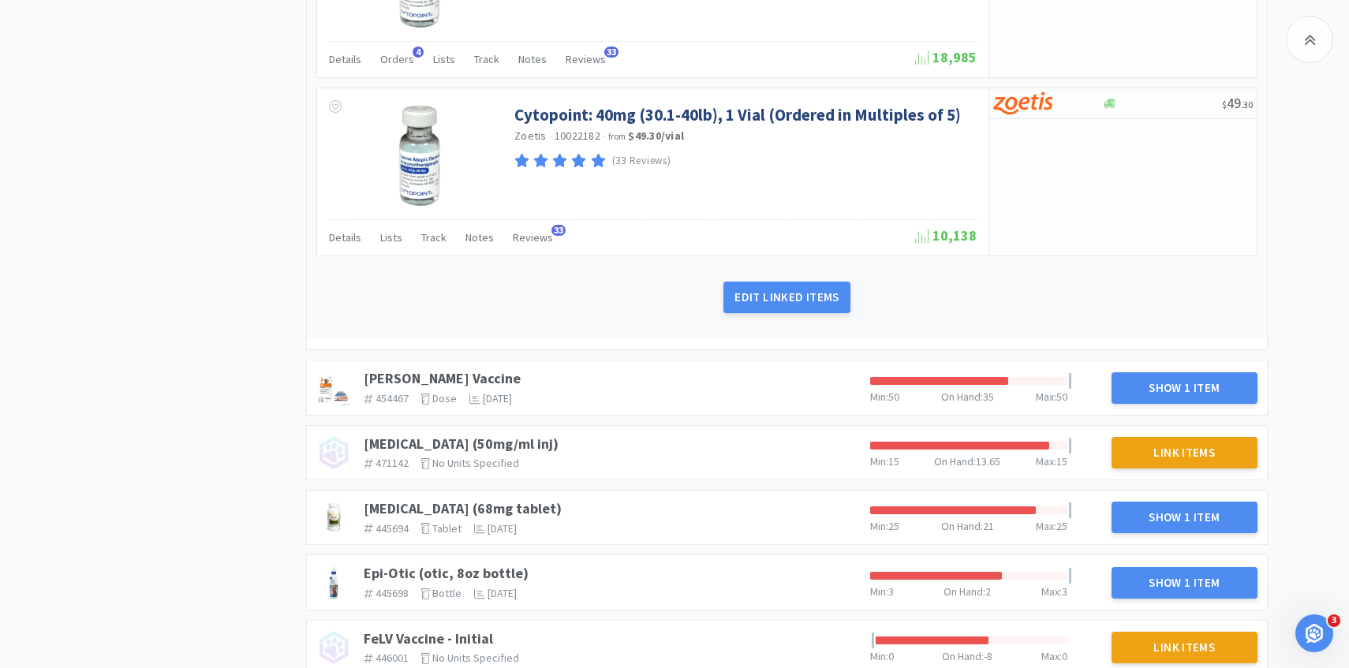
scroll to position [1075, 0]
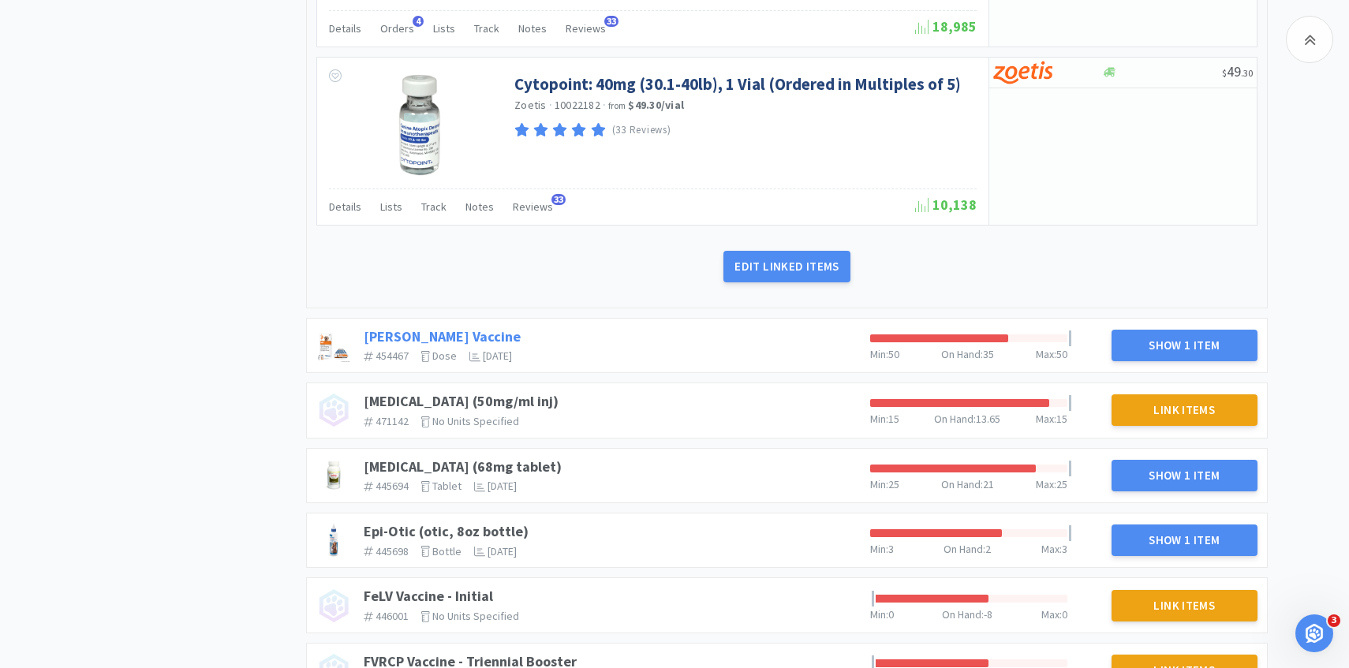
click at [442, 334] on link "[PERSON_NAME] Vaccine" at bounding box center [442, 336] width 157 height 18
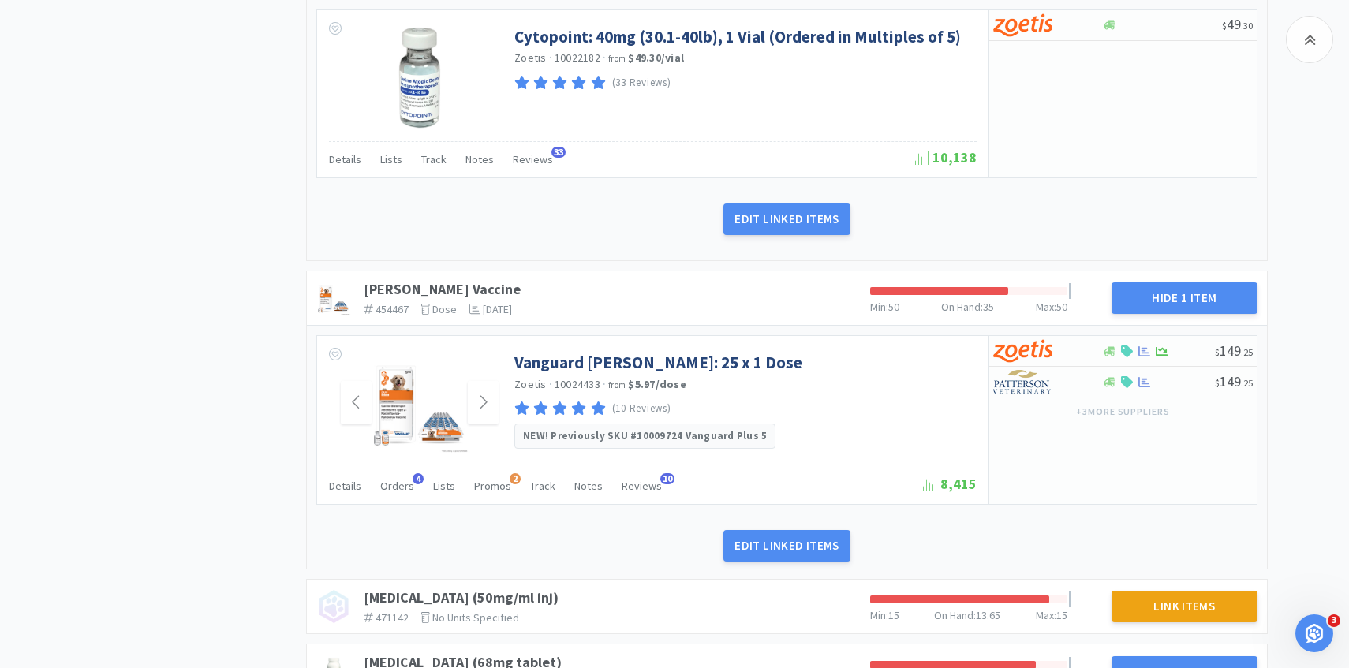
scroll to position [1136, 0]
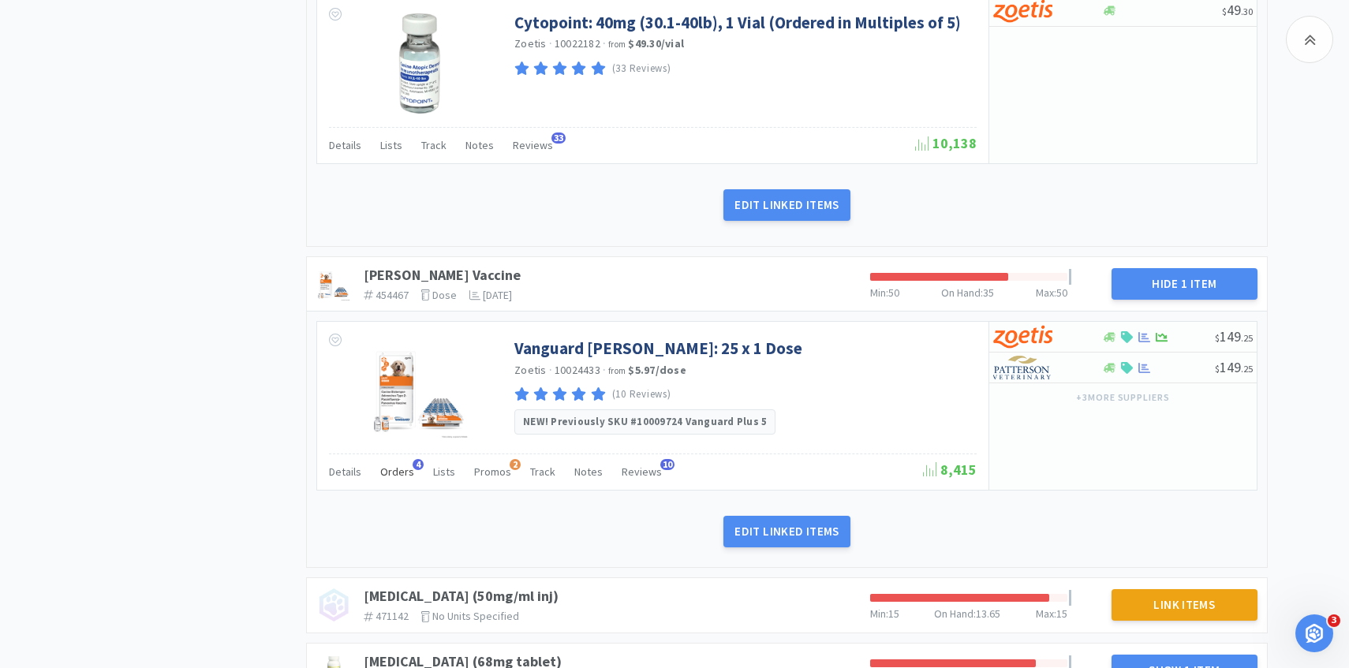
click at [400, 483] on div "Orders 4" at bounding box center [397, 474] width 34 height 30
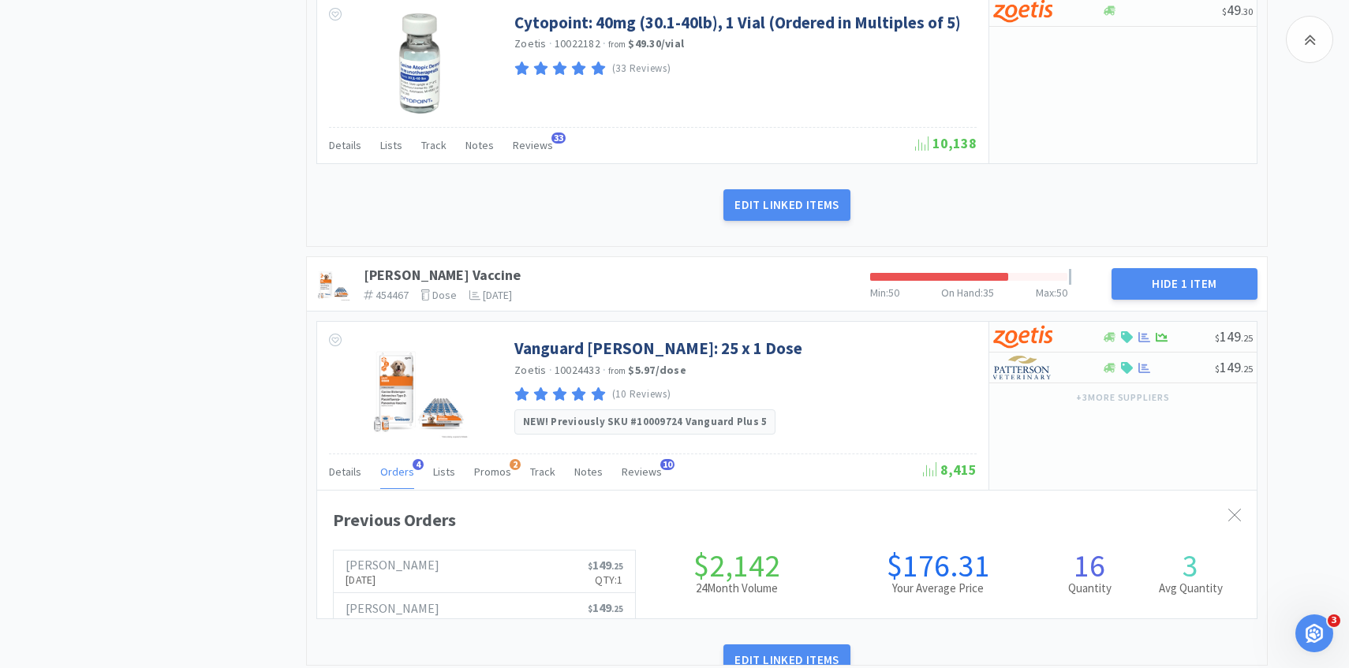
scroll to position [432, 939]
click at [400, 483] on div "Orders 4" at bounding box center [397, 474] width 34 height 30
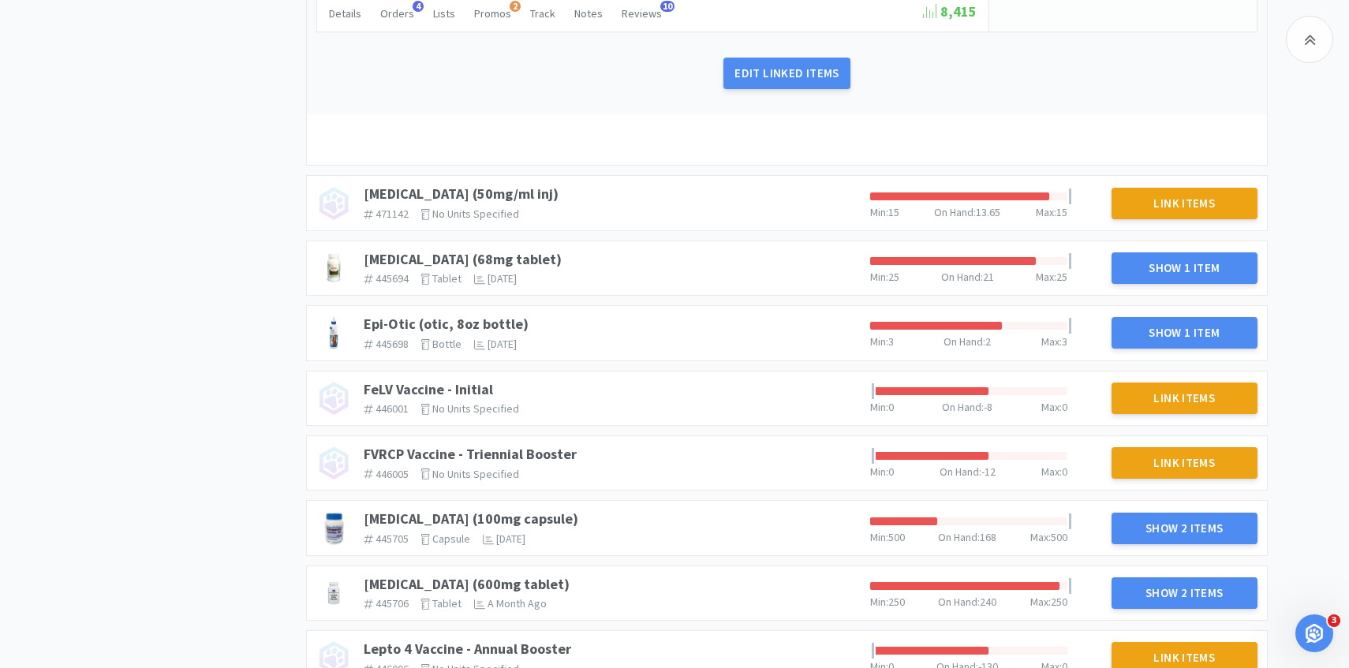
scroll to position [1607, 0]
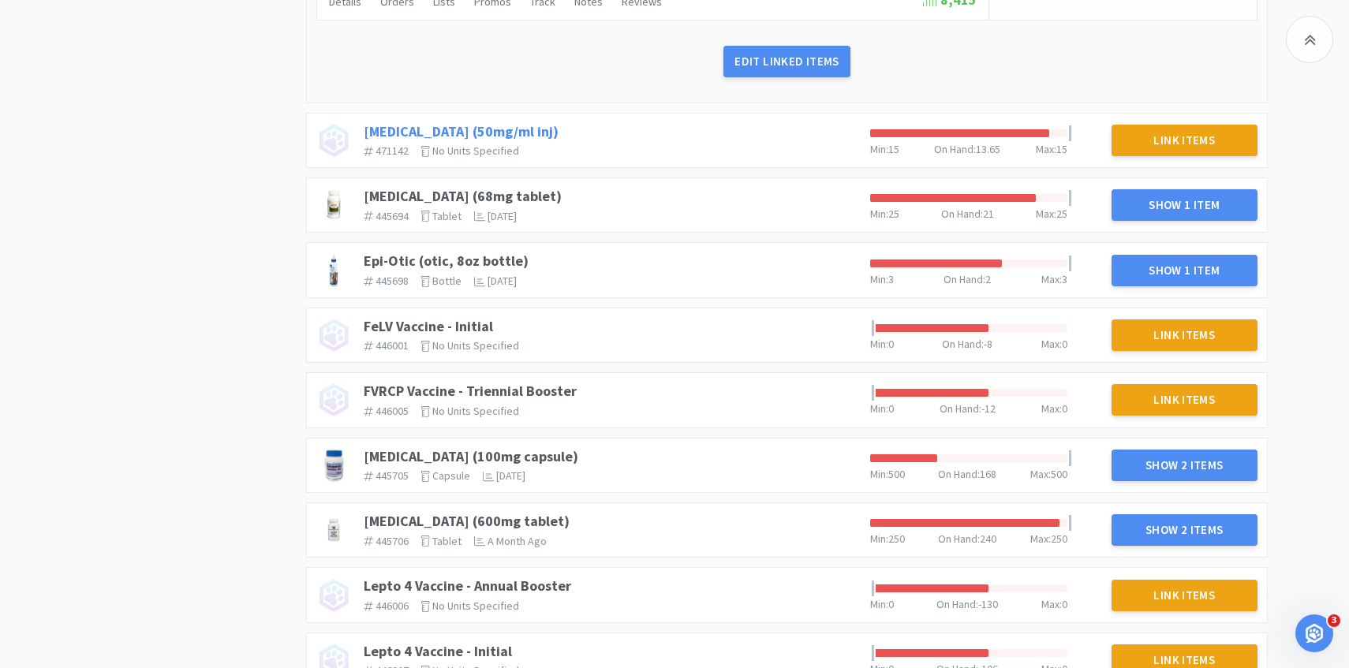
click at [552, 137] on link "[MEDICAL_DATA] (50mg/ml inj)" at bounding box center [461, 131] width 195 height 18
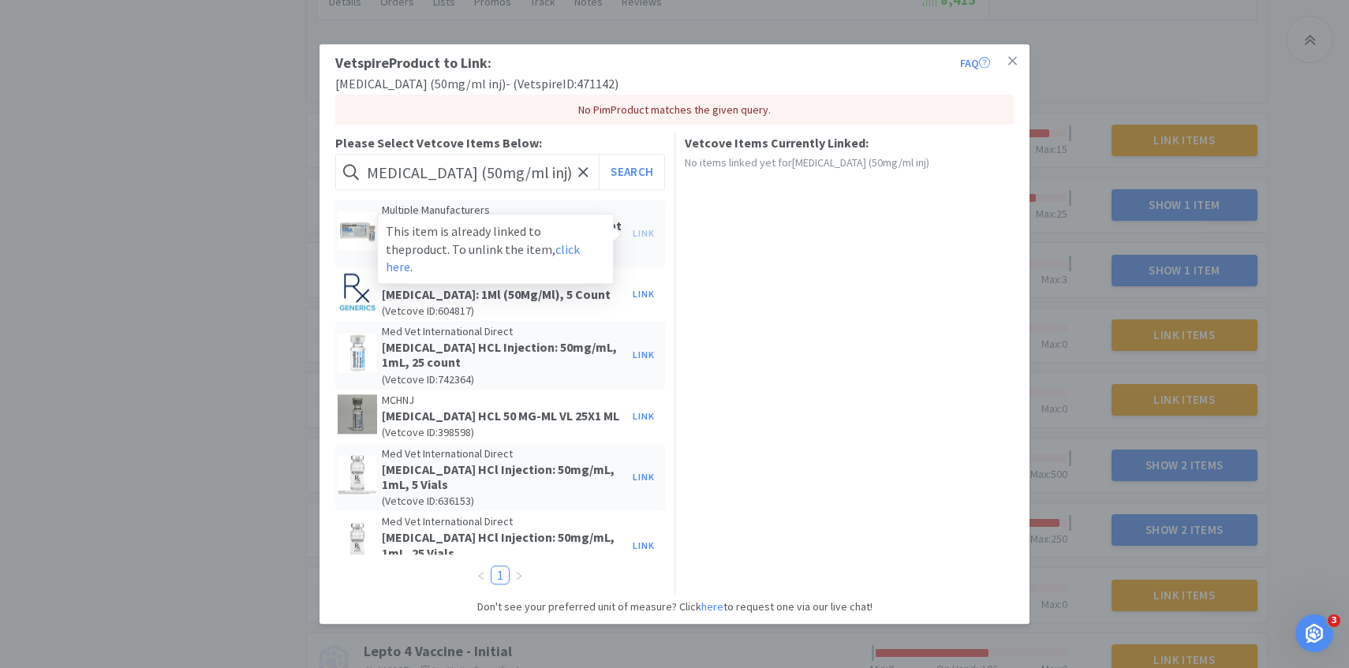
scroll to position [0, 0]
click at [642, 244] on div "Link This item is already linked to the product. To unlink the item, click here…" at bounding box center [644, 234] width 38 height 22
click at [654, 245] on div "Link This item is already linked to the product. To unlink the item, click here…" at bounding box center [644, 234] width 38 height 22
click at [518, 256] on link "click here" at bounding box center [483, 257] width 194 height 33
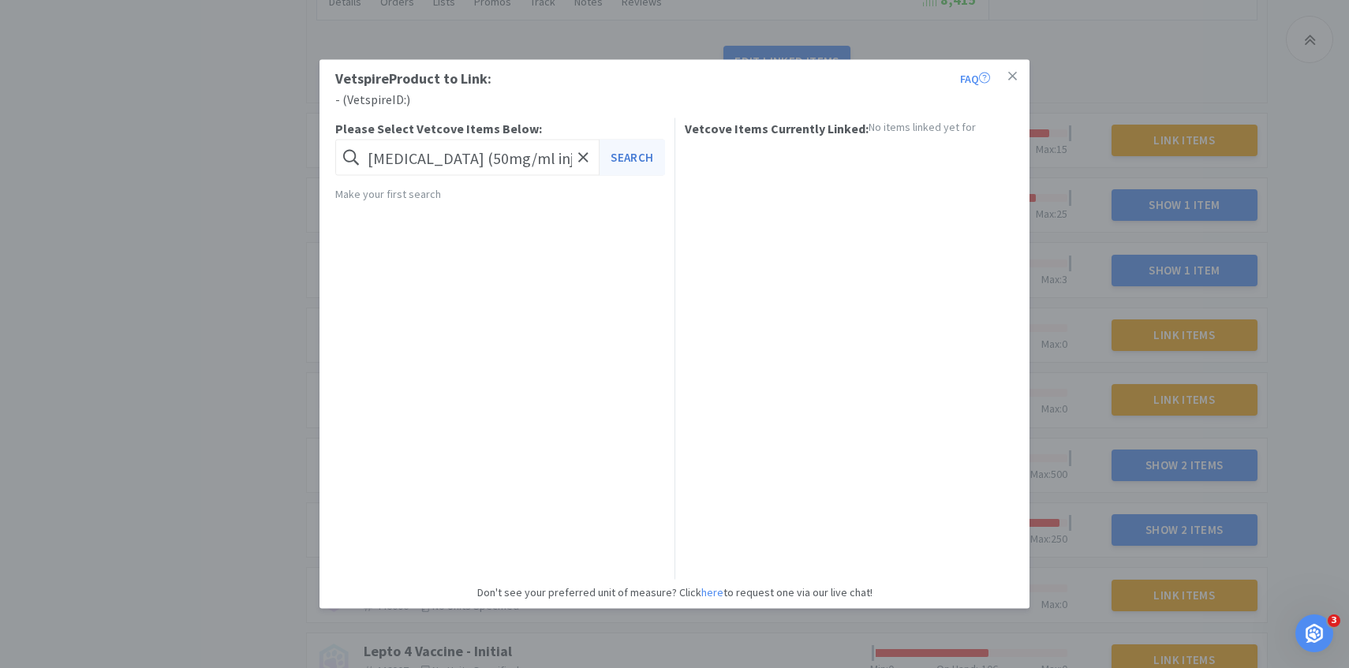
click at [614, 155] on button "Search" at bounding box center [631, 158] width 65 height 36
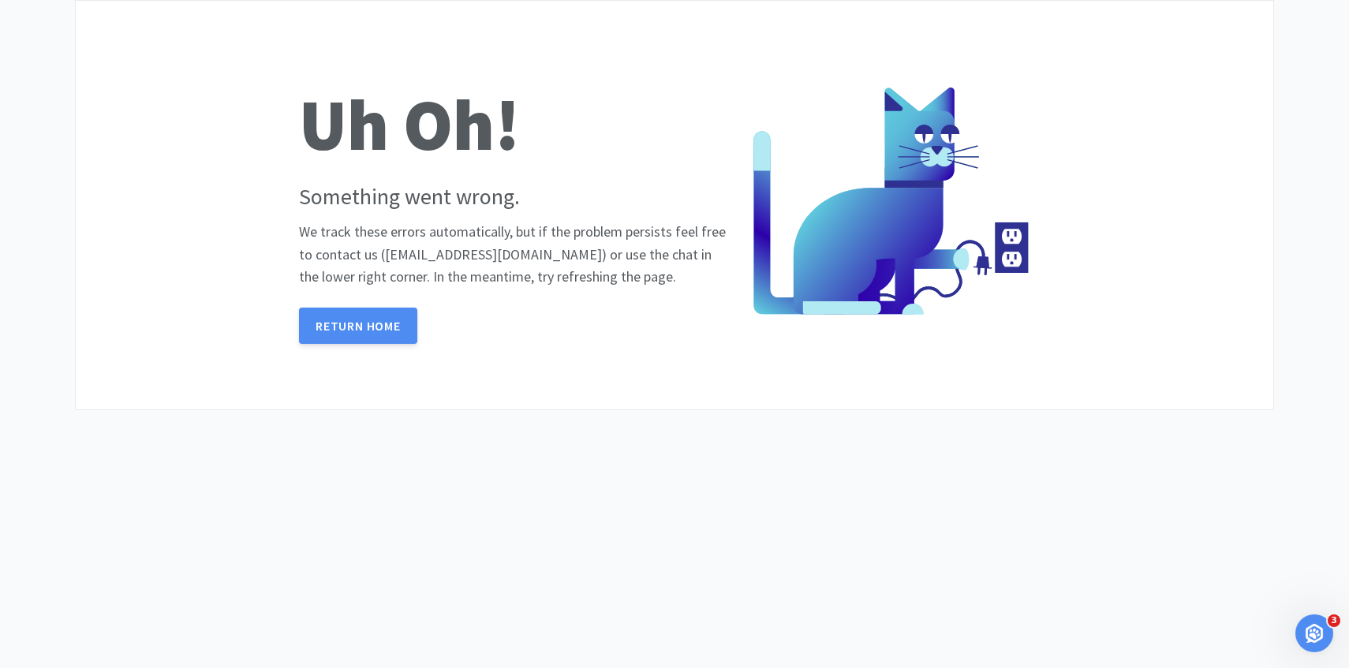
scroll to position [32, 0]
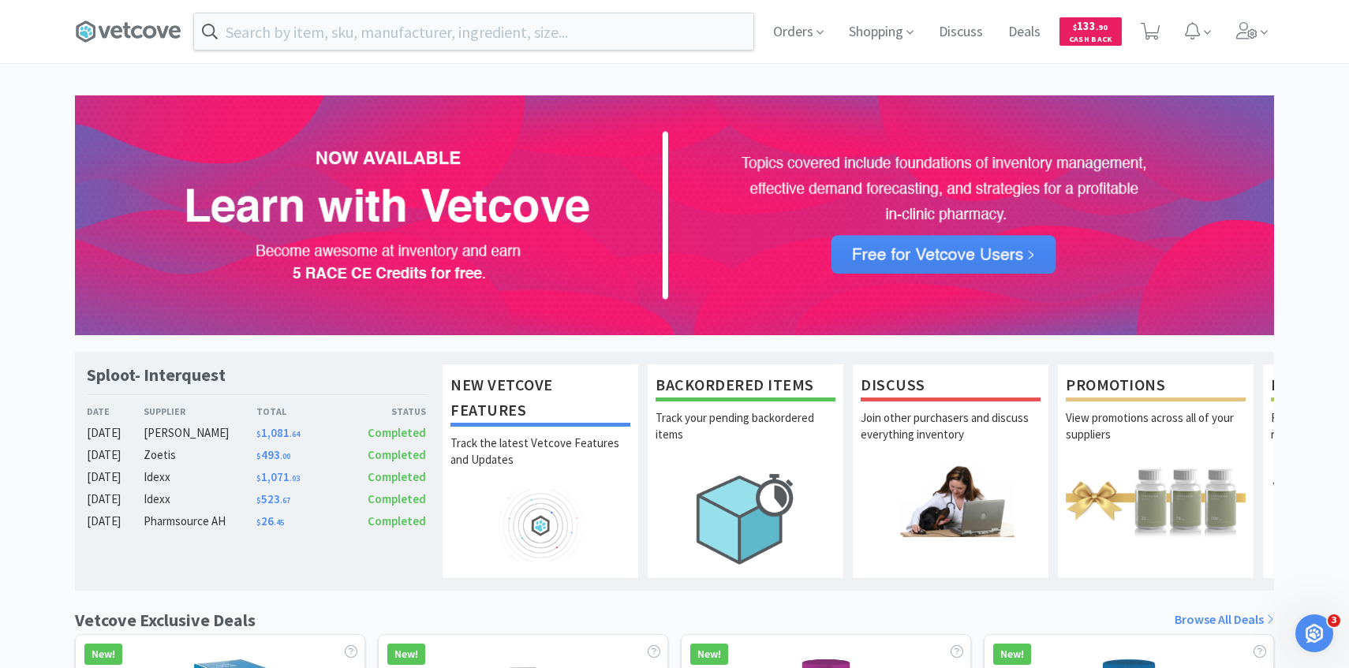
click at [813, 66] on div "Orders Shopping Discuss Discuss Deals Deals $ 133 . 90 Cash Back Sploot- Interq…" at bounding box center [674, 648] width 1349 height 1297
drag, startPoint x: 805, startPoint y: 46, endPoint x: 834, endPoint y: 60, distance: 32.5
click at [805, 46] on span "Orders" at bounding box center [798, 31] width 63 height 63
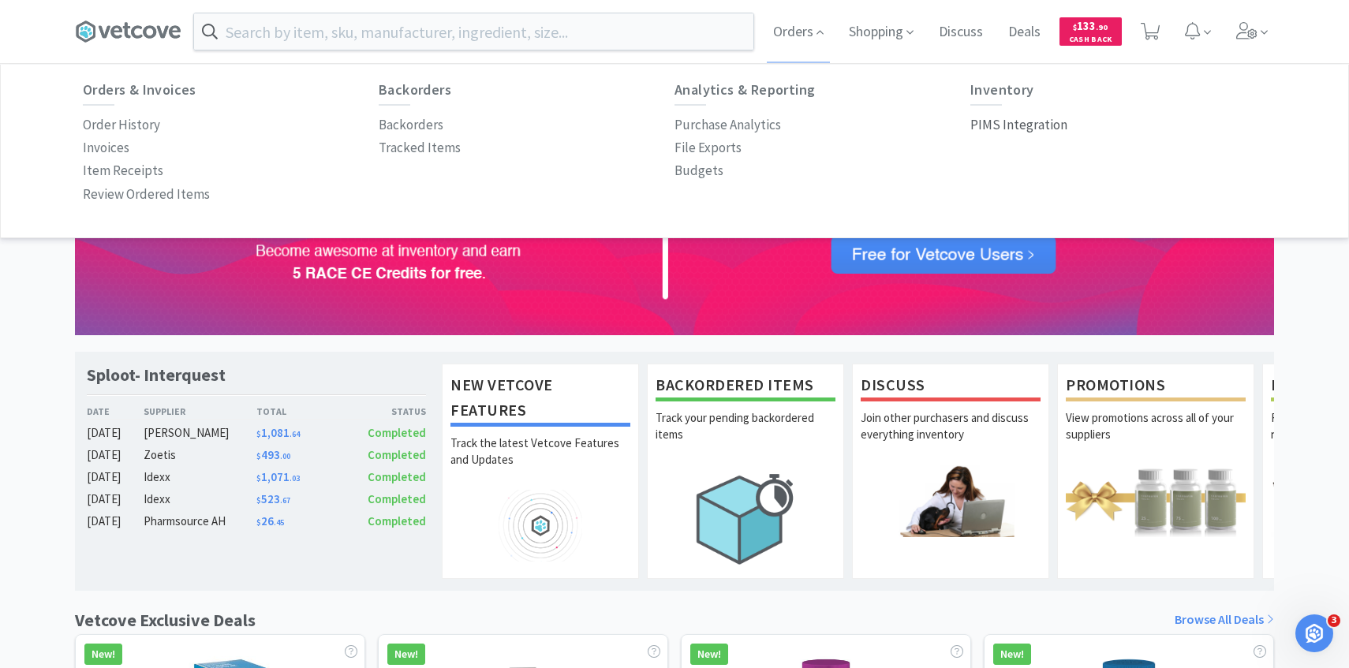
click at [1024, 121] on p "PIMS Integration" at bounding box center [1018, 124] width 97 height 21
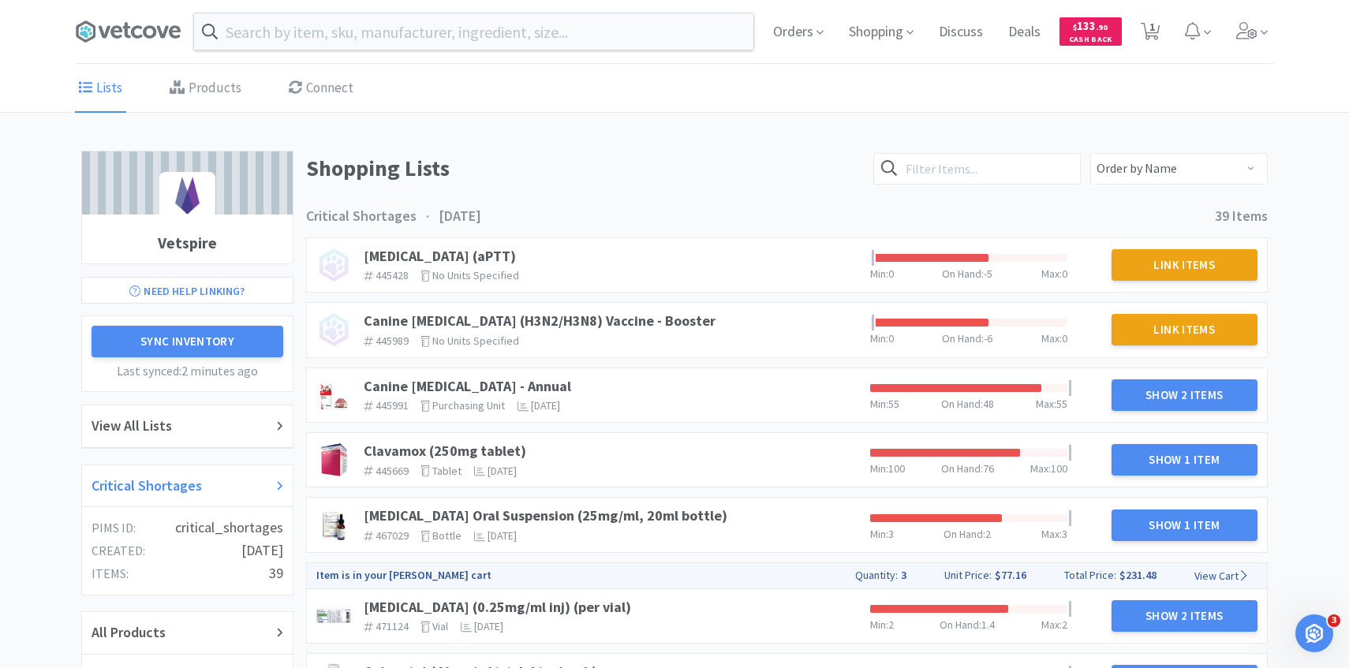
click at [208, 487] on div "Critical Shortages" at bounding box center [187, 486] width 192 height 23
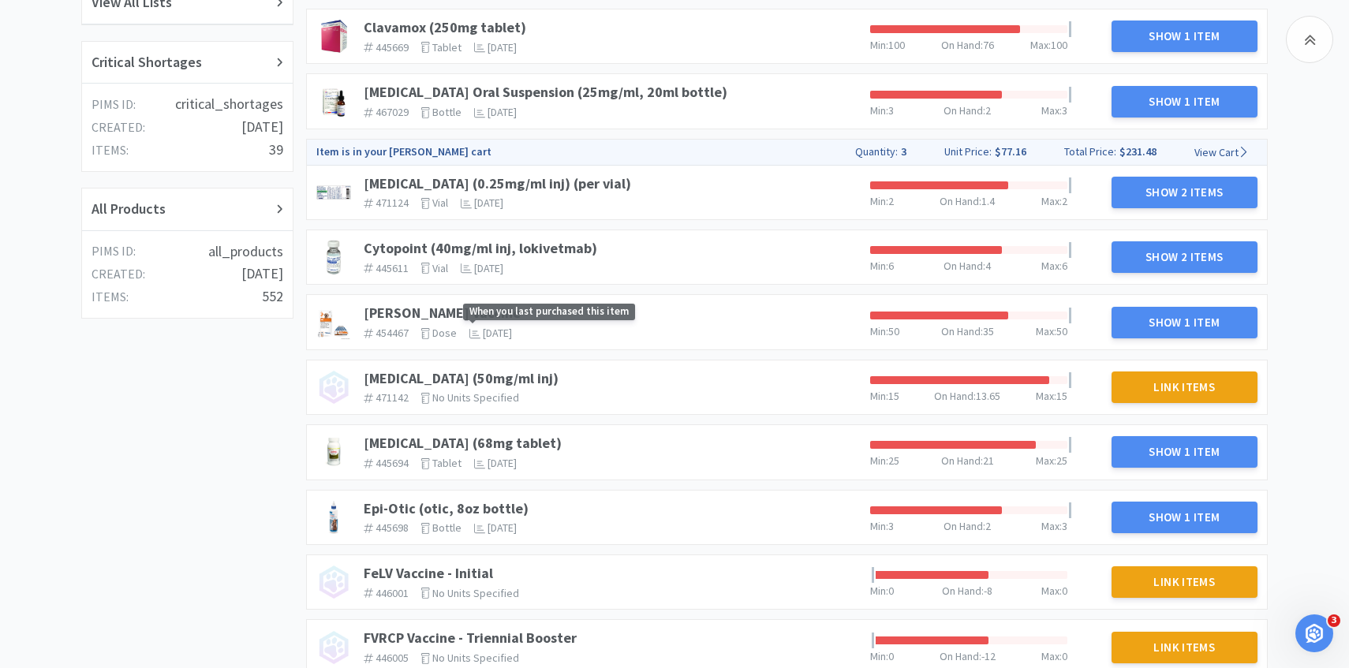
scroll to position [507, 0]
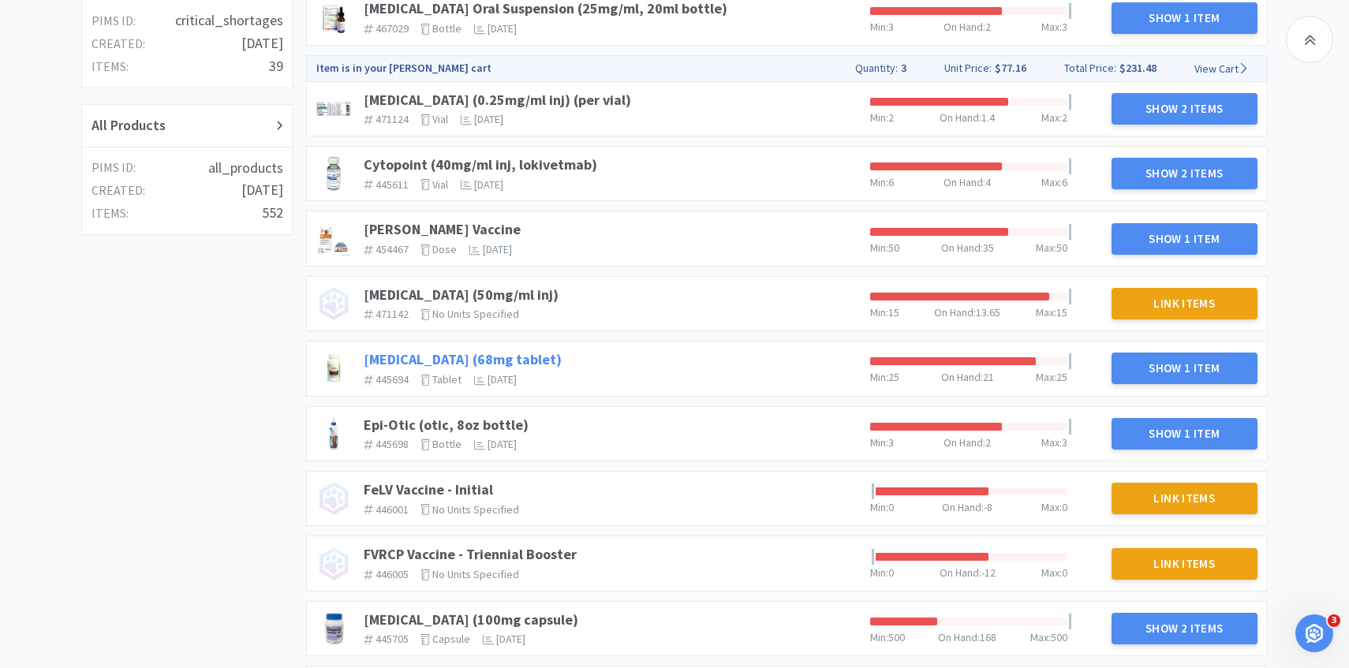
click at [450, 352] on link "[MEDICAL_DATA] (68mg tablet)" at bounding box center [463, 359] width 198 height 18
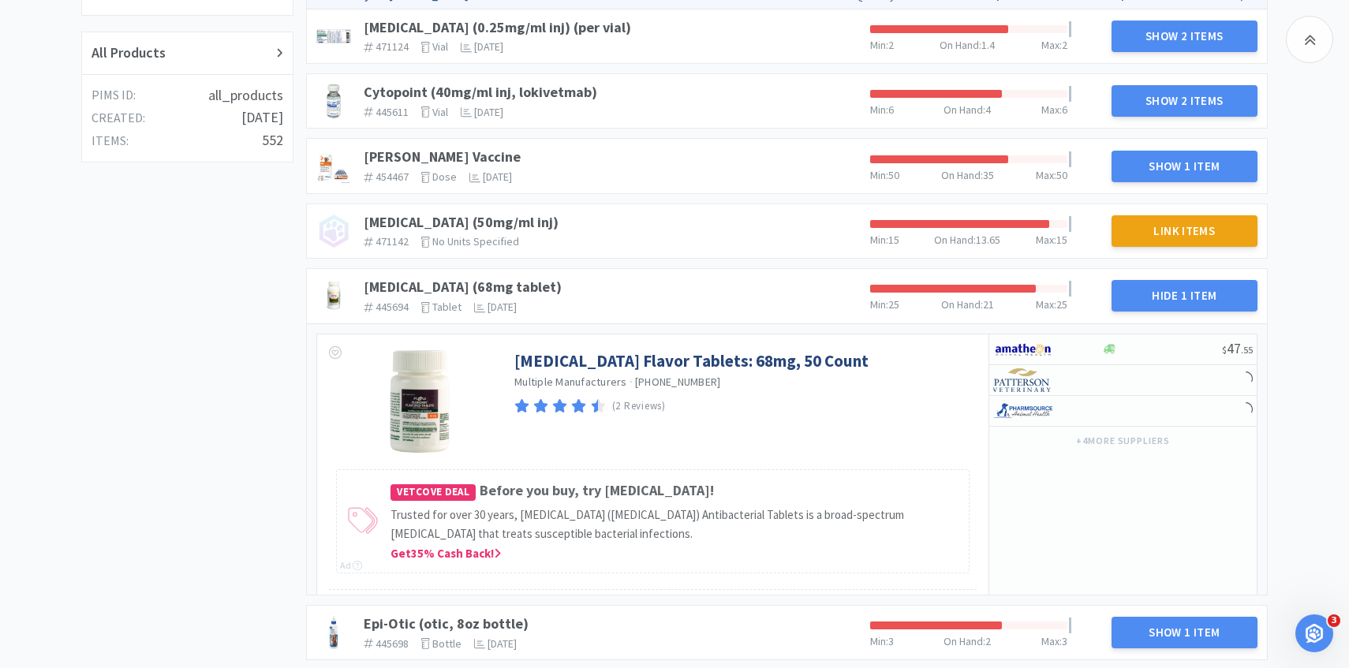
scroll to position [617, 0]
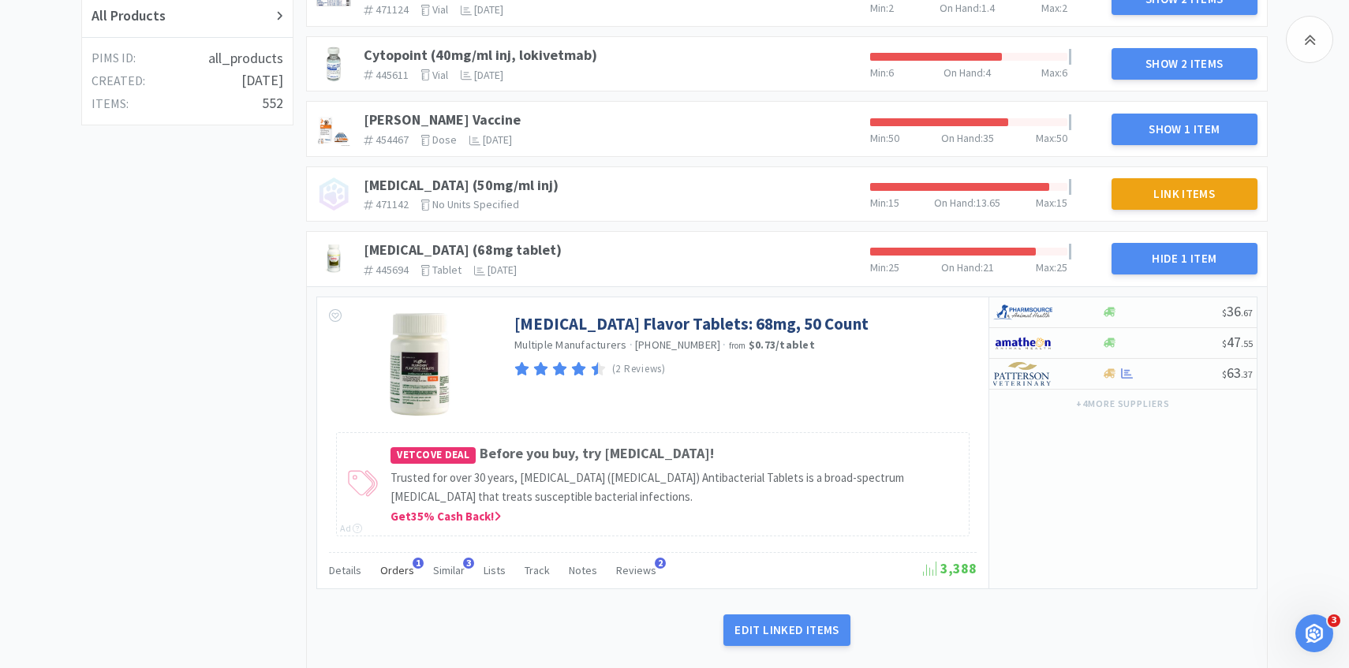
click at [405, 581] on div "Orders 1" at bounding box center [397, 573] width 34 height 30
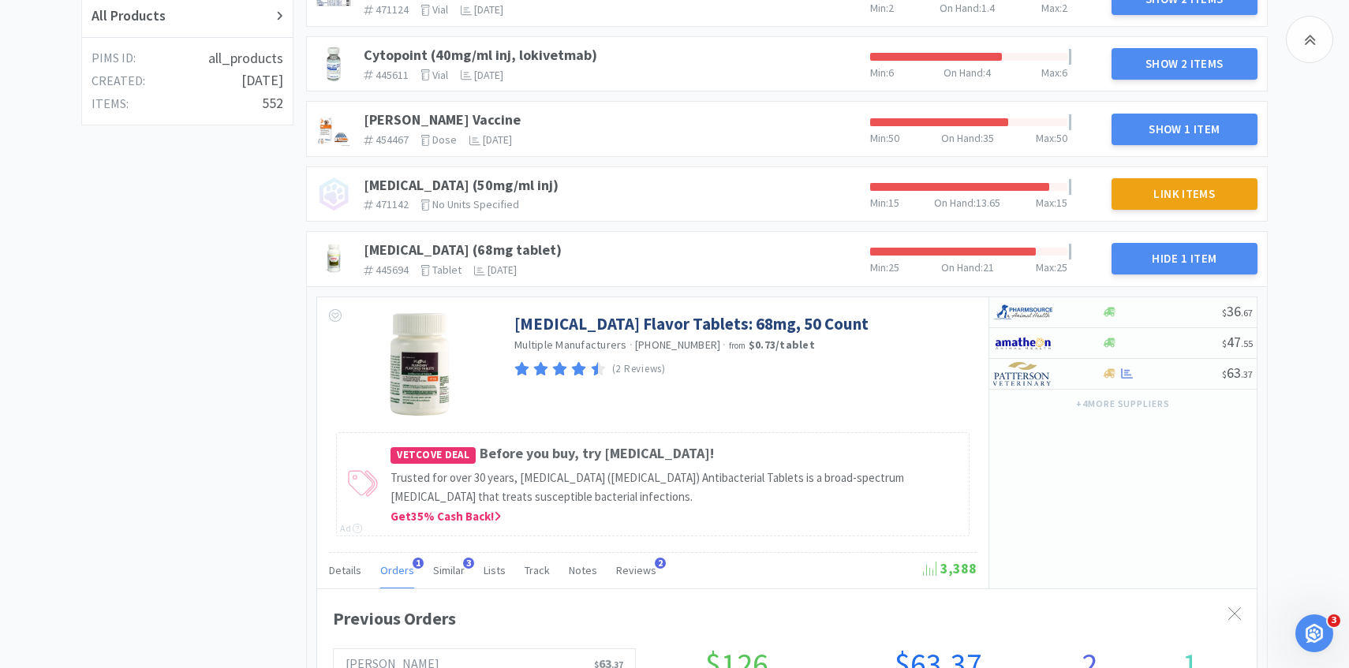
scroll to position [432, 939]
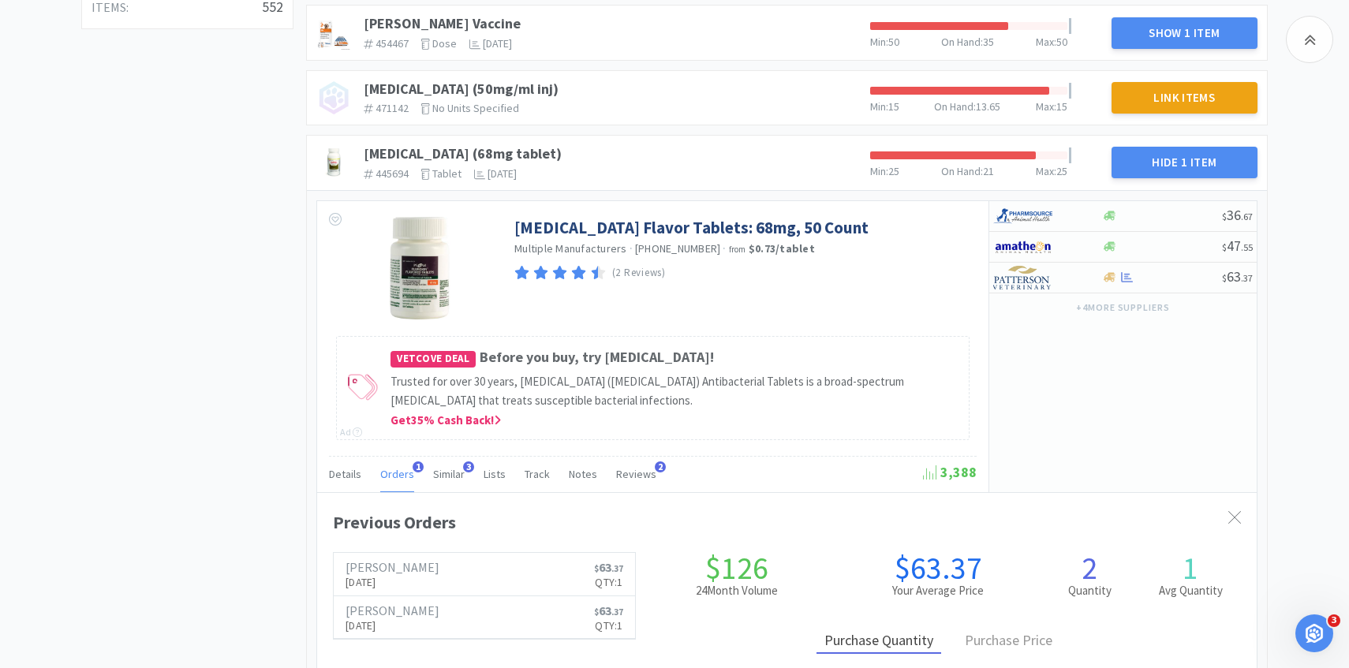
click at [412, 468] on span "1" at bounding box center [417, 466] width 11 height 11
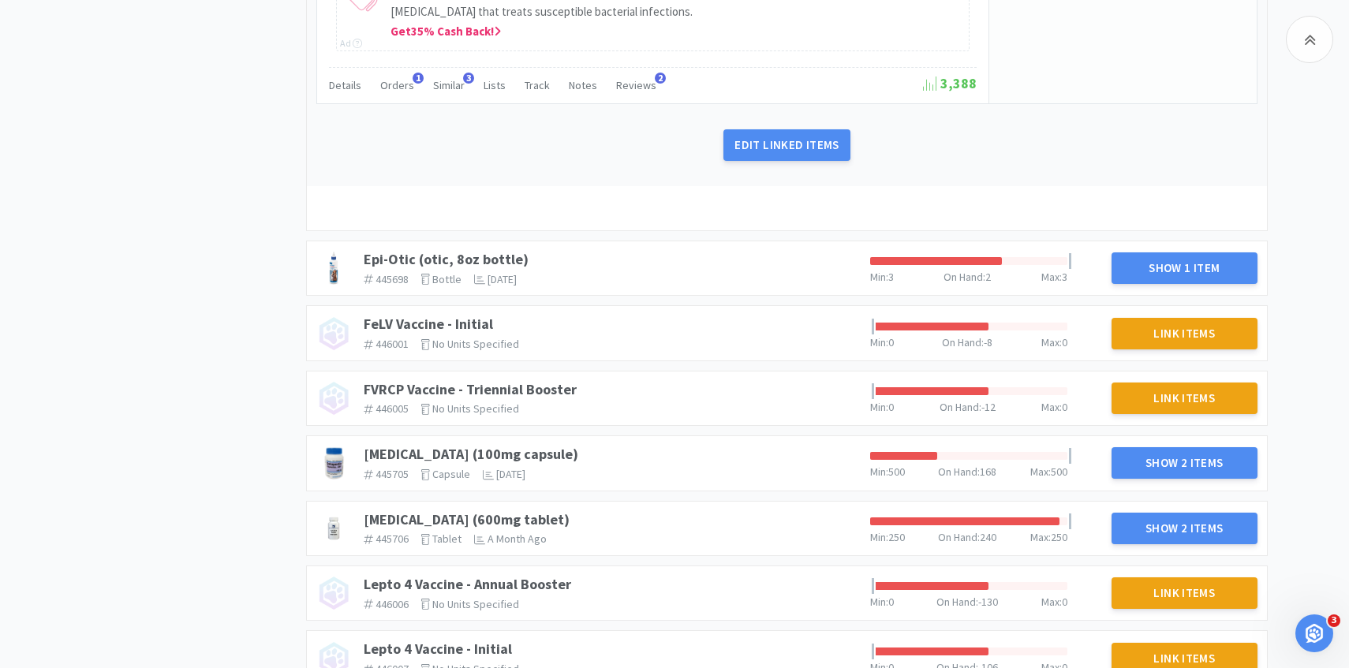
scroll to position [1113, 0]
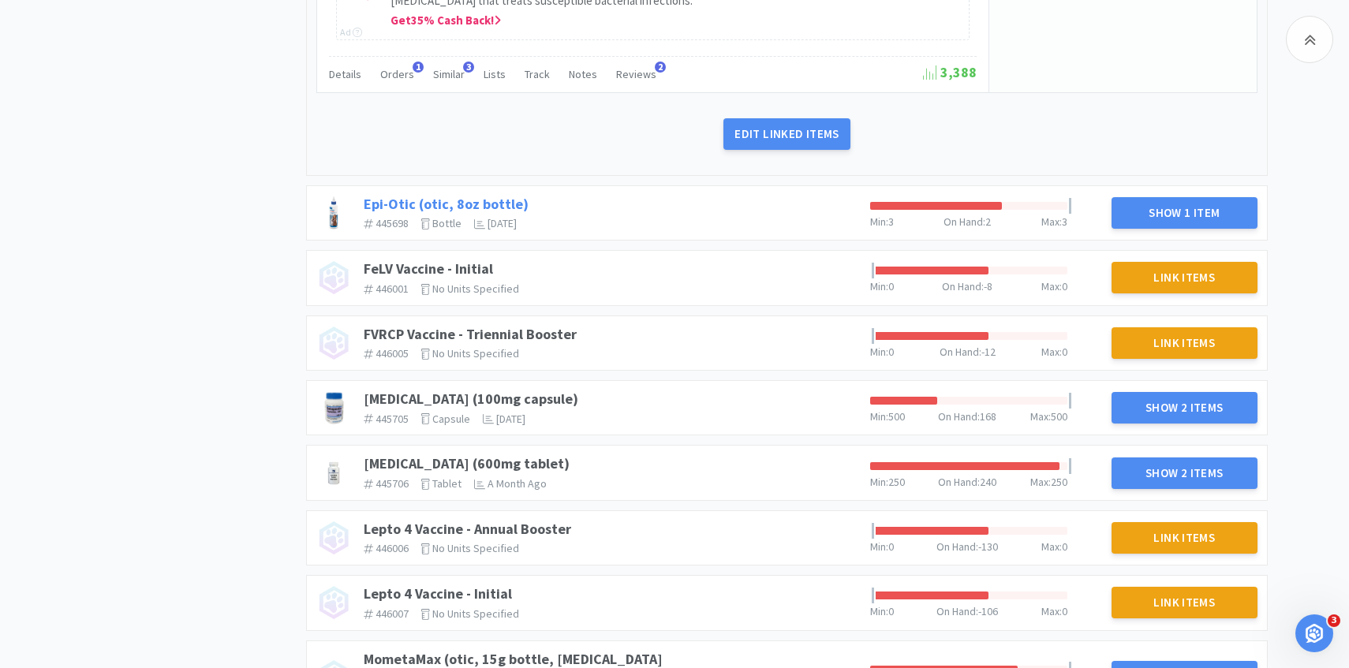
click at [439, 204] on link "Epi-Otic (otic, 8oz bottle)" at bounding box center [446, 204] width 165 height 18
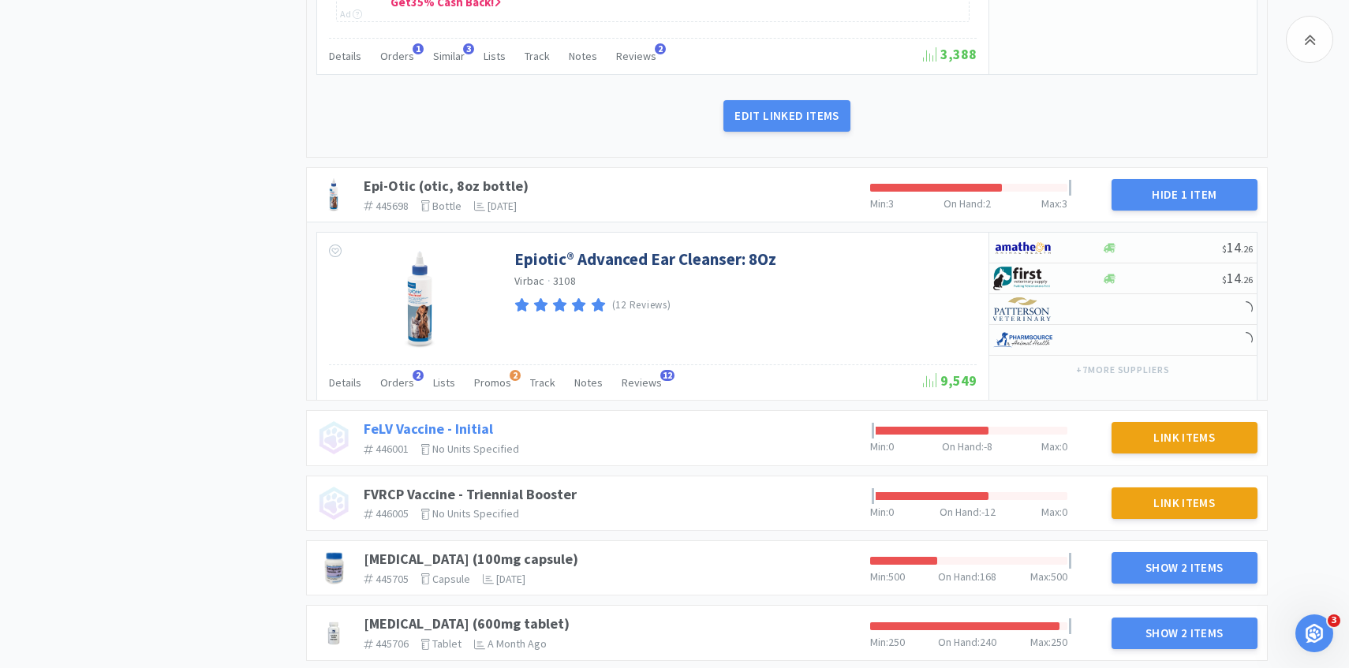
scroll to position [1180, 0]
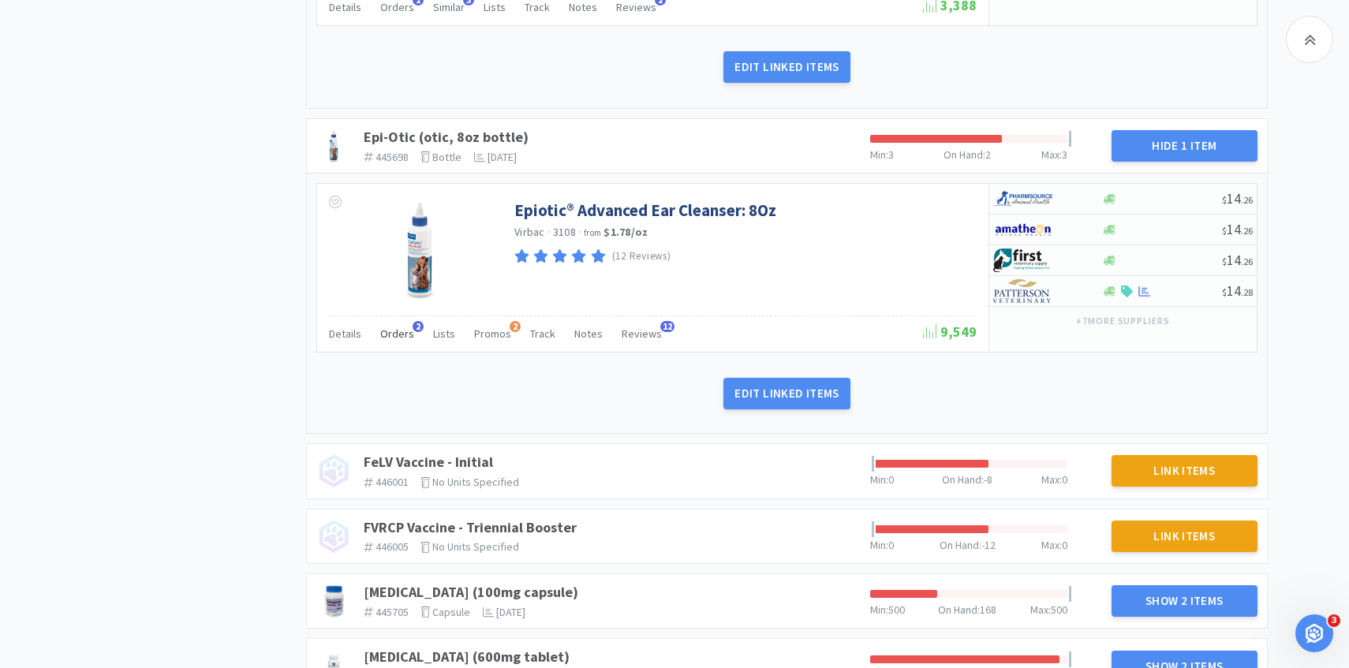
click at [398, 339] on span "Orders" at bounding box center [397, 334] width 34 height 14
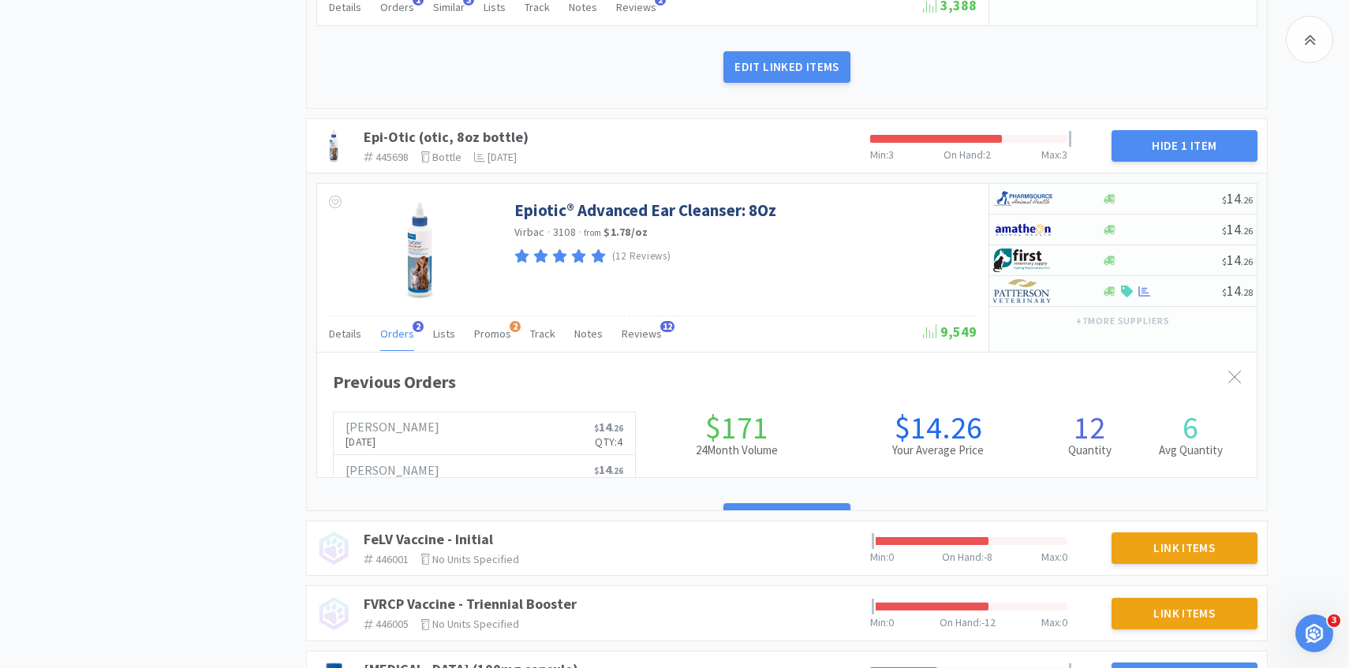
scroll to position [432, 939]
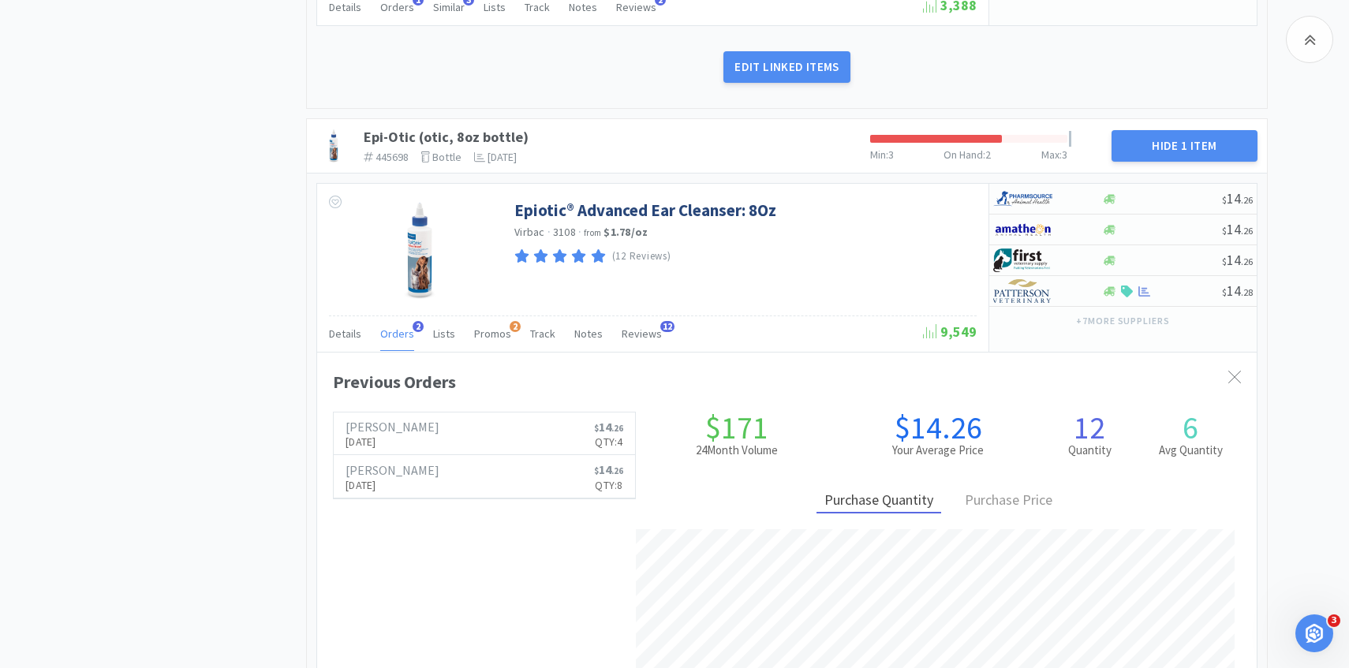
click at [398, 339] on span "Orders" at bounding box center [397, 334] width 34 height 14
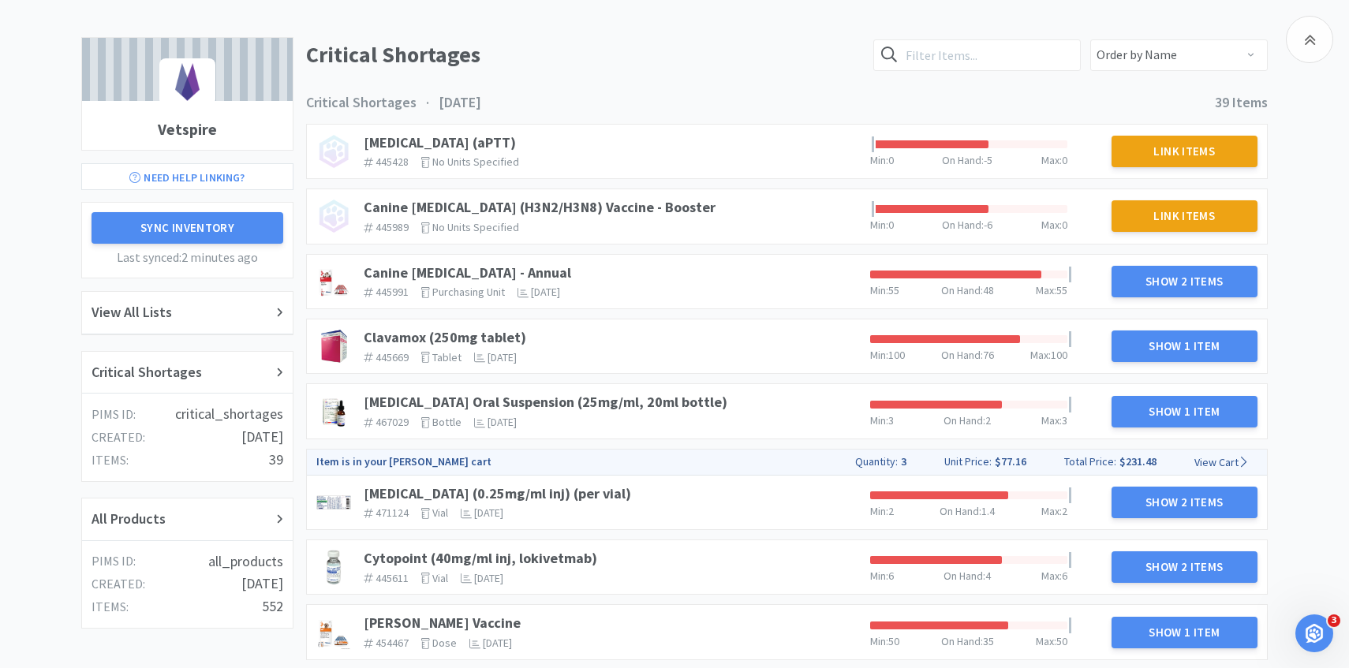
scroll to position [258, 0]
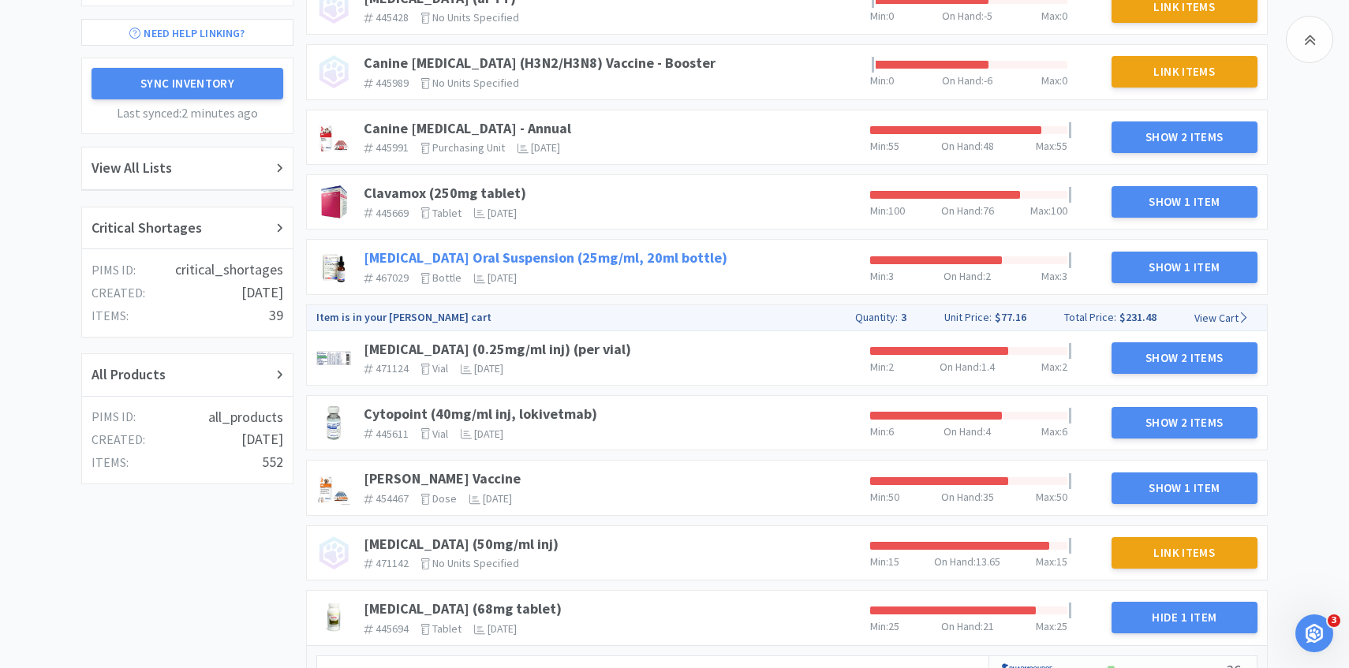
click at [633, 257] on link "[MEDICAL_DATA] Oral Suspension (25mg/ml, 20ml bottle)" at bounding box center [546, 257] width 364 height 18
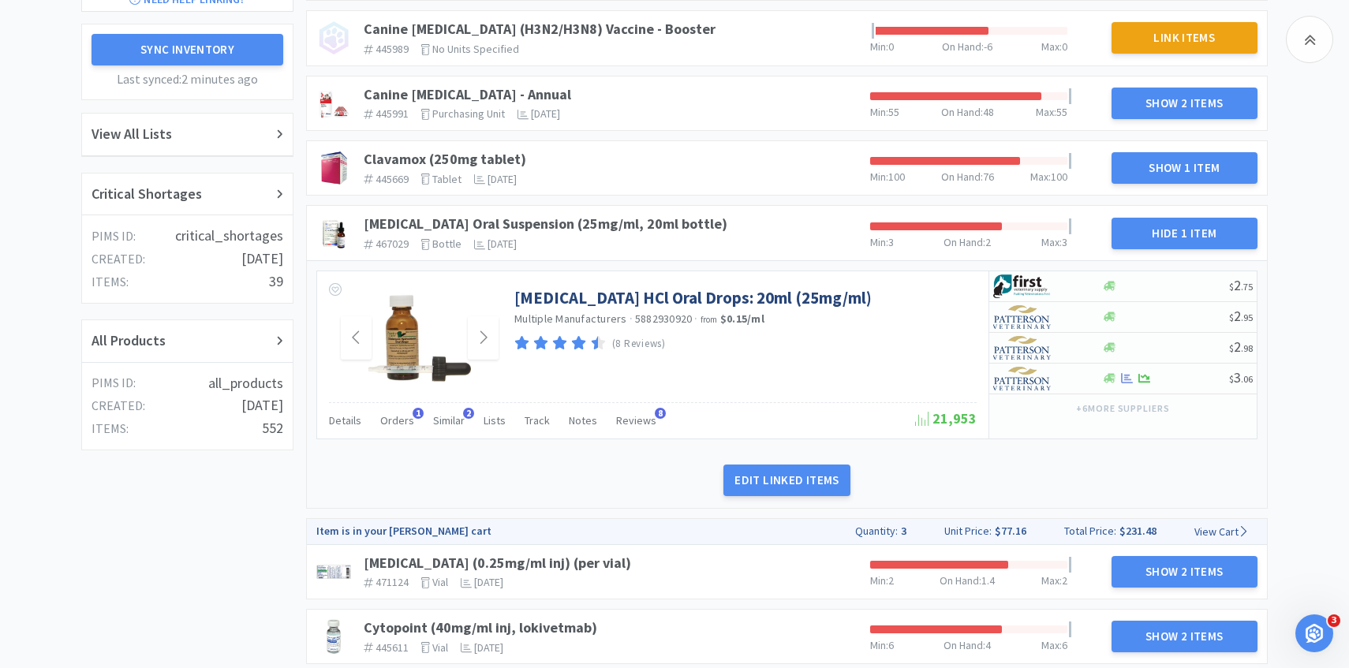
scroll to position [311, 0]
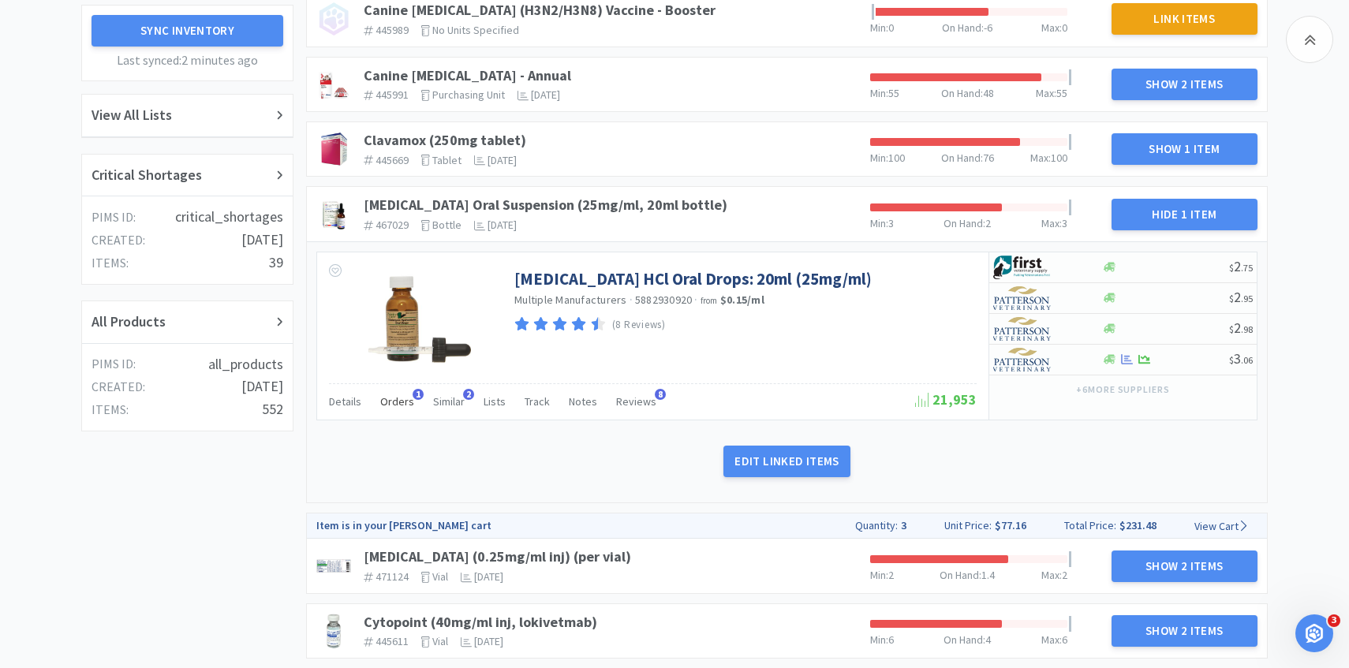
click at [405, 407] on span "Orders" at bounding box center [397, 401] width 34 height 14
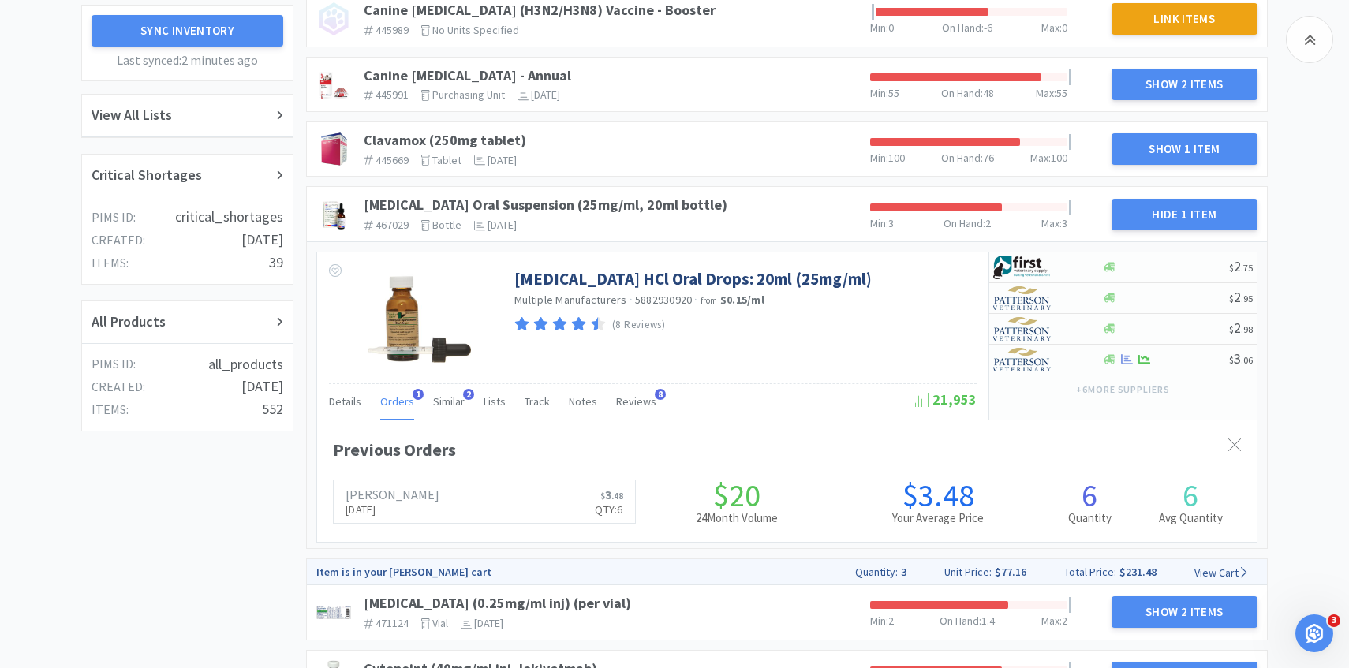
scroll to position [432, 939]
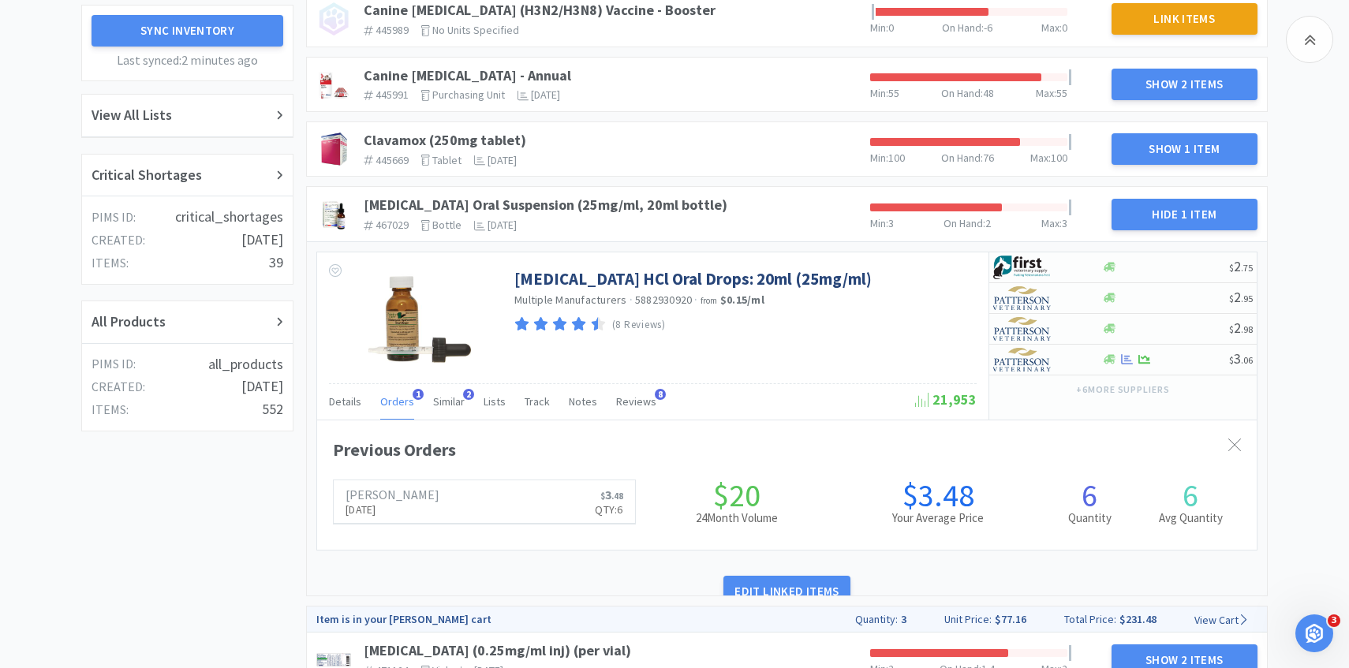
click at [405, 407] on span "Orders" at bounding box center [397, 401] width 34 height 14
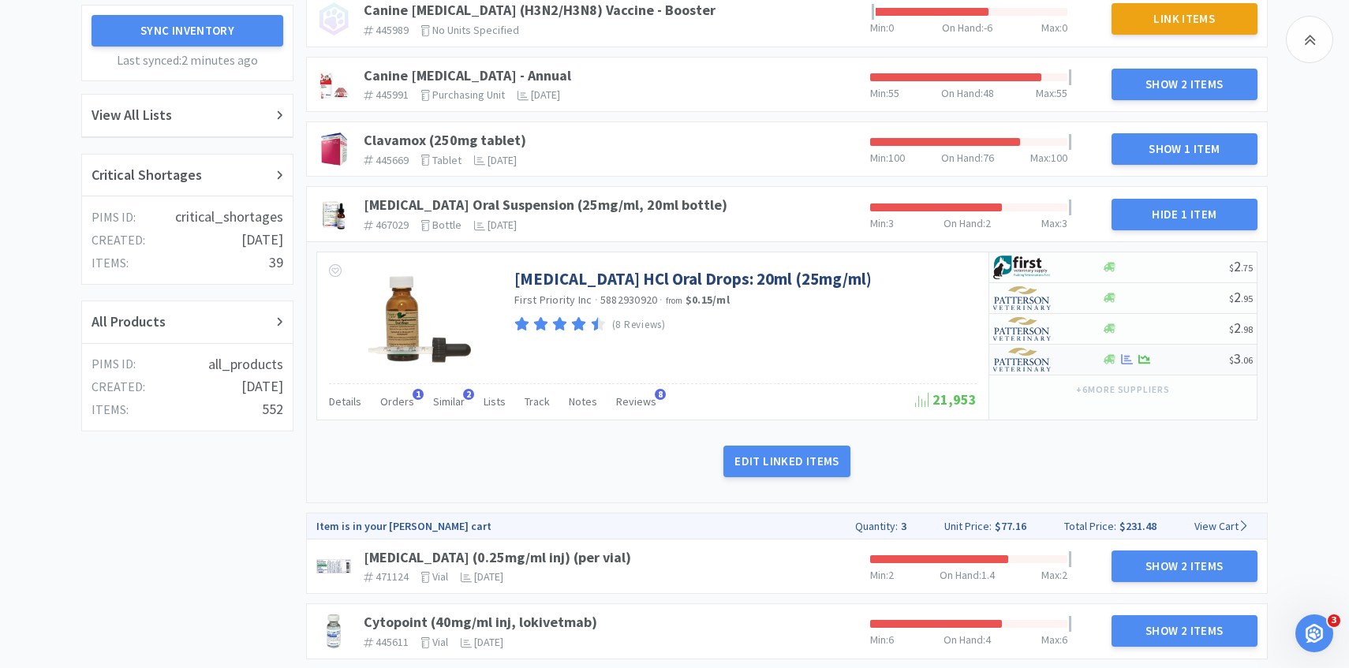
click at [1029, 354] on img at bounding box center [1022, 360] width 59 height 24
select select "1"
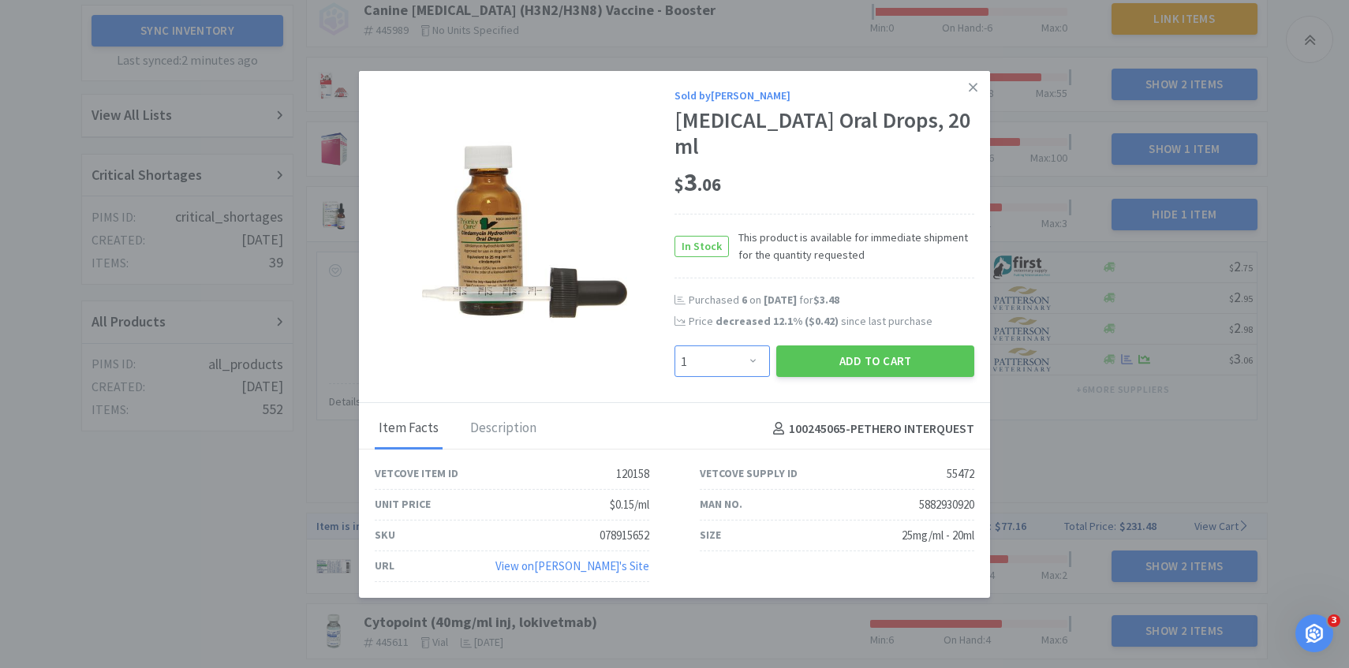
click at [736, 354] on select "Enter Quantity 1 2 3 4 5 6 7 8 9 10 11 12 13 14 15 16 17 18 19 20 Enter Quantity" at bounding box center [721, 361] width 95 height 32
click at [674, 345] on select "Enter Quantity 1 2 3 4 5 6 7 8 9 10 11 12 13 14 15 16 17 18 19 20 Enter Quantity" at bounding box center [721, 361] width 95 height 32
drag, startPoint x: 736, startPoint y: 354, endPoint x: 821, endPoint y: 345, distance: 85.7
click at [821, 345] on button "Add to Cart" at bounding box center [875, 361] width 198 height 32
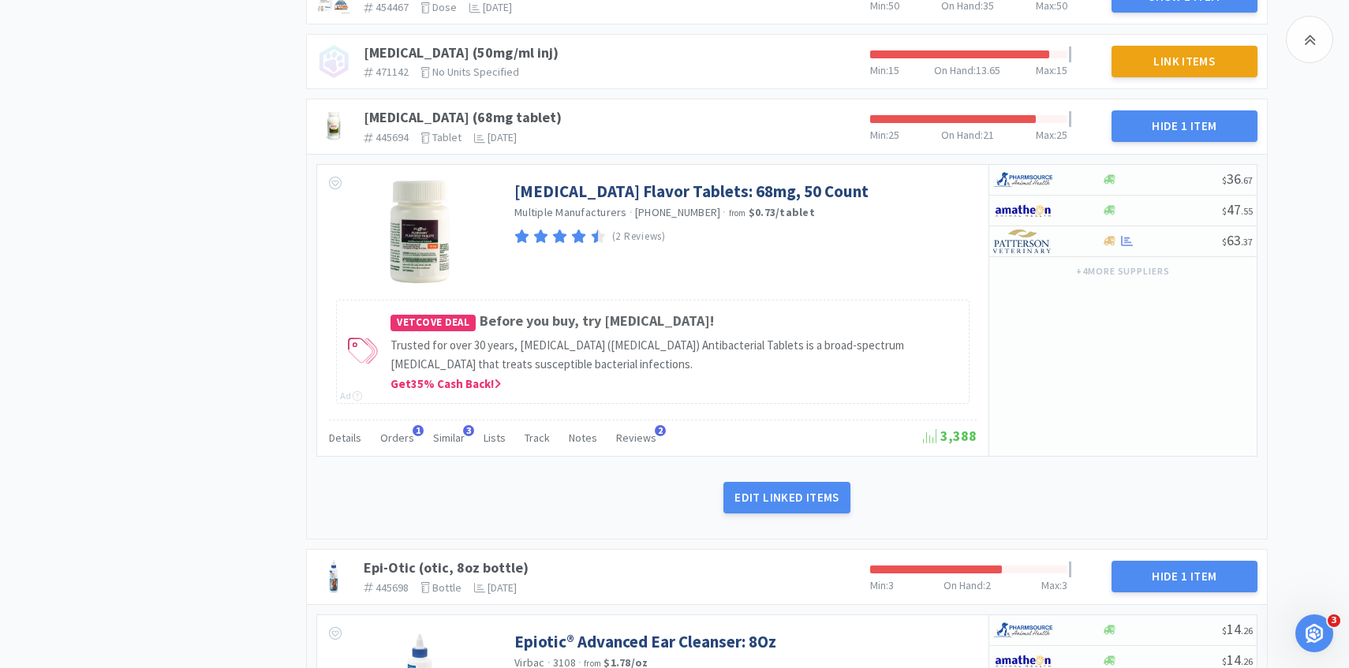
scroll to position [1043, 0]
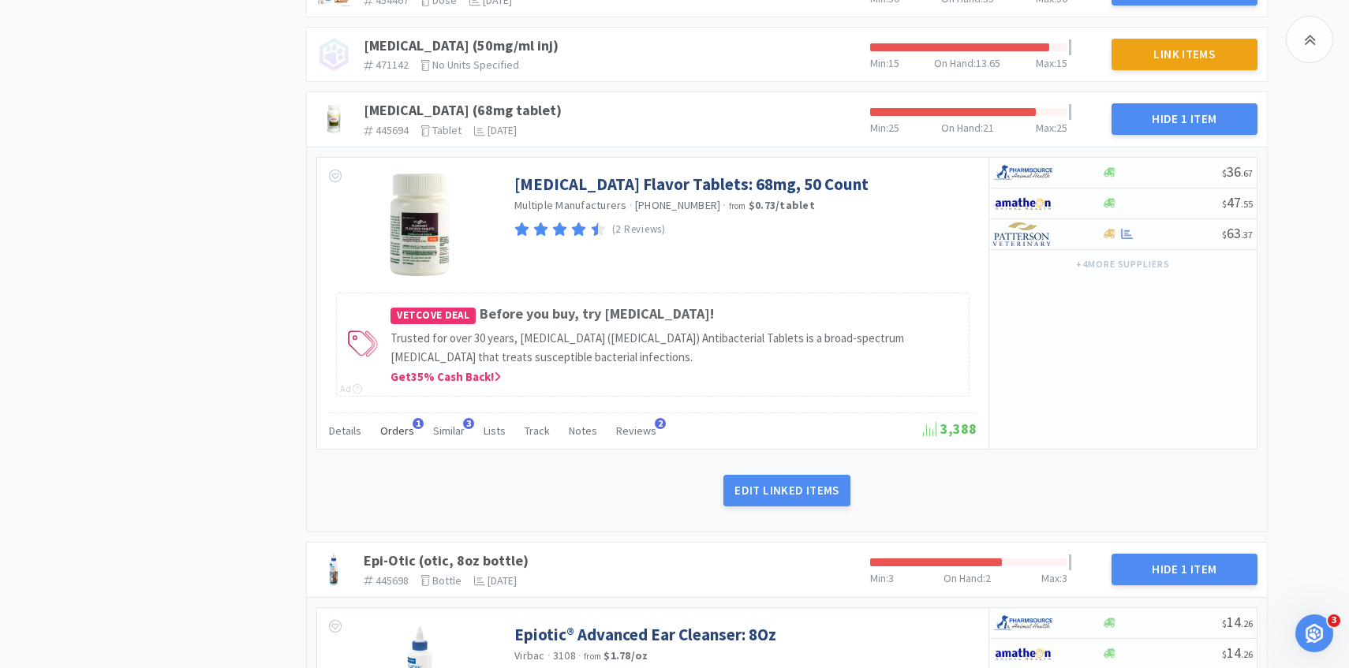
click at [405, 432] on span "Orders" at bounding box center [397, 431] width 34 height 14
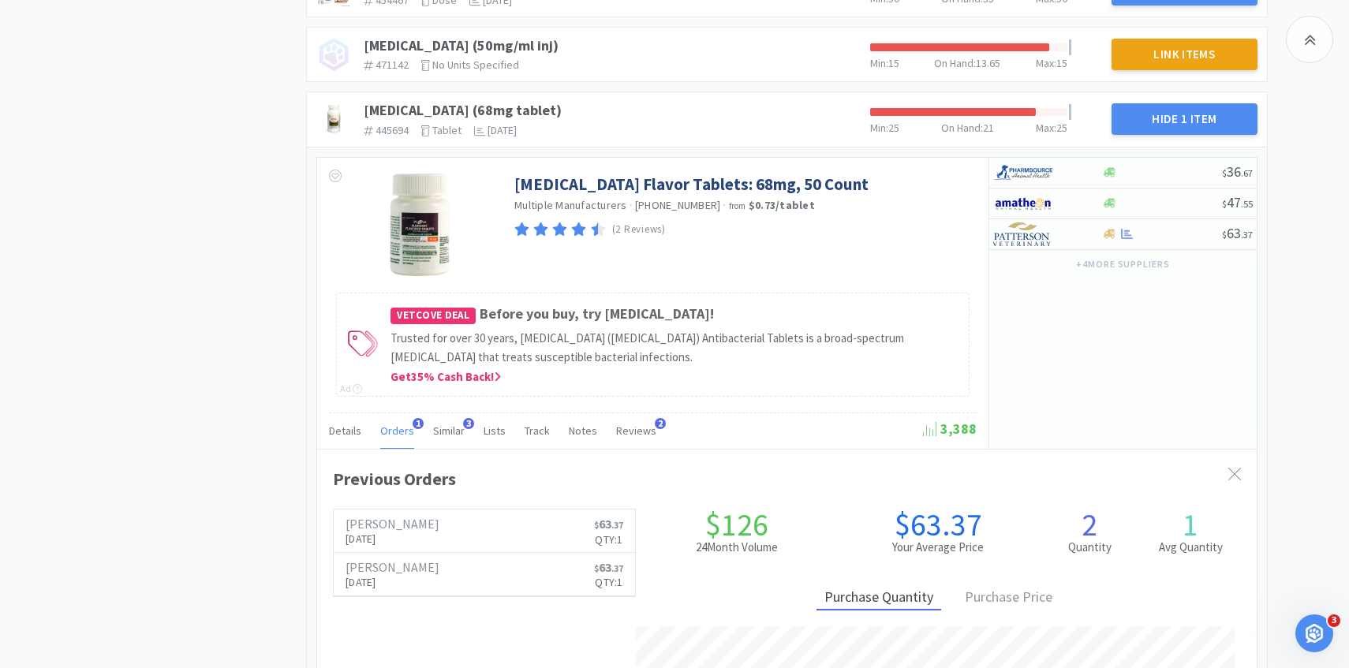
scroll to position [432, 939]
click at [405, 432] on span "Orders" at bounding box center [397, 431] width 34 height 14
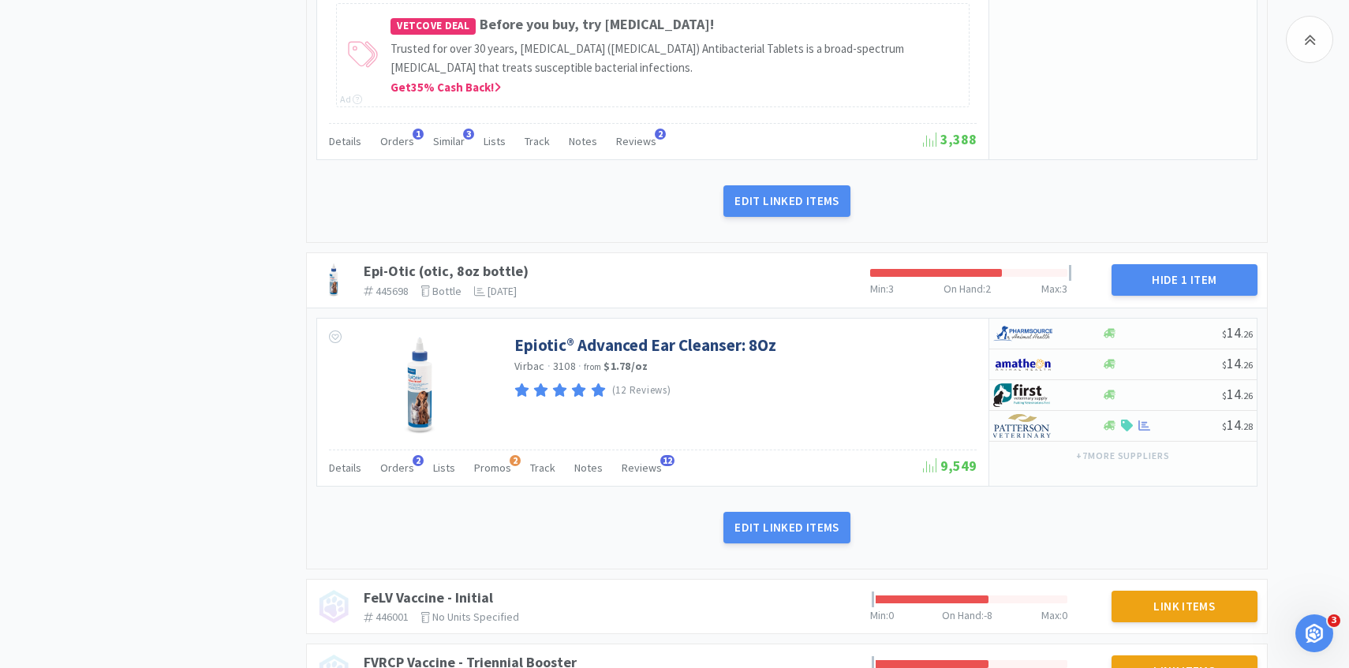
scroll to position [1335, 0]
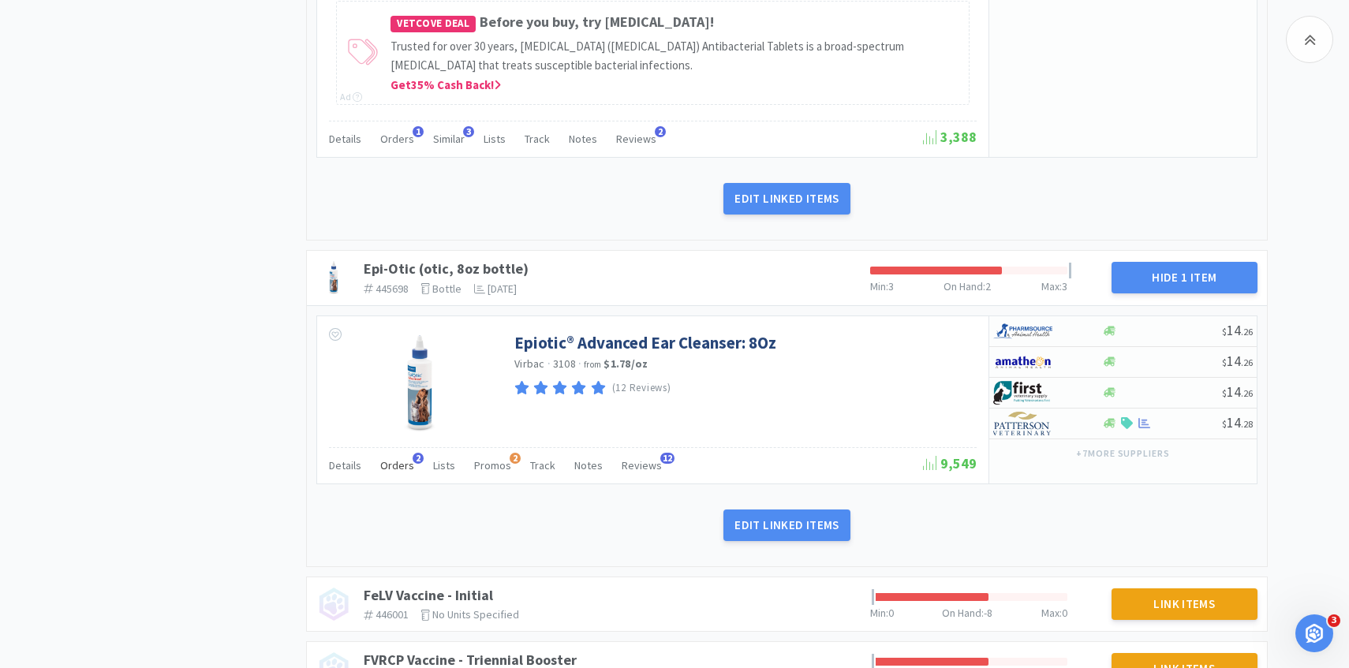
click at [399, 462] on span "Orders" at bounding box center [397, 465] width 34 height 14
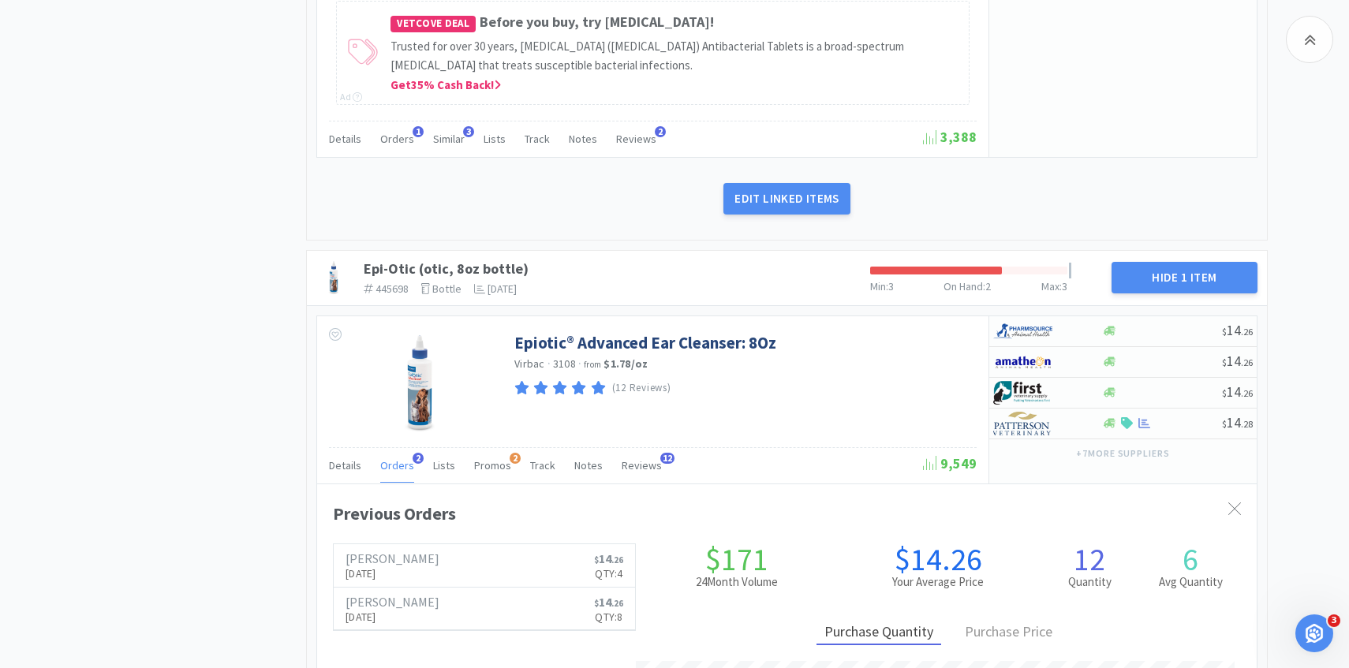
scroll to position [432, 939]
click at [399, 462] on span "Orders" at bounding box center [397, 465] width 34 height 14
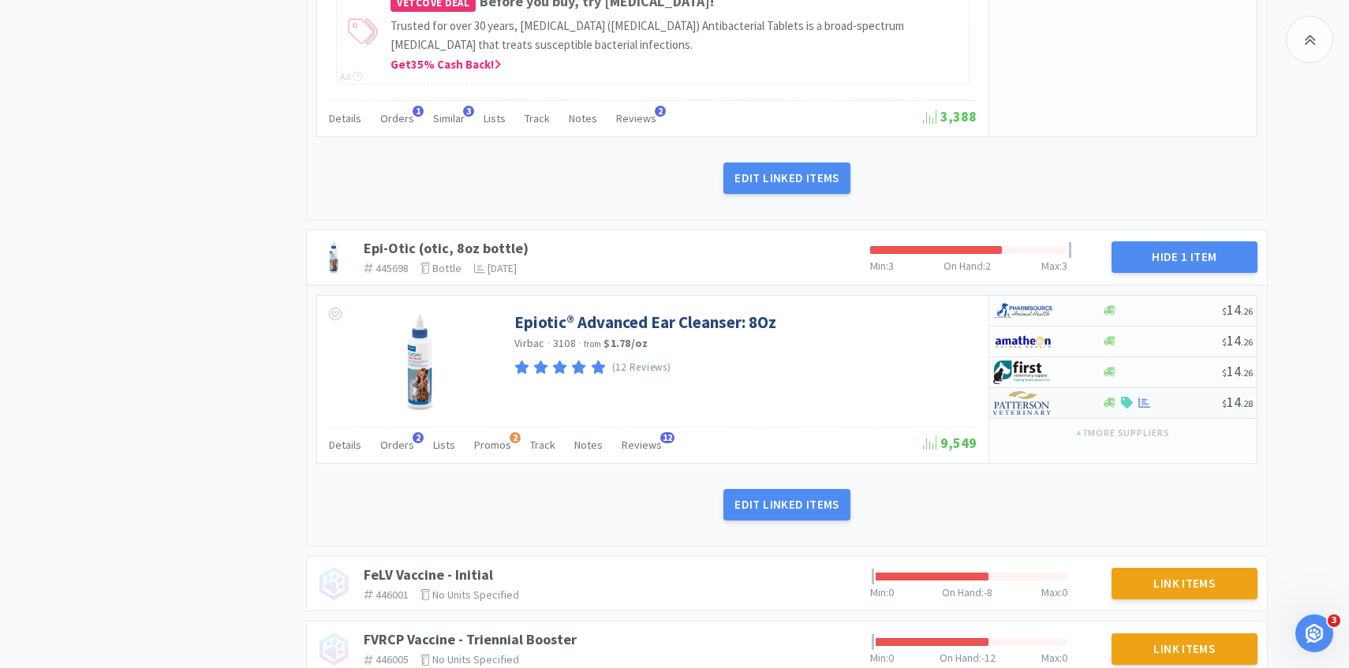
scroll to position [1386, 0]
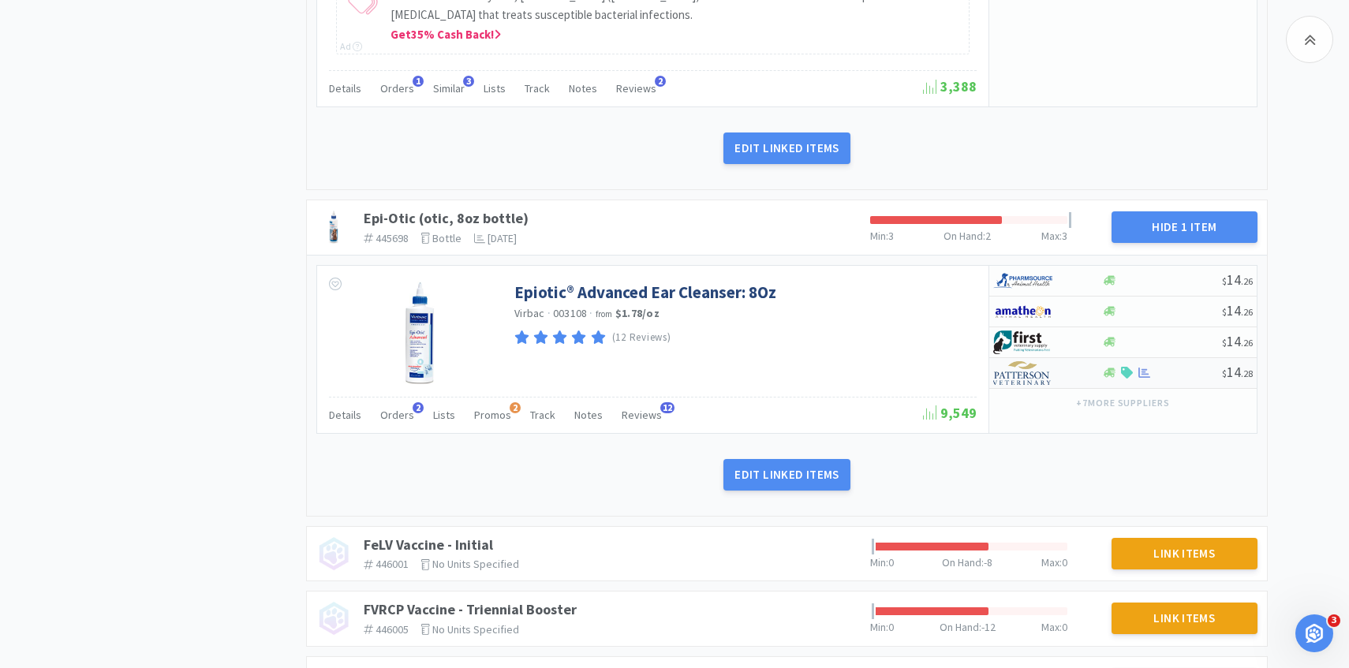
click at [1038, 376] on img at bounding box center [1022, 373] width 59 height 24
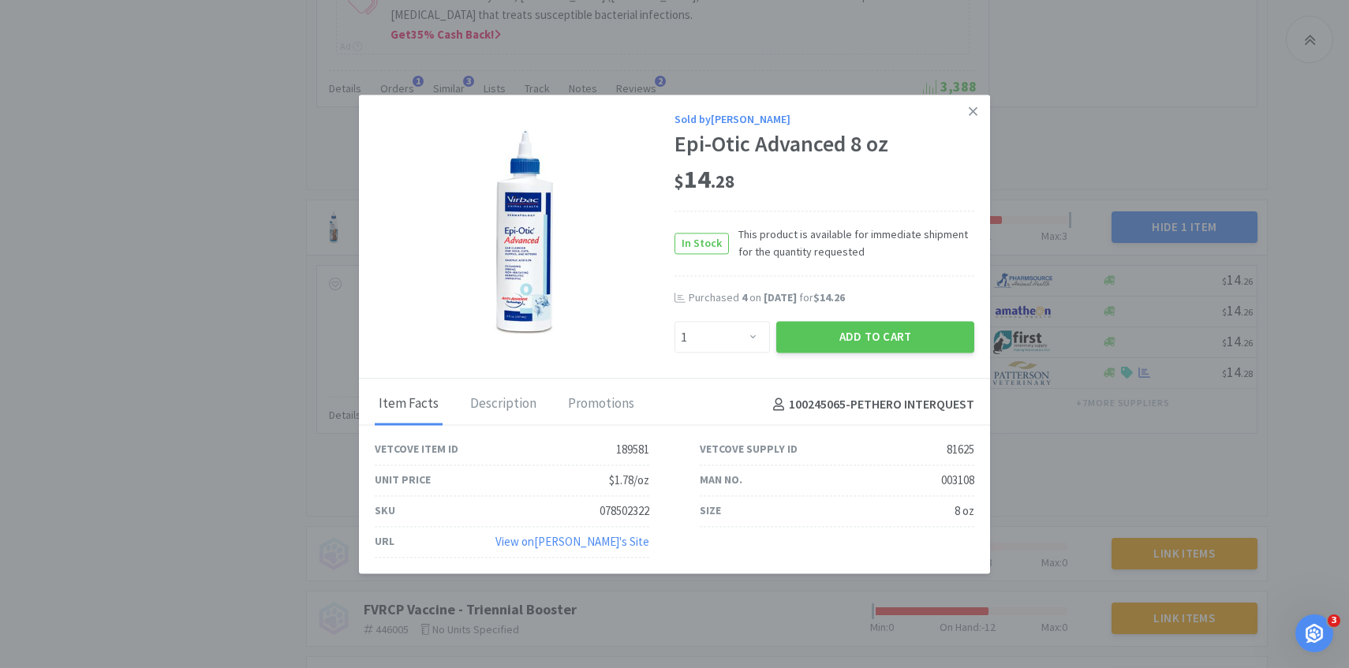
click at [719, 354] on div "Enter Quantity 1 2 3 4 5 6 7 8 9 10 11 12 13 14 15 16 17 18 19 20 Enter Quantity" at bounding box center [722, 338] width 102 height 38
click at [717, 341] on select "Enter Quantity 1 2 3 4 5 6 7 8 9 10 11 12 13 14 15 16 17 18 19 20 Enter Quantity" at bounding box center [721, 338] width 95 height 32
select select "4"
click at [674, 322] on select "Enter Quantity 1 2 3 4 5 6 7 8 9 10 11 12 13 14 15 16 17 18 19 20 Enter Quantity" at bounding box center [721, 338] width 95 height 32
click at [833, 341] on button "Add to Cart" at bounding box center [875, 338] width 198 height 32
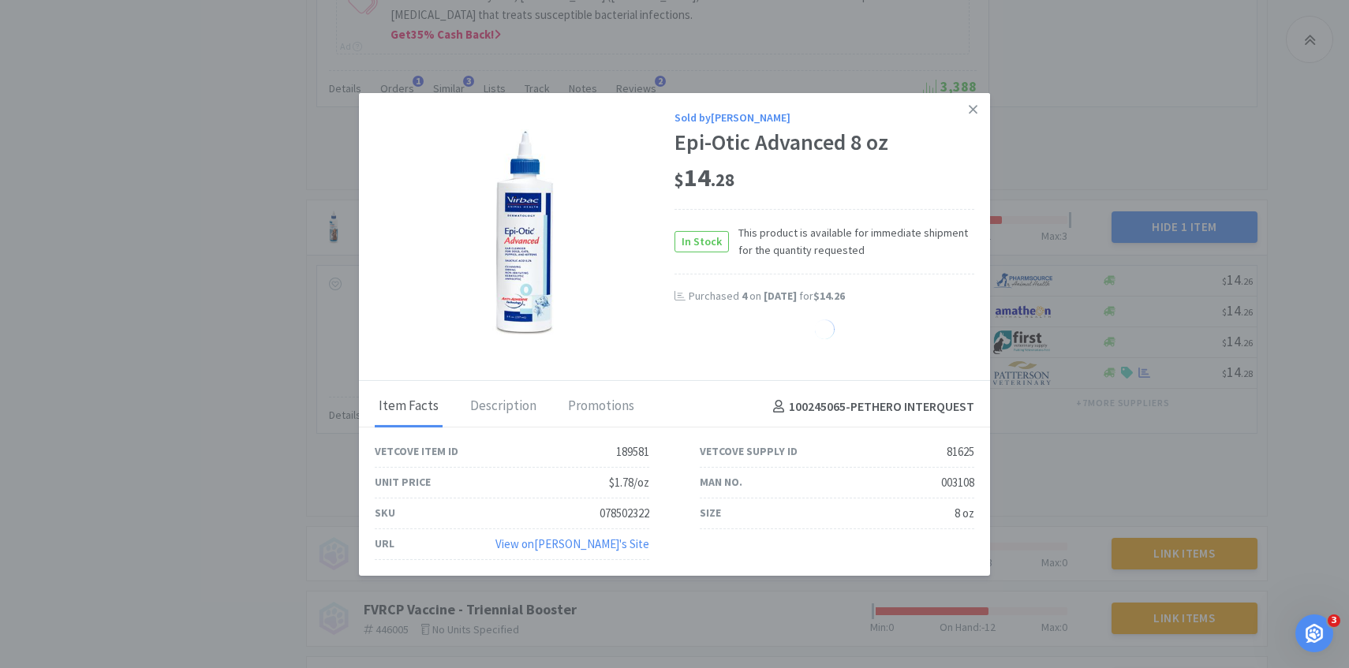
select select "1"
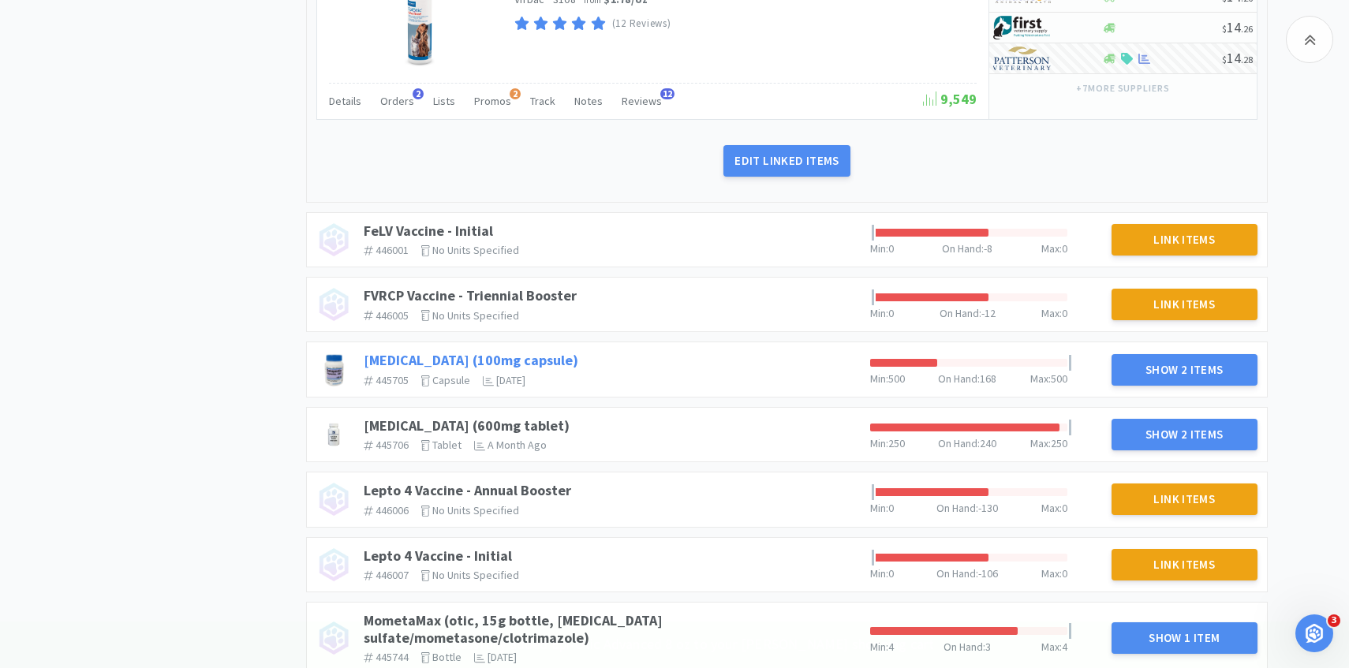
click at [507, 356] on link "[MEDICAL_DATA] (100mg capsule)" at bounding box center [471, 360] width 215 height 18
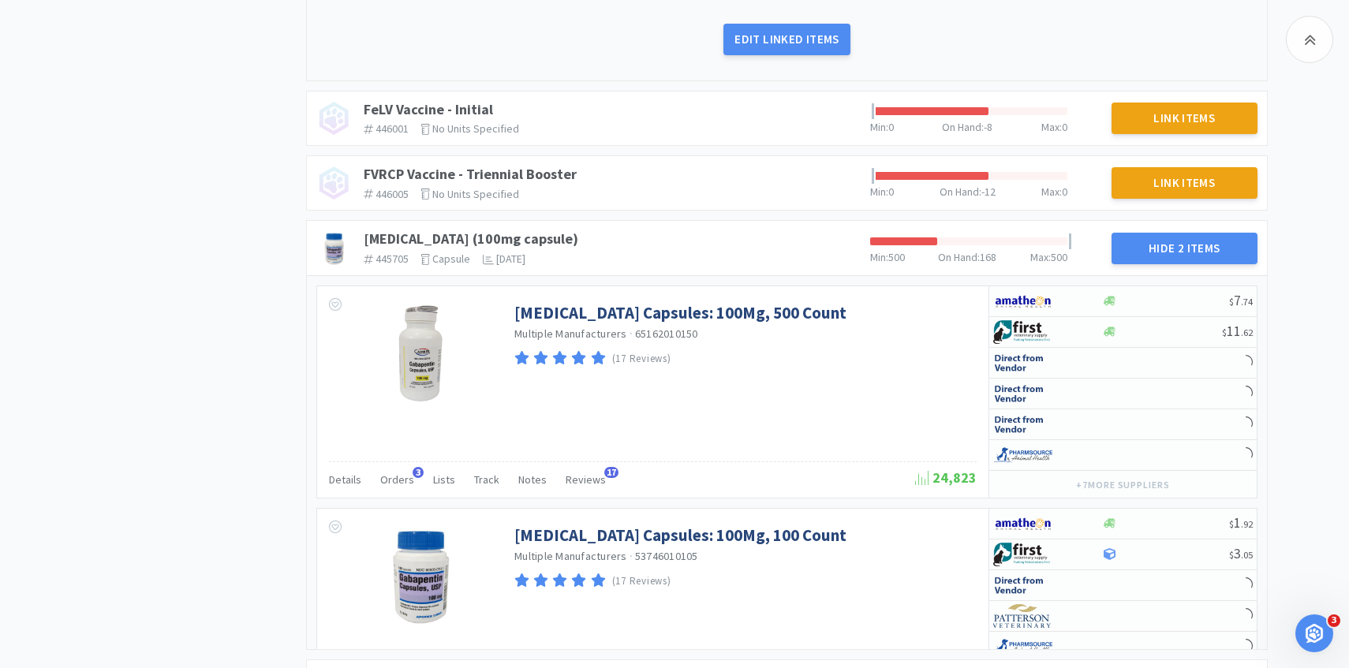
scroll to position [1902, 0]
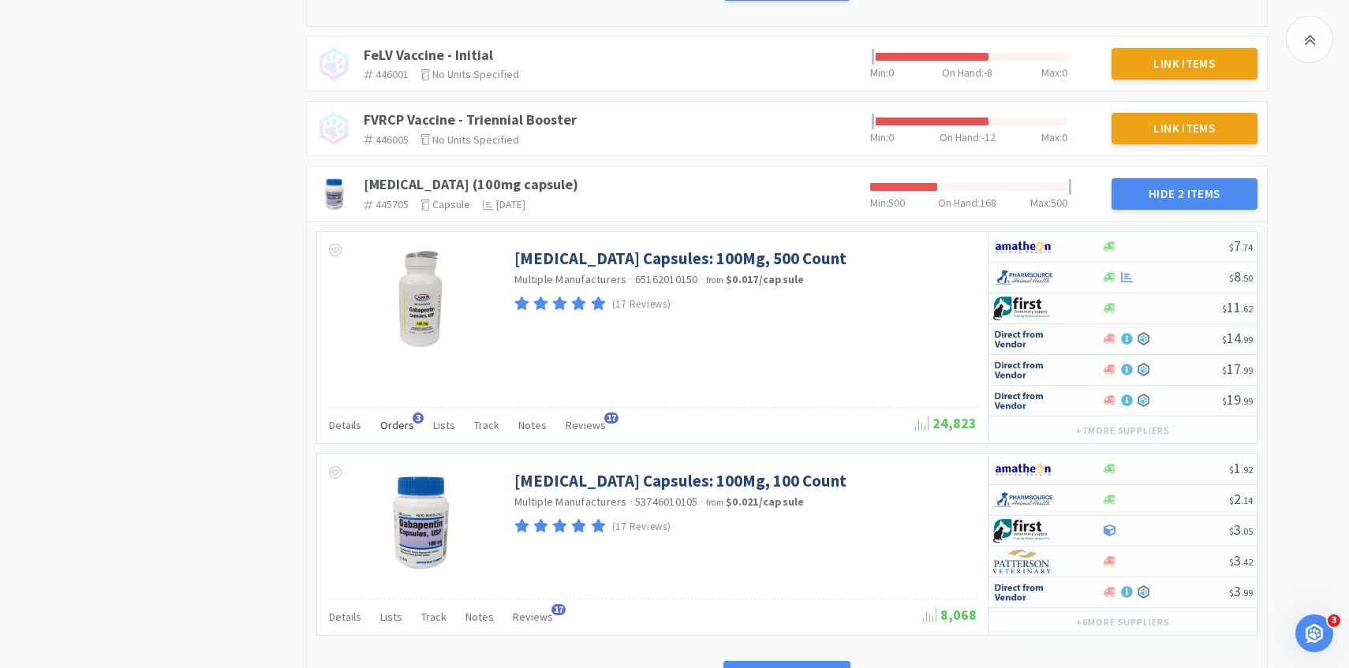
click at [396, 427] on span "Orders" at bounding box center [397, 425] width 34 height 14
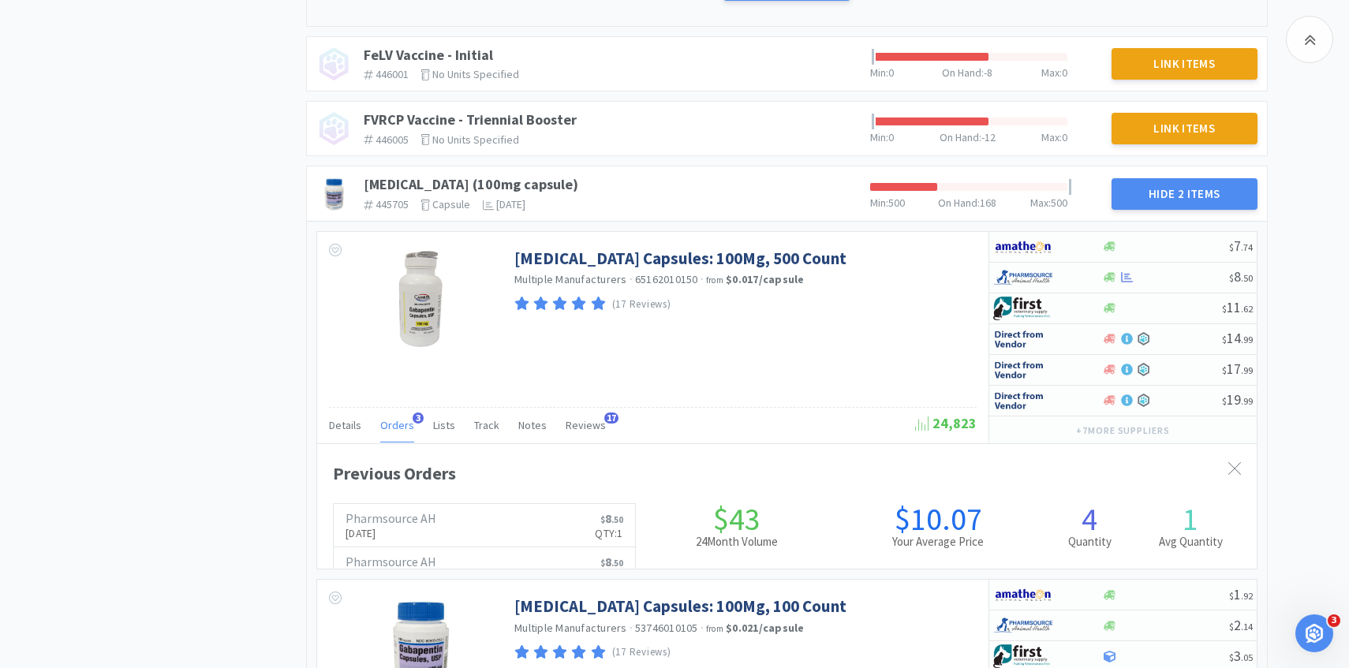
scroll to position [432, 939]
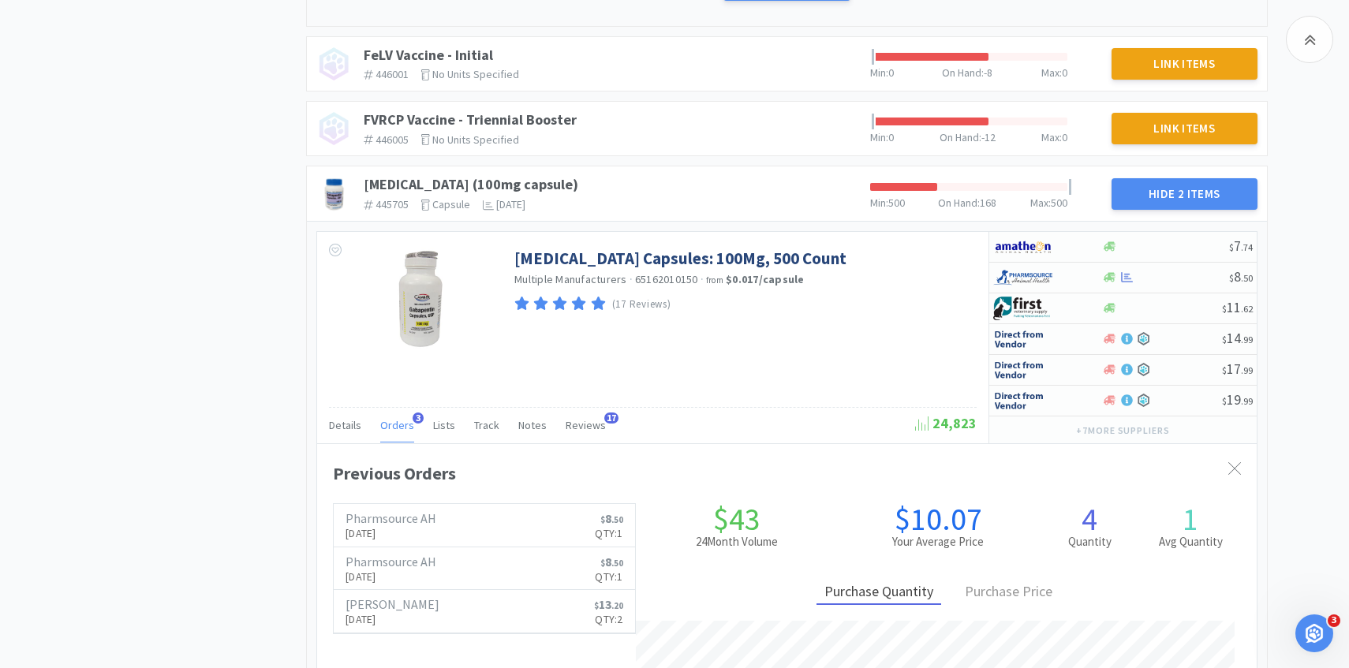
click at [396, 427] on span "Orders" at bounding box center [397, 425] width 34 height 14
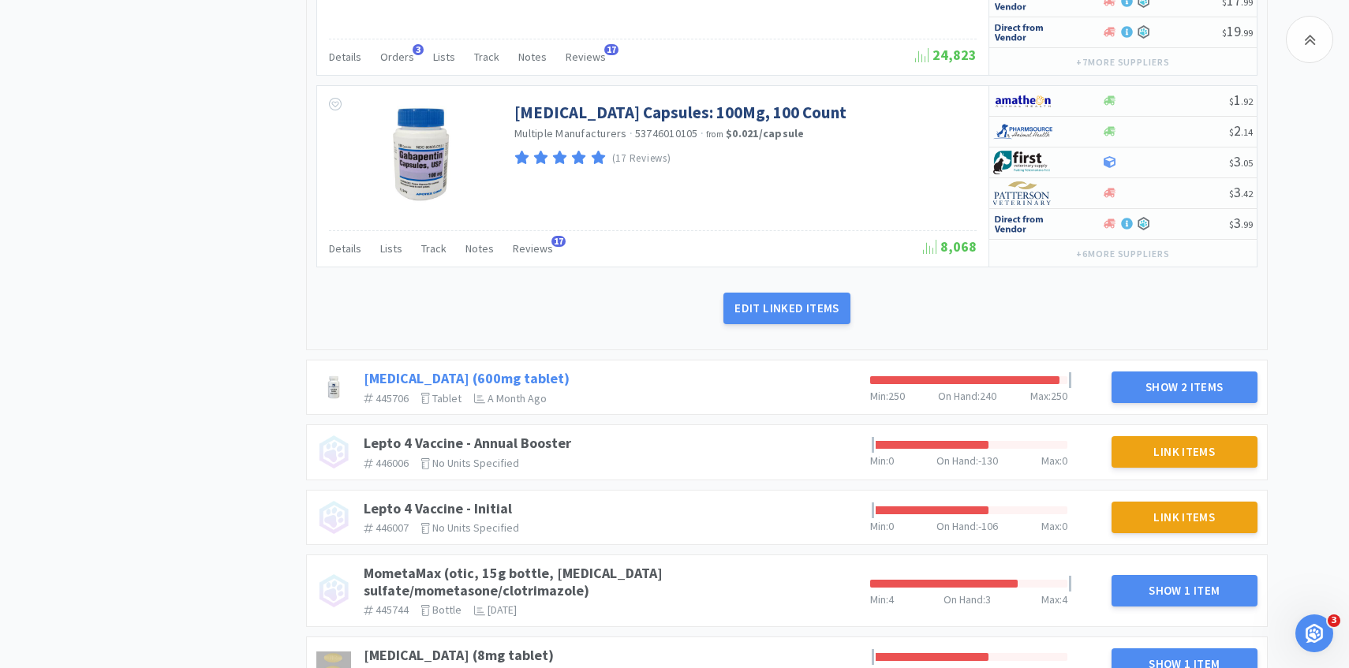
click at [498, 375] on link "[MEDICAL_DATA] (600mg tablet)" at bounding box center [467, 378] width 206 height 18
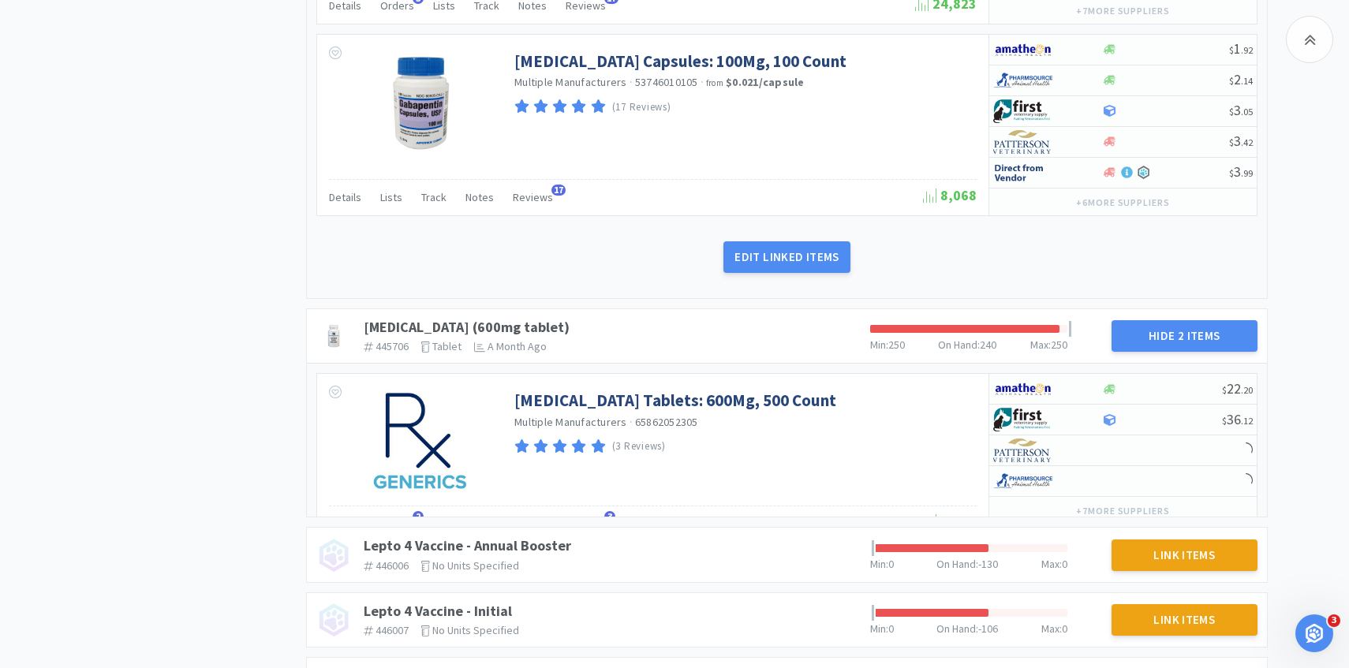
scroll to position [2393, 0]
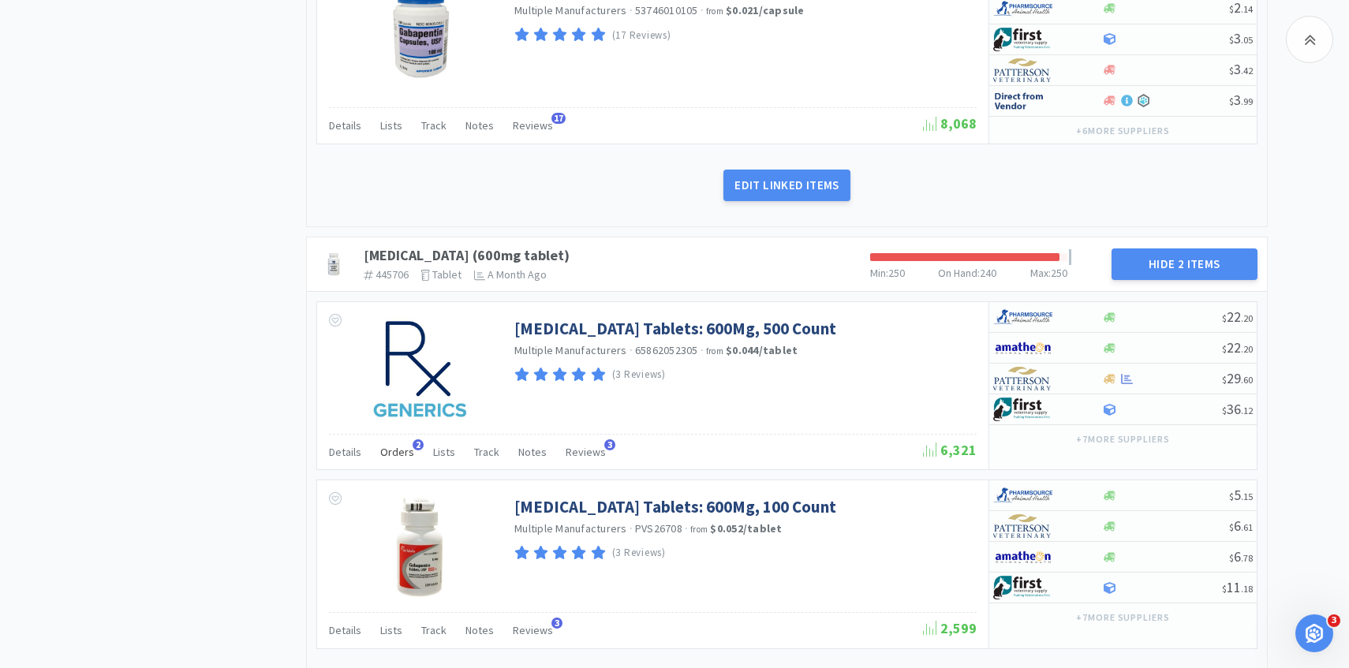
click at [412, 447] on span "2" at bounding box center [417, 444] width 11 height 11
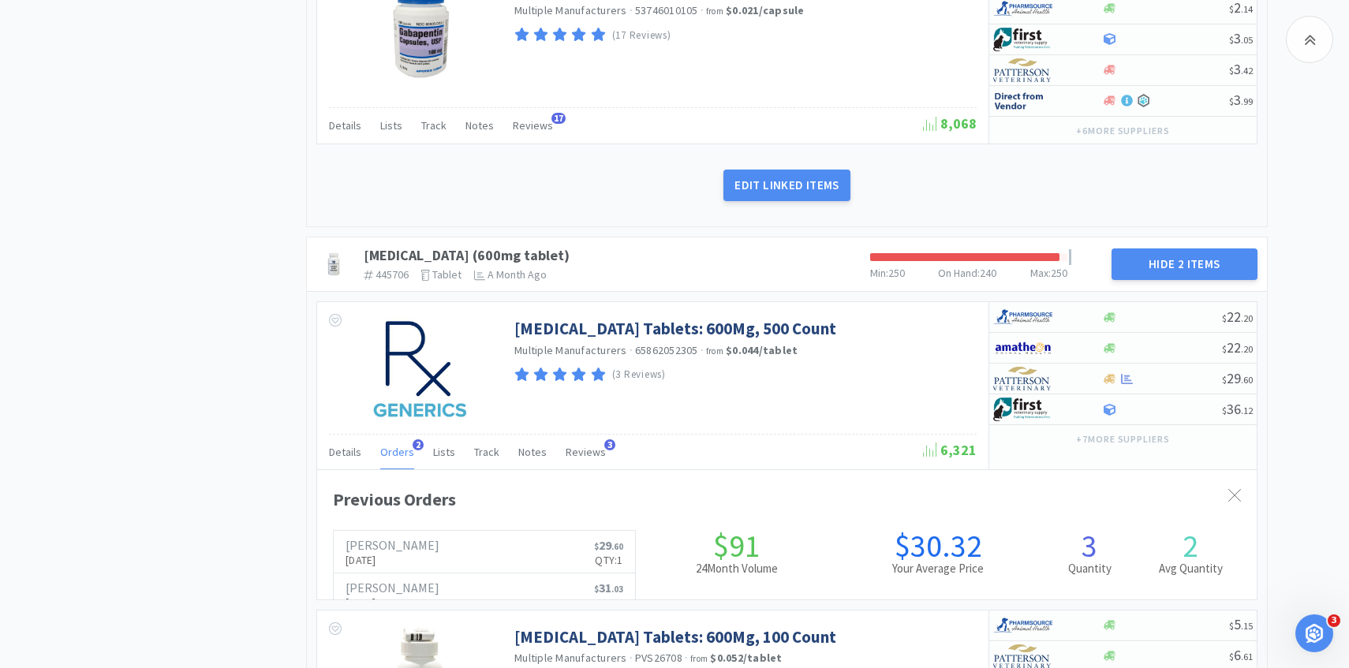
scroll to position [432, 939]
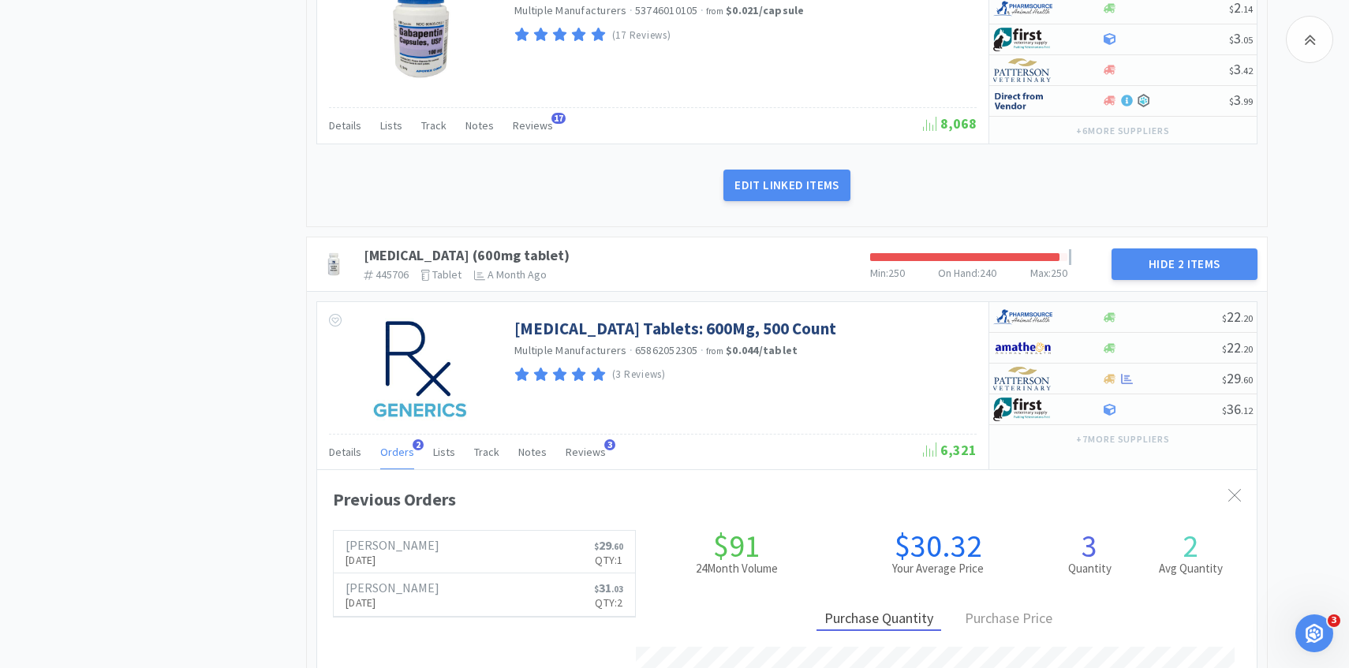
click at [407, 451] on span "Orders" at bounding box center [397, 452] width 34 height 14
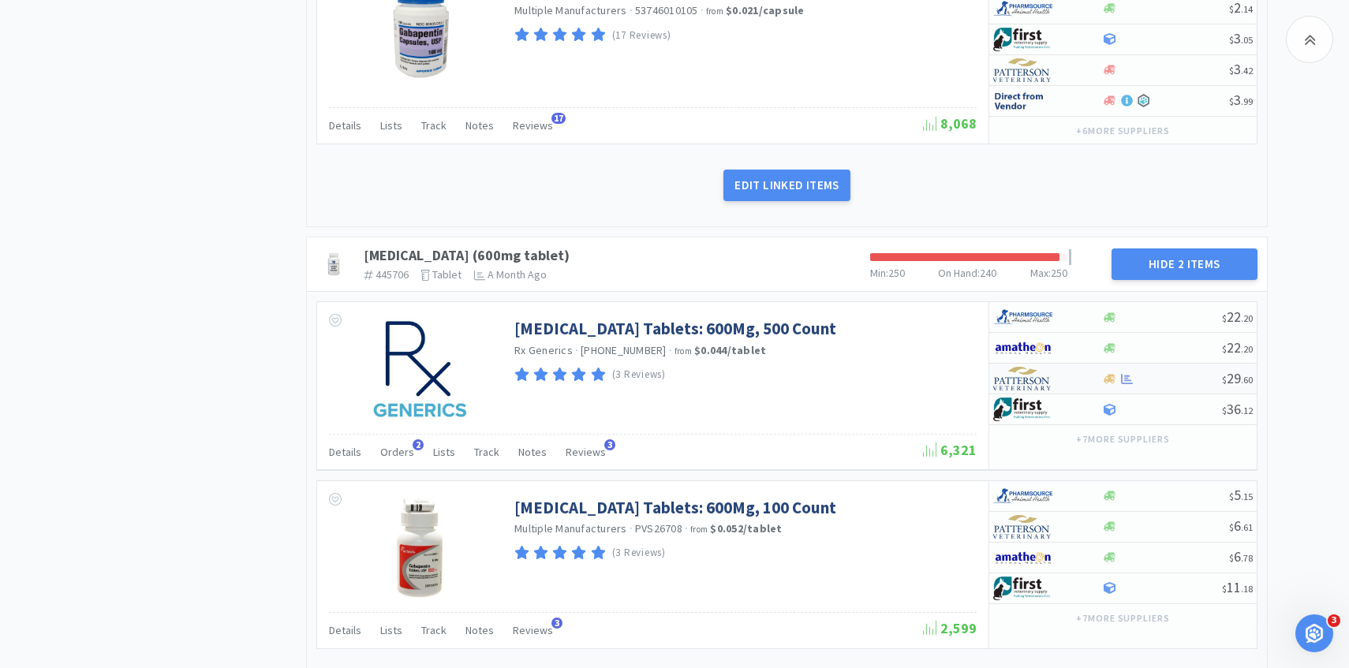
click at [1035, 382] on img at bounding box center [1022, 379] width 59 height 24
select select "1"
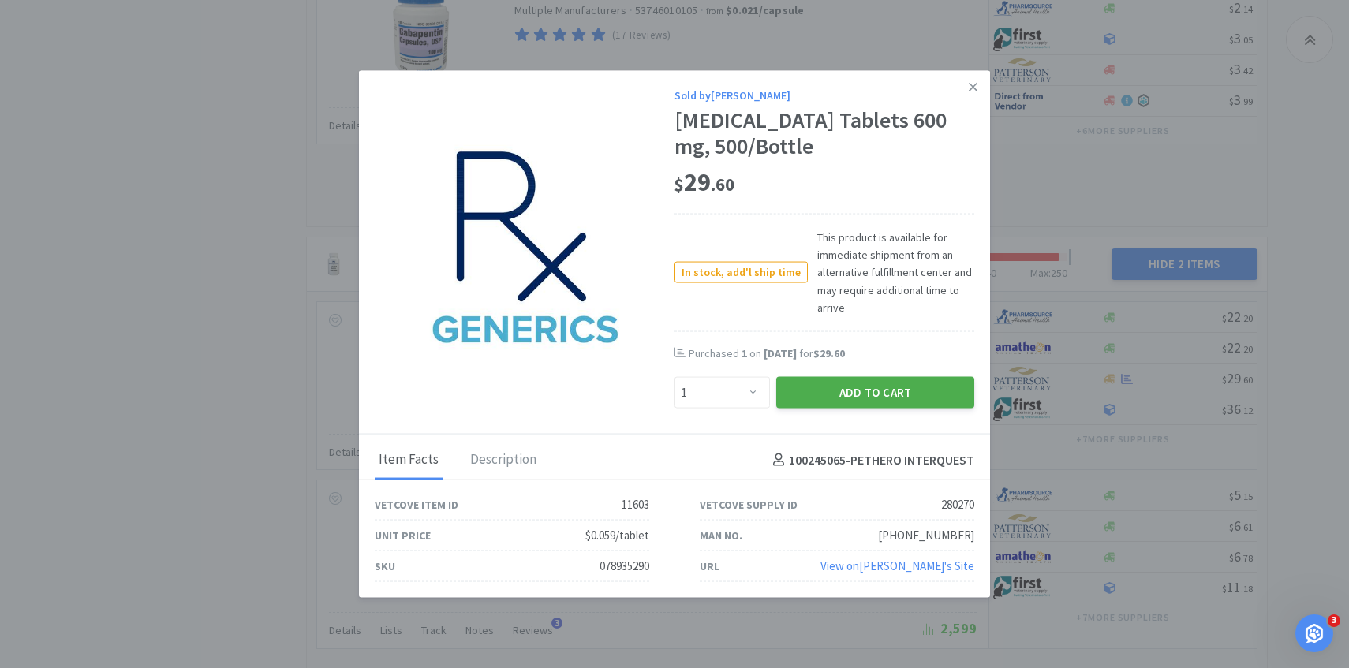
click at [827, 398] on button "Add to Cart" at bounding box center [875, 393] width 198 height 32
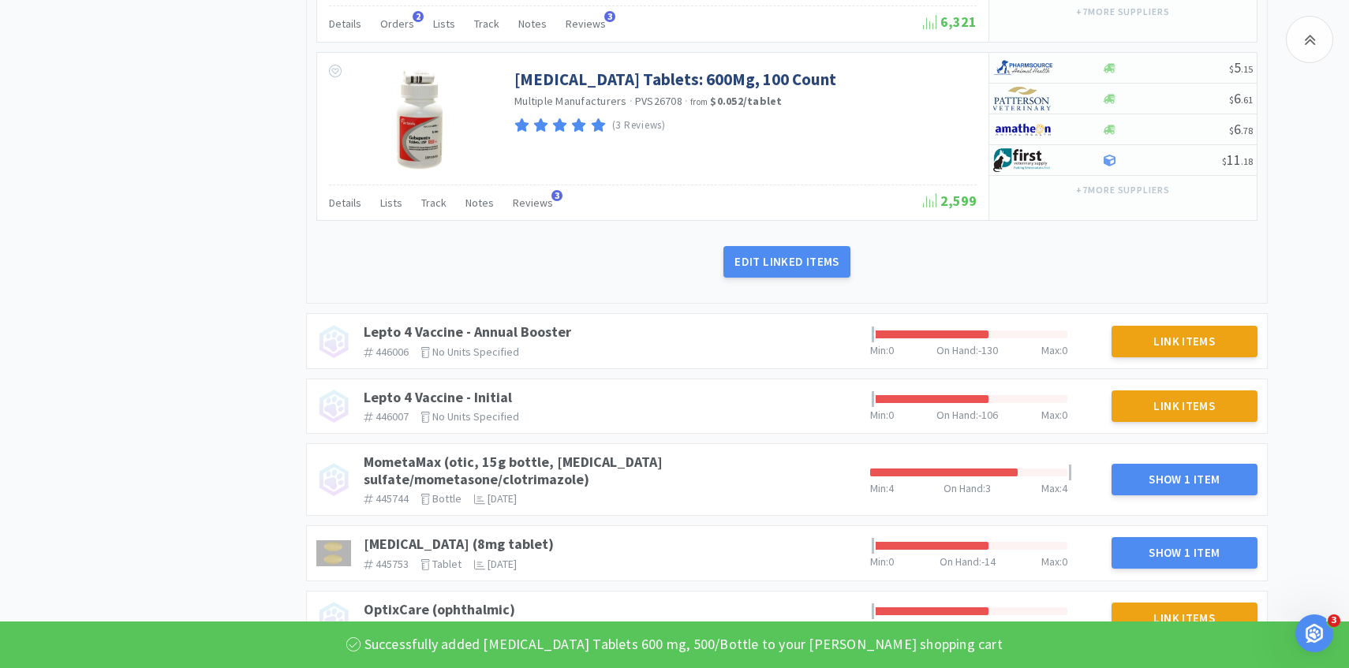
scroll to position [2857, 0]
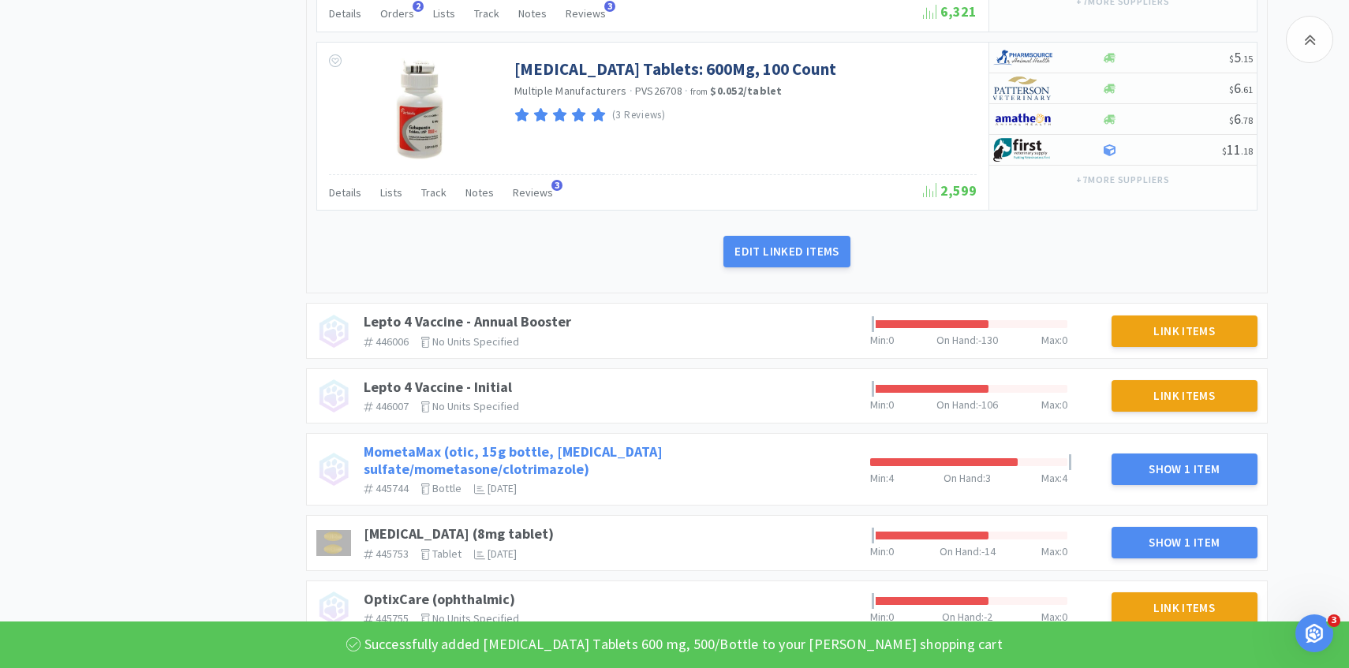
click at [629, 444] on link "MometaMax (otic, 15g bottle, [MEDICAL_DATA] sulfate/mometasone/clotrimazole)" at bounding box center [513, 459] width 299 height 35
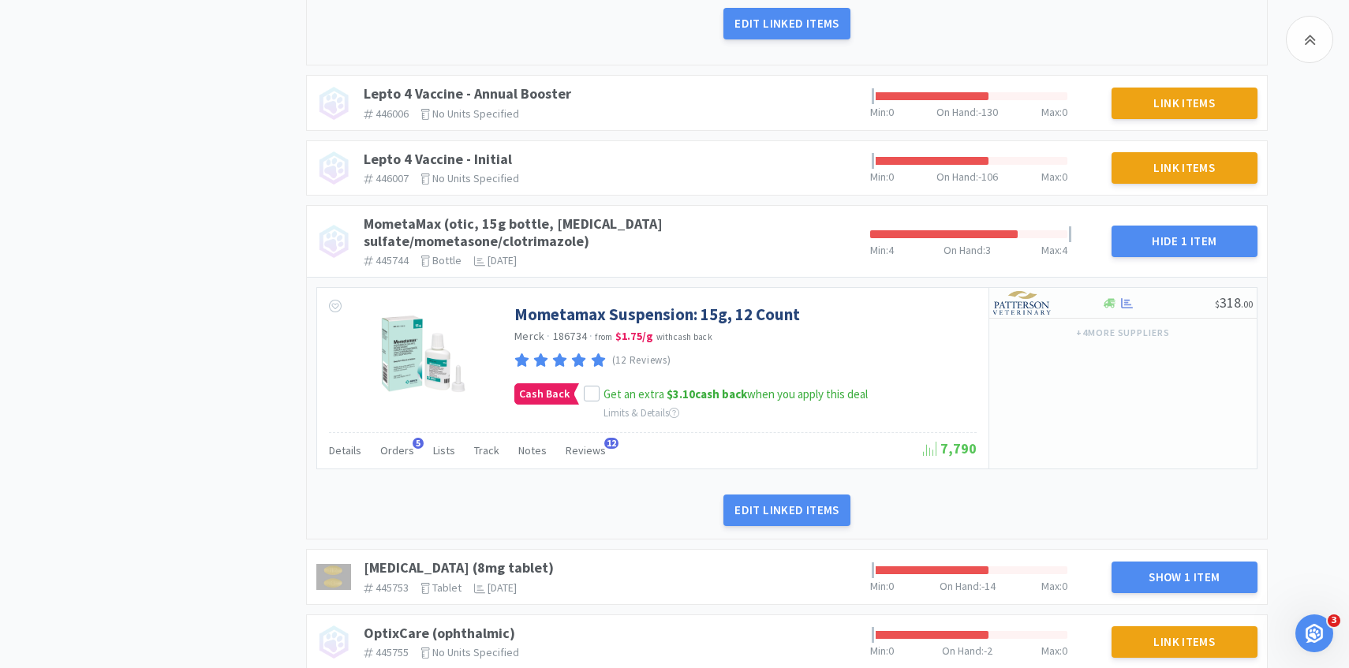
scroll to position [3118, 0]
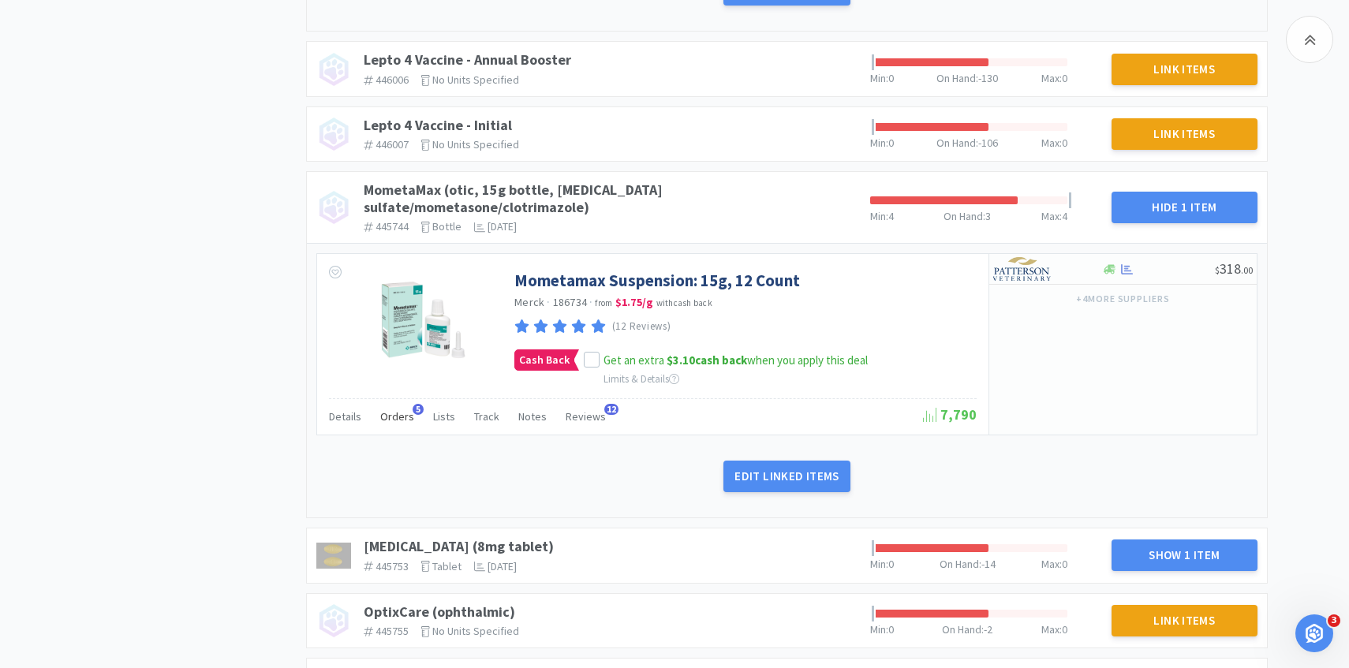
click at [398, 409] on span "Orders" at bounding box center [397, 416] width 34 height 14
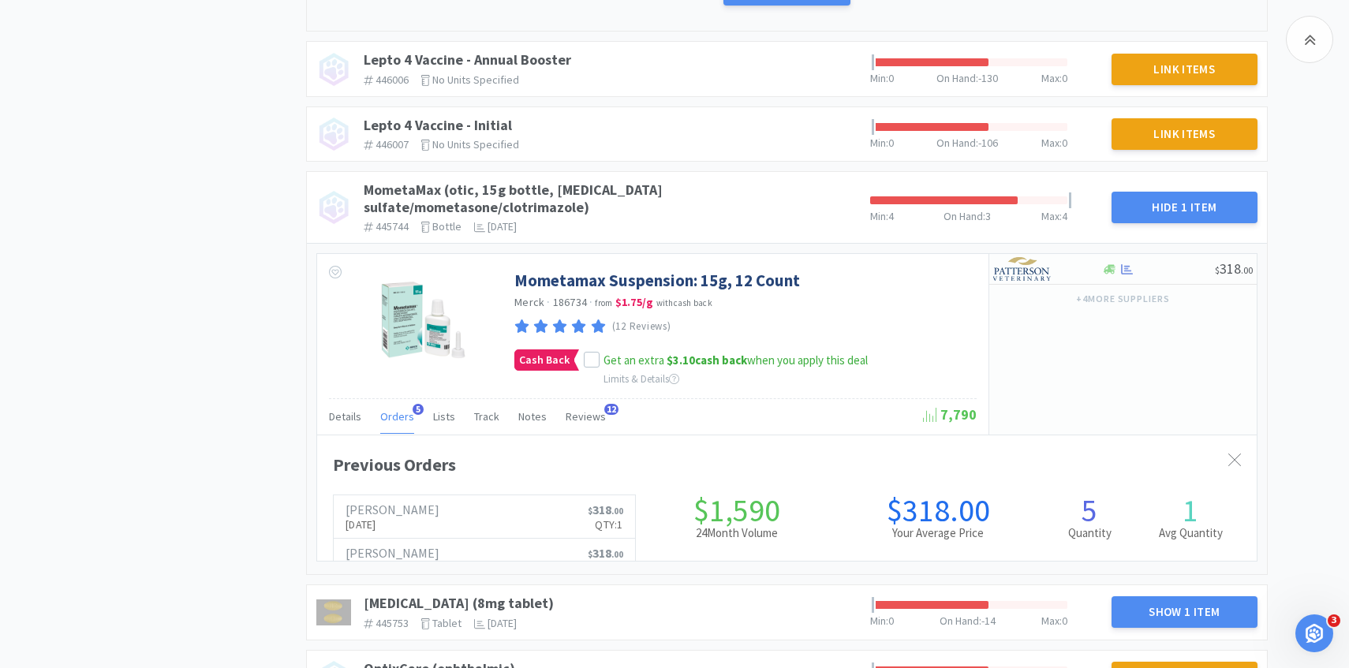
scroll to position [0, 0]
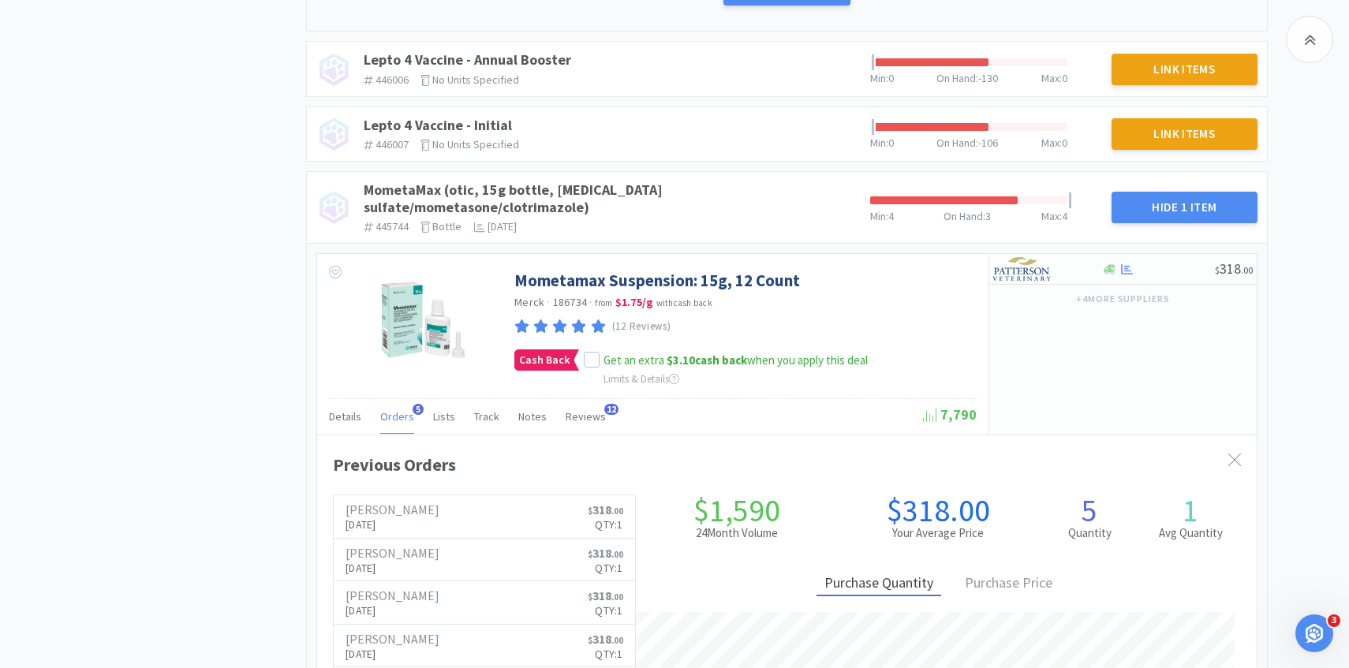
click at [398, 409] on span "Orders" at bounding box center [397, 416] width 34 height 14
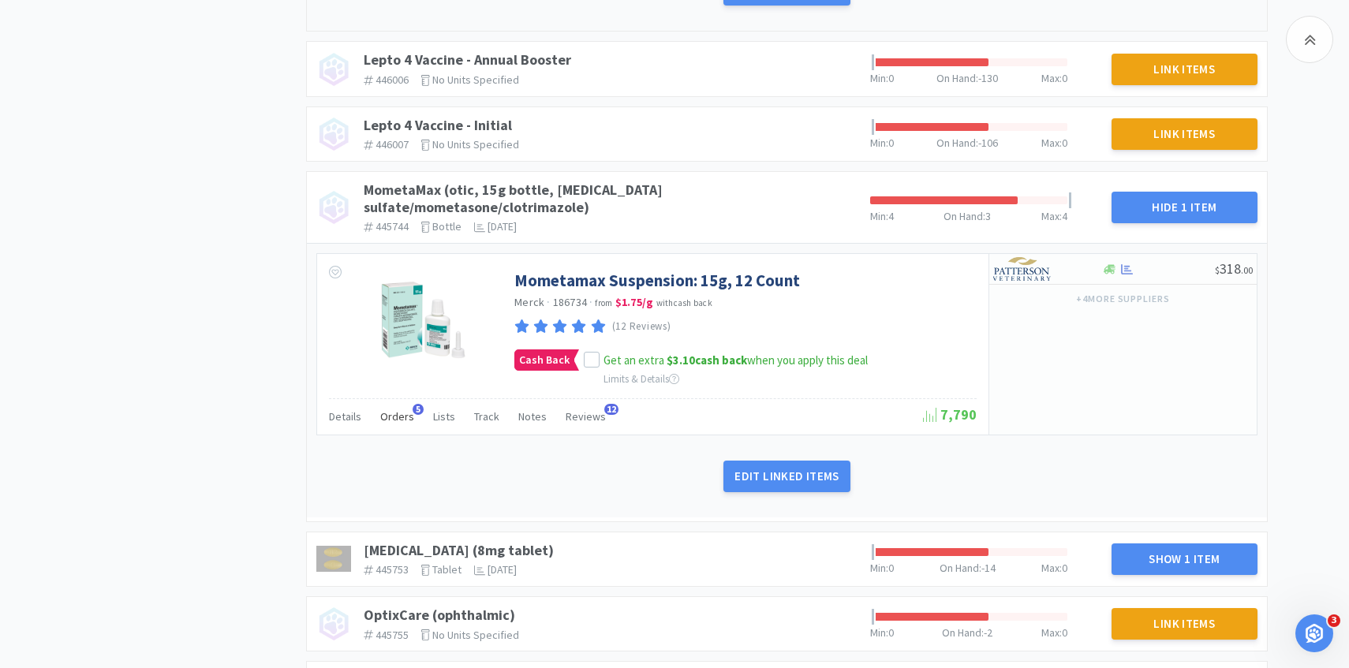
click at [405, 409] on span "Orders" at bounding box center [397, 416] width 34 height 14
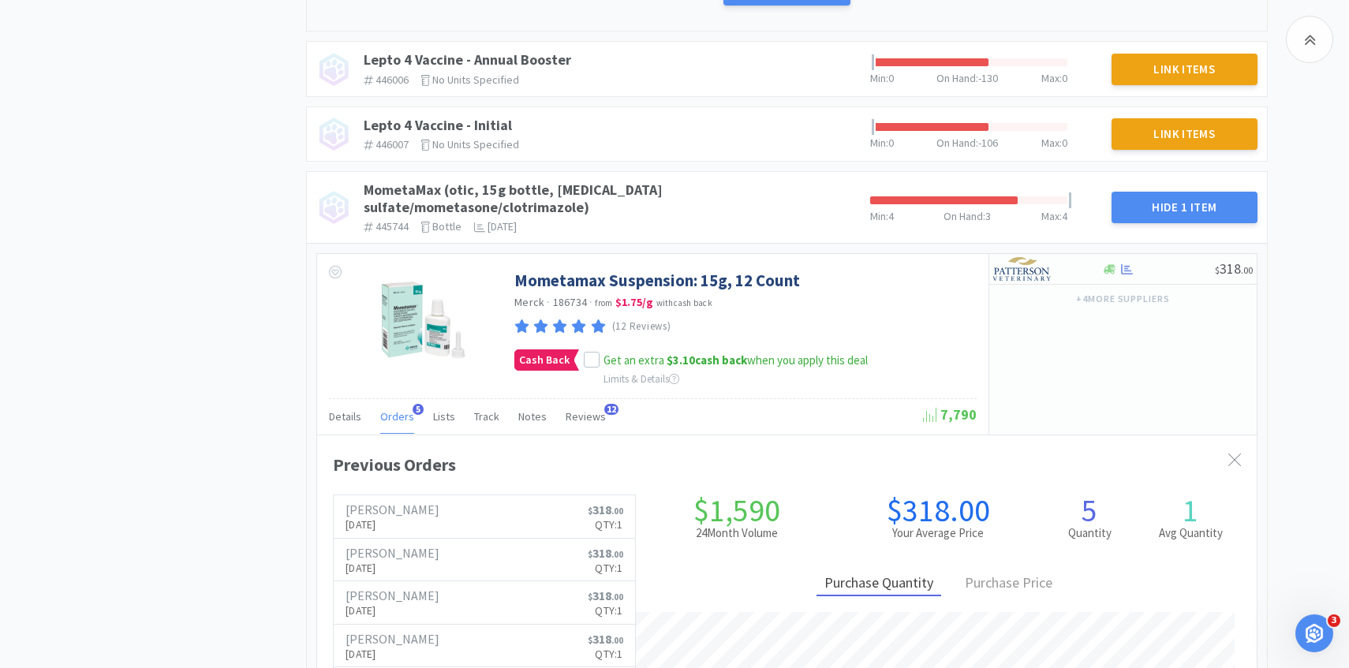
click at [405, 409] on span "Orders" at bounding box center [397, 416] width 34 height 14
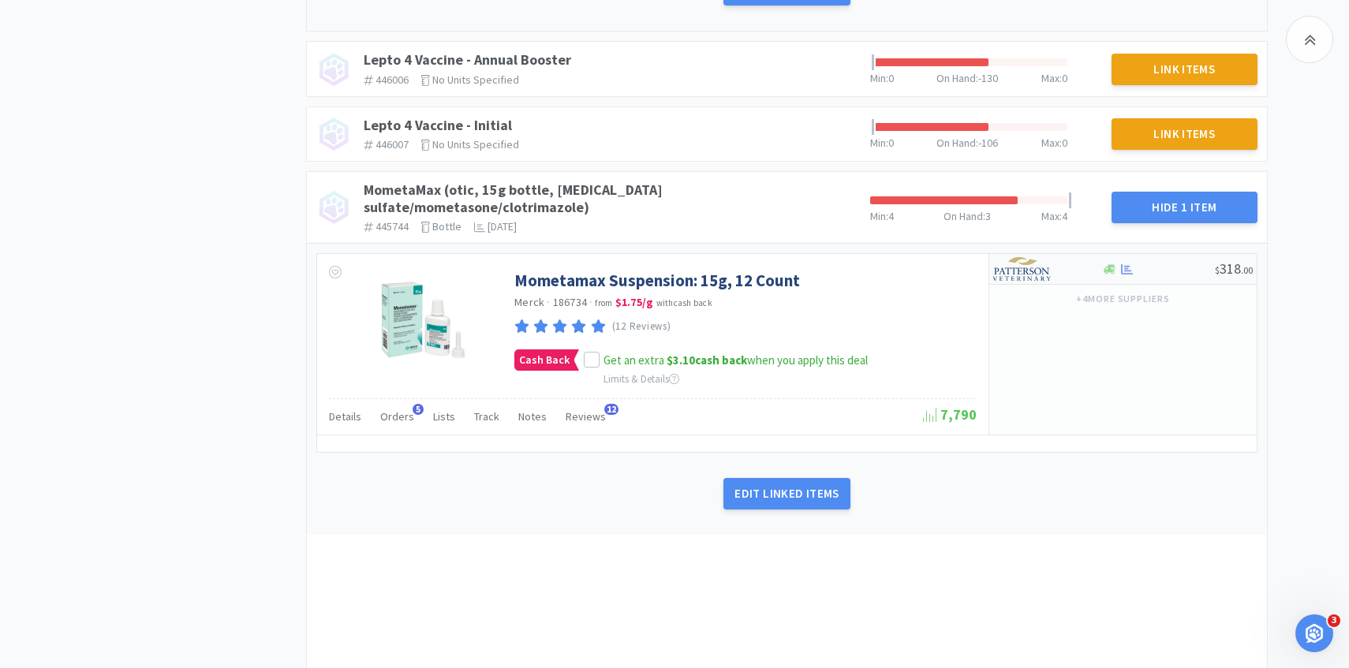
click at [1030, 257] on img at bounding box center [1022, 269] width 59 height 24
select select "1"
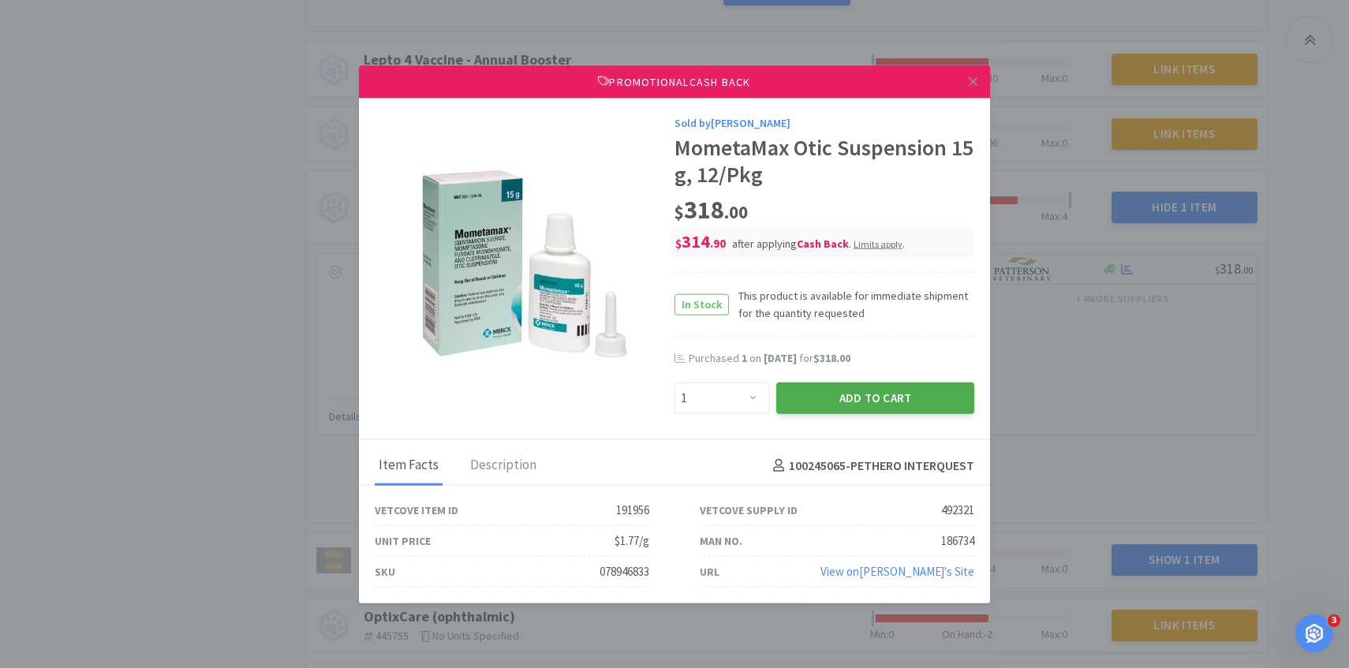
click at [804, 395] on button "Add to Cart" at bounding box center [875, 399] width 198 height 32
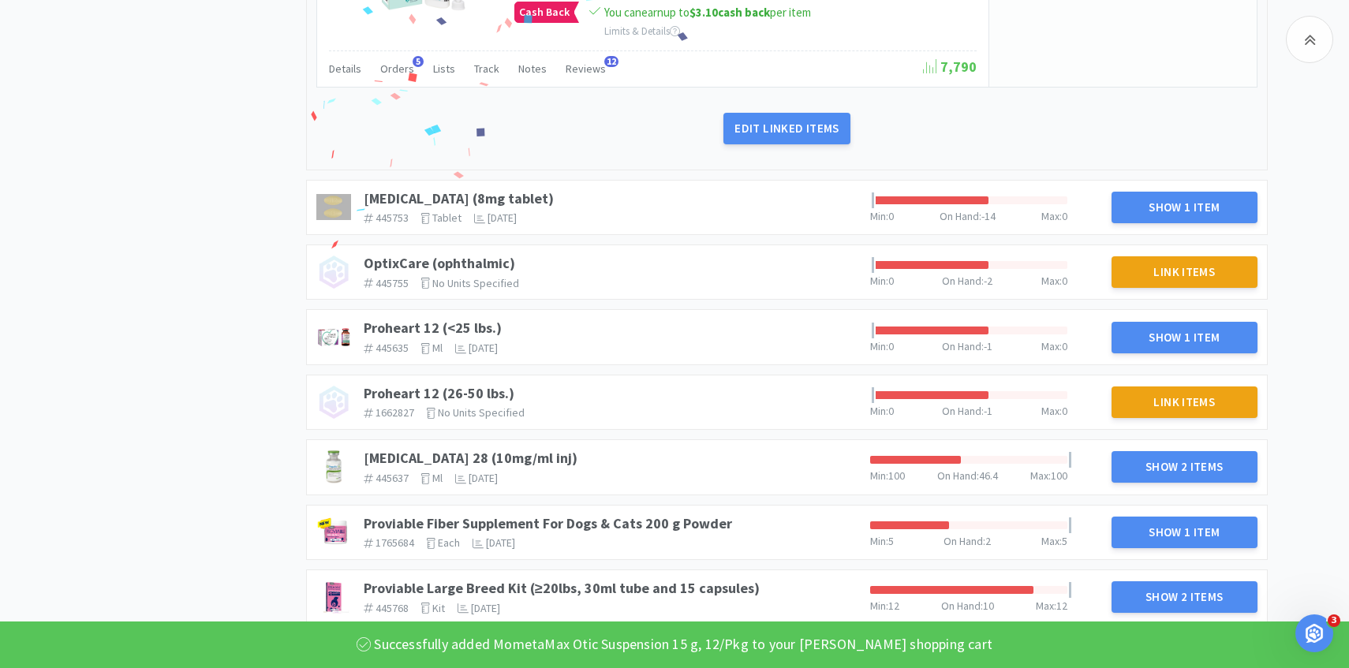
scroll to position [3502, 0]
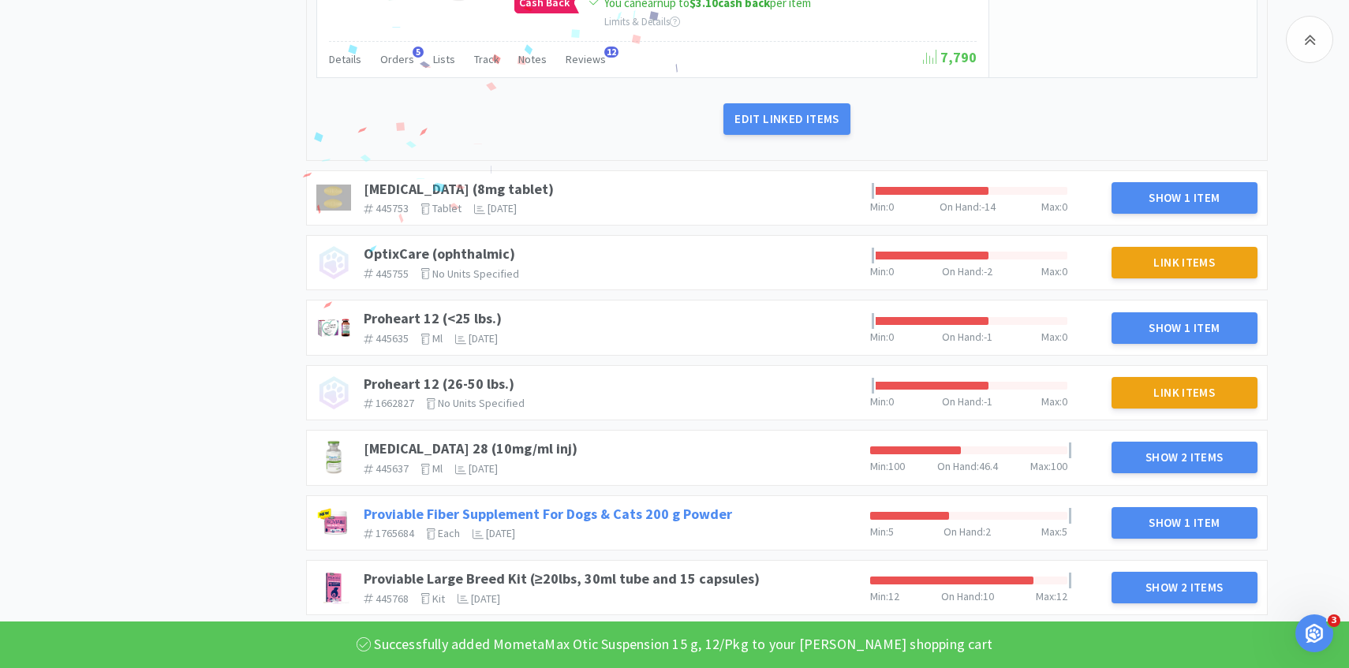
click at [653, 505] on link "Proviable Fiber Supplement For Dogs & Cats 200 g Powder" at bounding box center [548, 514] width 368 height 18
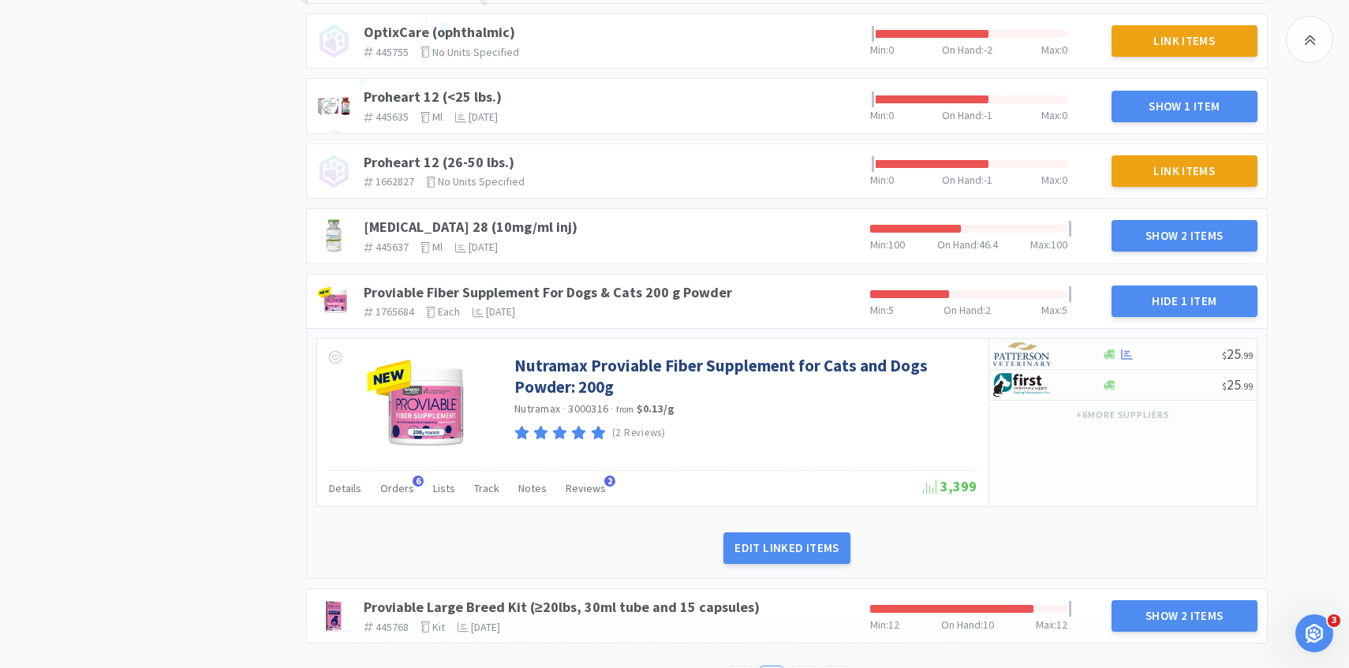
scroll to position [3734, 0]
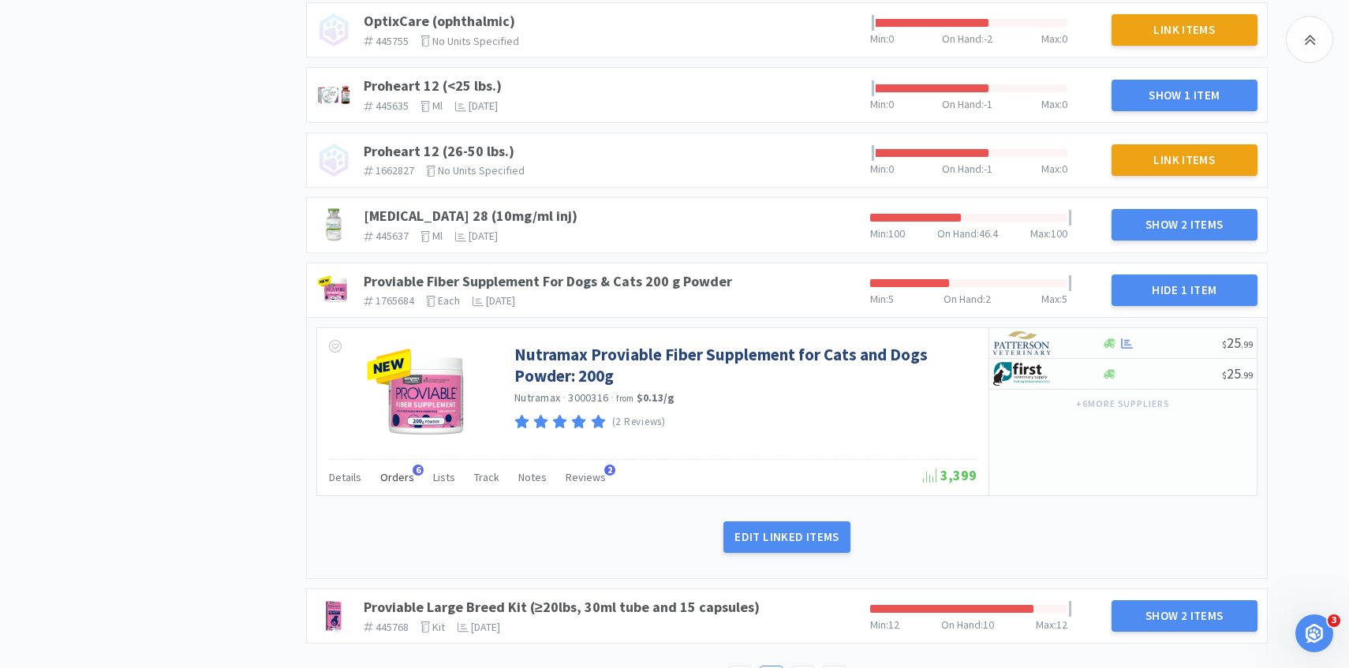
click at [399, 473] on div "Orders 6" at bounding box center [397, 480] width 34 height 30
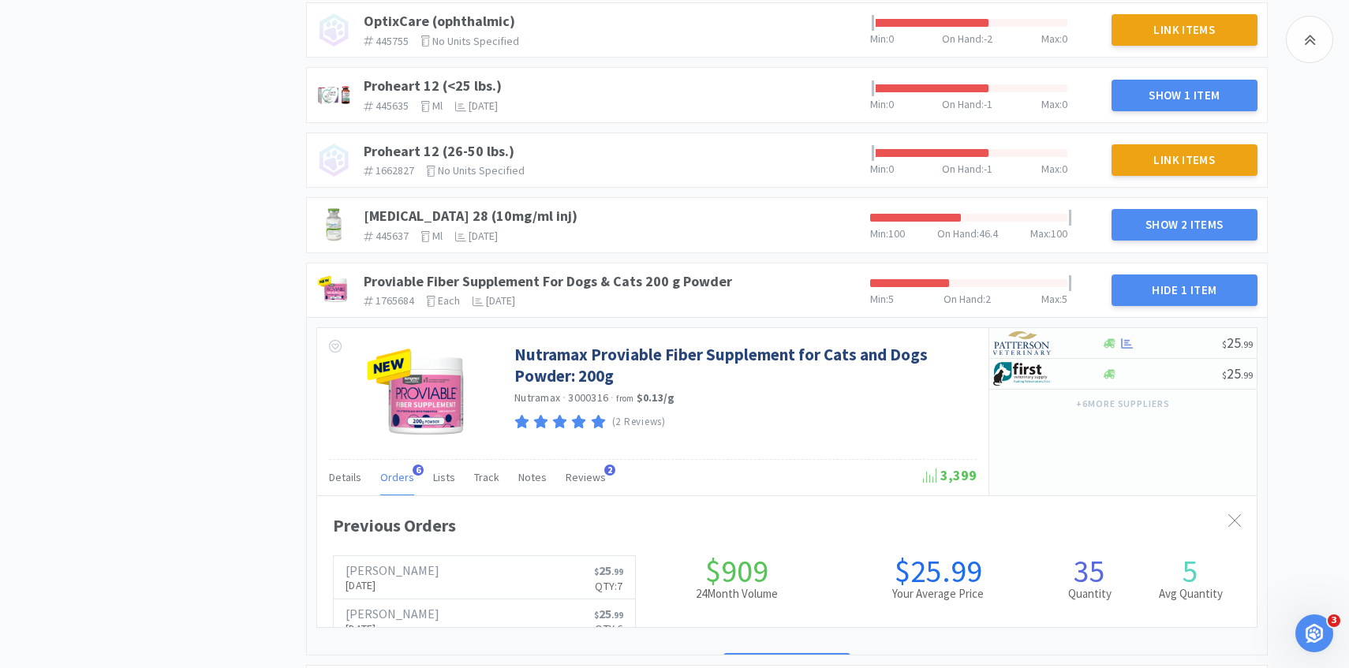
scroll to position [432, 939]
click at [399, 472] on div "Orders 6" at bounding box center [397, 480] width 34 height 30
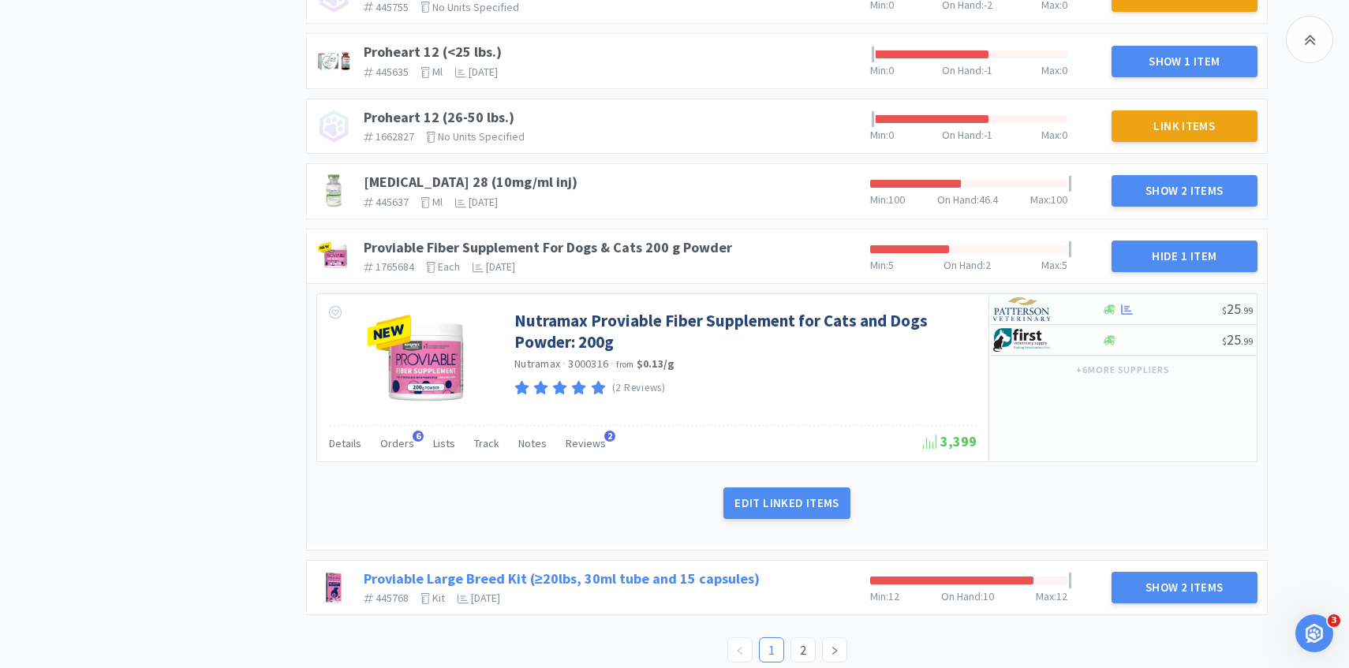
click at [646, 569] on link "Proviable Large Breed Kit (≥20lbs, 30ml tube and 15 capsules)" at bounding box center [562, 578] width 396 height 18
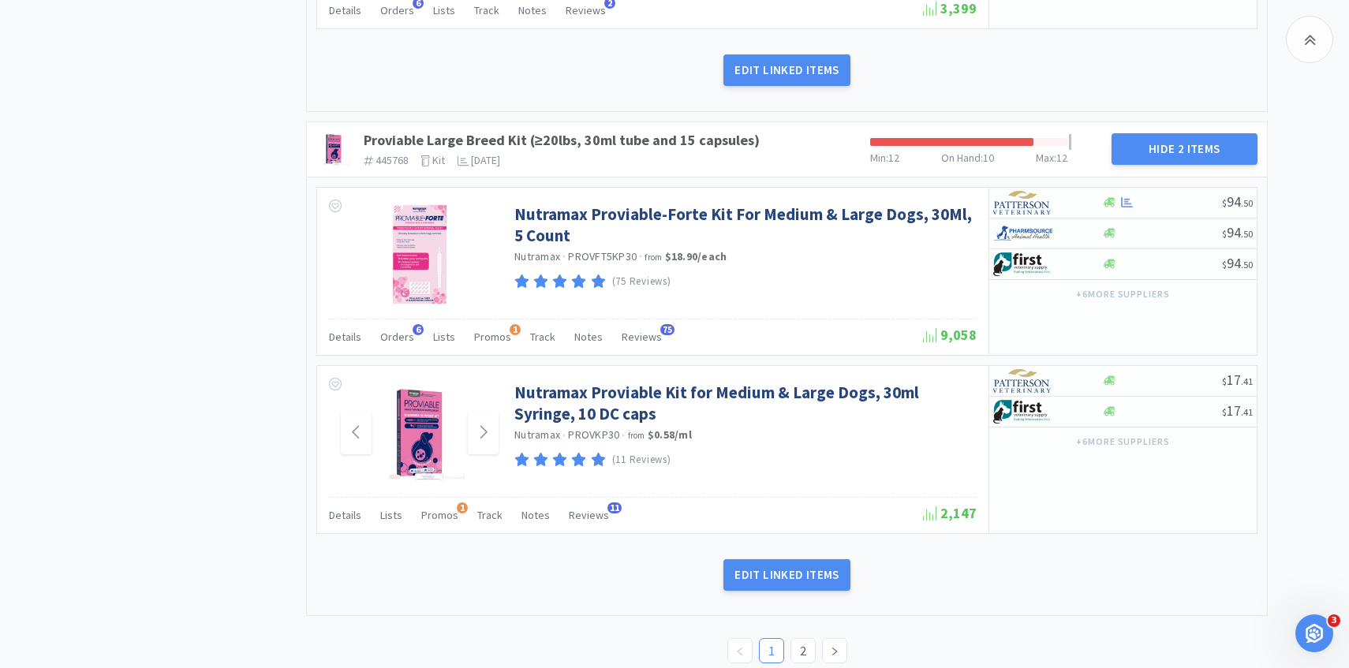
scroll to position [4202, 0]
click at [396, 329] on span "Orders" at bounding box center [397, 336] width 34 height 14
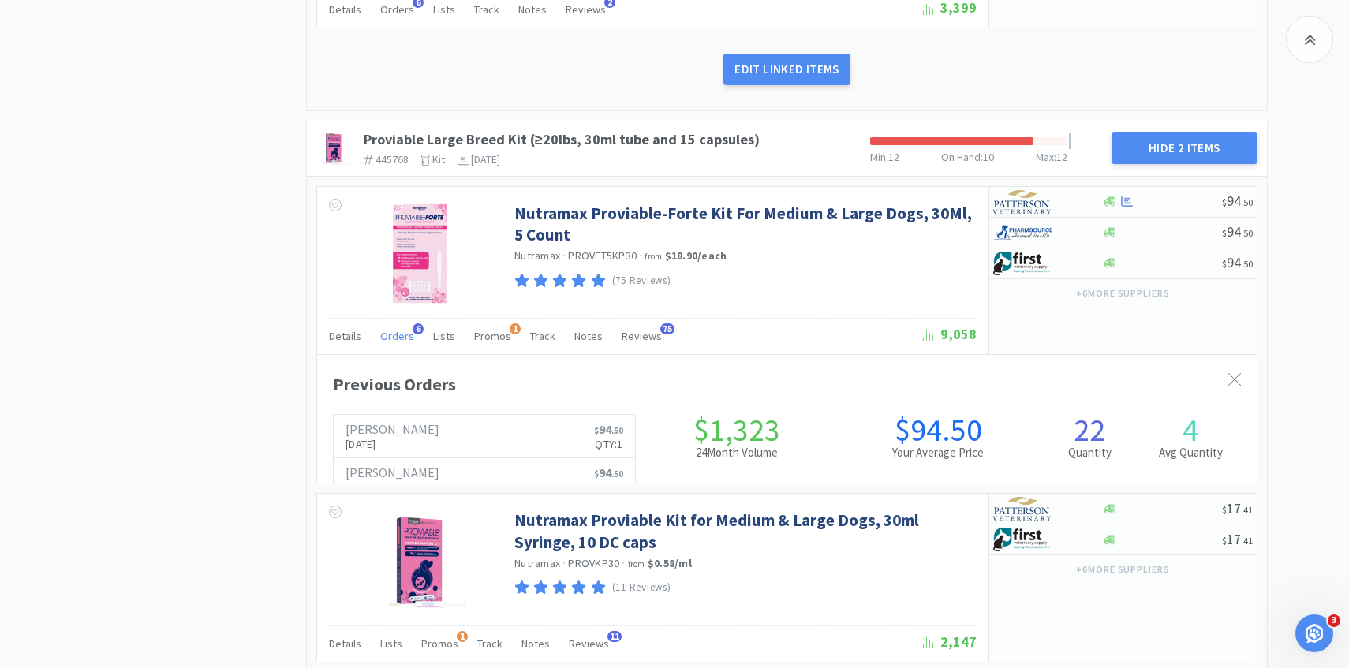
scroll to position [432, 939]
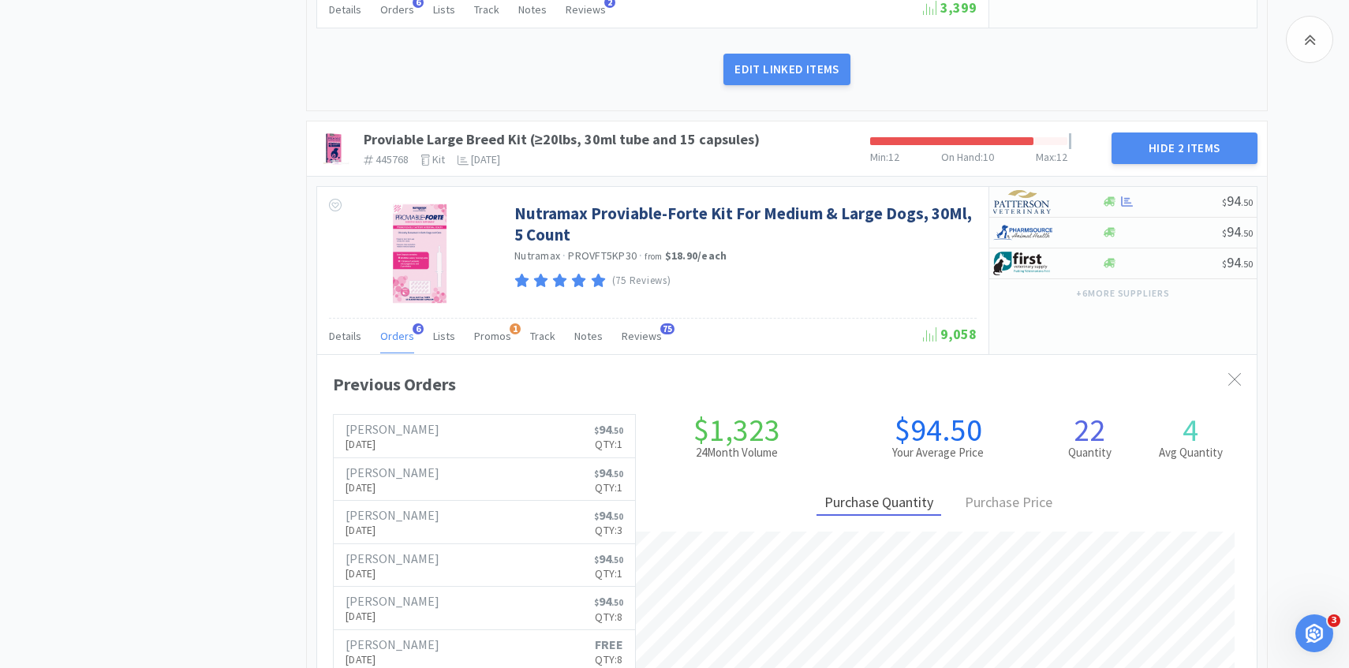
click at [396, 329] on span "Orders" at bounding box center [397, 336] width 34 height 14
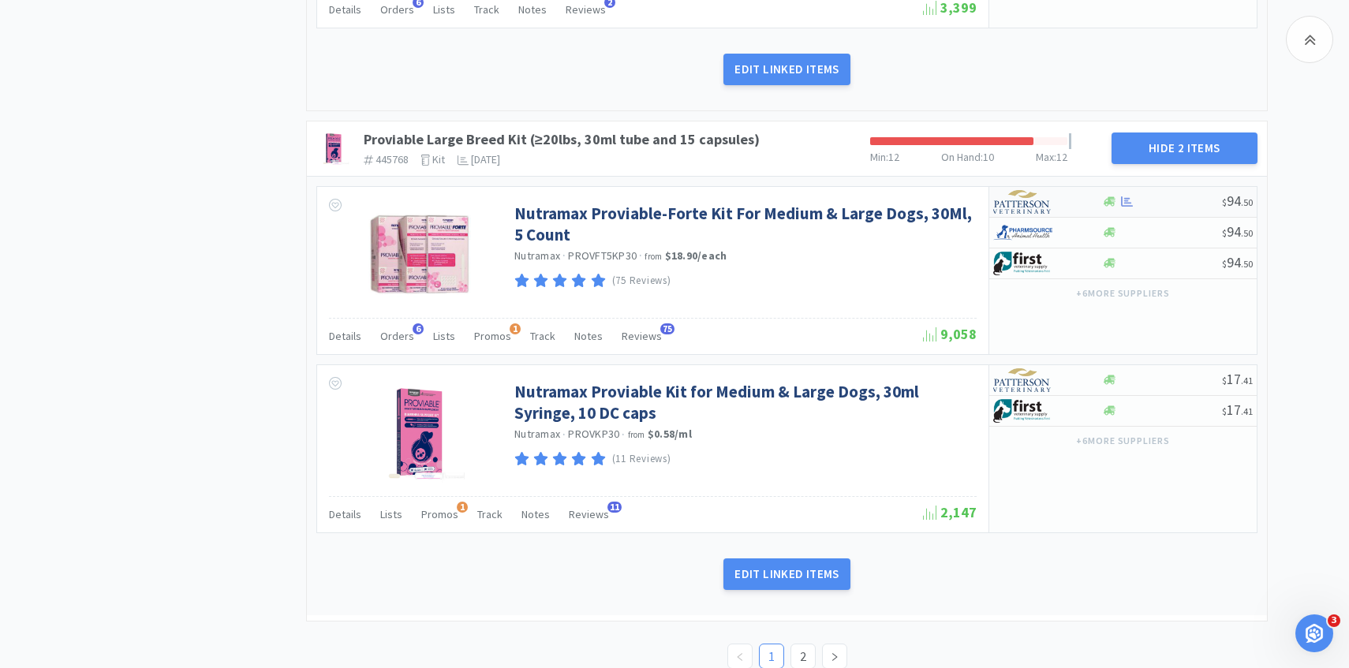
click at [1036, 190] on img at bounding box center [1022, 202] width 59 height 24
select select "1"
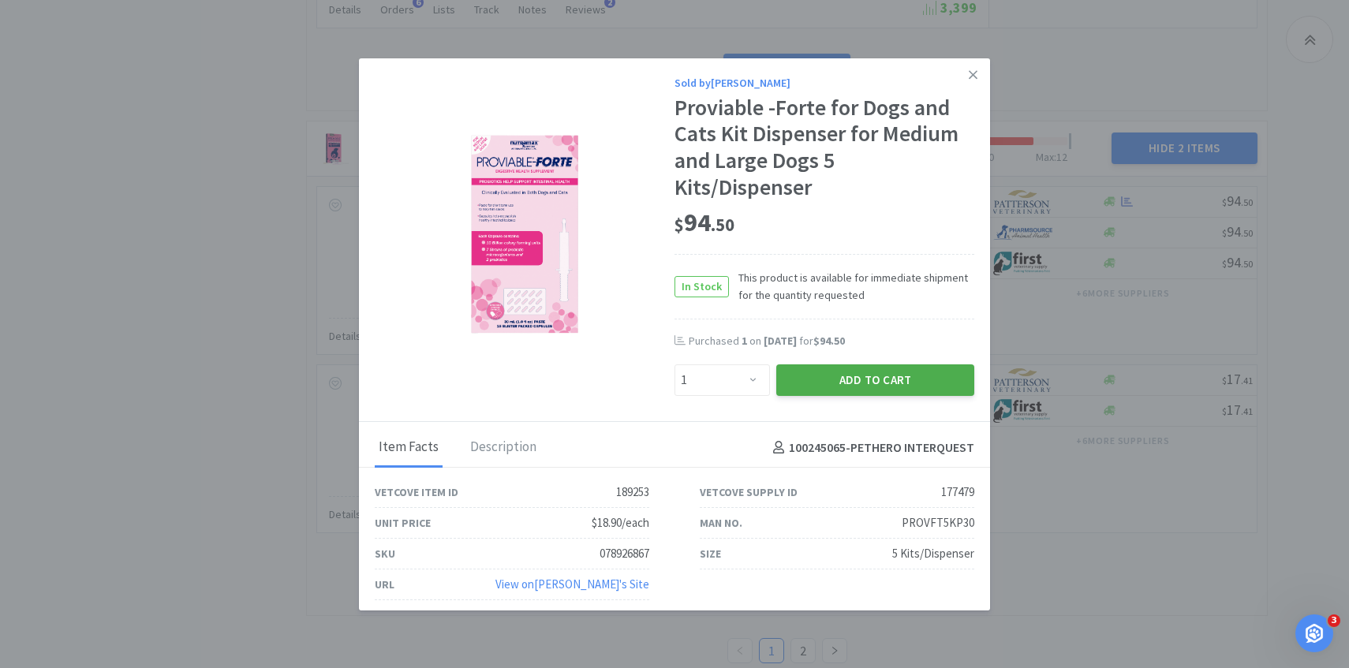
click at [824, 386] on button "Add to Cart" at bounding box center [875, 380] width 198 height 32
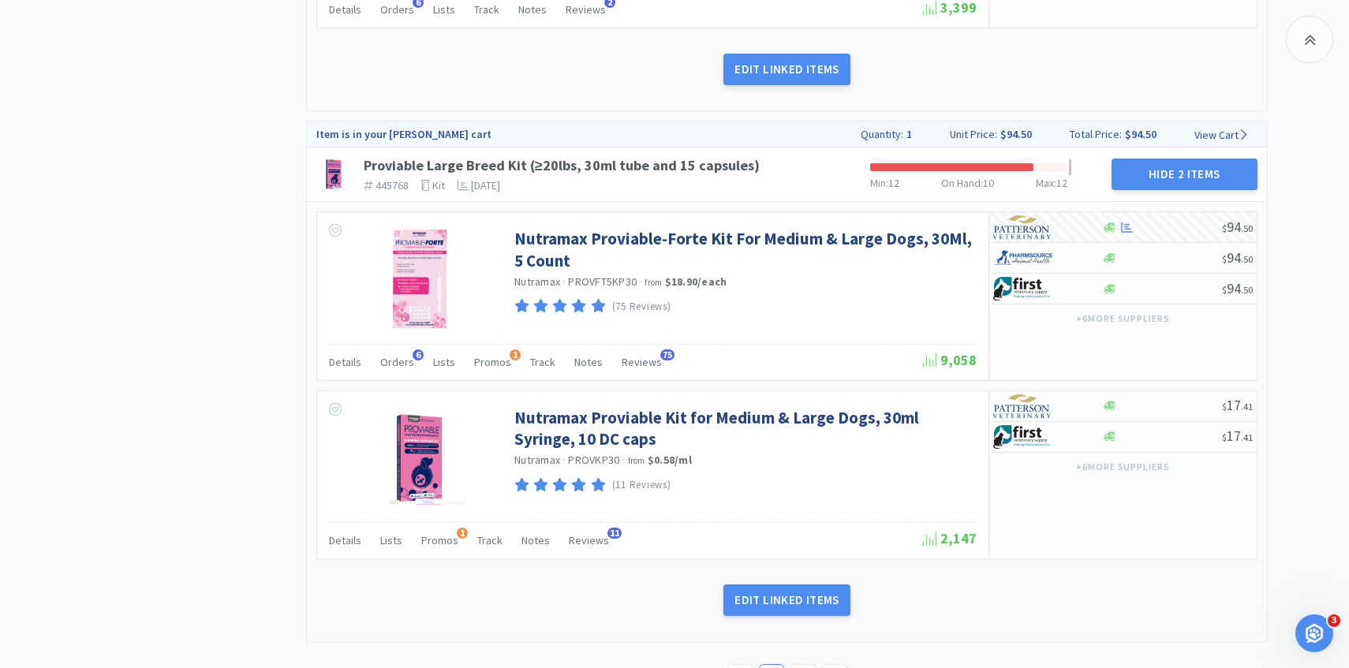
scroll to position [4228, 0]
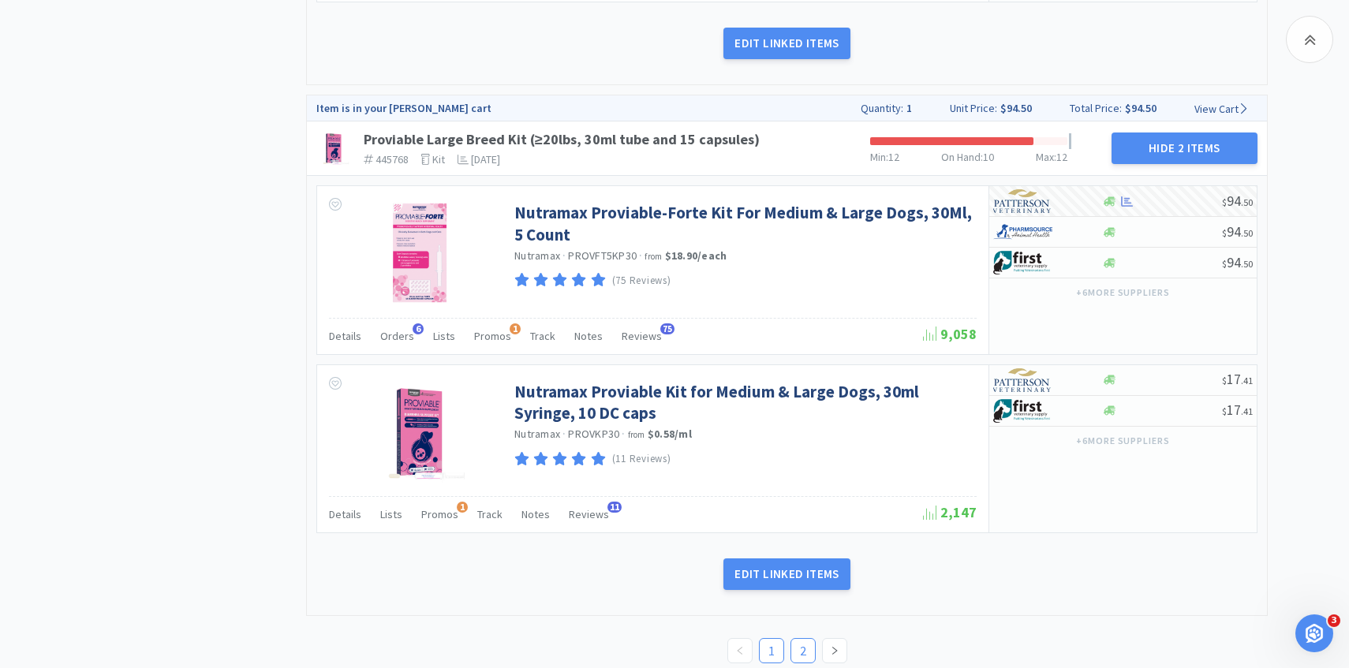
click at [808, 639] on link "2" at bounding box center [803, 651] width 24 height 24
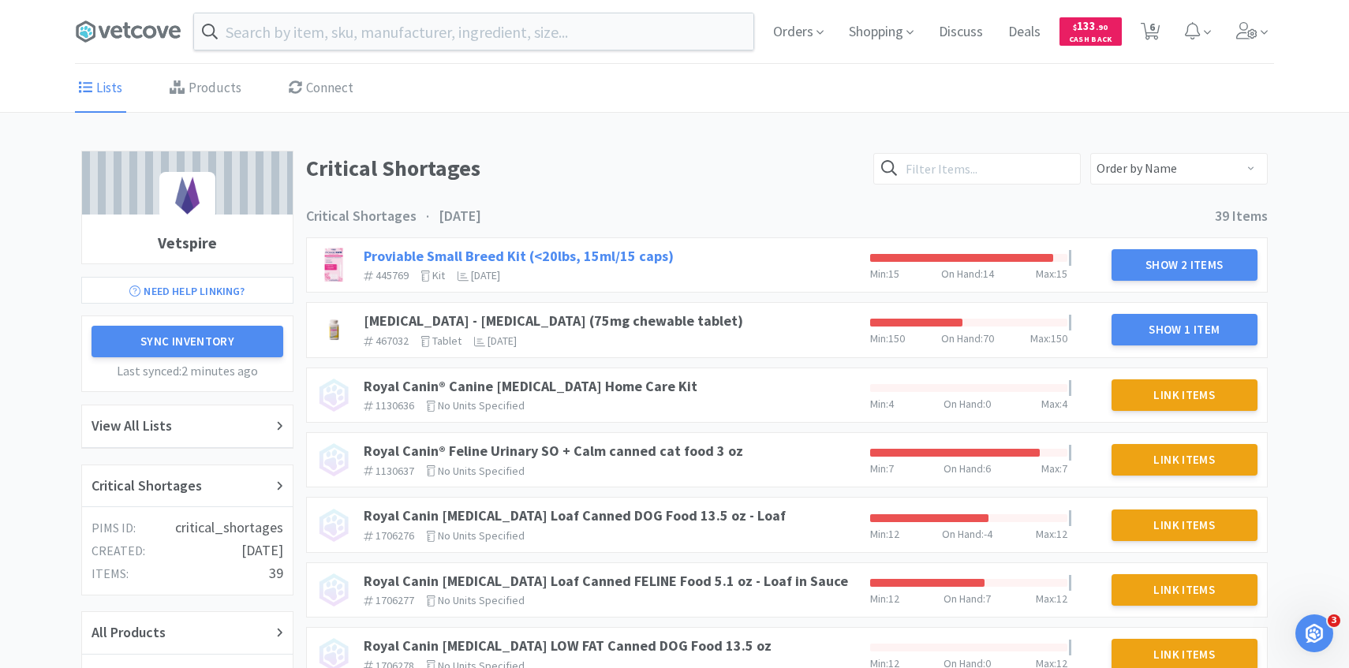
click at [633, 253] on link "Proviable Small Breed Kit (<20lbs, 15ml/15 caps)" at bounding box center [519, 256] width 310 height 18
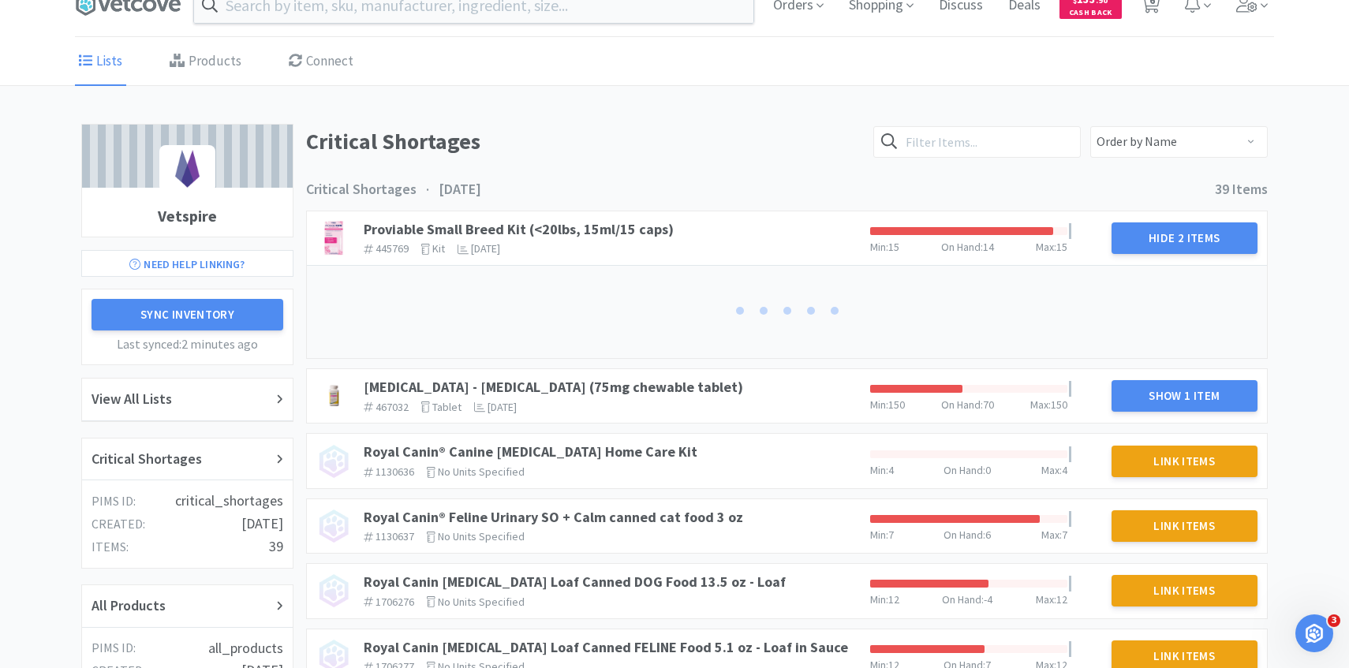
scroll to position [61, 0]
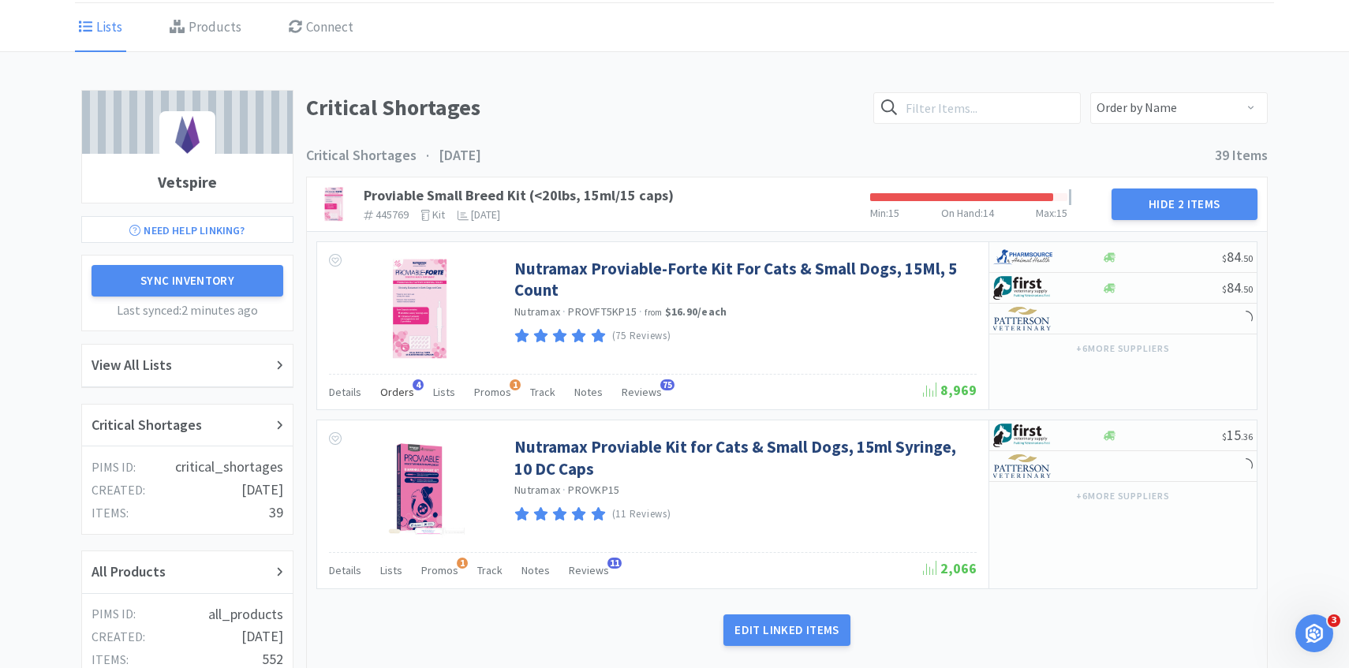
click at [412, 386] on span "4" at bounding box center [417, 384] width 11 height 11
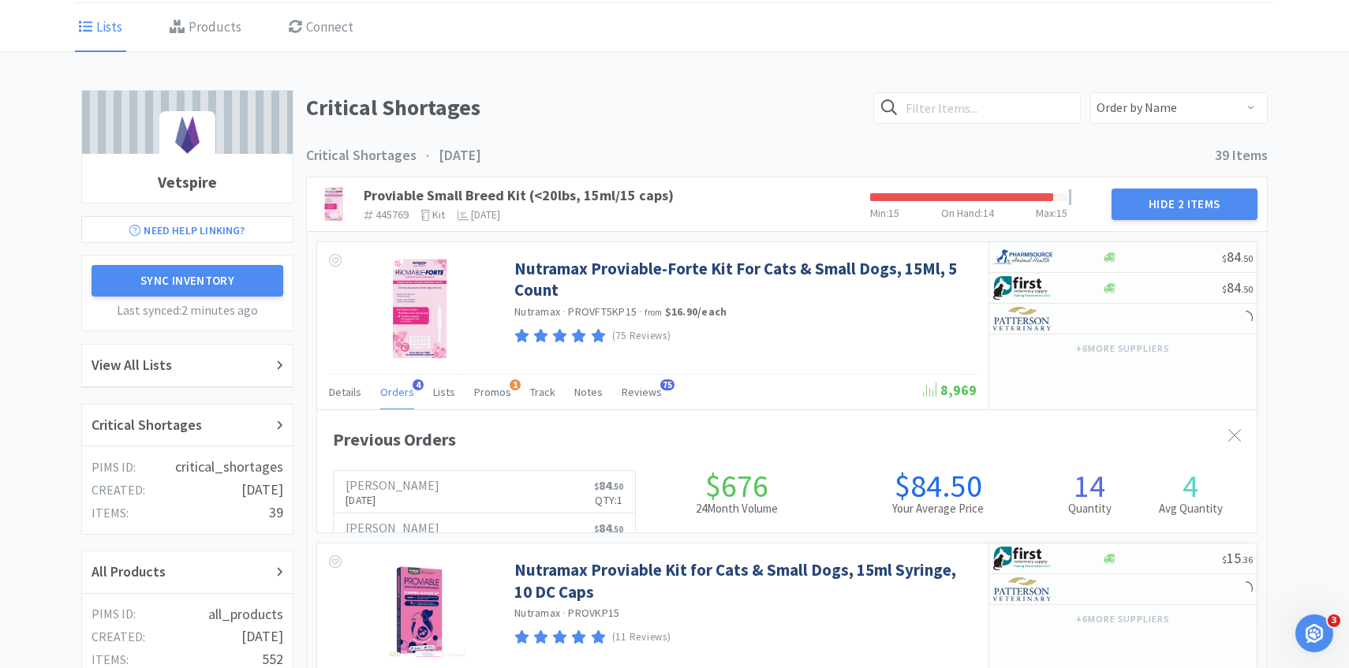
scroll to position [432, 939]
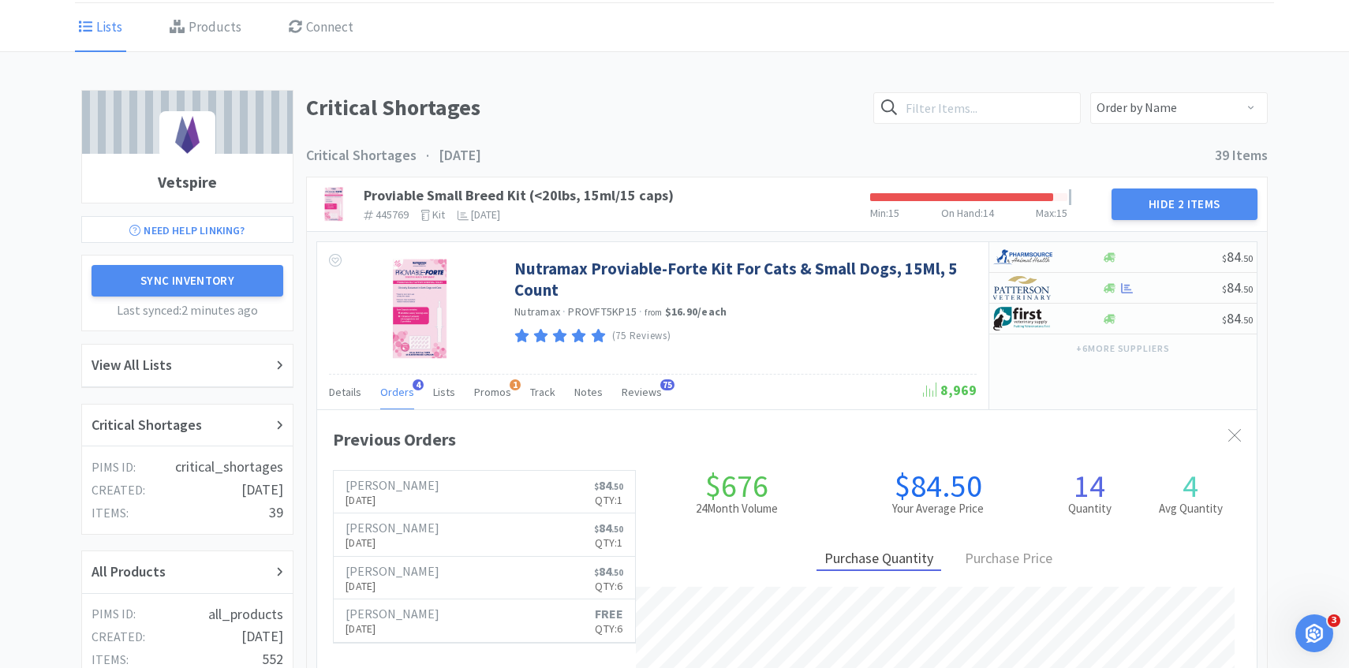
click at [412, 387] on span "4" at bounding box center [417, 384] width 11 height 11
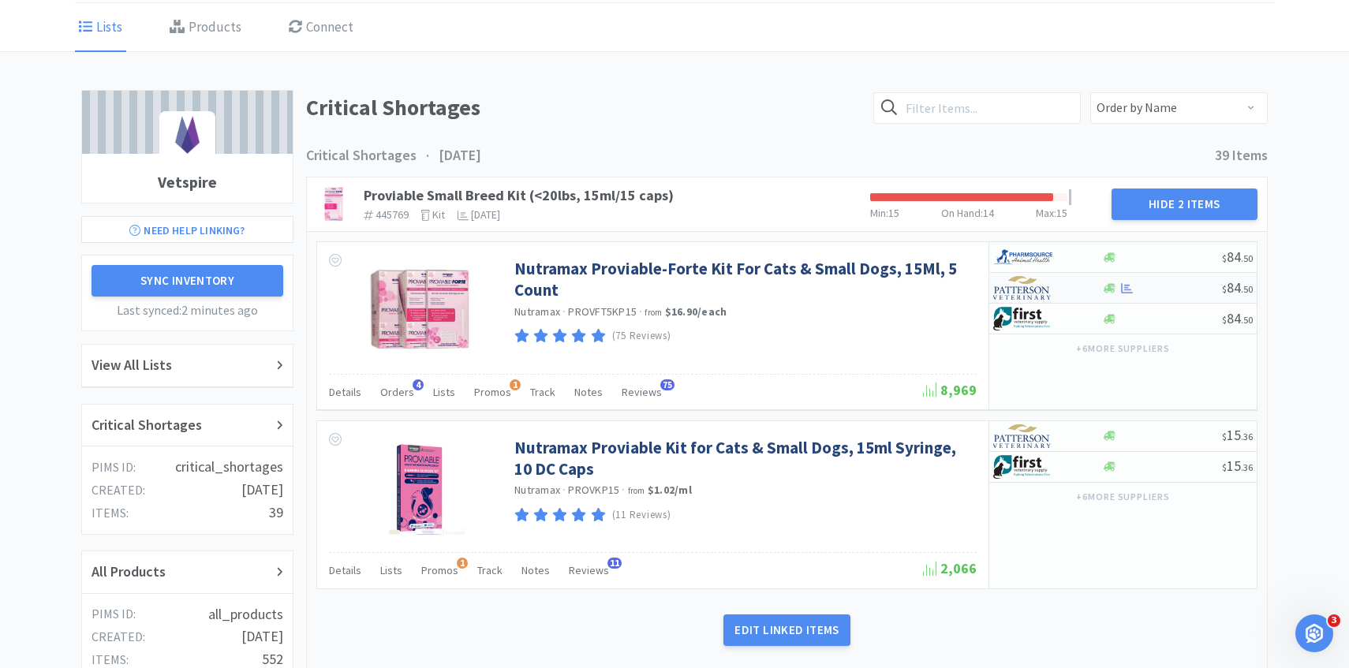
click at [1046, 282] on img at bounding box center [1022, 288] width 59 height 24
select select "1"
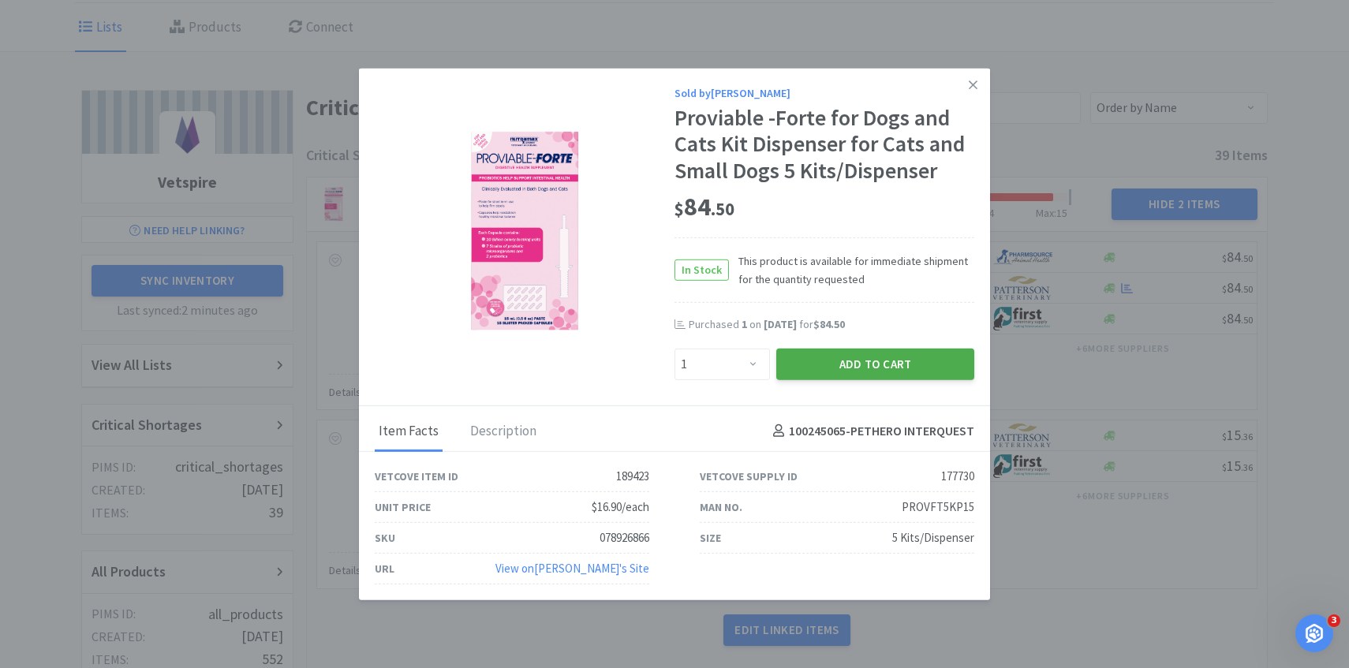
click at [857, 368] on button "Add to Cart" at bounding box center [875, 364] width 198 height 32
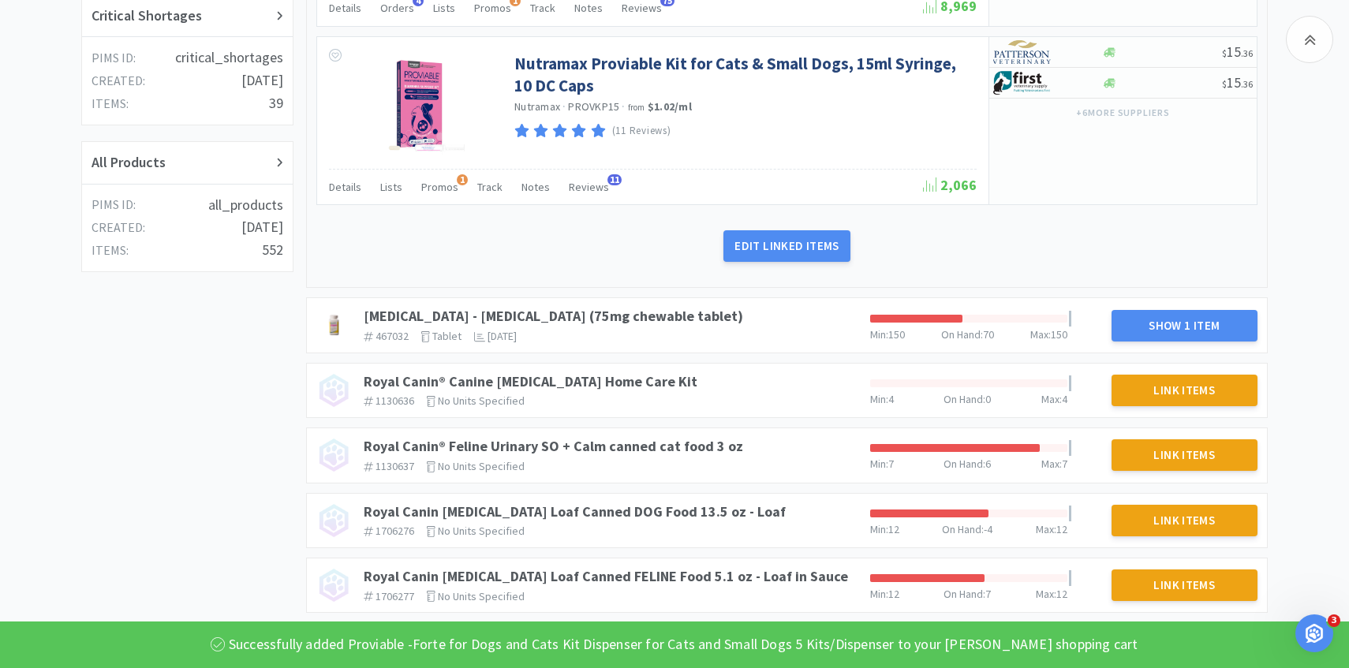
scroll to position [479, 0]
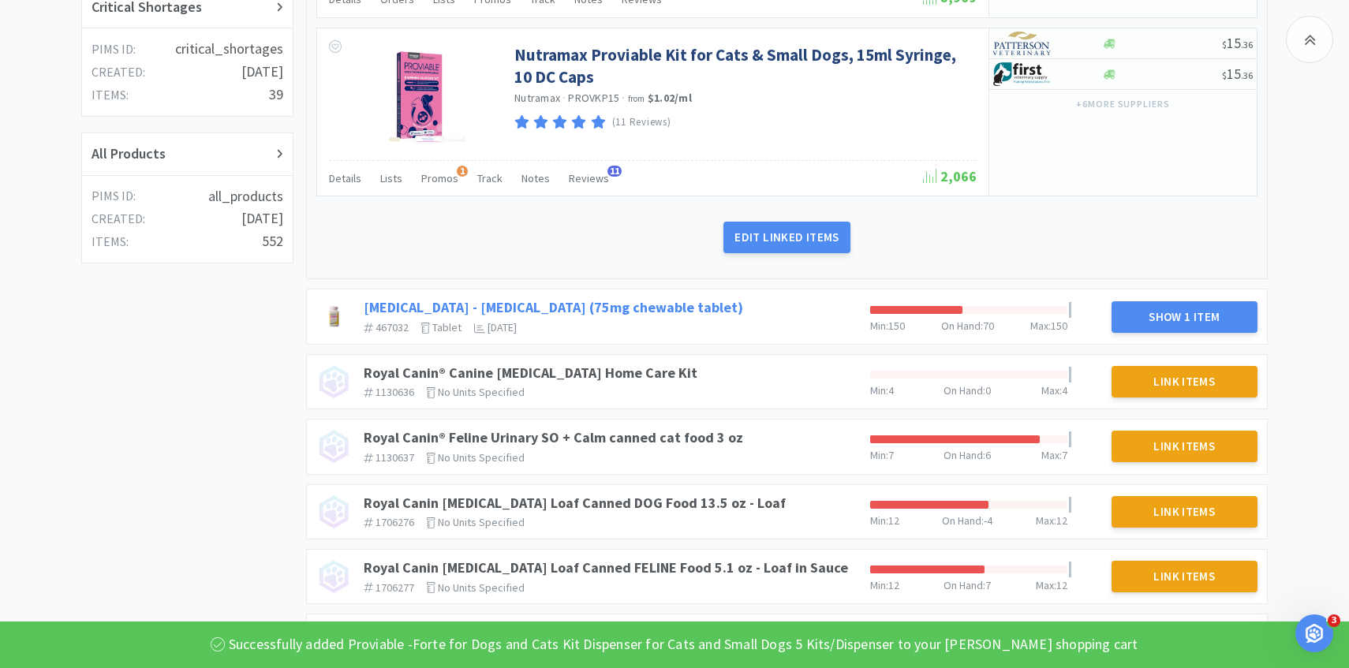
click at [559, 304] on link "[MEDICAL_DATA] - [MEDICAL_DATA] (75mg chewable tablet)" at bounding box center [553, 307] width 379 height 18
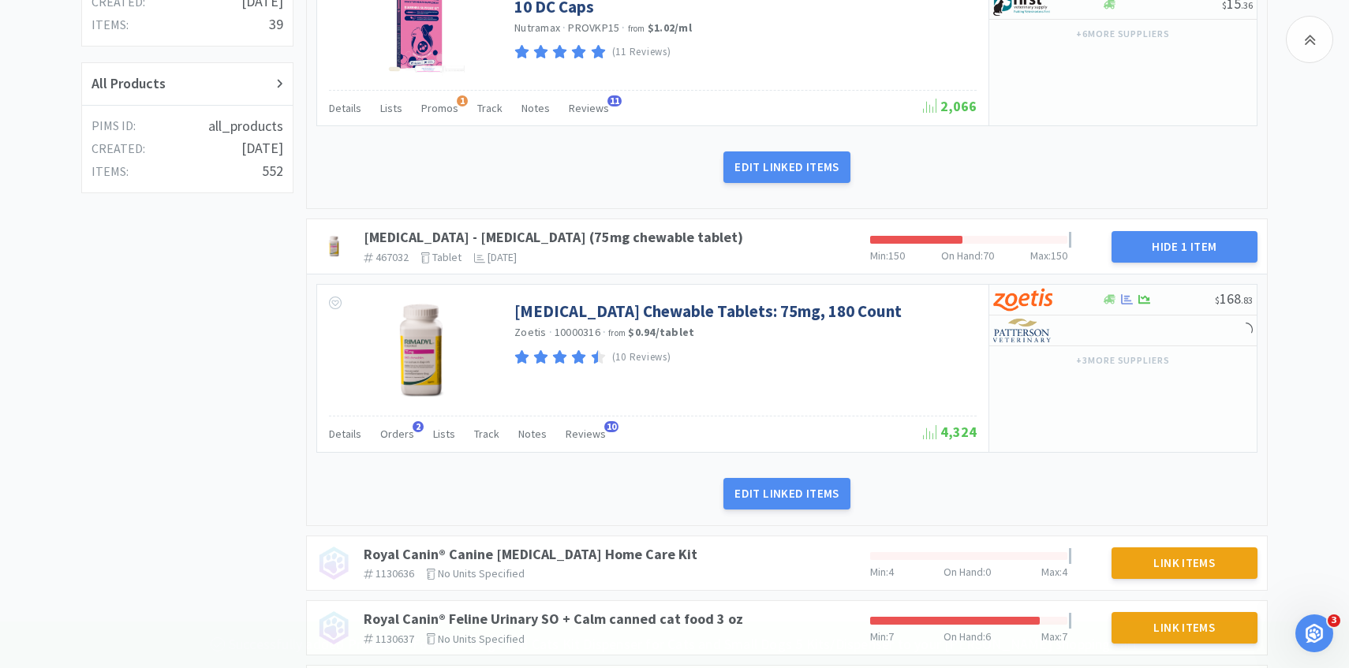
scroll to position [562, 0]
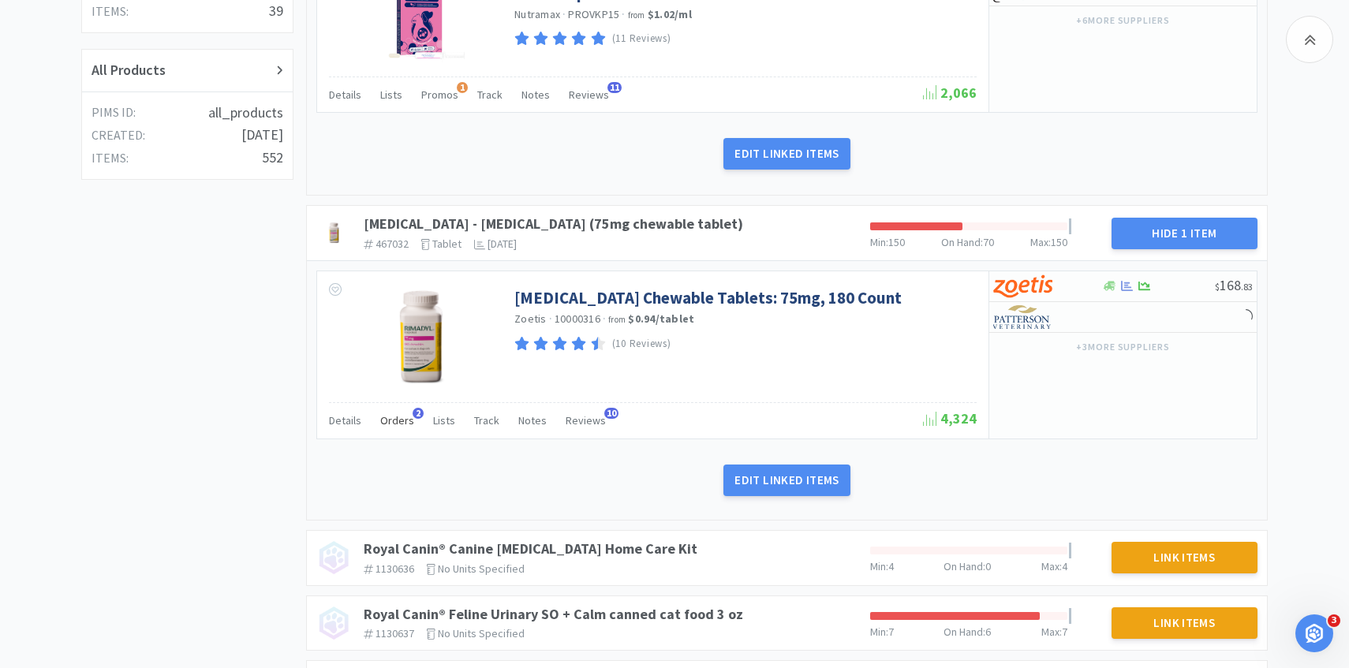
click at [391, 429] on div "Orders 2" at bounding box center [397, 423] width 34 height 30
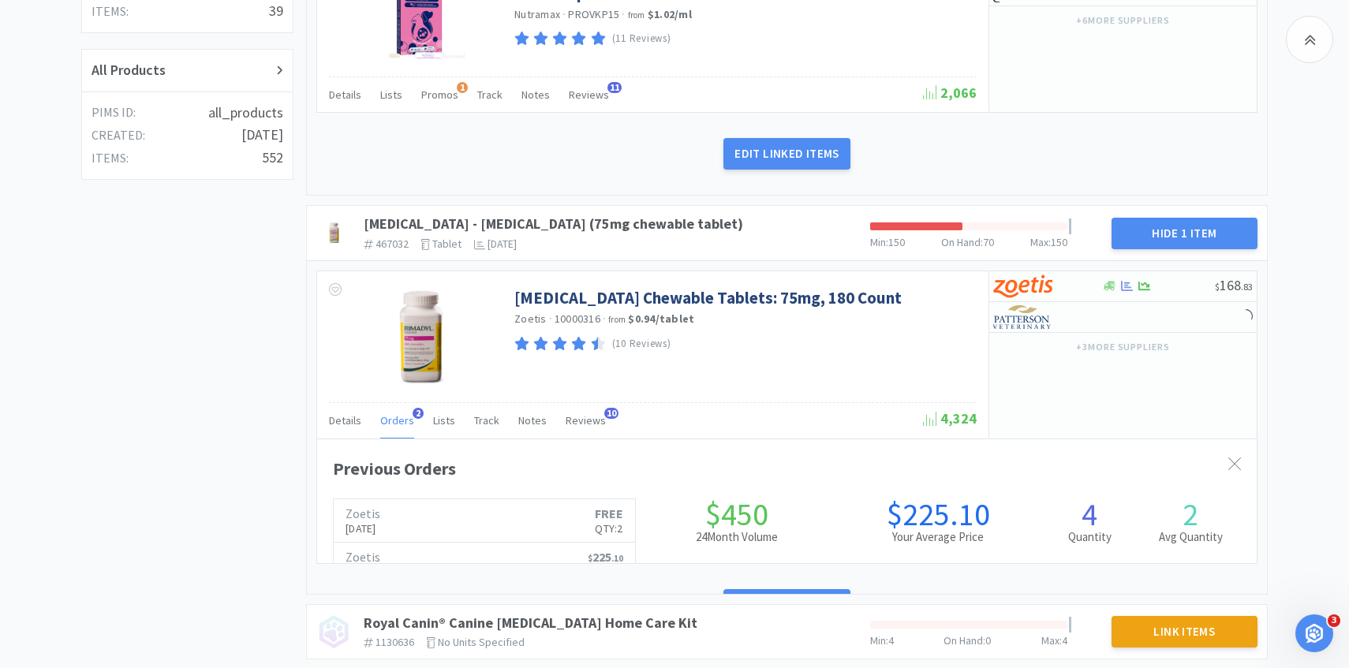
scroll to position [432, 939]
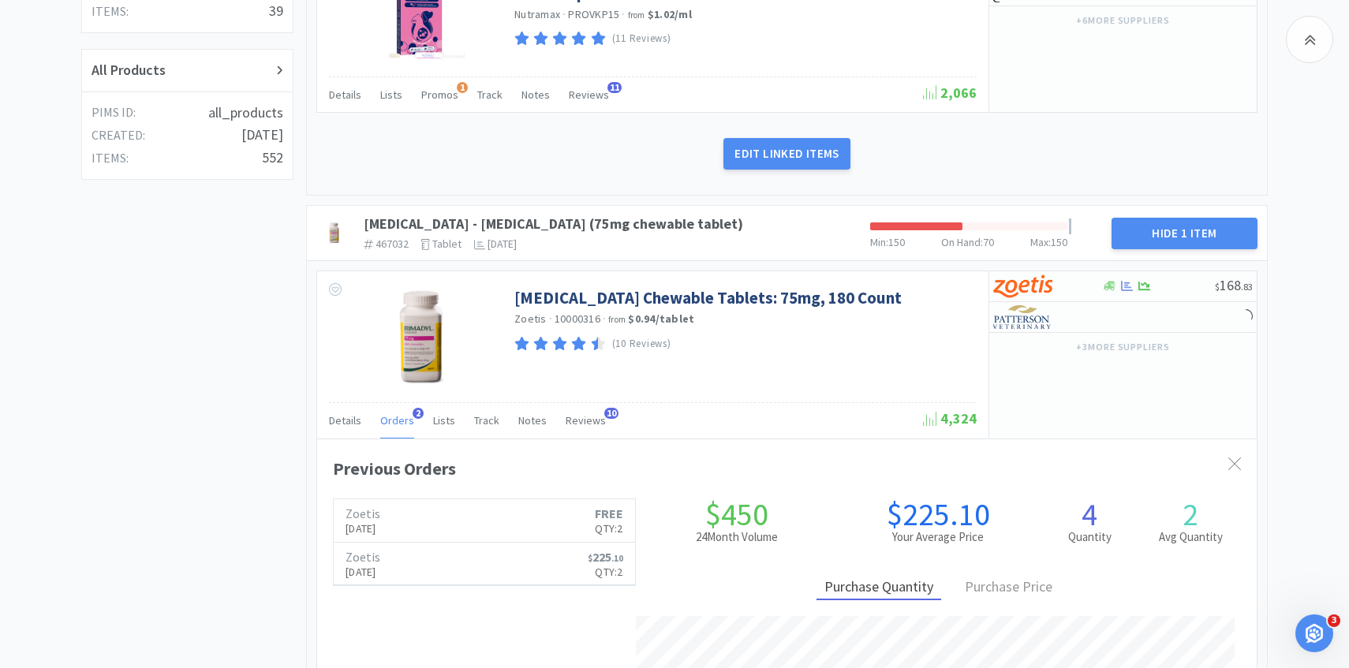
click at [391, 429] on div "Orders 2" at bounding box center [397, 423] width 34 height 30
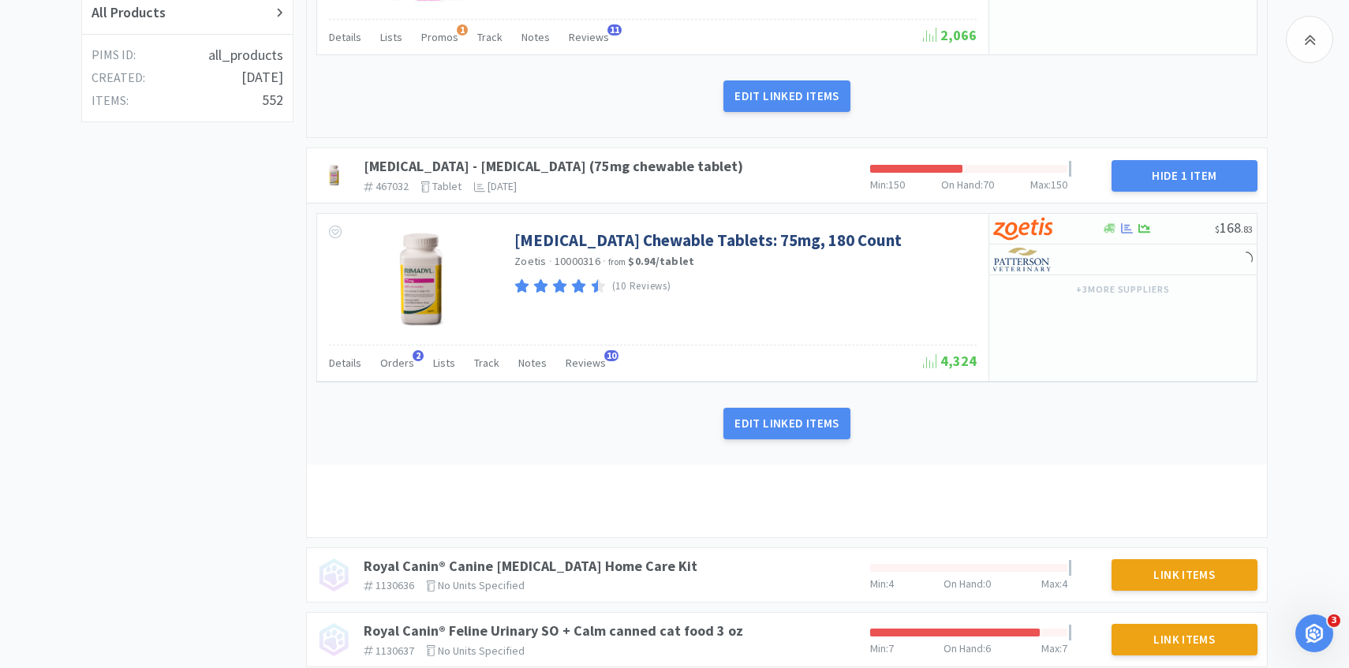
scroll to position [621, 0]
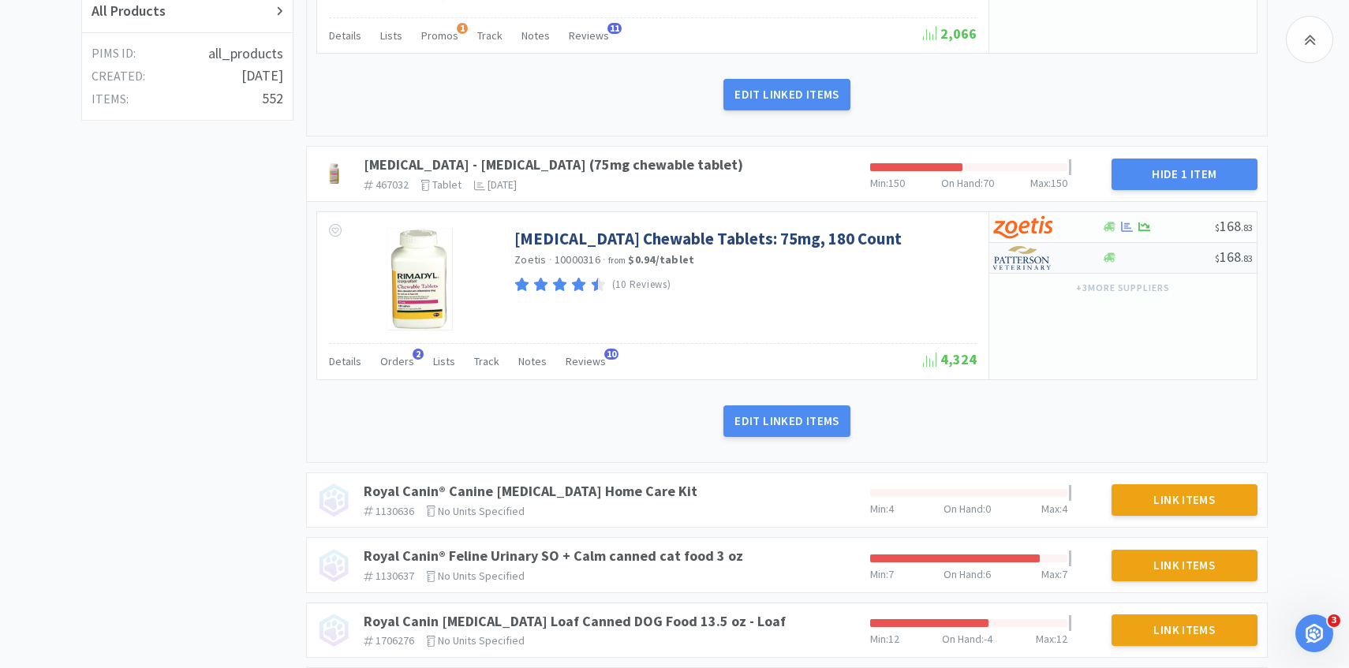
click at [1024, 263] on img at bounding box center [1022, 258] width 59 height 24
select select "1"
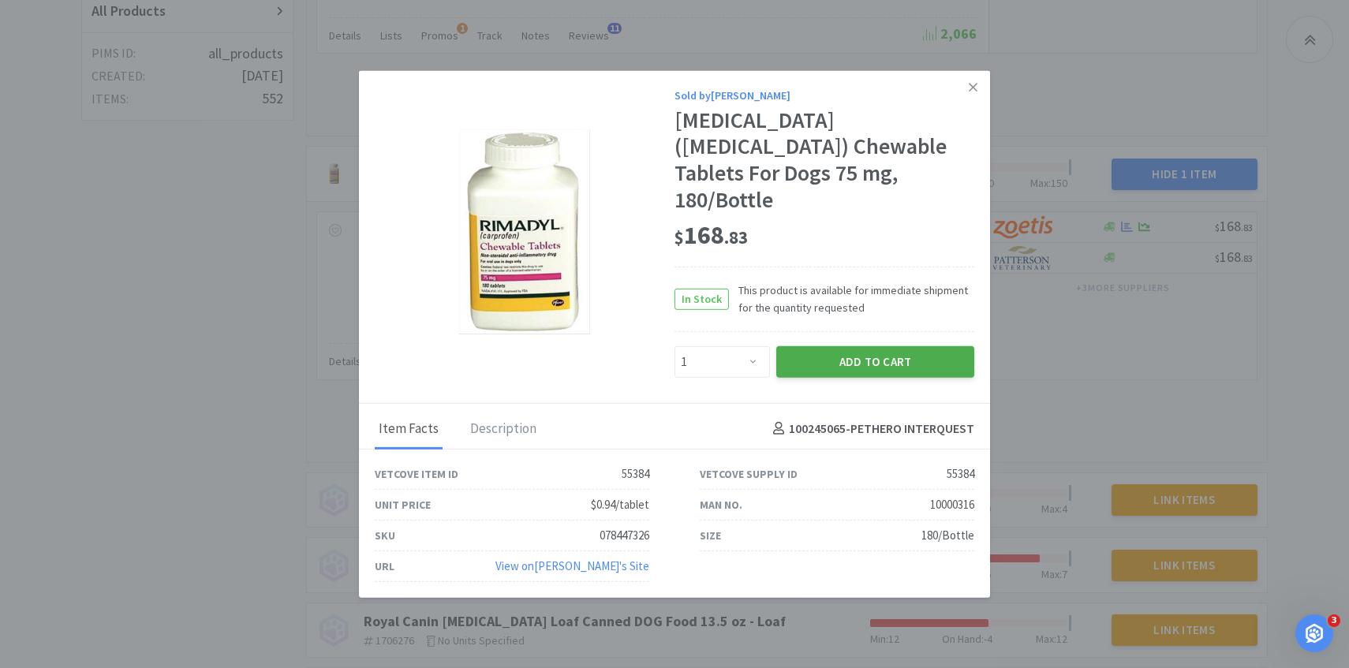
click at [846, 350] on button "Add to Cart" at bounding box center [875, 361] width 198 height 32
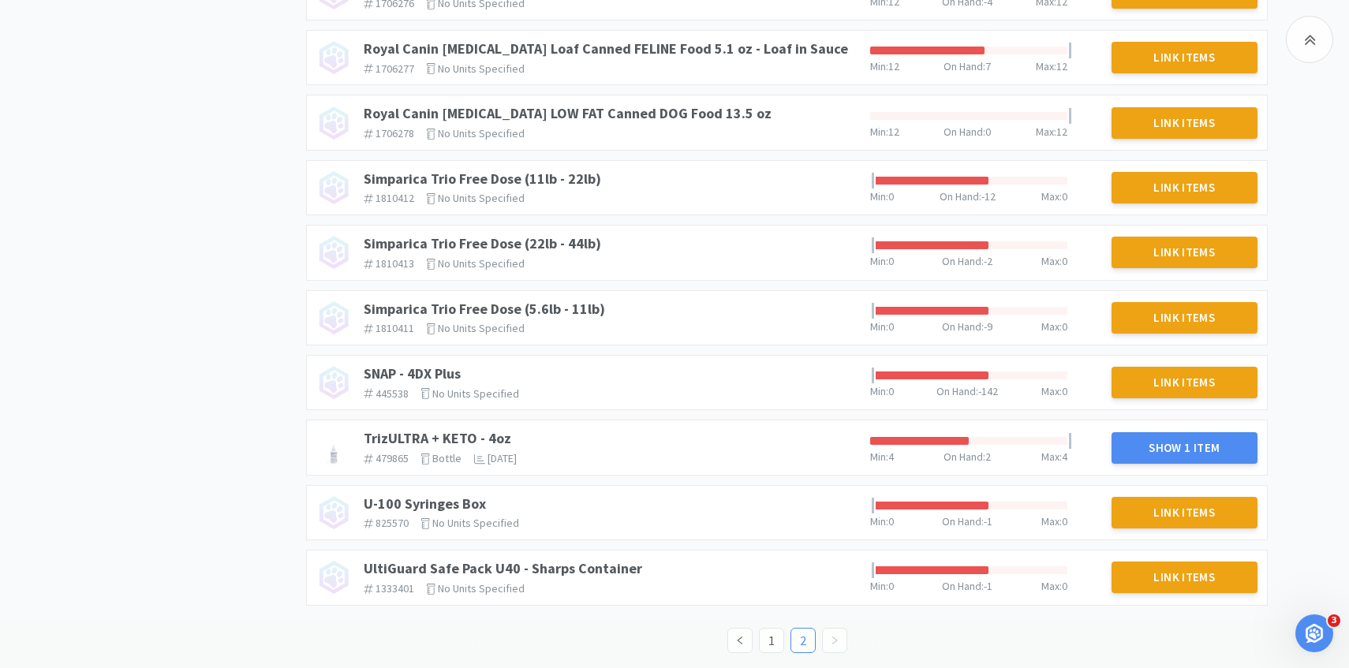
scroll to position [1291, 0]
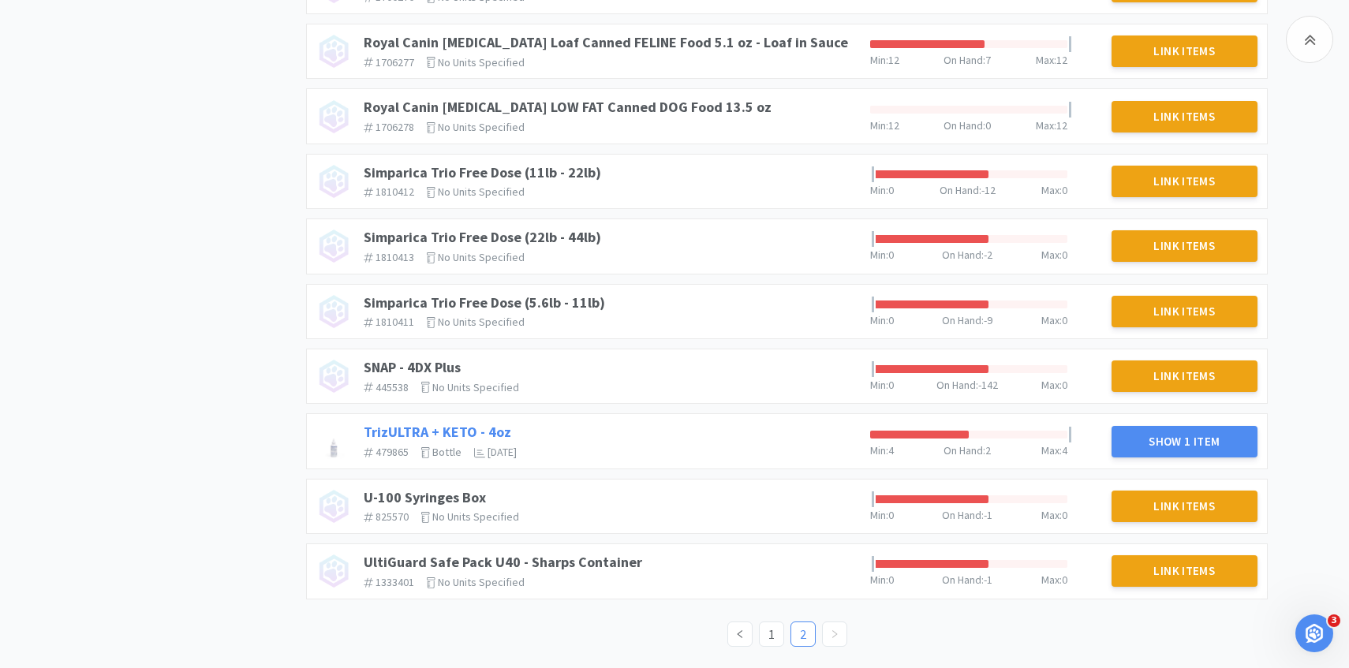
click at [470, 432] on link "TrizULTRA + KETO - 4oz" at bounding box center [437, 432] width 147 height 18
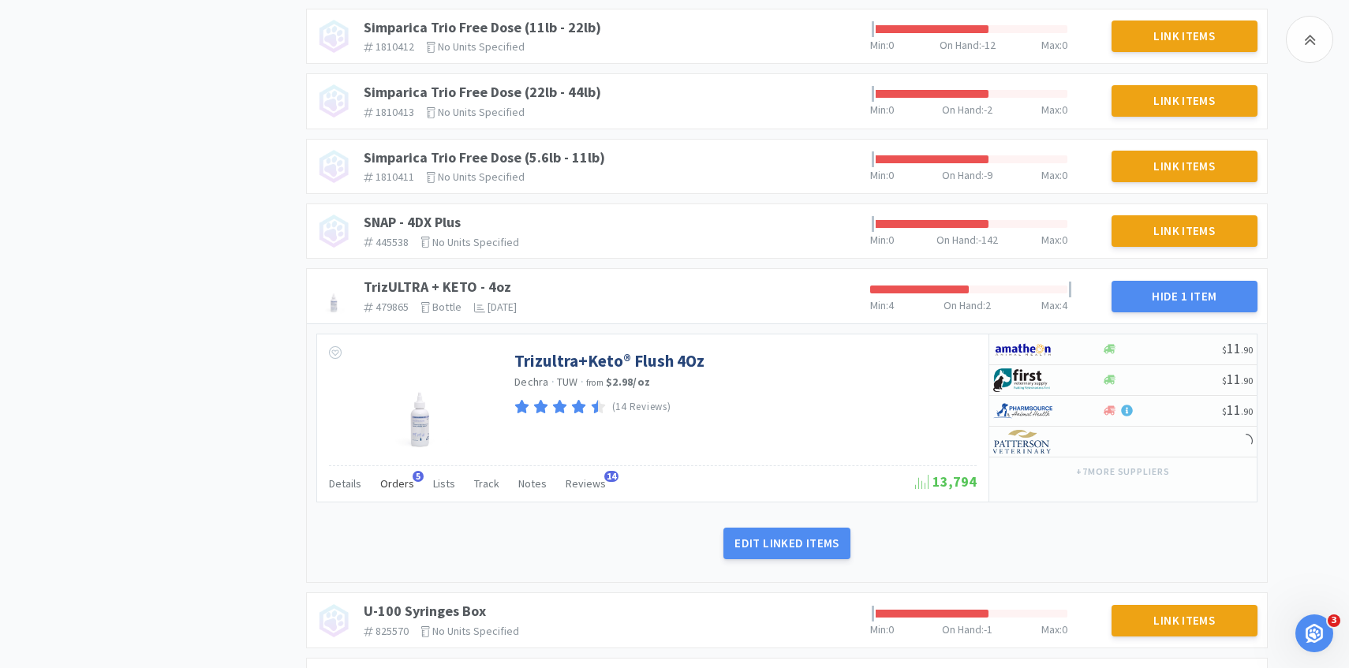
scroll to position [1437, 0]
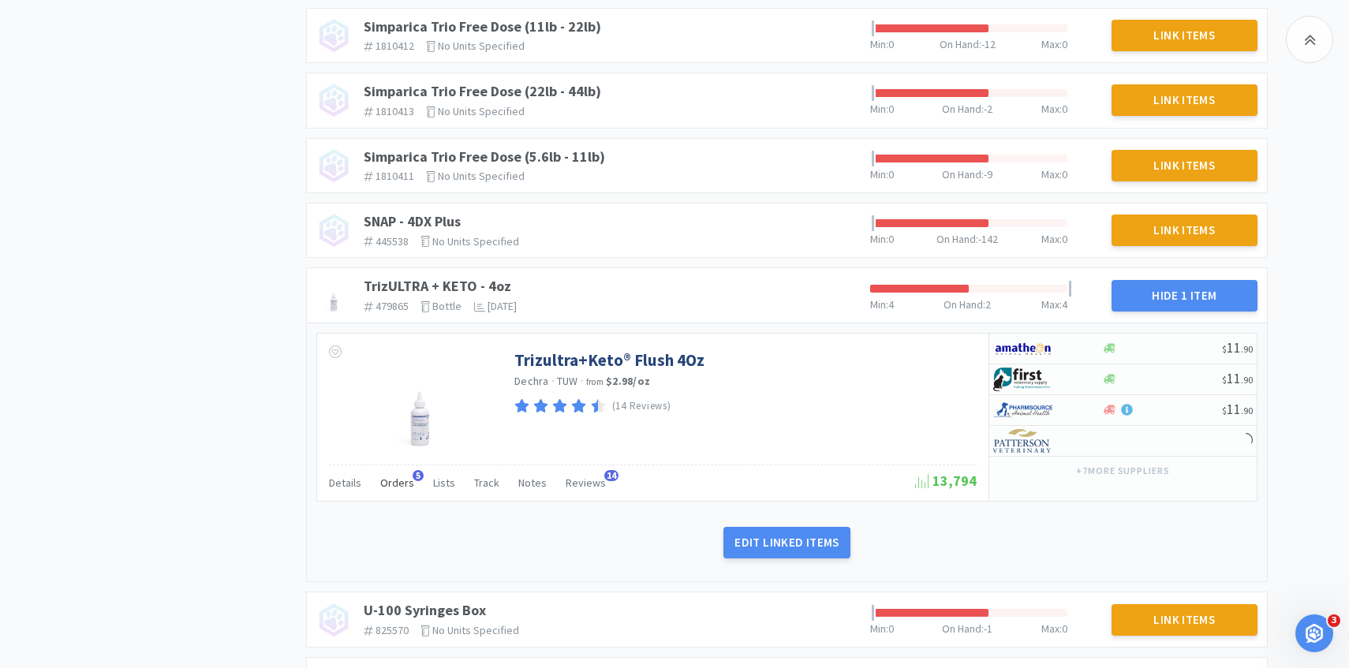
click at [401, 484] on span "Orders" at bounding box center [397, 483] width 34 height 14
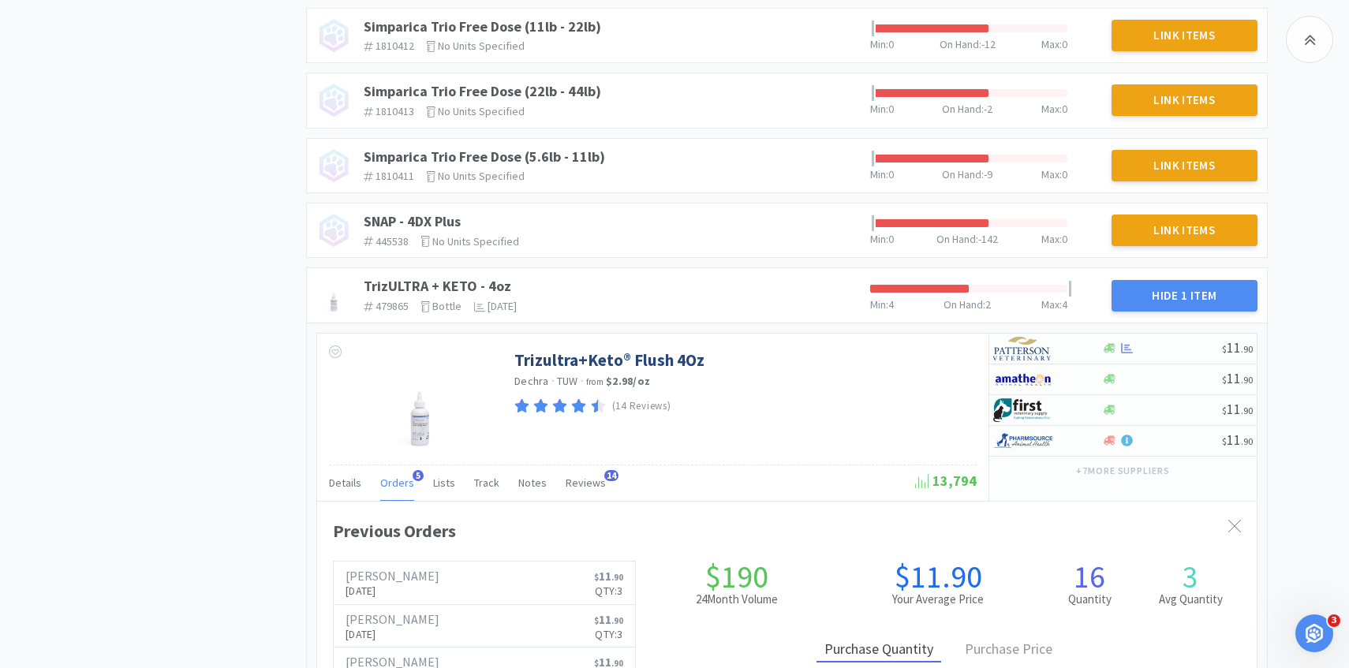
scroll to position [432, 939]
click at [401, 485] on span "Orders" at bounding box center [397, 483] width 34 height 14
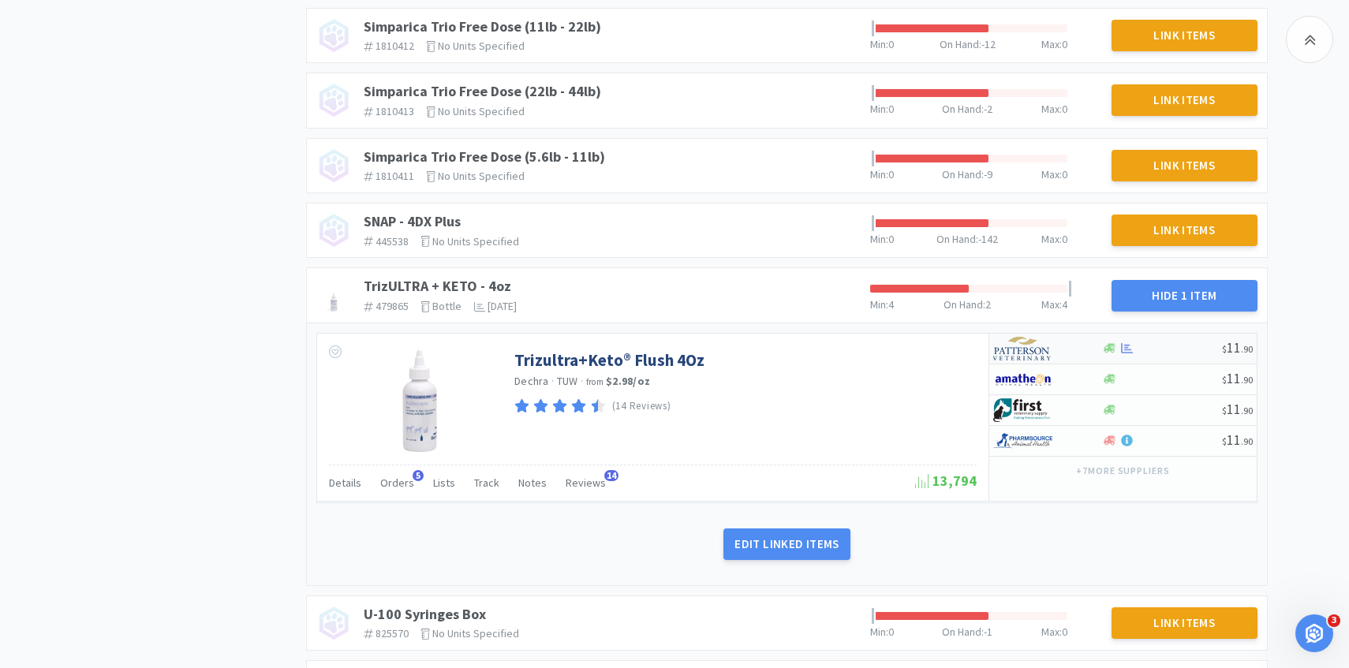
click at [1030, 344] on img at bounding box center [1022, 349] width 59 height 24
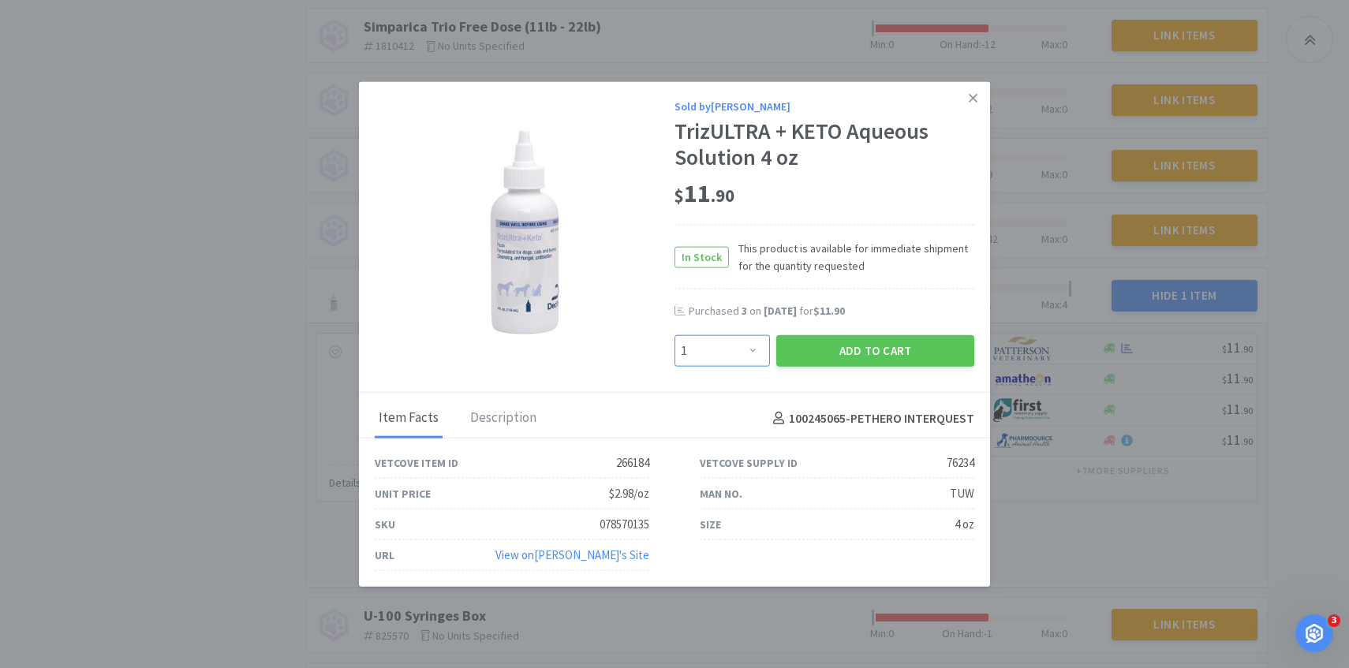
click at [741, 360] on select "Enter Quantity 1 2 3 4 5 6 7 8 9 10 11 12 13 14 15 16 17 18 19 20 Enter Quantity" at bounding box center [721, 351] width 95 height 32
select select "4"
click at [674, 335] on select "Enter Quantity 1 2 3 4 5 6 7 8 9 10 11 12 13 14 15 16 17 18 19 20 Enter Quantity" at bounding box center [721, 351] width 95 height 32
click at [853, 334] on div "Add to Cart" at bounding box center [875, 351] width 204 height 38
click at [853, 344] on button "Add to Cart" at bounding box center [875, 351] width 198 height 32
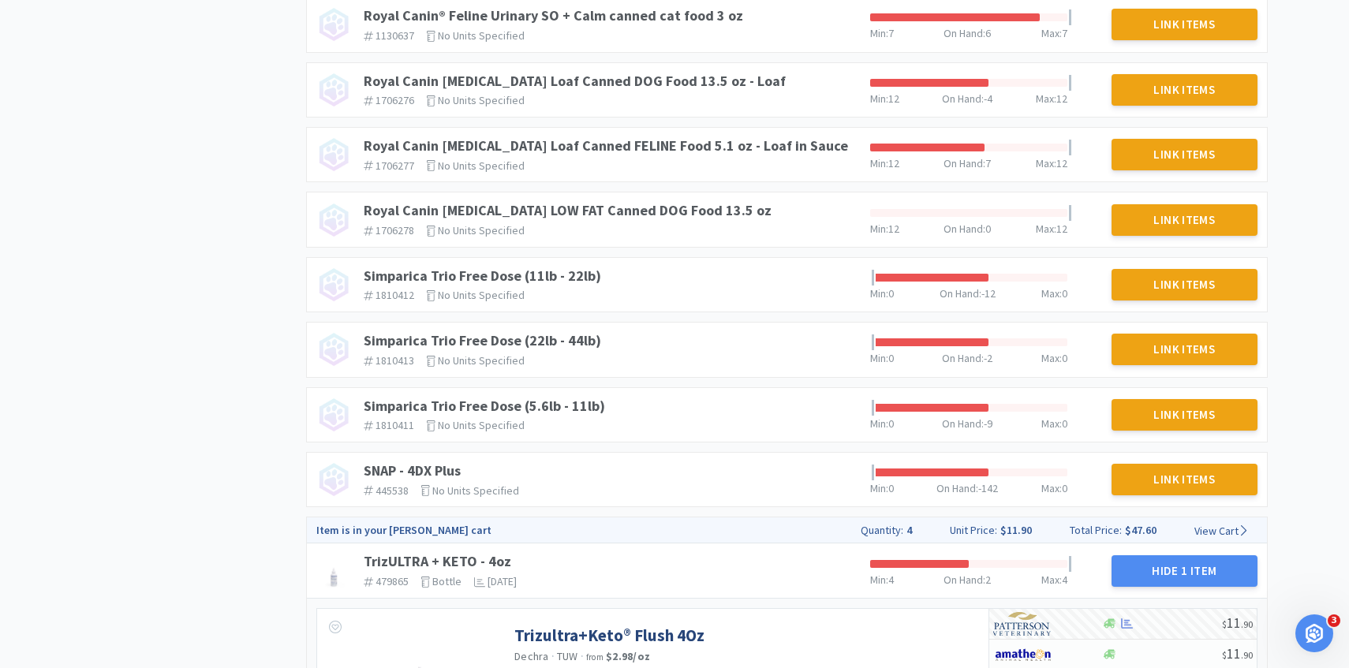
scroll to position [0, 0]
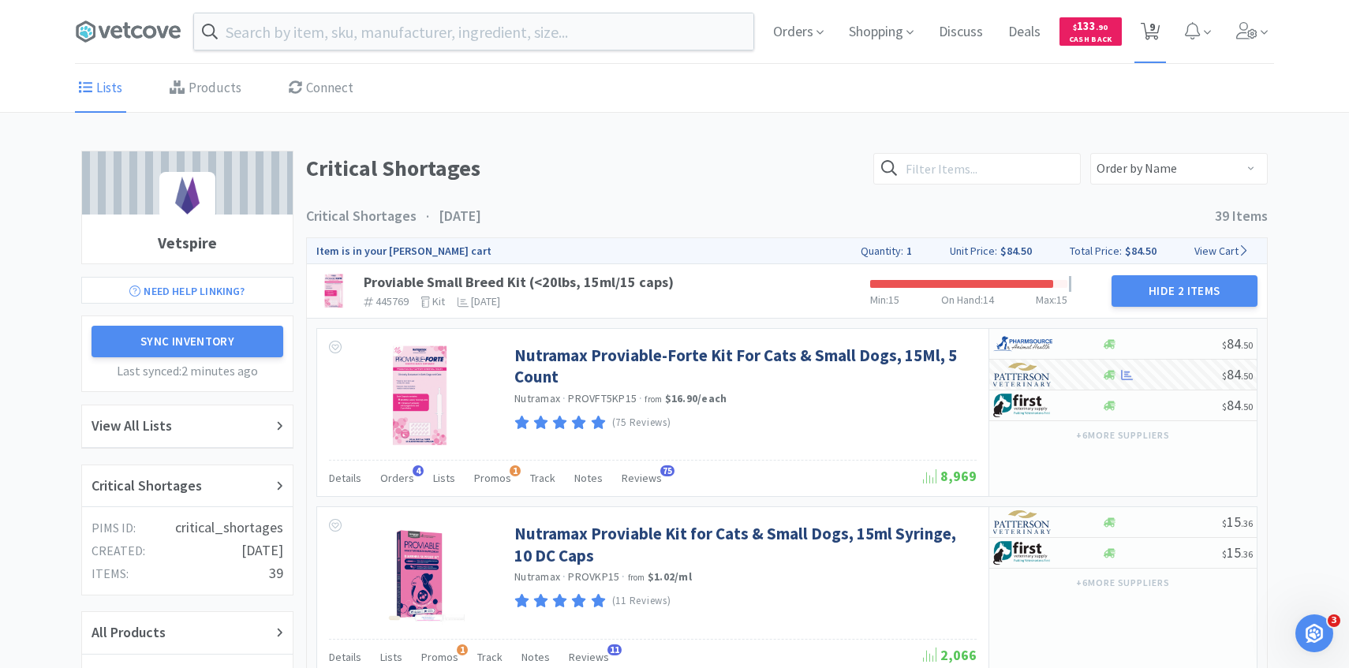
click at [1155, 43] on span "9" at bounding box center [1150, 31] width 32 height 63
select select "2"
select select "3"
select select "4"
select select "1"
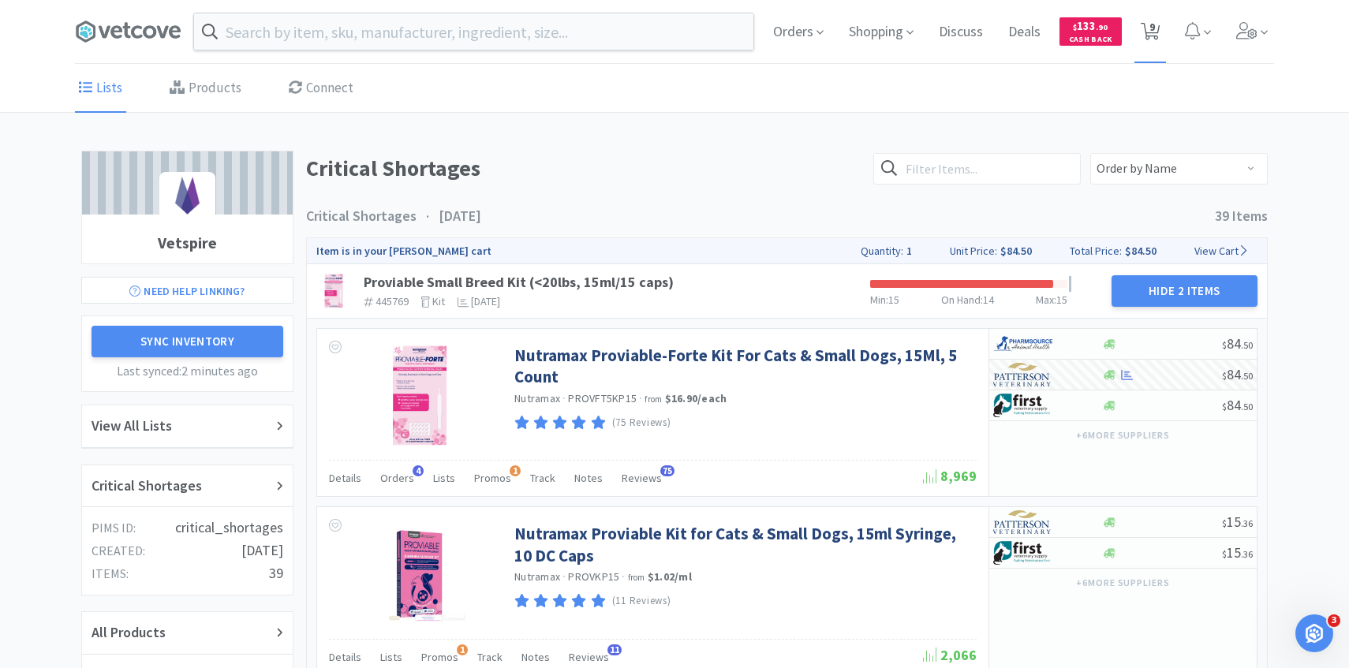
select select "1"
select select "4"
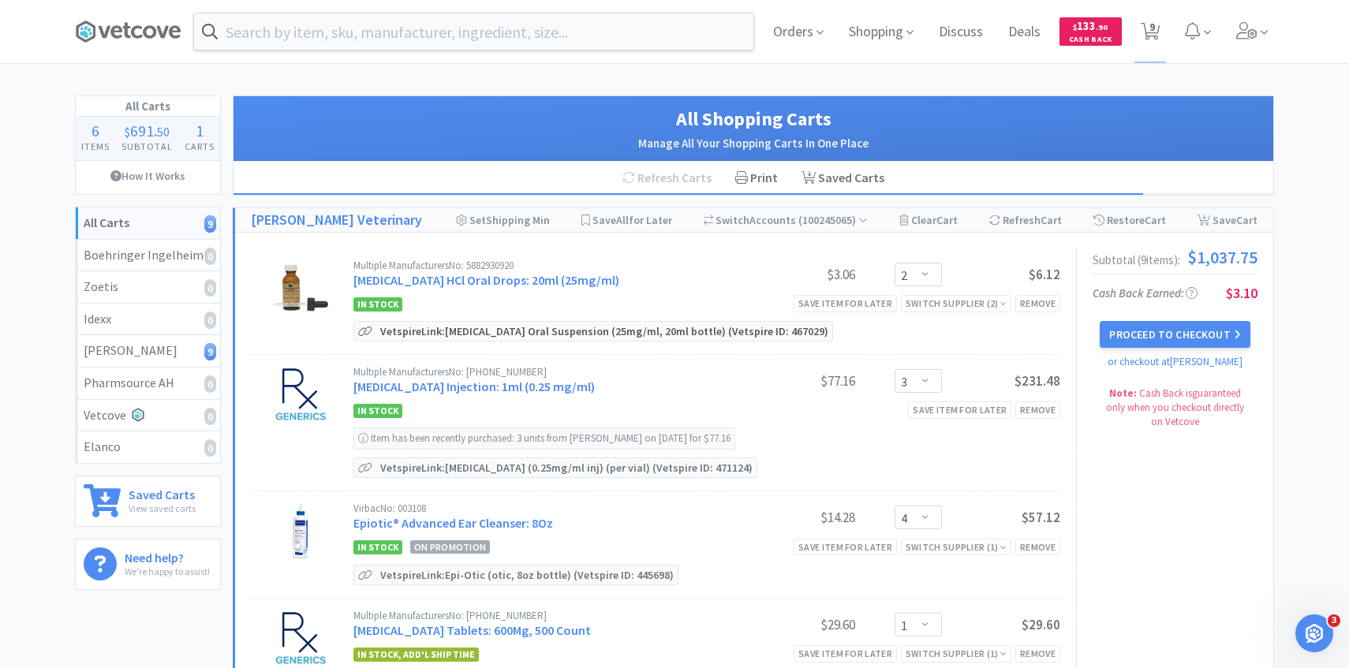
scroll to position [33, 0]
